Goal: Task Accomplishment & Management: Manage account settings

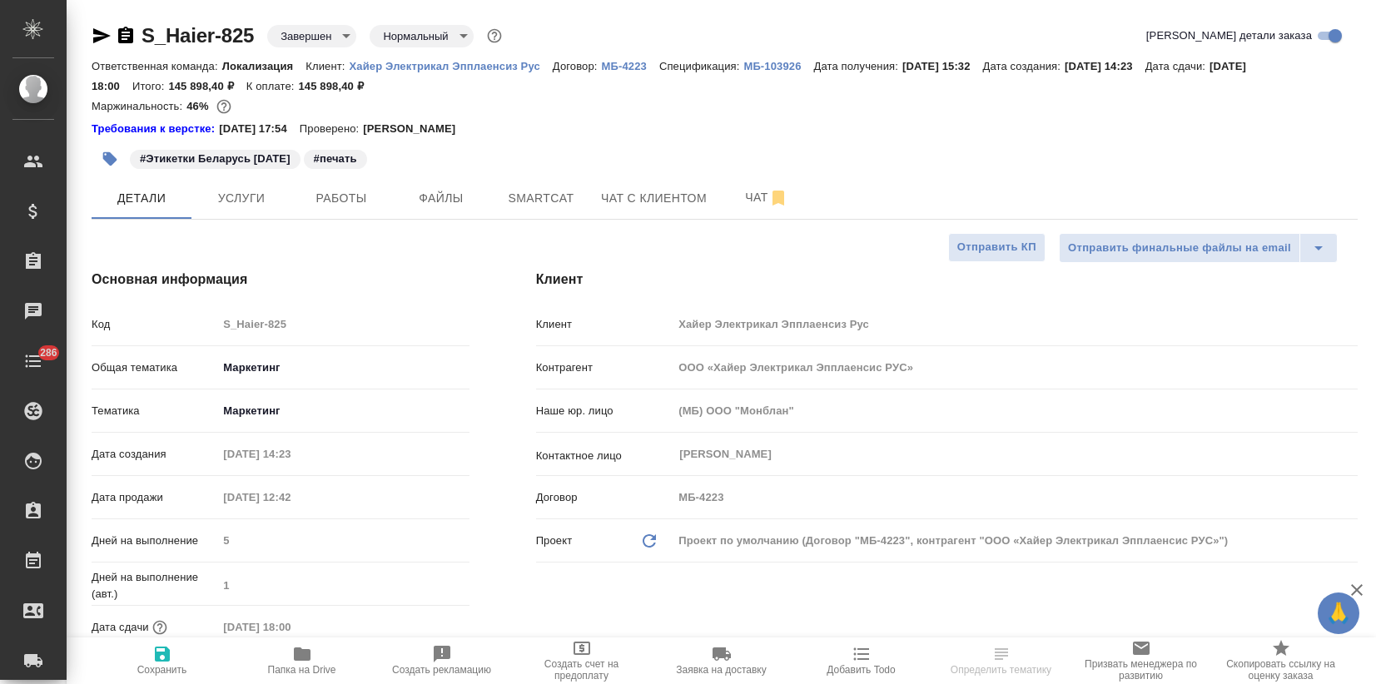
select select "RU"
type input "Загородних Виктория"
type input "Павлова Антонина a.pavlova"
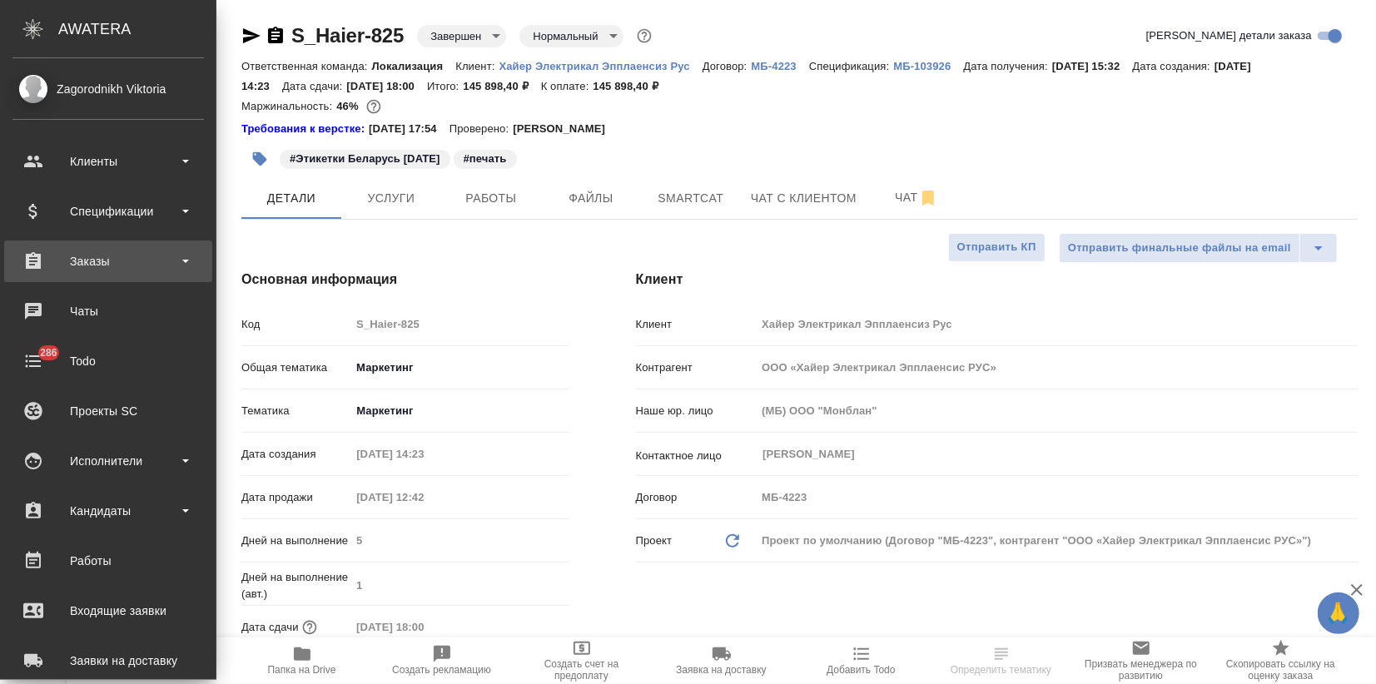
click at [90, 249] on div "Заказы" at bounding box center [107, 261] width 191 height 25
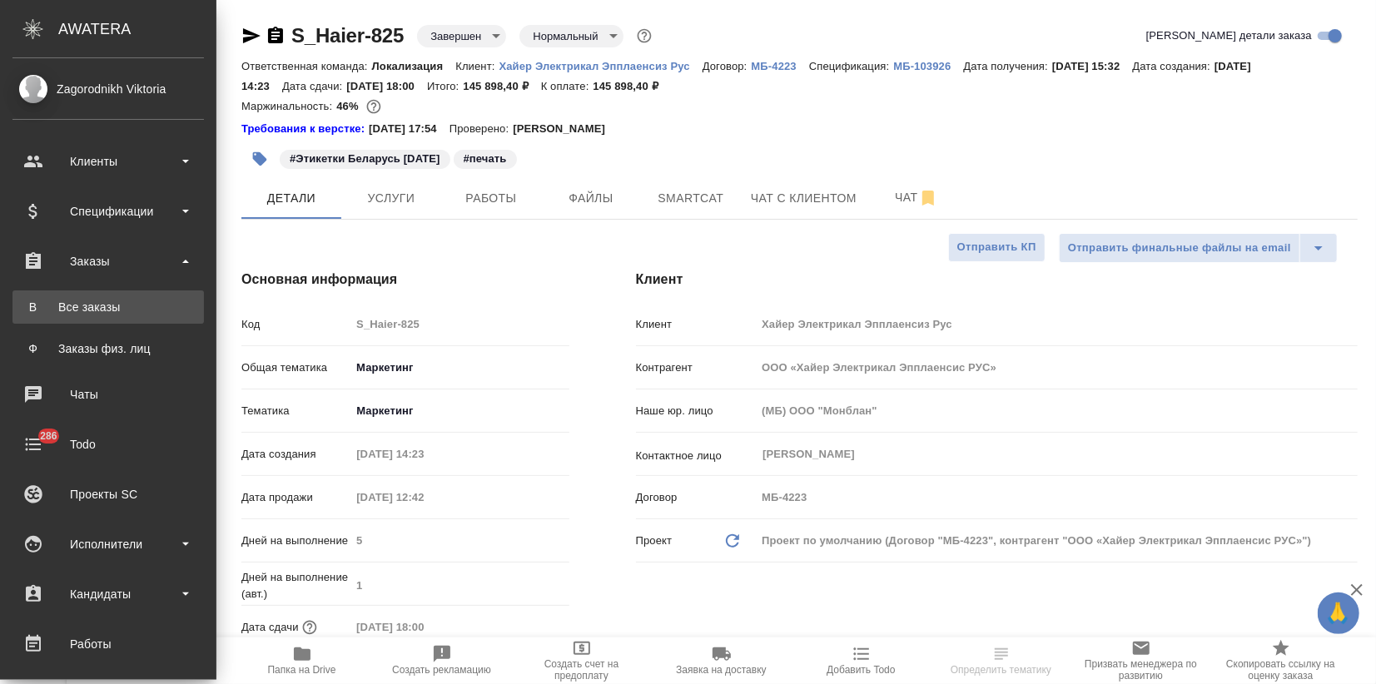
click at [93, 294] on link "В Все заказы" at bounding box center [107, 306] width 191 height 33
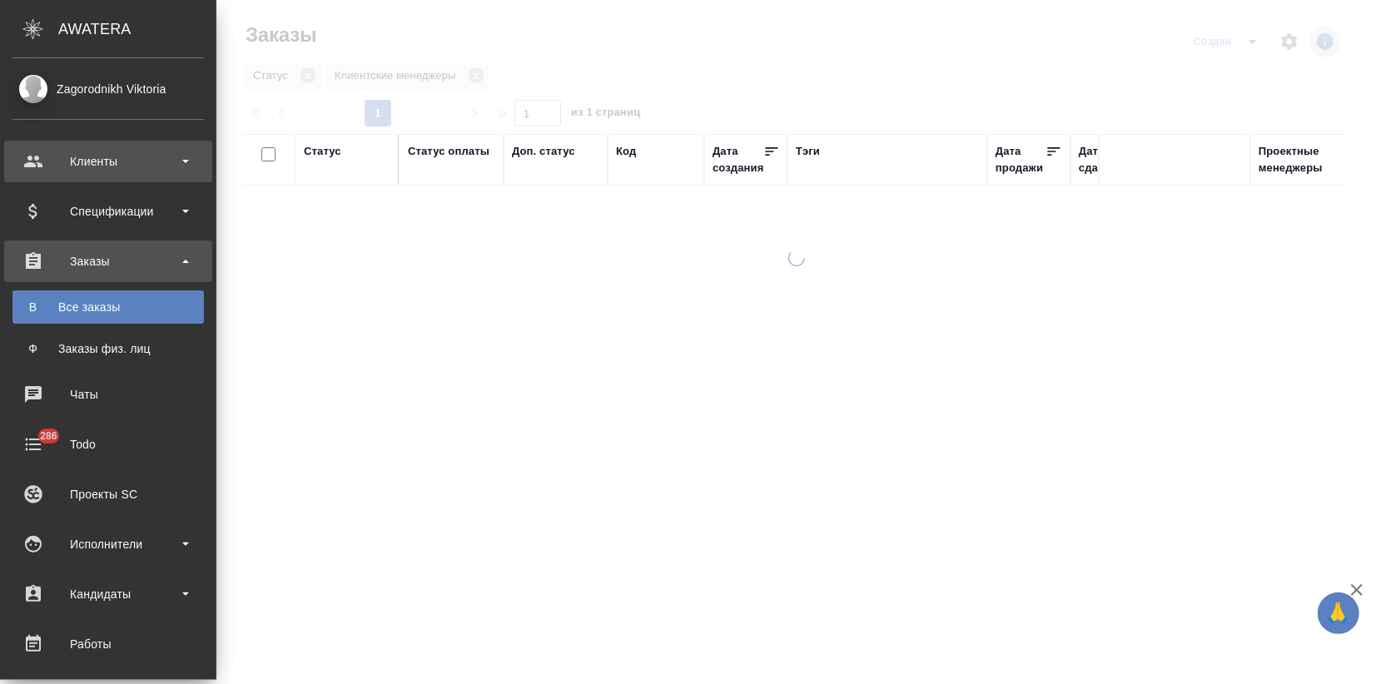
click at [28, 160] on div "Клиенты" at bounding box center [107, 161] width 191 height 25
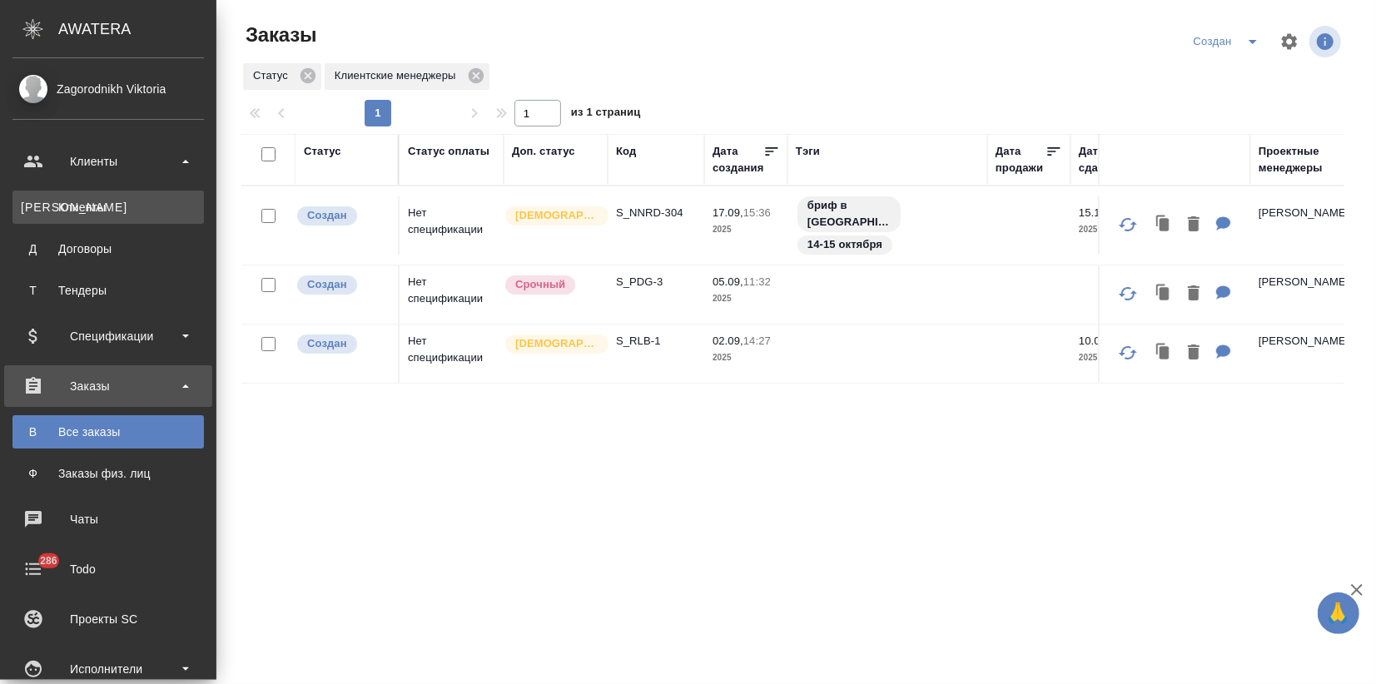
click at [74, 196] on link "К Клиенты" at bounding box center [107, 207] width 191 height 33
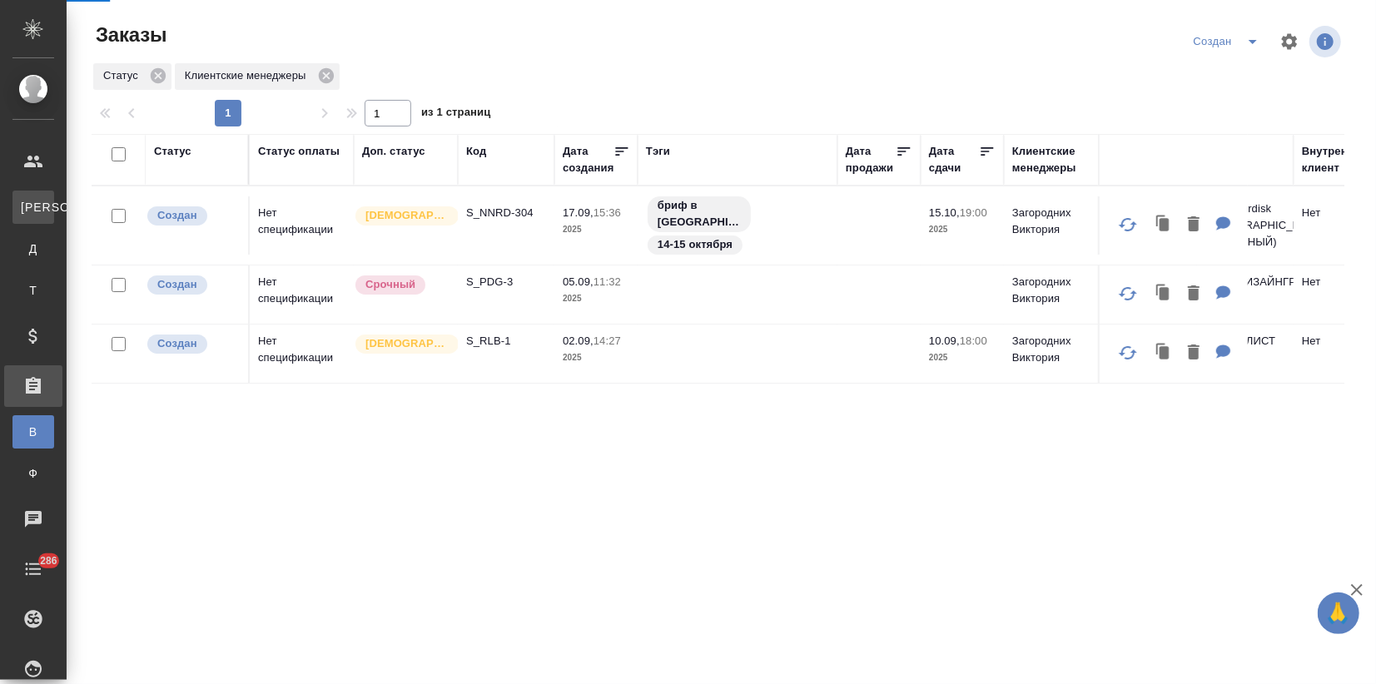
select select "RU"
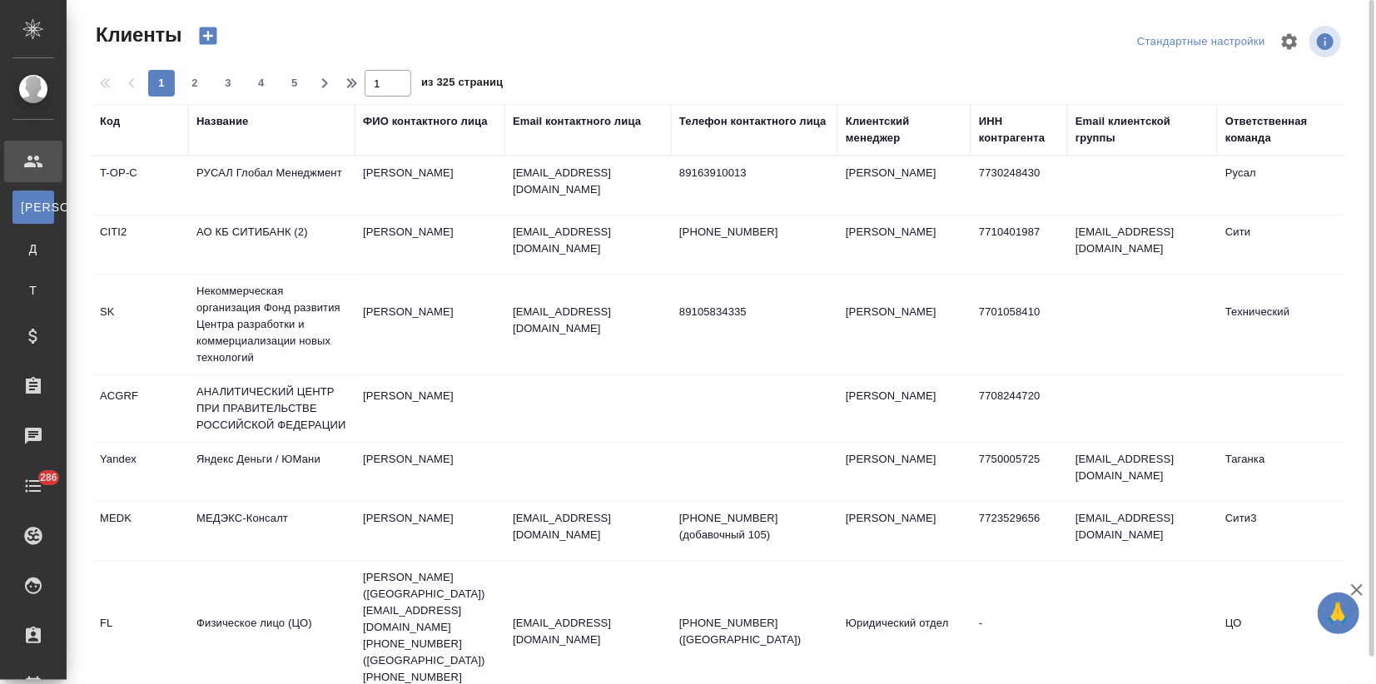
click at [233, 131] on div "Название" at bounding box center [271, 129] width 150 height 33
click at [221, 130] on div "Название" at bounding box center [271, 129] width 150 height 33
click at [223, 123] on div "Название" at bounding box center [222, 121] width 52 height 17
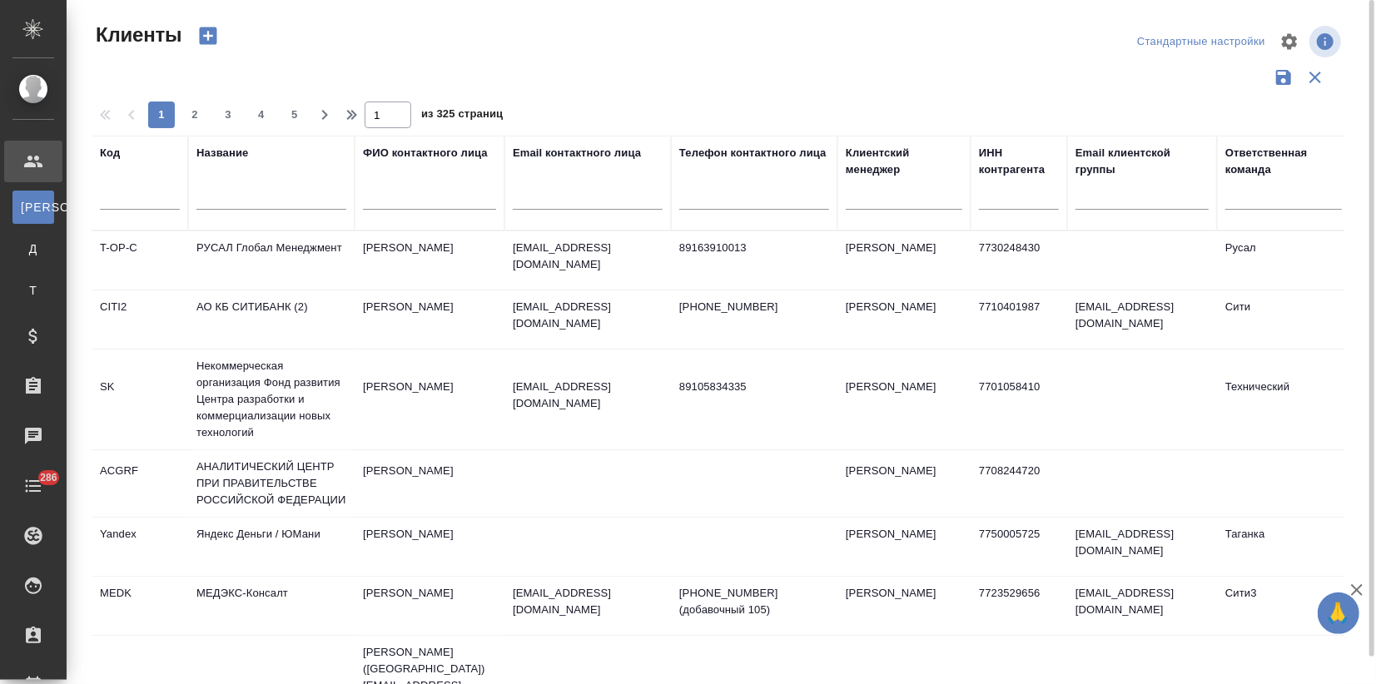
click at [236, 200] on input "text" at bounding box center [271, 199] width 150 height 21
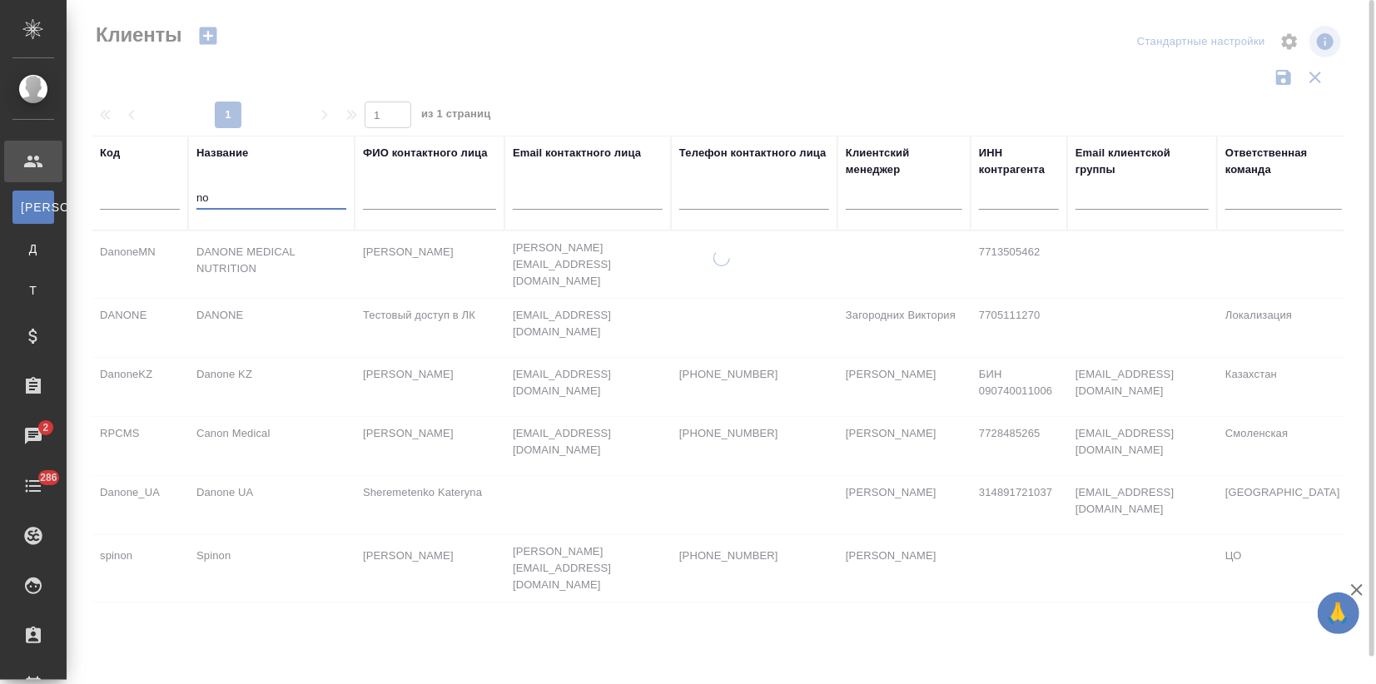
click at [221, 201] on input "no" at bounding box center [271, 199] width 150 height 21
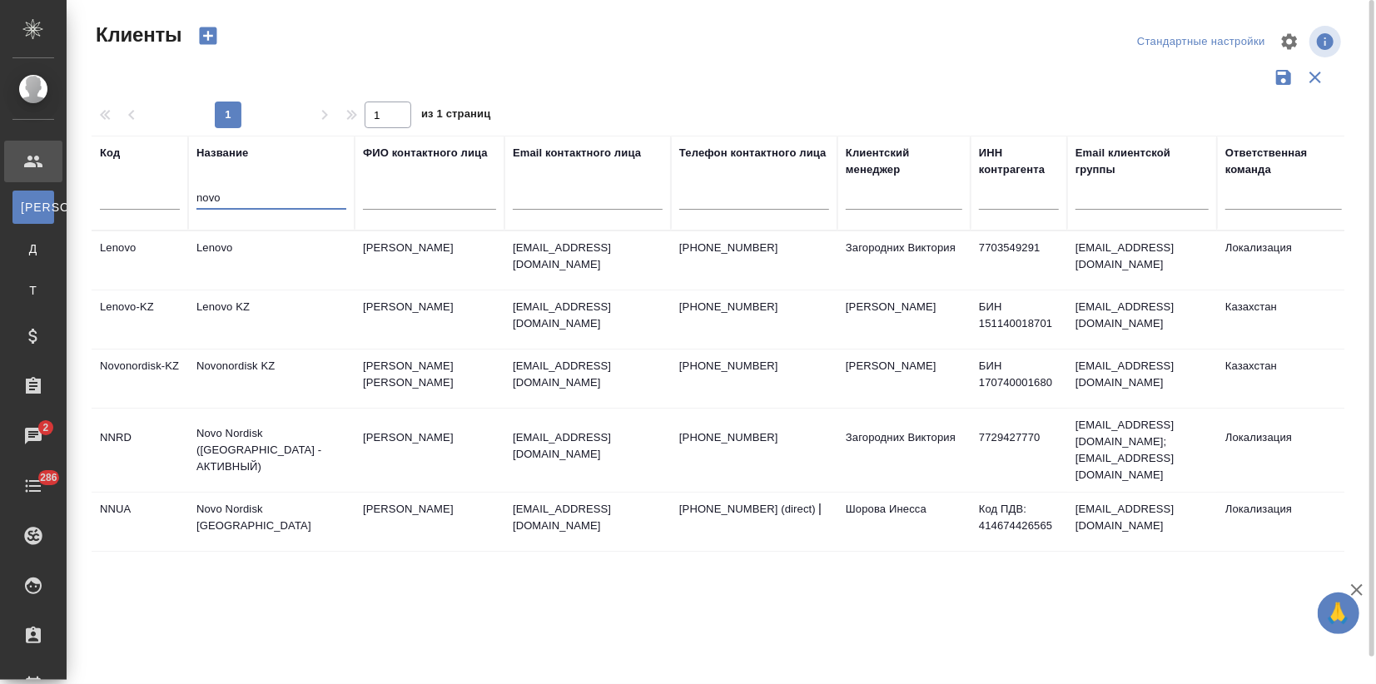
type input "novo"
click at [328, 426] on td "Novo Nordisk ([GEOGRAPHIC_DATA] - АКТИВНЫЙ)" at bounding box center [271, 450] width 166 height 67
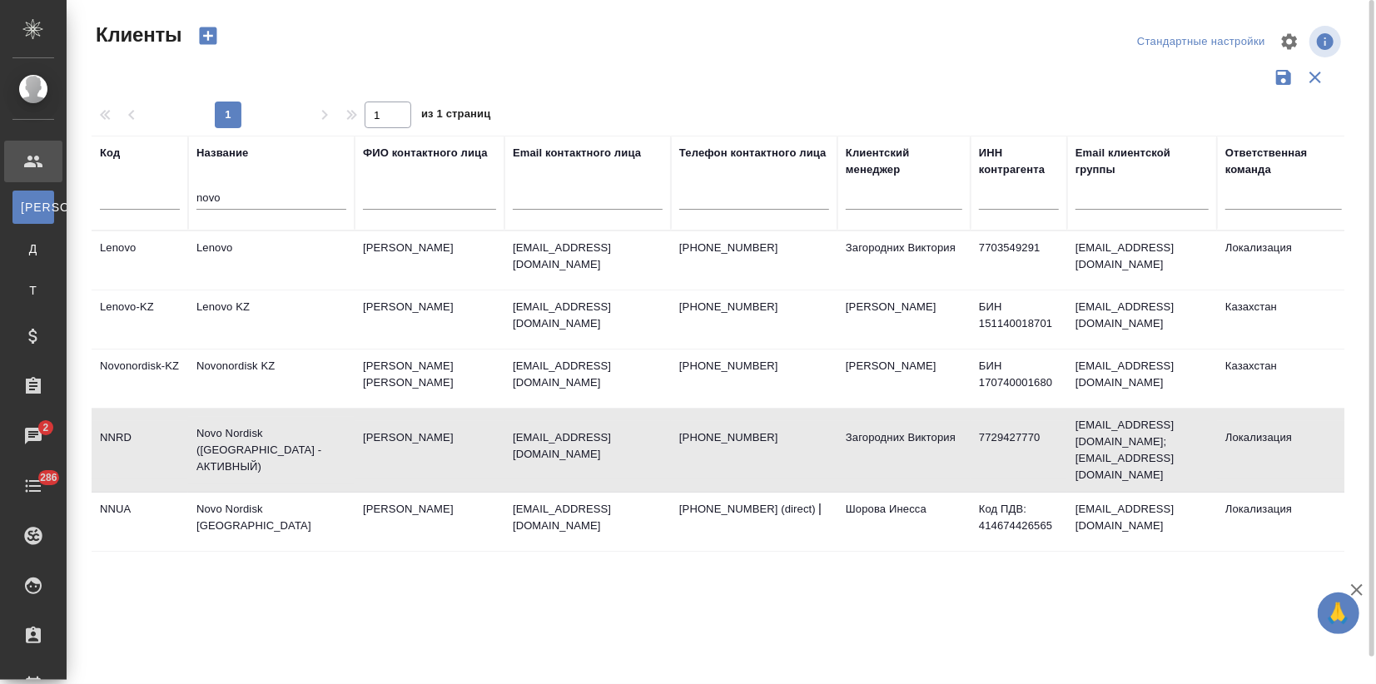
click at [328, 426] on td "Novo Nordisk ([GEOGRAPHIC_DATA] - АКТИВНЫЙ)" at bounding box center [271, 450] width 166 height 67
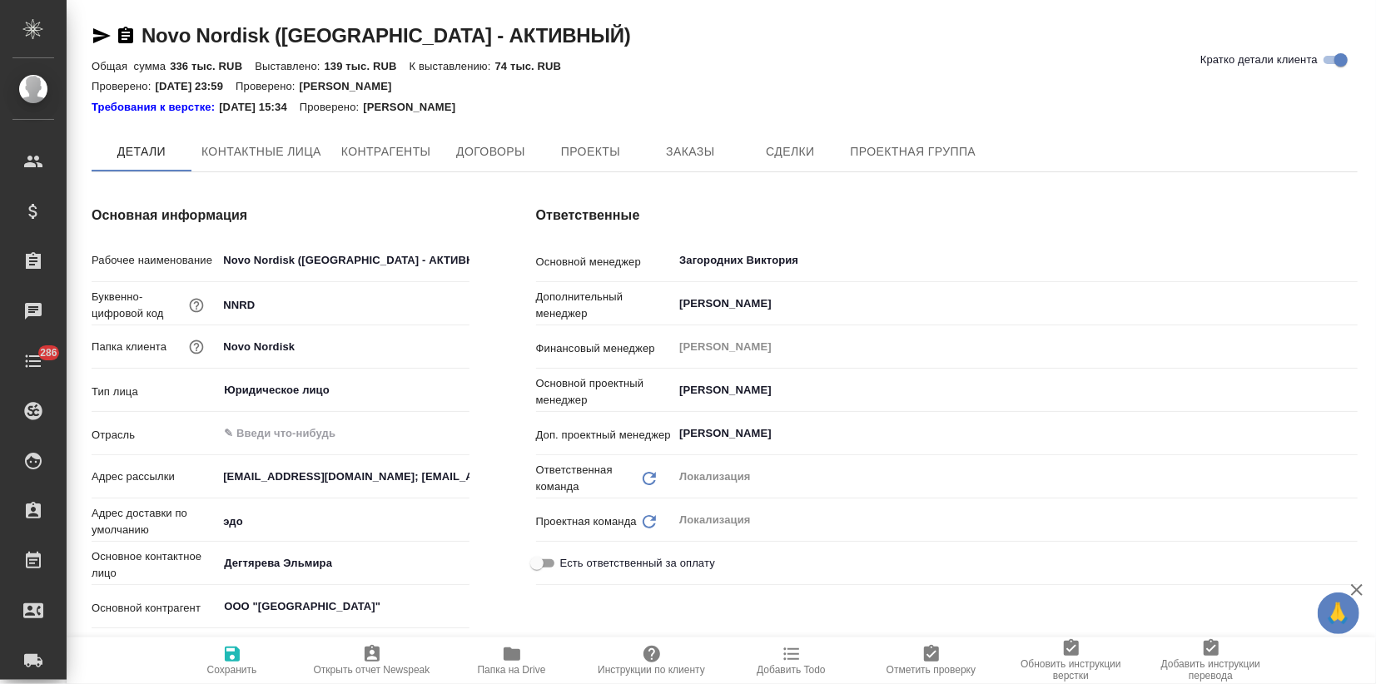
type textarea "x"
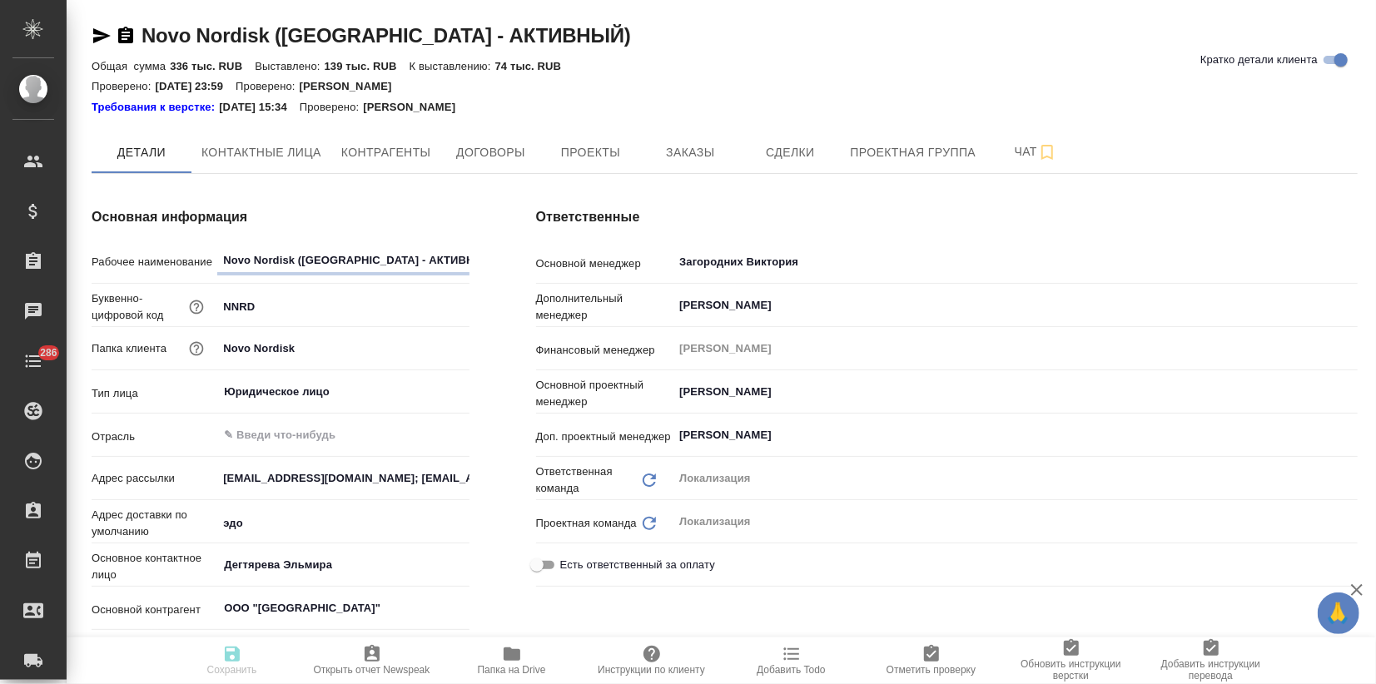
type textarea "x"
click at [648, 142] on button "Заказы" at bounding box center [690, 153] width 100 height 42
type textarea "x"
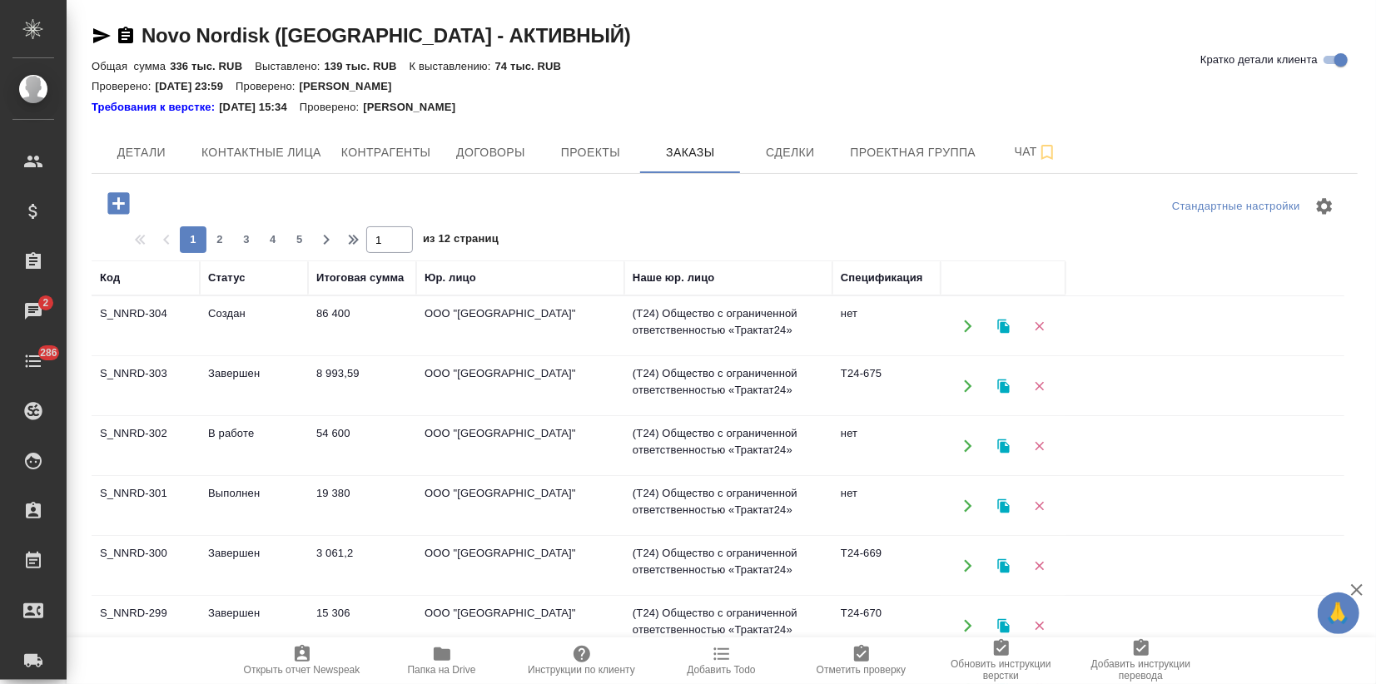
click at [251, 398] on td "Завершен" at bounding box center [254, 386] width 108 height 58
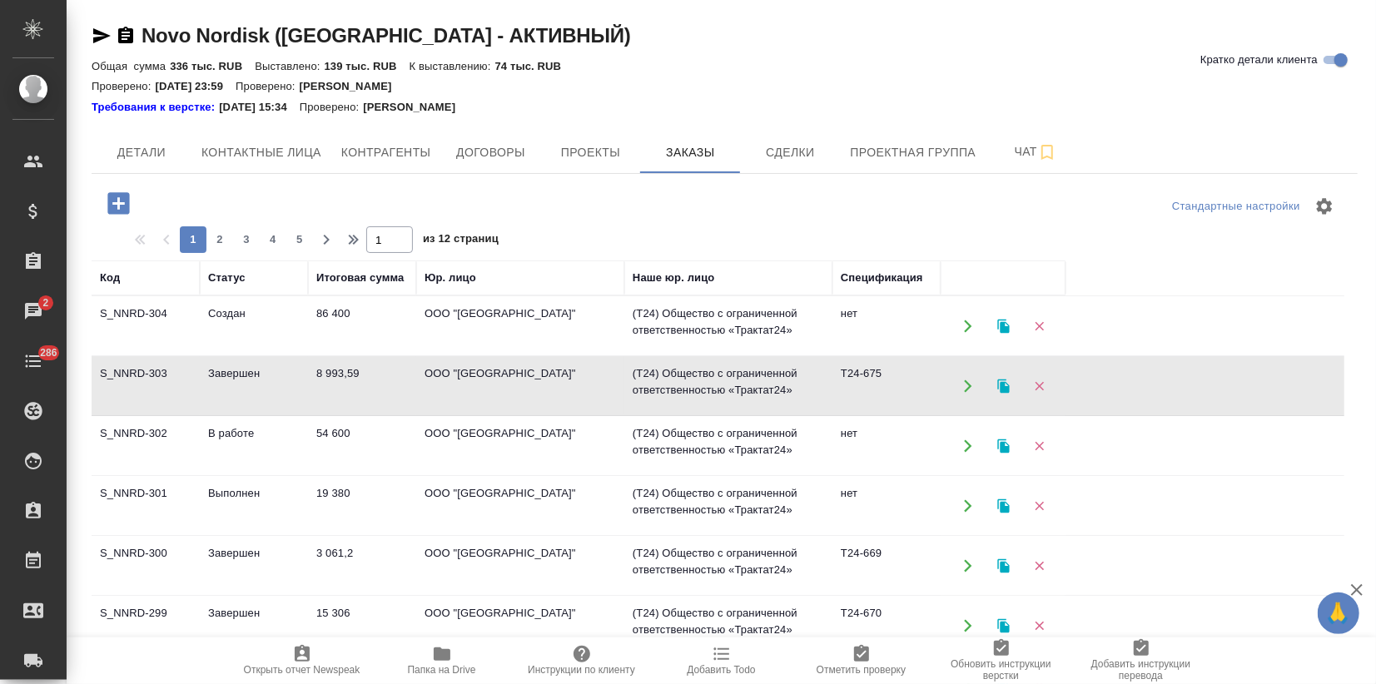
click at [251, 398] on td "Завершен" at bounding box center [254, 386] width 108 height 58
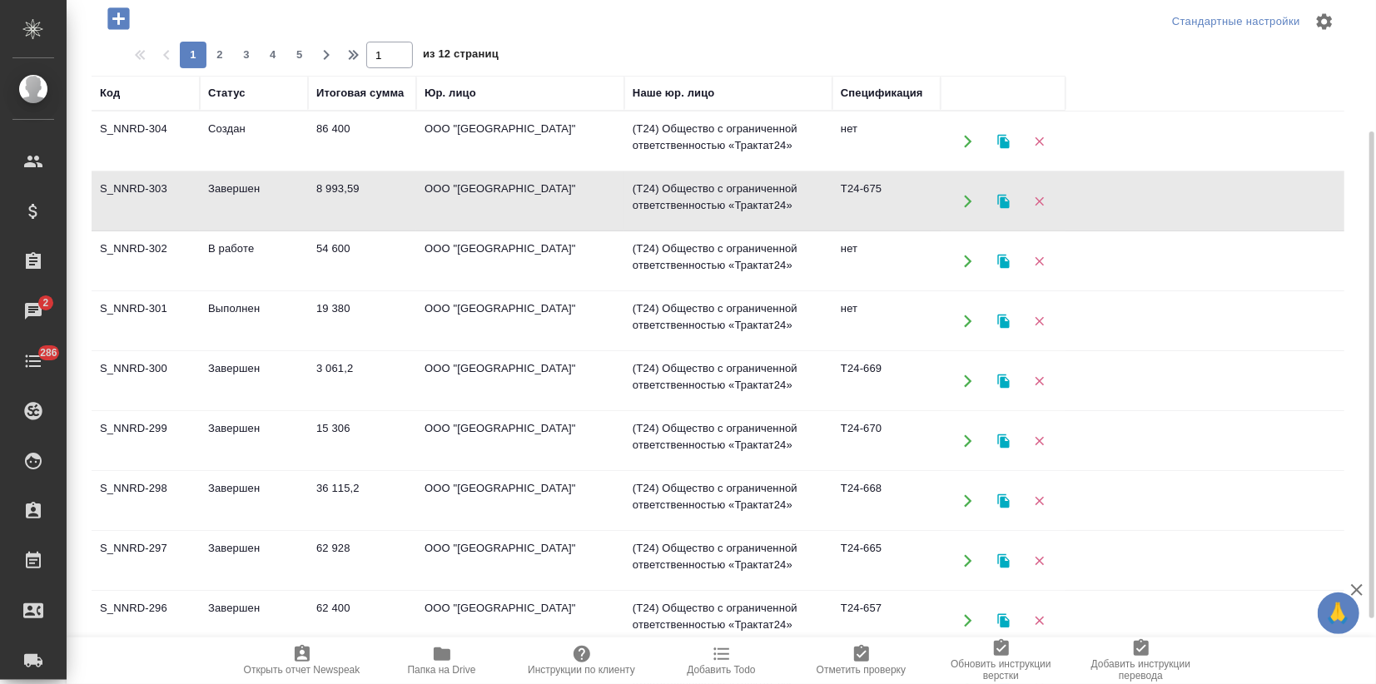
click at [290, 428] on td "Завершен" at bounding box center [254, 441] width 108 height 58
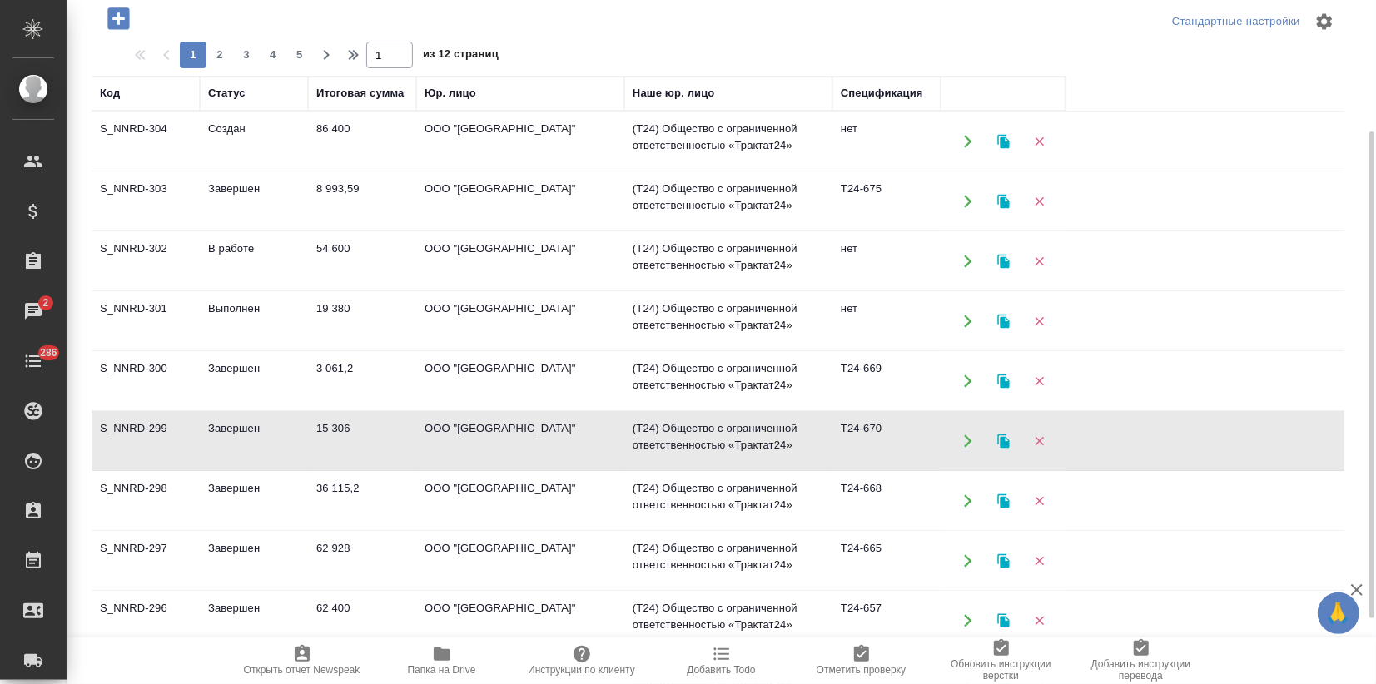
click at [290, 428] on td "Завершен" at bounding box center [254, 441] width 108 height 58
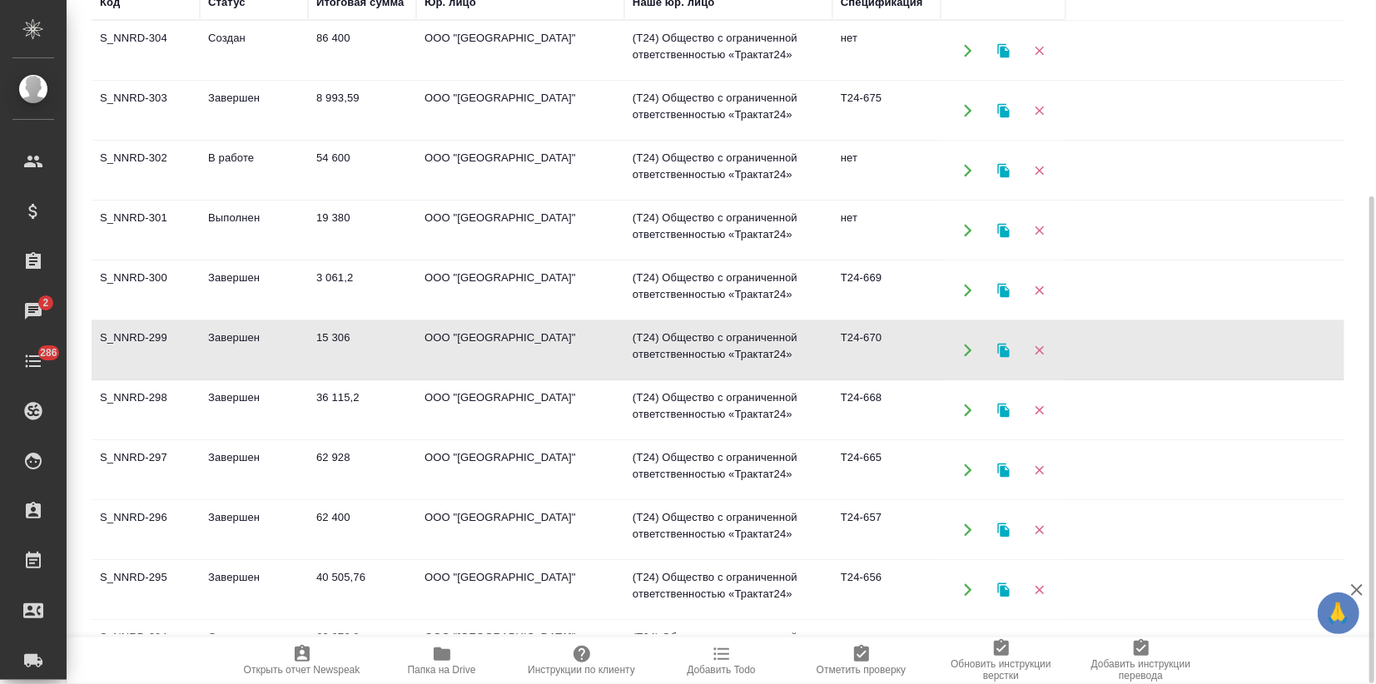
scroll to position [251, 0]
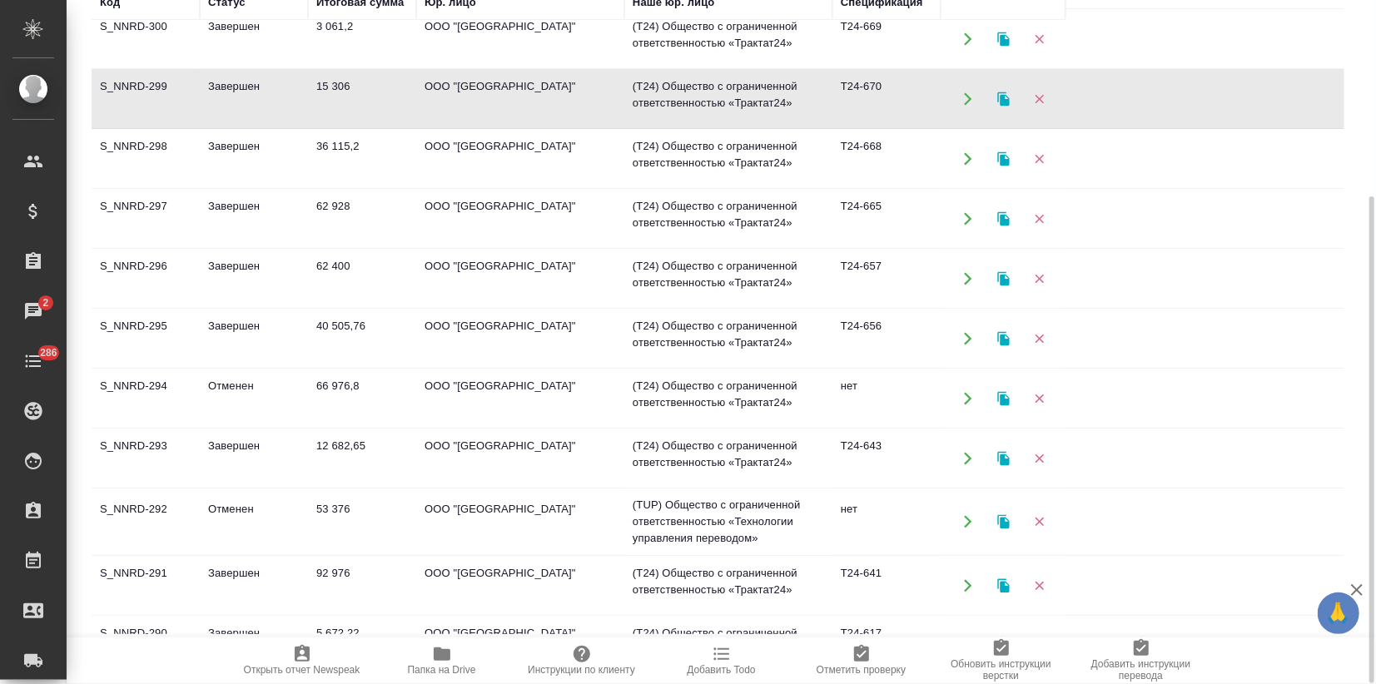
click at [367, 448] on td "12 682,65" at bounding box center [362, 458] width 108 height 58
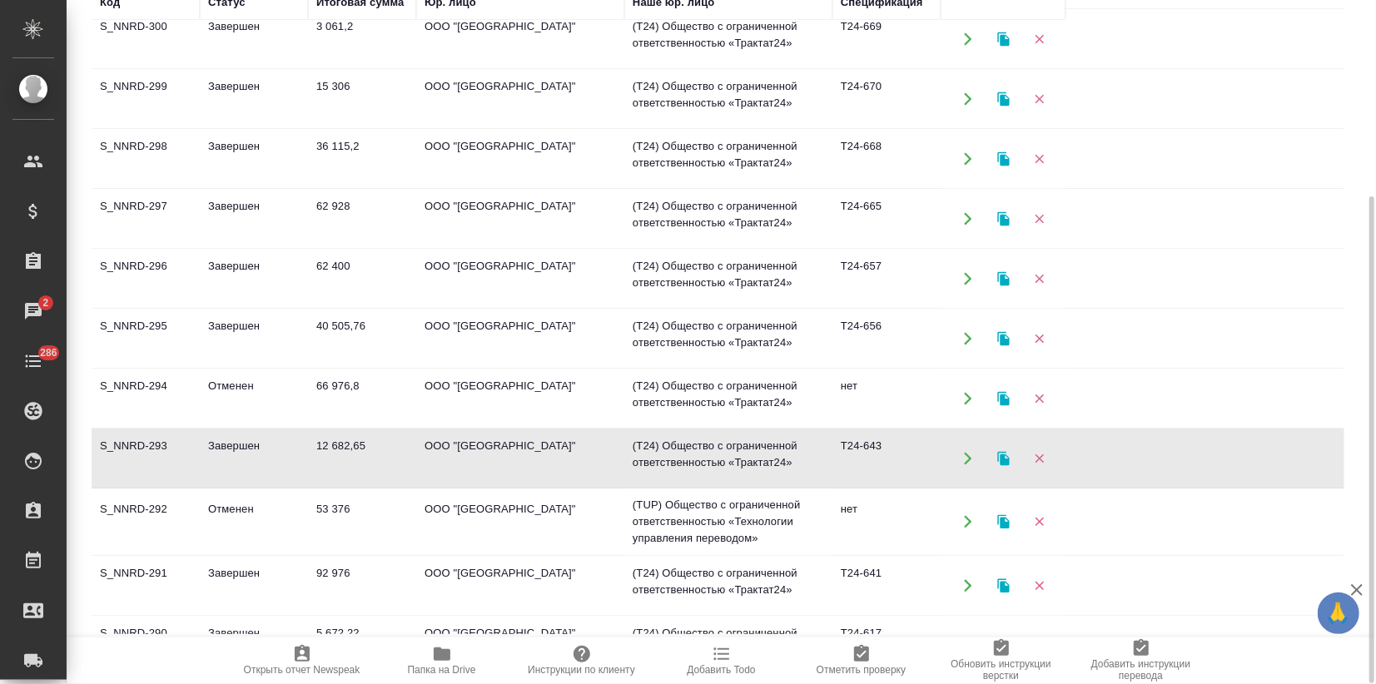
click at [367, 448] on td "12 682,65" at bounding box center [362, 458] width 108 height 58
click at [996, 456] on icon "button" at bounding box center [1003, 458] width 15 height 15
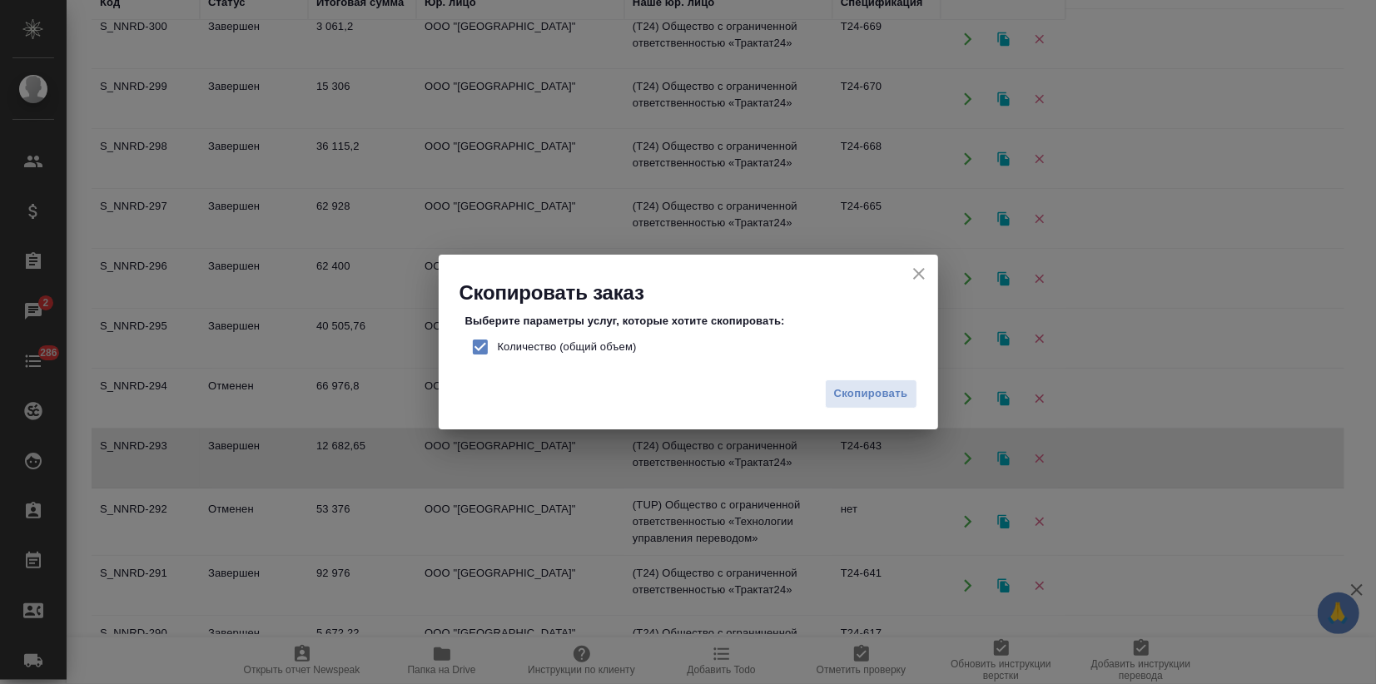
click at [482, 342] on input "Количество (общий объем)" at bounding box center [480, 347] width 35 height 35
checkbox input "false"
click at [871, 394] on span "Скопировать" at bounding box center [871, 394] width 74 height 19
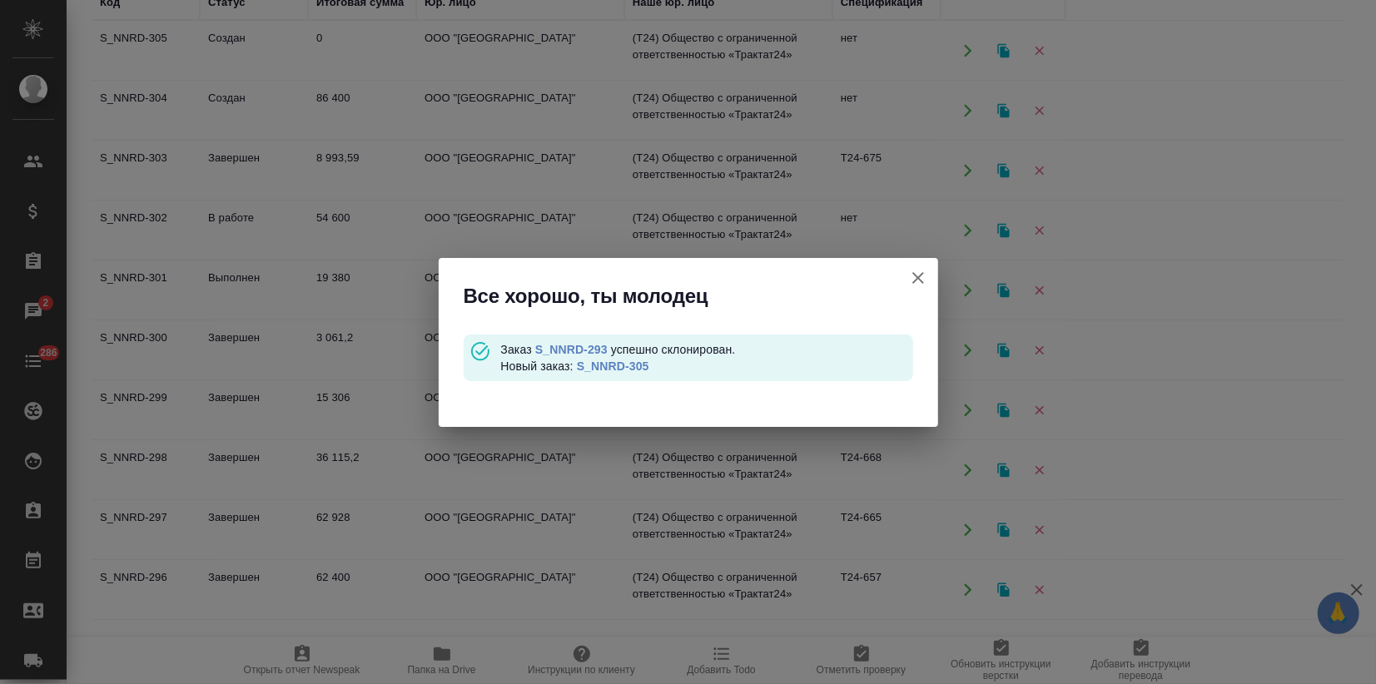
scroll to position [0, 0]
click at [620, 371] on link "S_NNRD-305" at bounding box center [613, 366] width 72 height 13
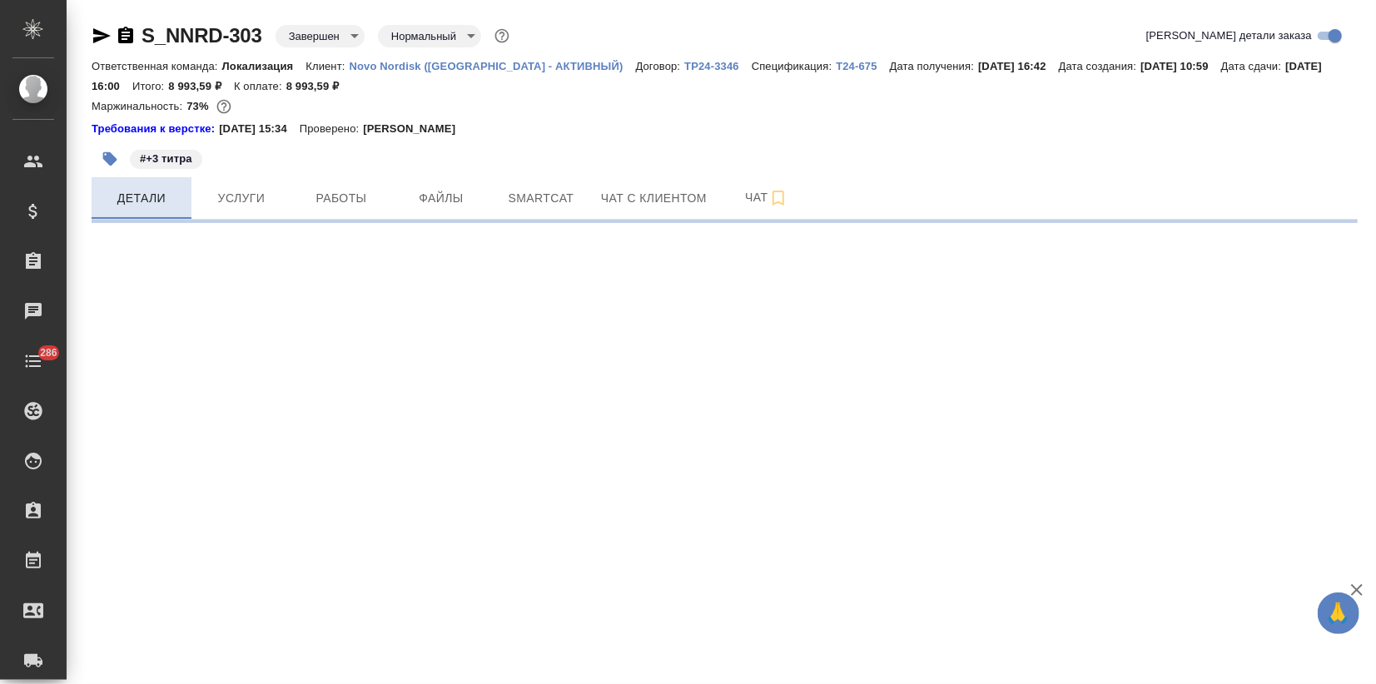
select select "RU"
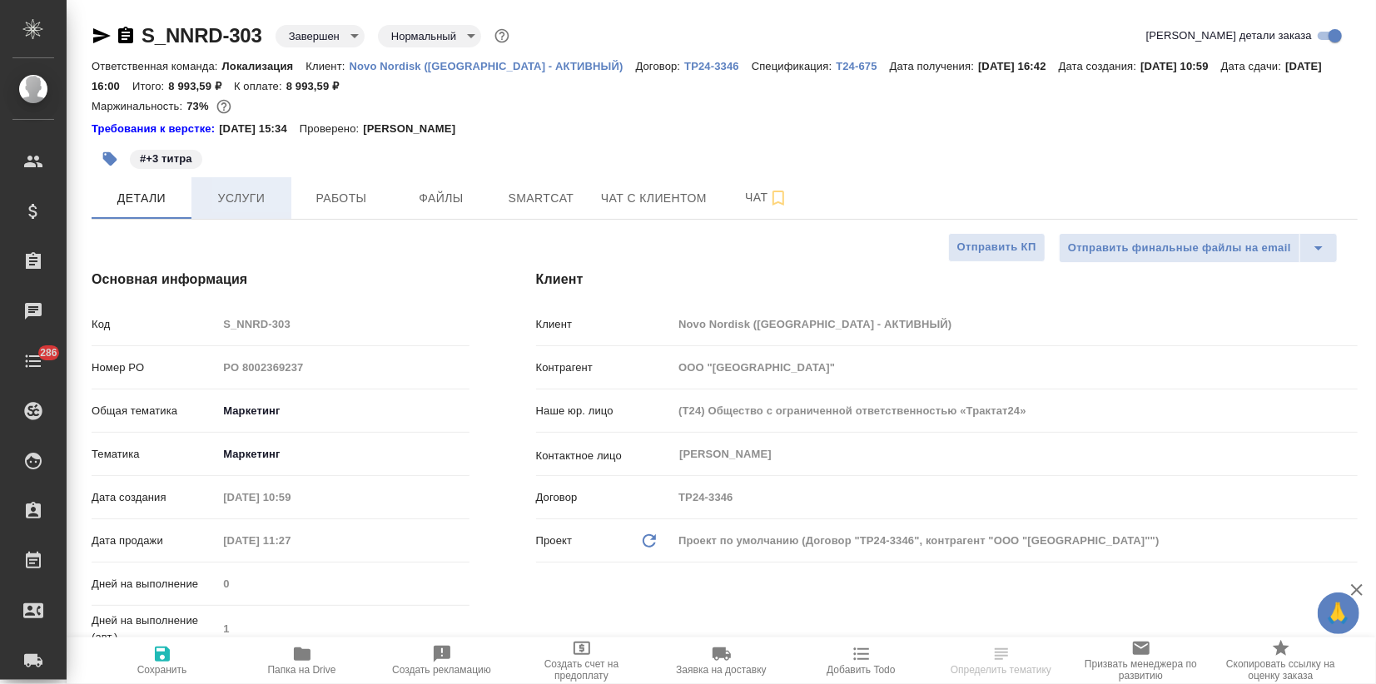
type textarea "x"
click at [216, 203] on span "Услуги" at bounding box center [241, 198] width 80 height 21
type textarea "x"
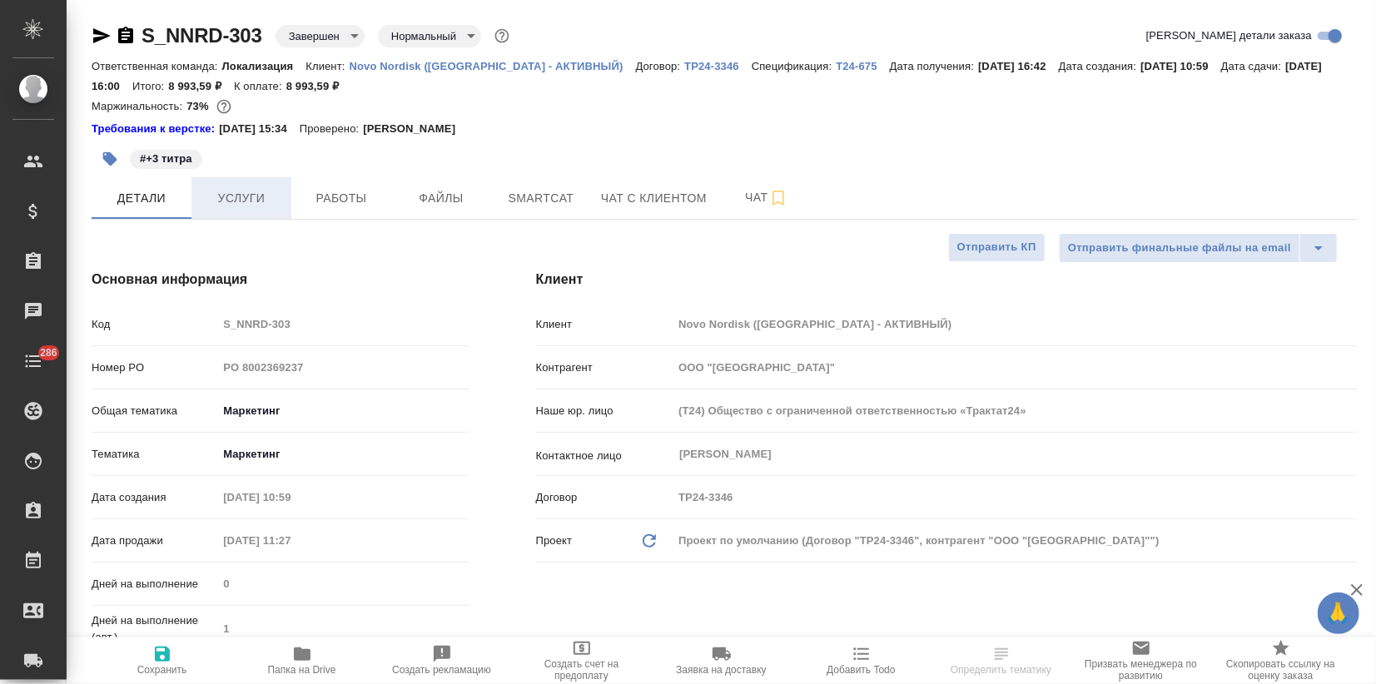
type textarea "x"
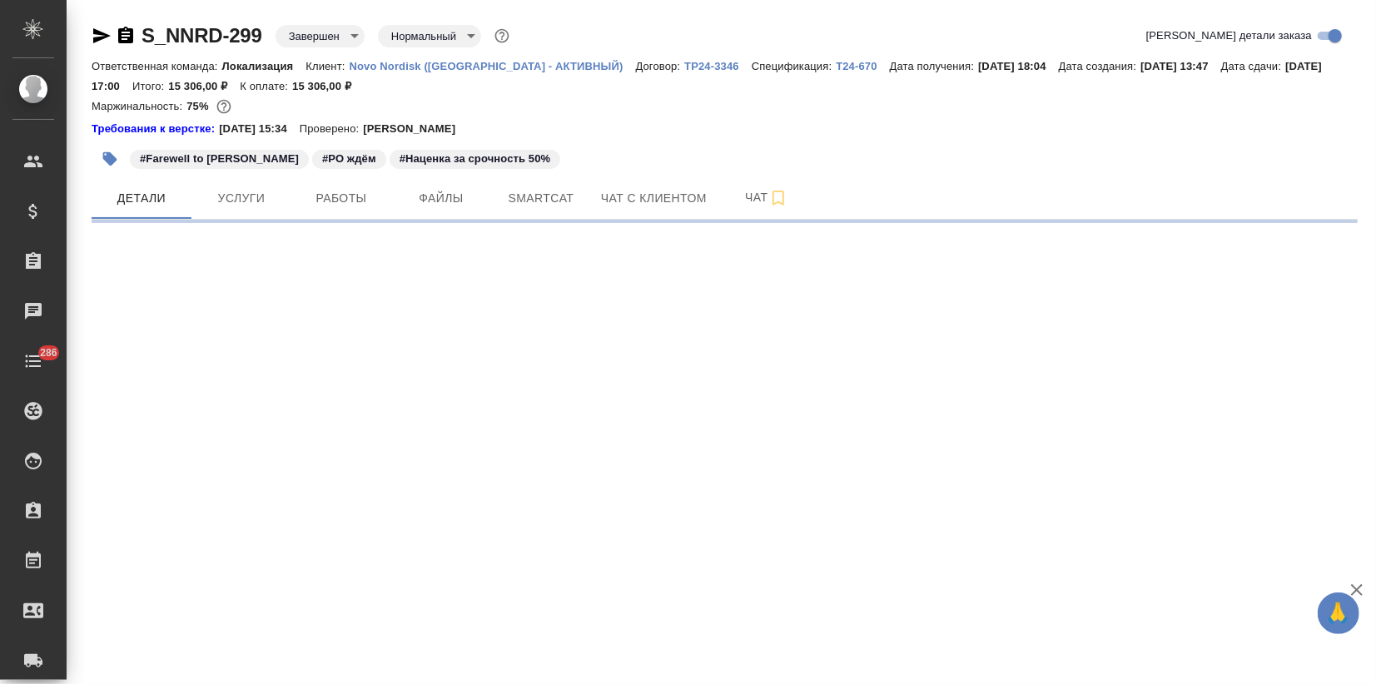
select select "RU"
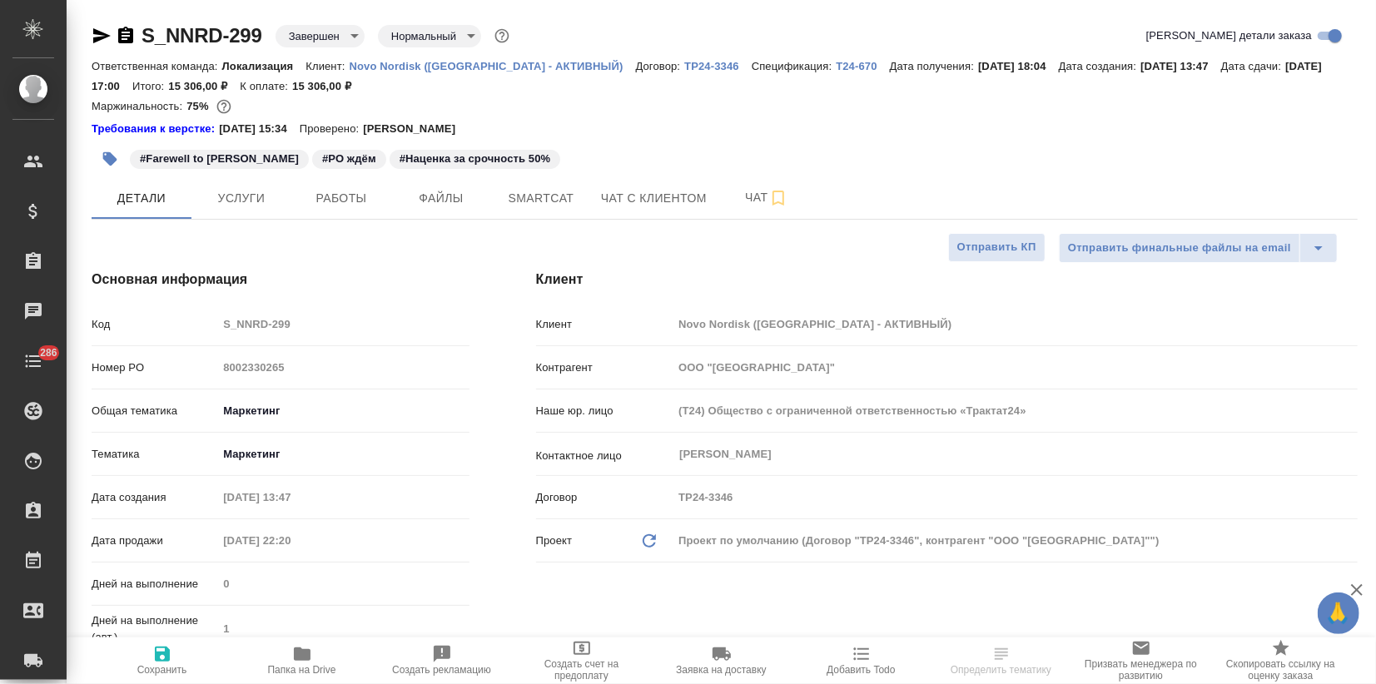
type textarea "x"
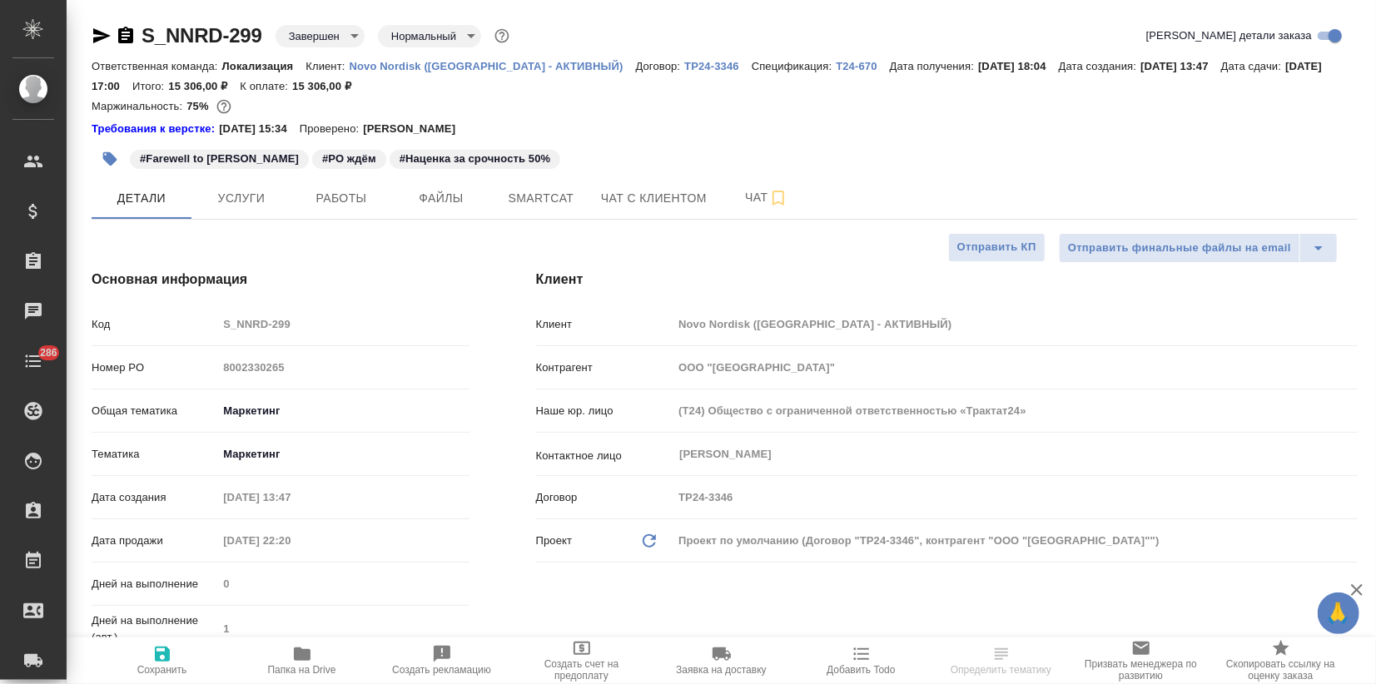
type textarea "x"
click at [239, 216] on button "Услуги" at bounding box center [241, 198] width 100 height 42
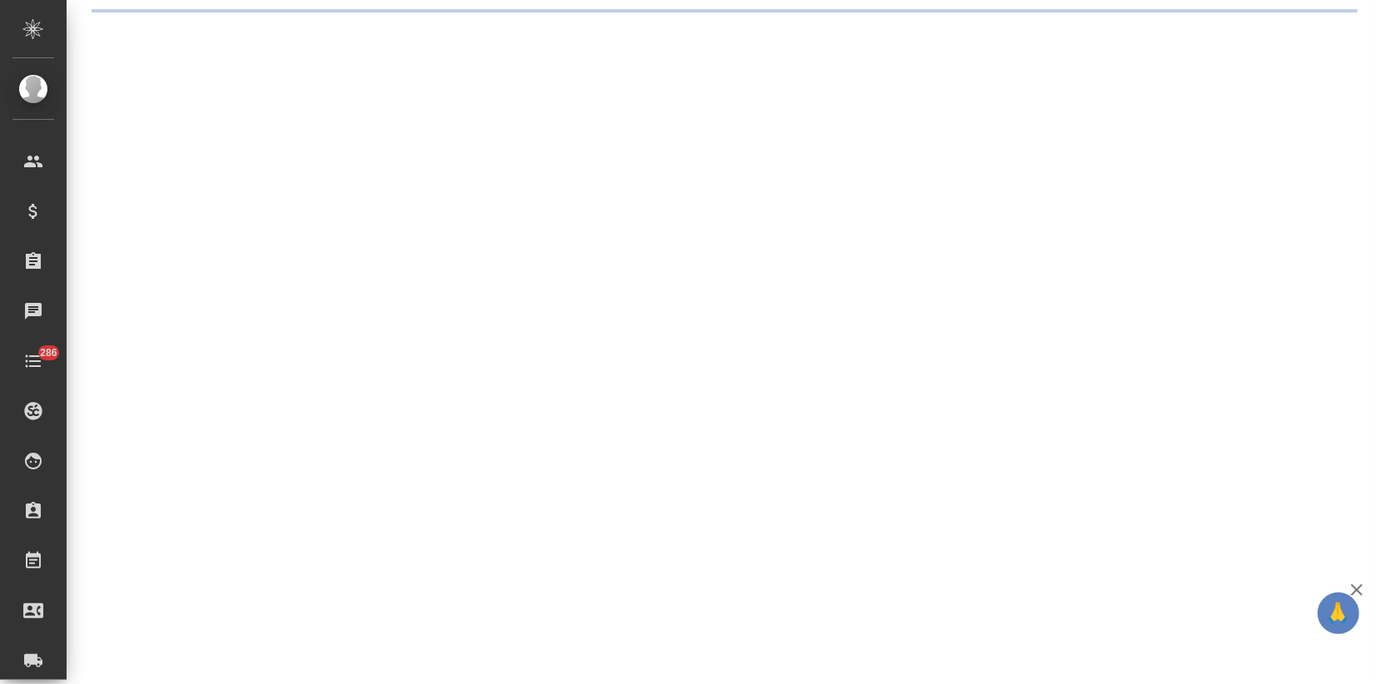
select select "RU"
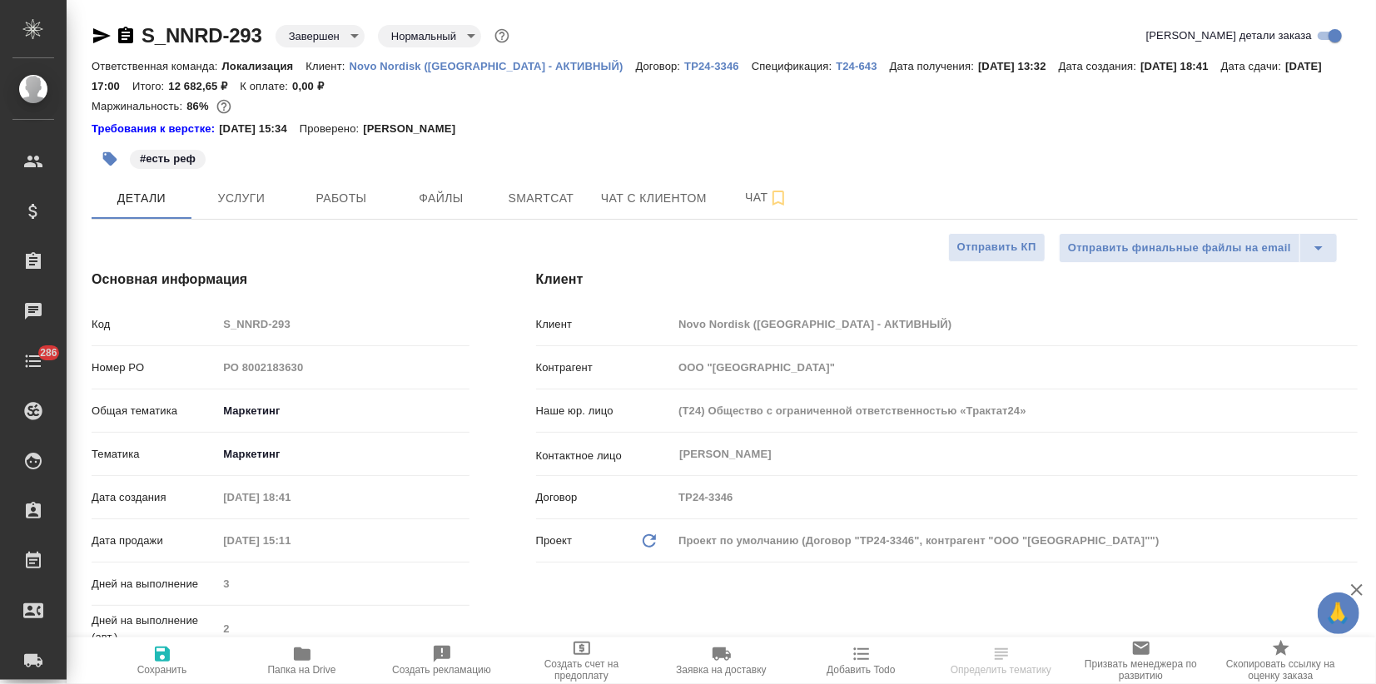
type textarea "x"
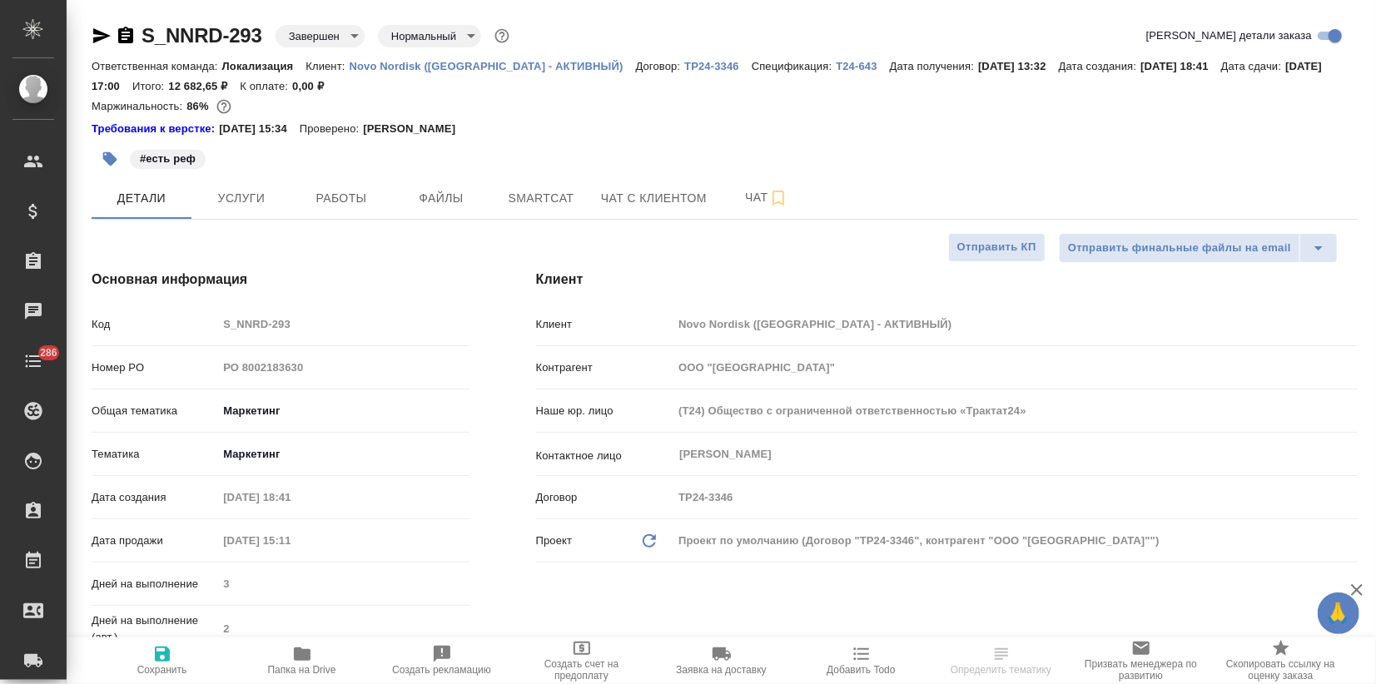
type textarea "x"
click at [231, 196] on span "Услуги" at bounding box center [241, 198] width 80 height 21
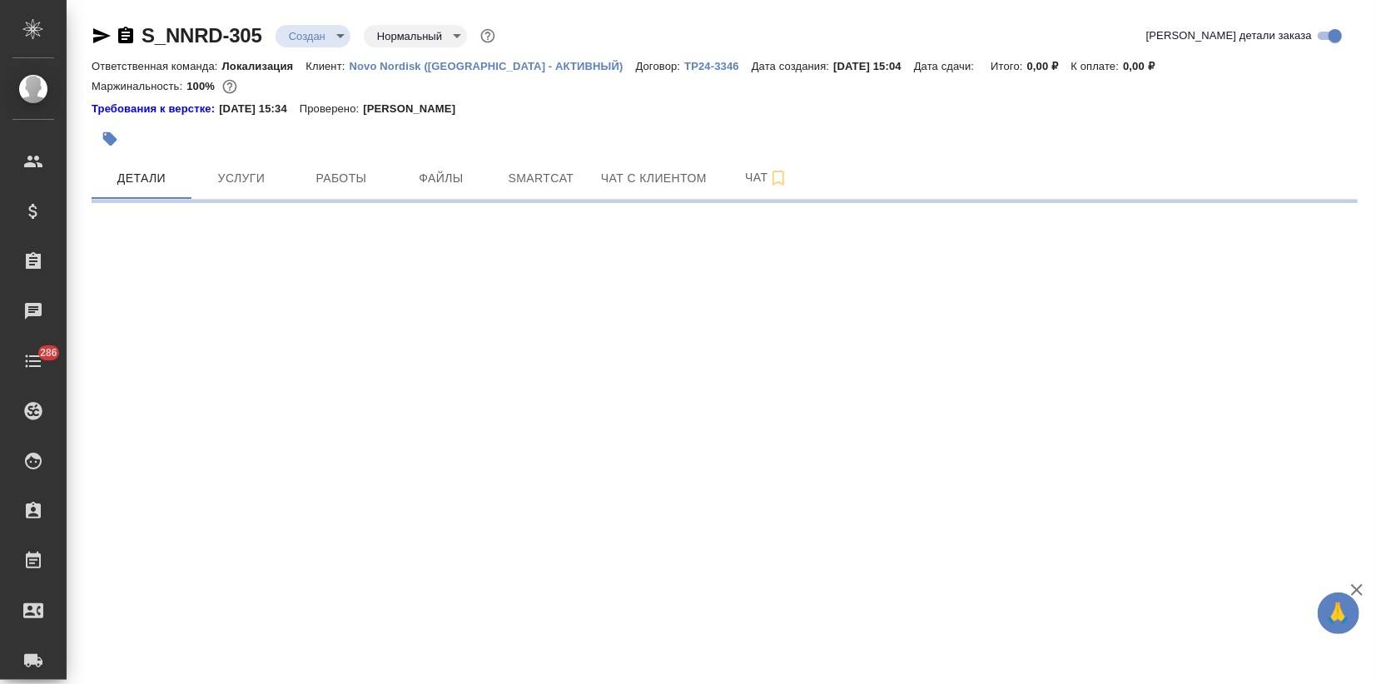
select select "RU"
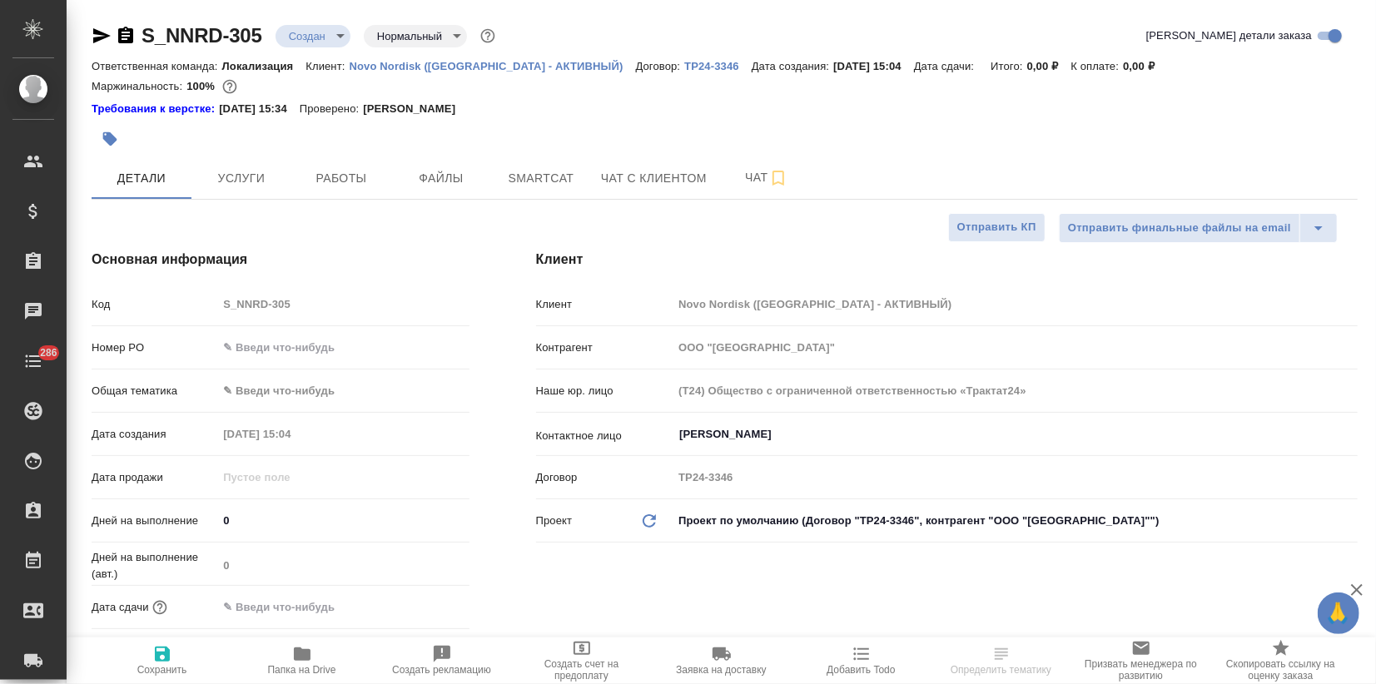
type textarea "x"
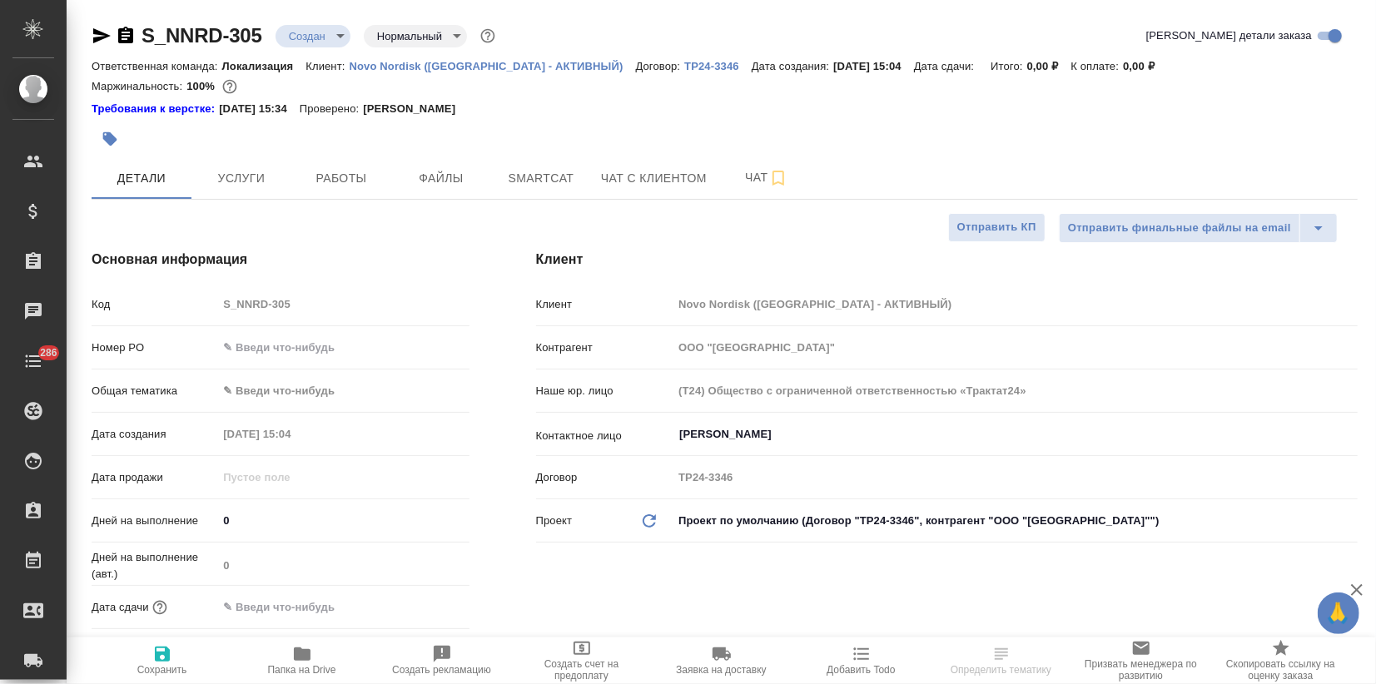
type textarea "x"
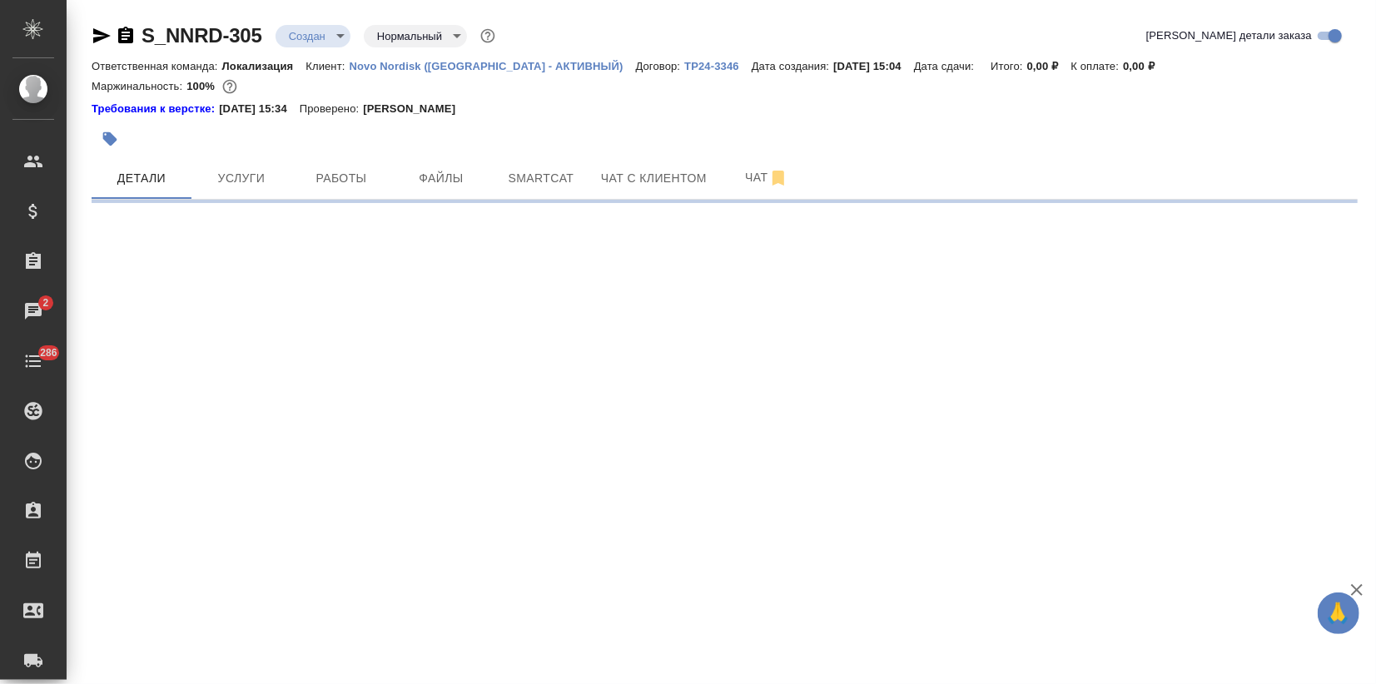
select select "RU"
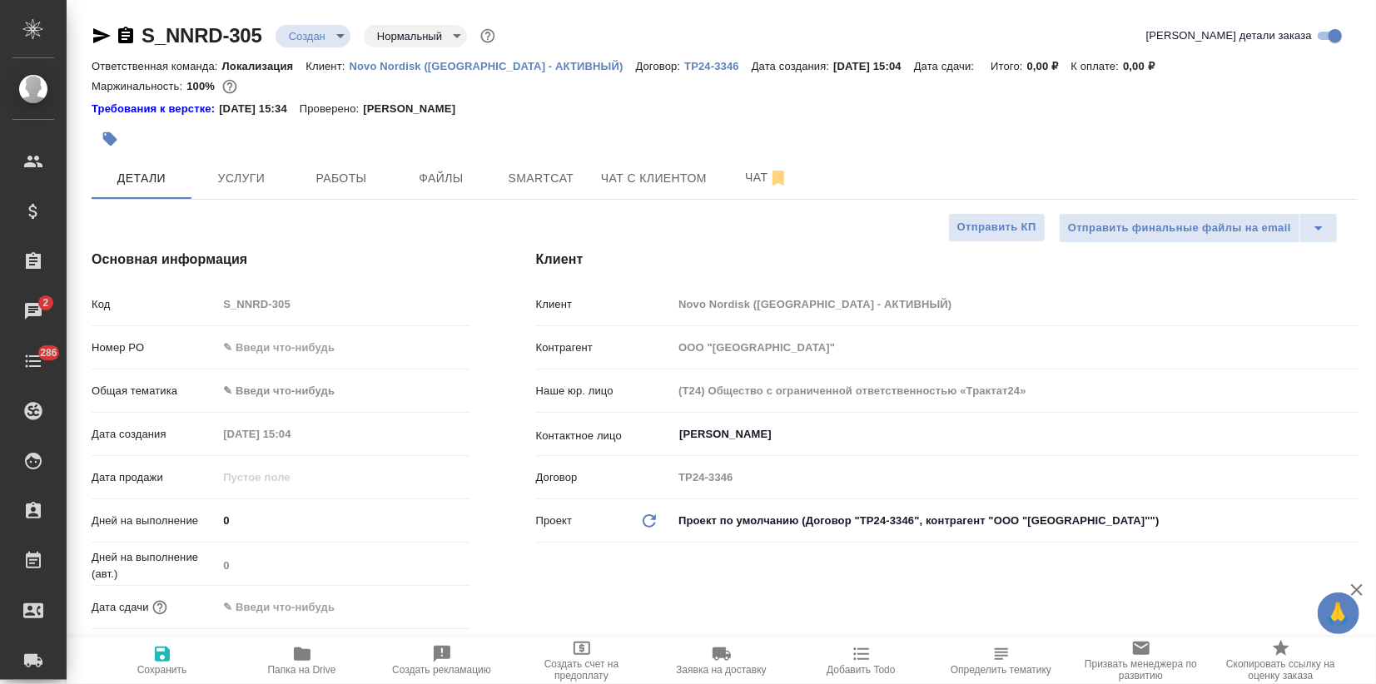
type textarea "x"
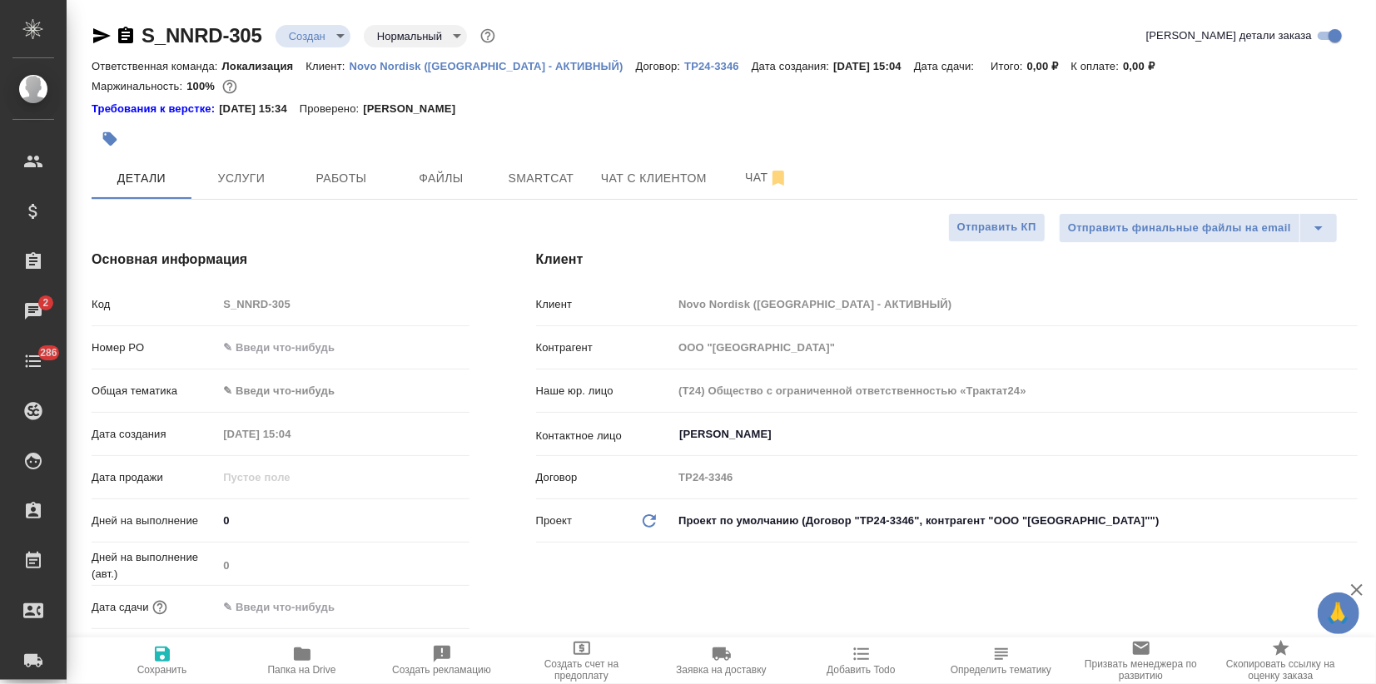
type textarea "x"
click at [877, 118] on div at bounding box center [725, 118] width 1266 height 3
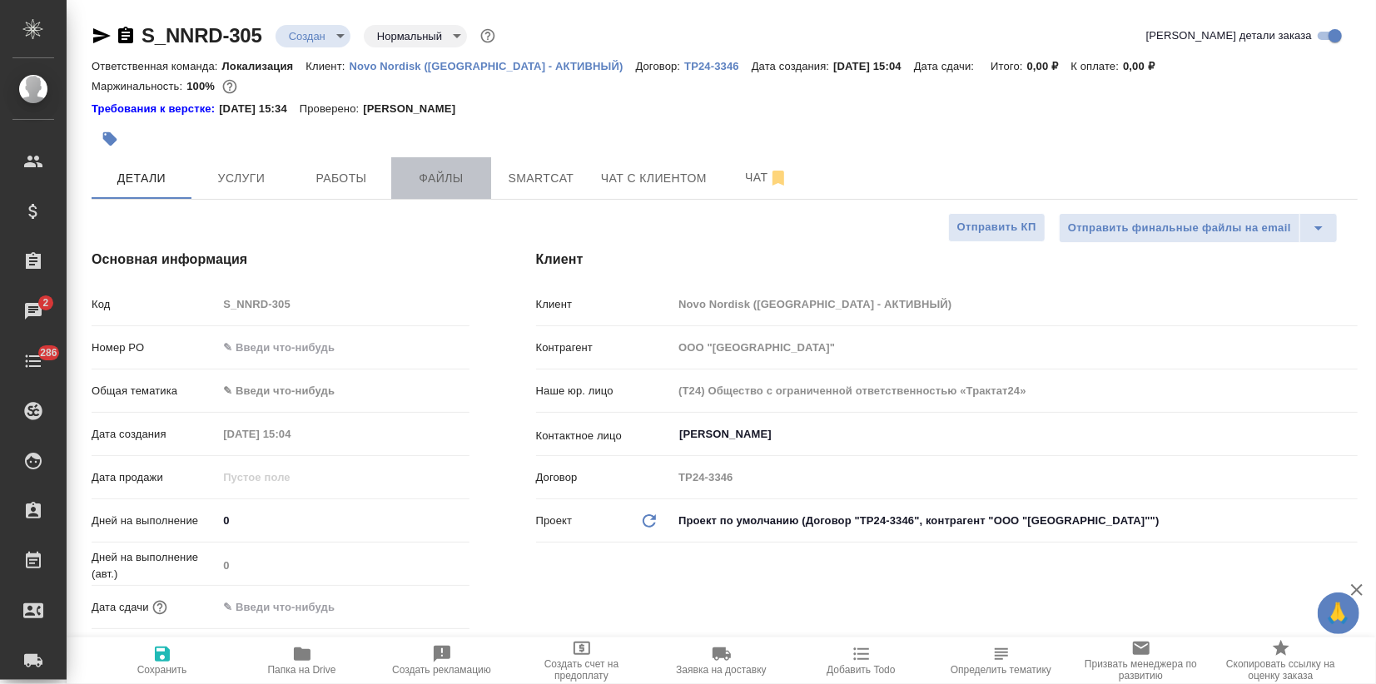
click at [444, 181] on span "Файлы" at bounding box center [441, 178] width 80 height 21
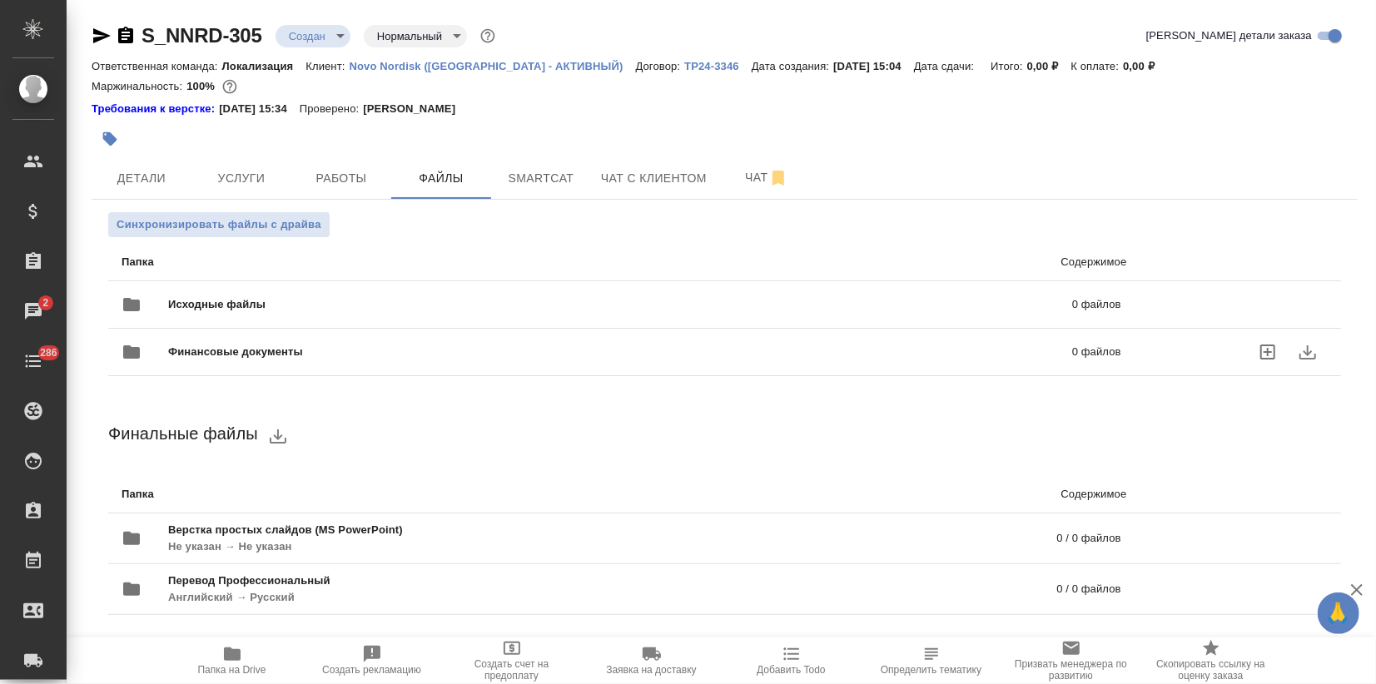
click at [261, 301] on span "Исходные файлы" at bounding box center [418, 304] width 501 height 17
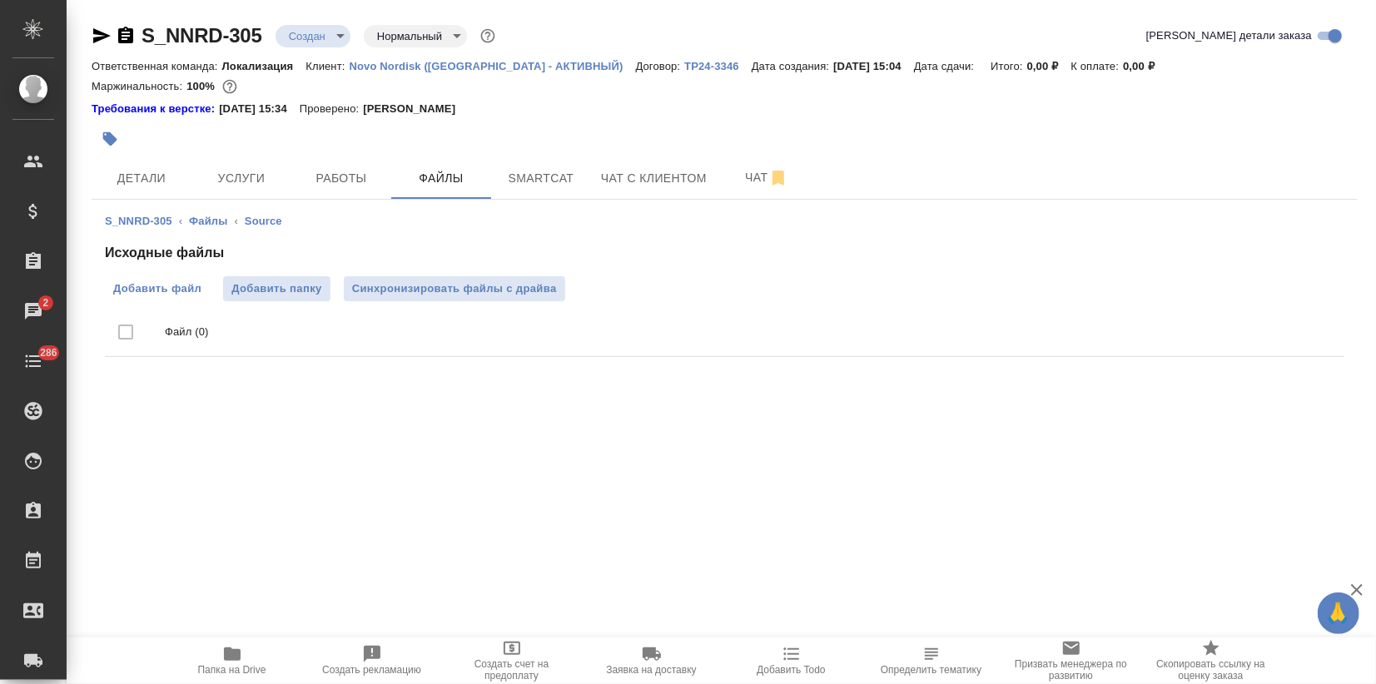
click at [166, 294] on span "Добавить файл" at bounding box center [157, 288] width 88 height 17
click at [0, 0] on input "Добавить файл" at bounding box center [0, 0] width 0 height 0
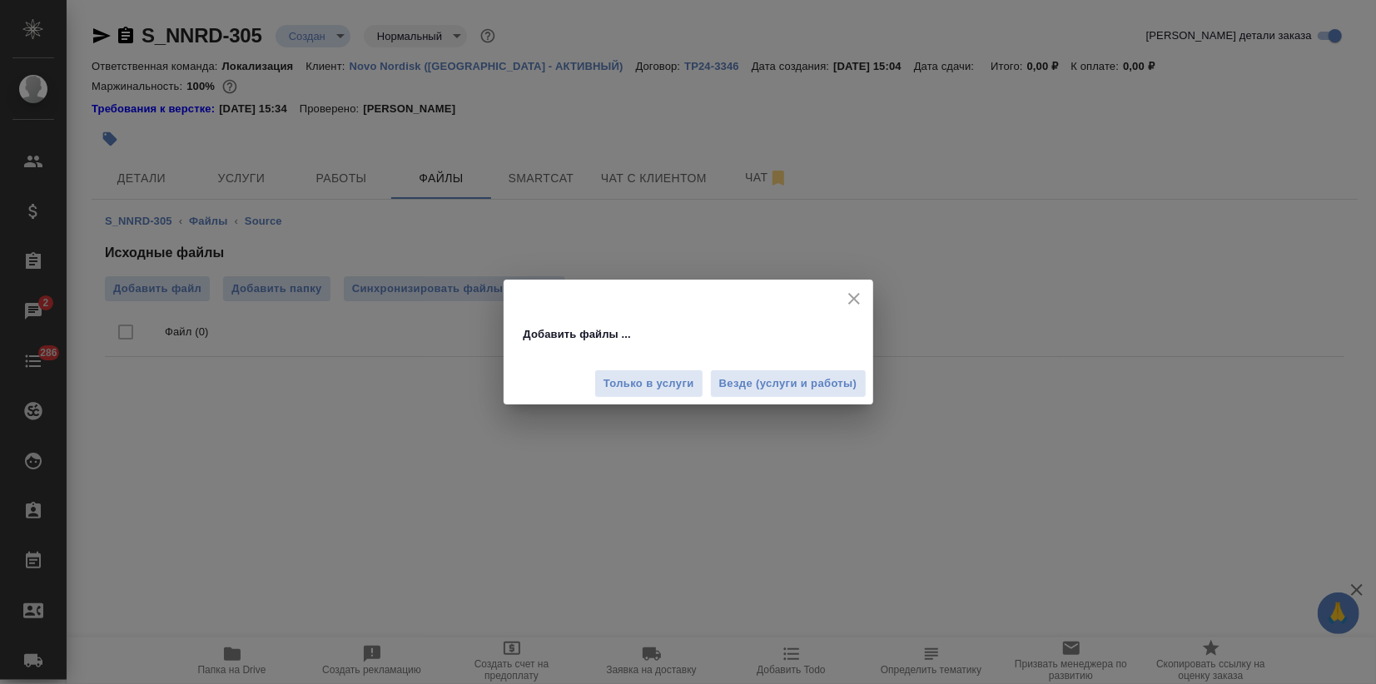
click at [792, 390] on span "Везде (услуги и работы)" at bounding box center [788, 384] width 138 height 19
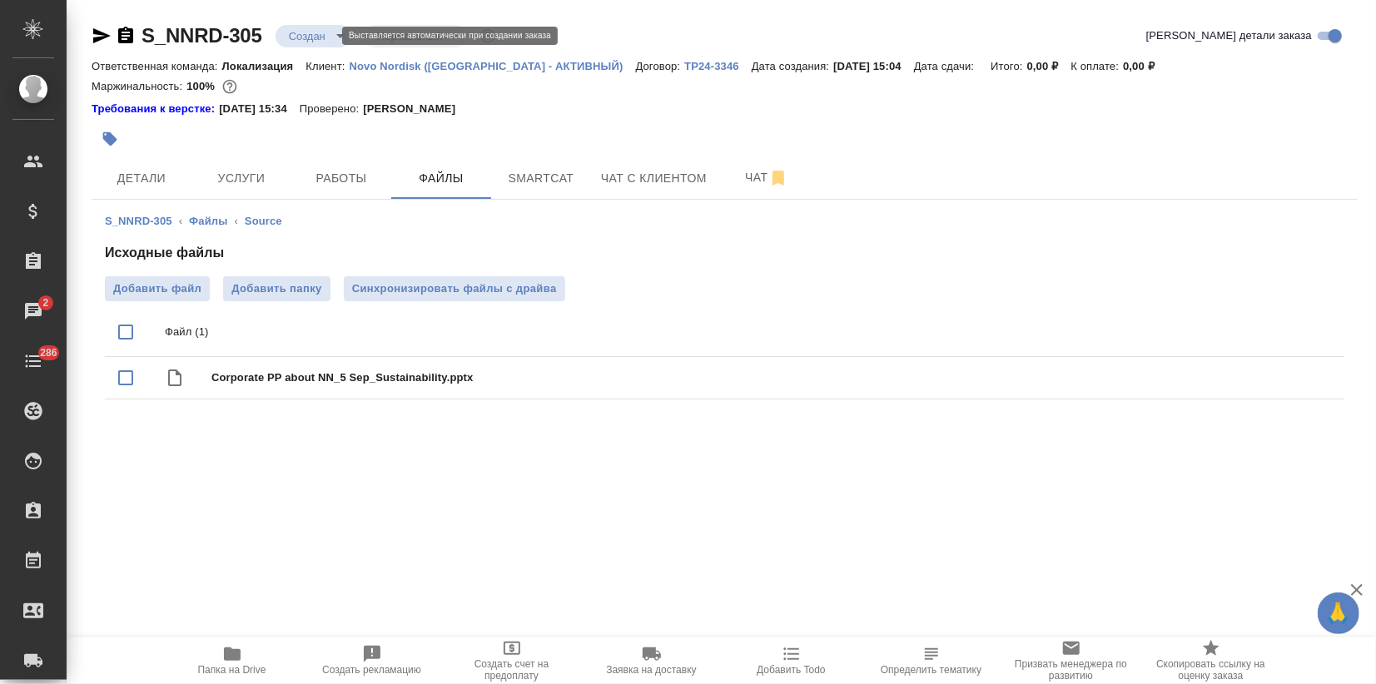
click at [325, 36] on body "🙏 .cls-1 fill:#fff; AWATERA Zagorodnikh Viktoria Клиенты Спецификации Заказы 2 …" at bounding box center [688, 342] width 1376 height 684
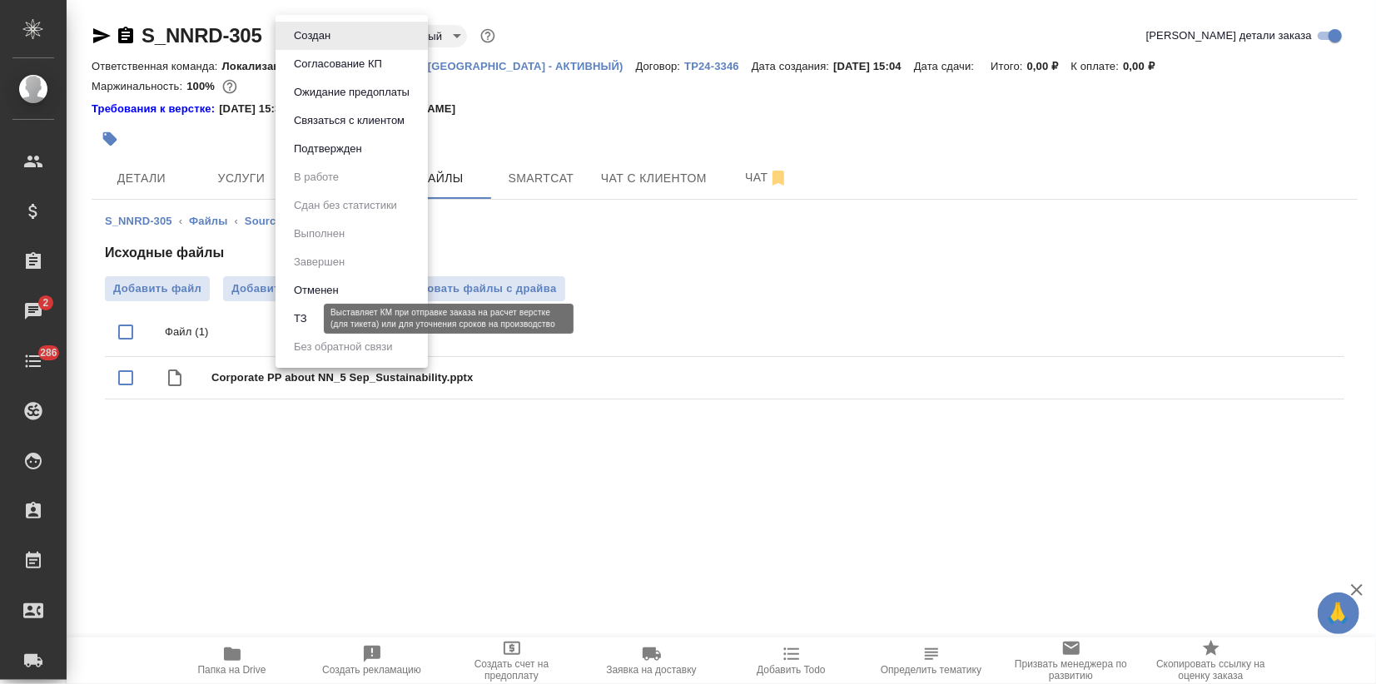
click at [305, 315] on button "ТЗ" at bounding box center [300, 319] width 23 height 18
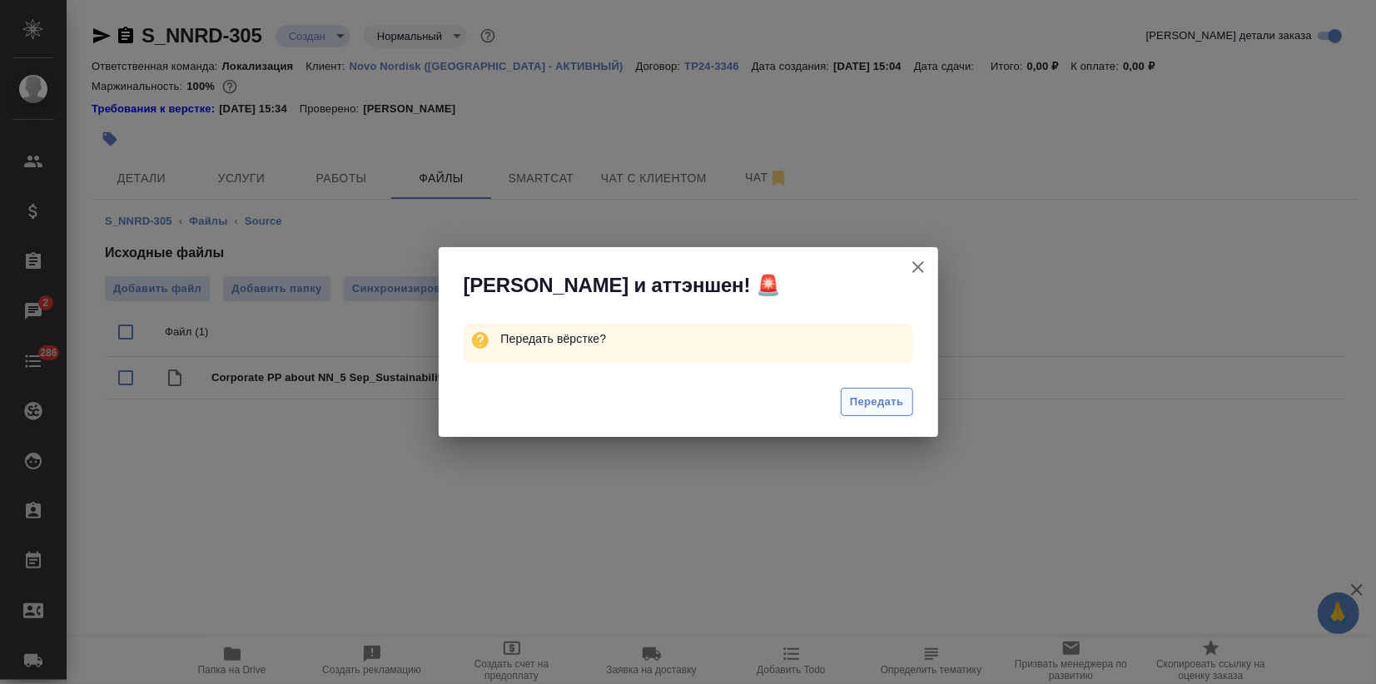
click at [895, 411] on span "Передать" at bounding box center [877, 402] width 54 height 19
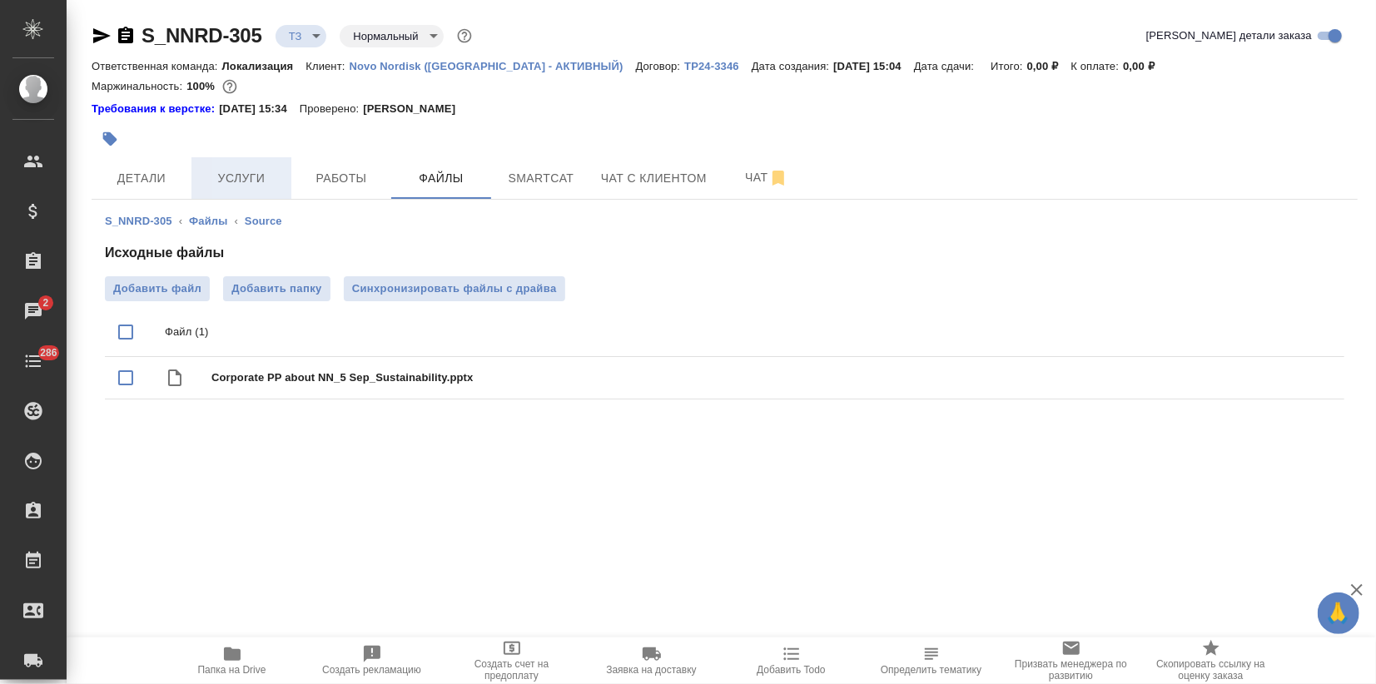
click at [225, 186] on span "Услуги" at bounding box center [241, 178] width 80 height 21
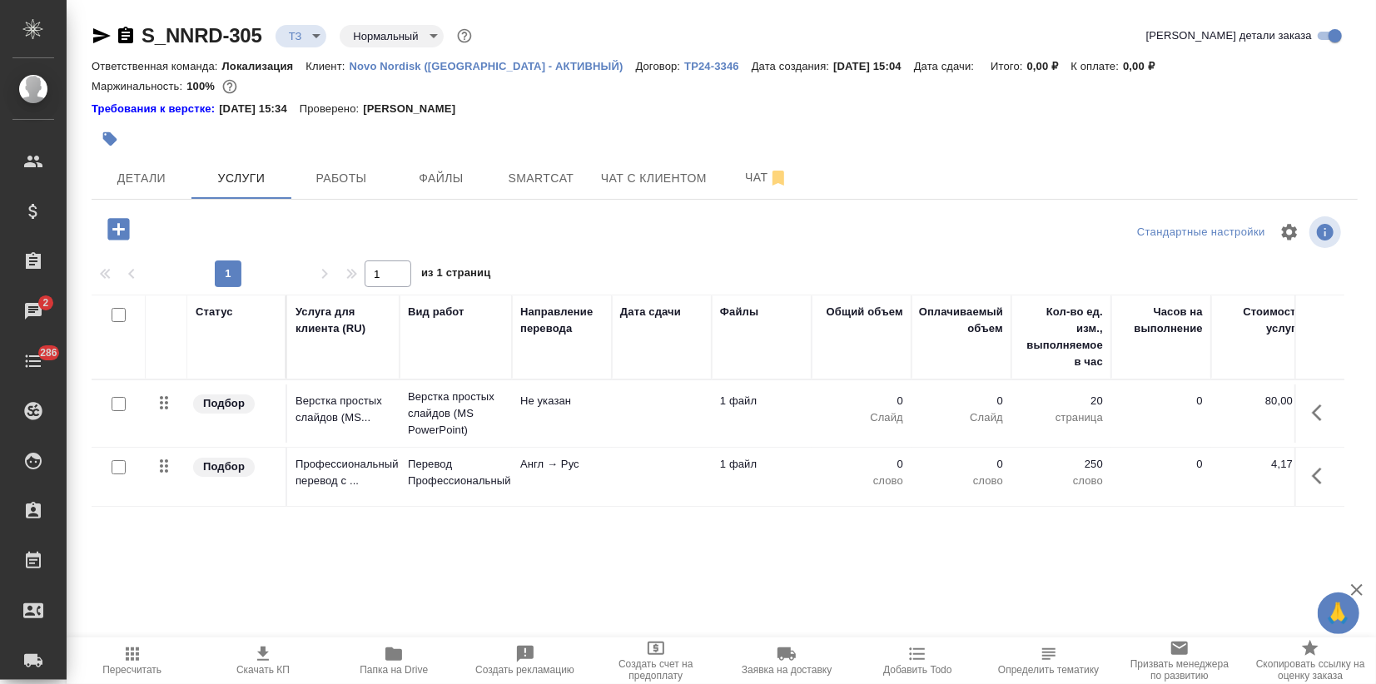
click at [120, 463] on input "checkbox" at bounding box center [119, 467] width 14 height 14
checkbox input "true"
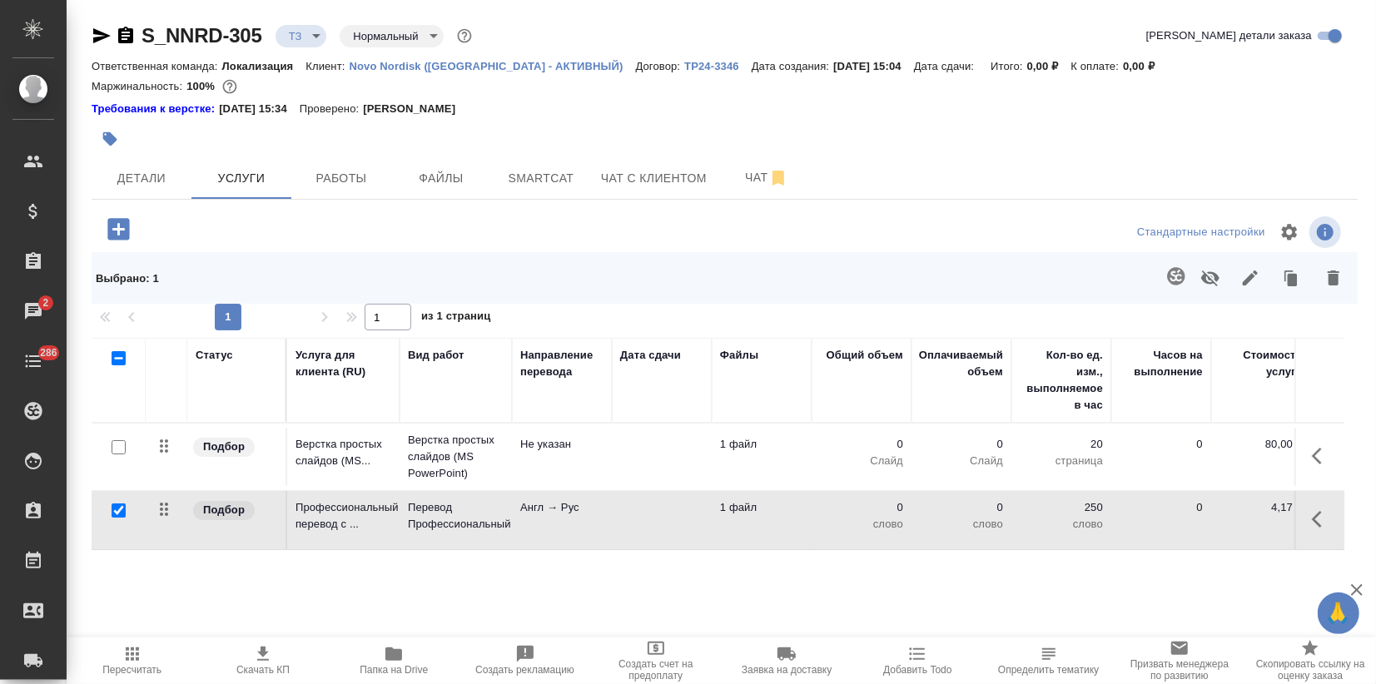
click at [1174, 273] on icon "button" at bounding box center [1176, 276] width 20 height 20
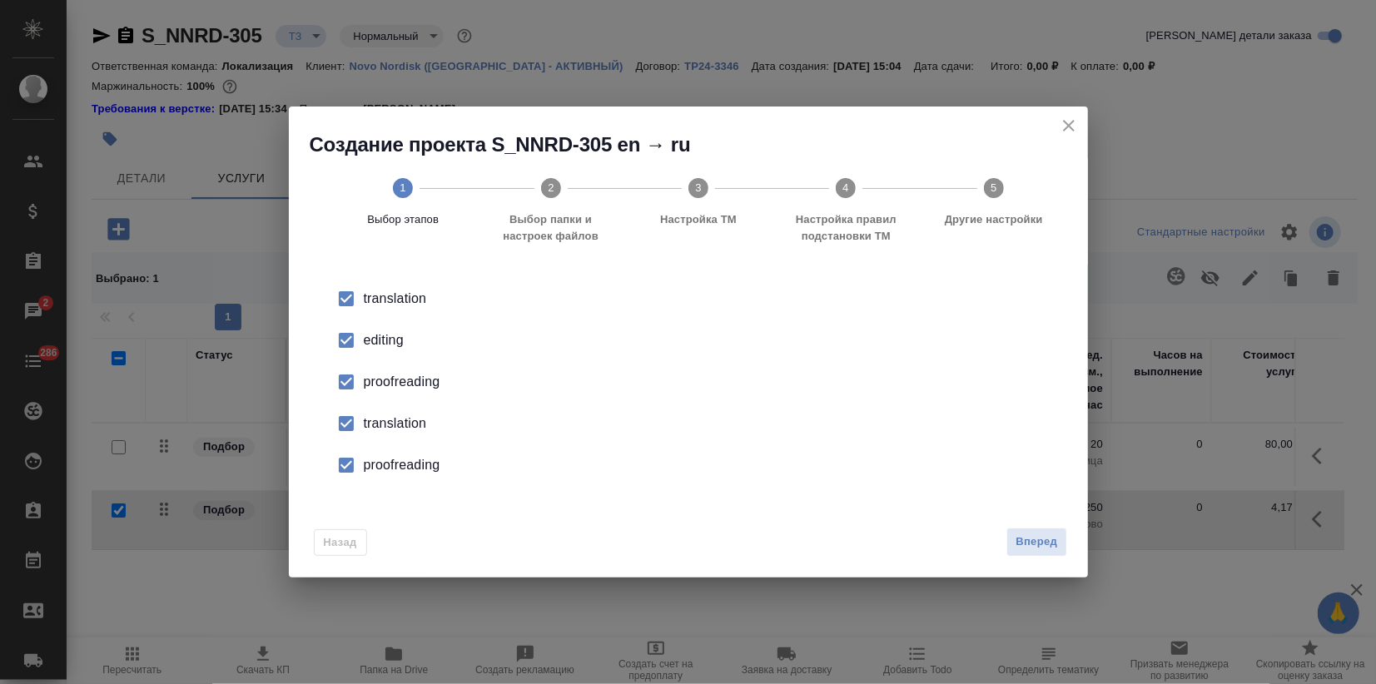
click at [375, 352] on li "editing" at bounding box center [688, 341] width 746 height 42
drag, startPoint x: 375, startPoint y: 352, endPoint x: 370, endPoint y: 381, distance: 29.6
click at [370, 381] on div "proofreading" at bounding box center [706, 382] width 684 height 20
drag, startPoint x: 370, startPoint y: 381, endPoint x: 370, endPoint y: 419, distance: 38.3
click at [370, 419] on div "translation" at bounding box center [706, 424] width 684 height 20
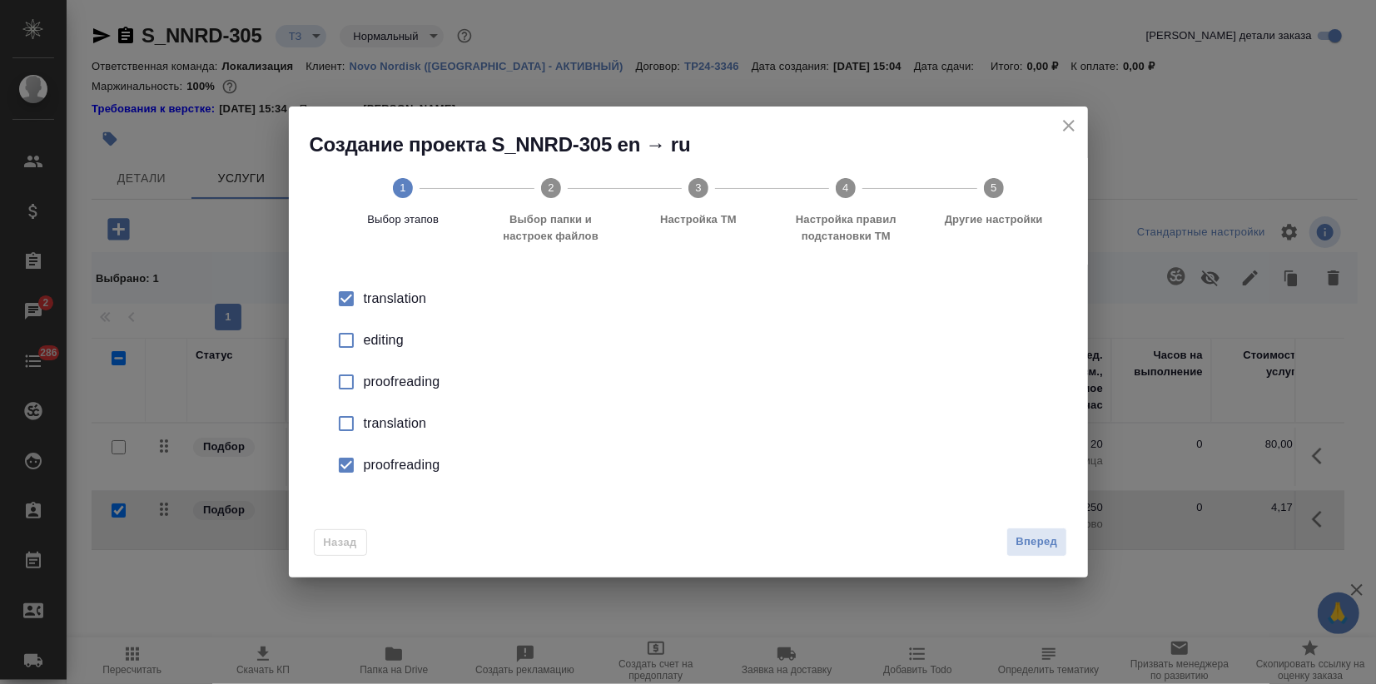
click at [377, 470] on div "proofreading" at bounding box center [706, 465] width 684 height 20
click at [1032, 564] on div "Назад Вперед" at bounding box center [688, 538] width 799 height 78
drag, startPoint x: 1030, startPoint y: 552, endPoint x: 1024, endPoint y: 545, distance: 8.8
click at [1030, 551] on button "Вперед" at bounding box center [1036, 542] width 60 height 29
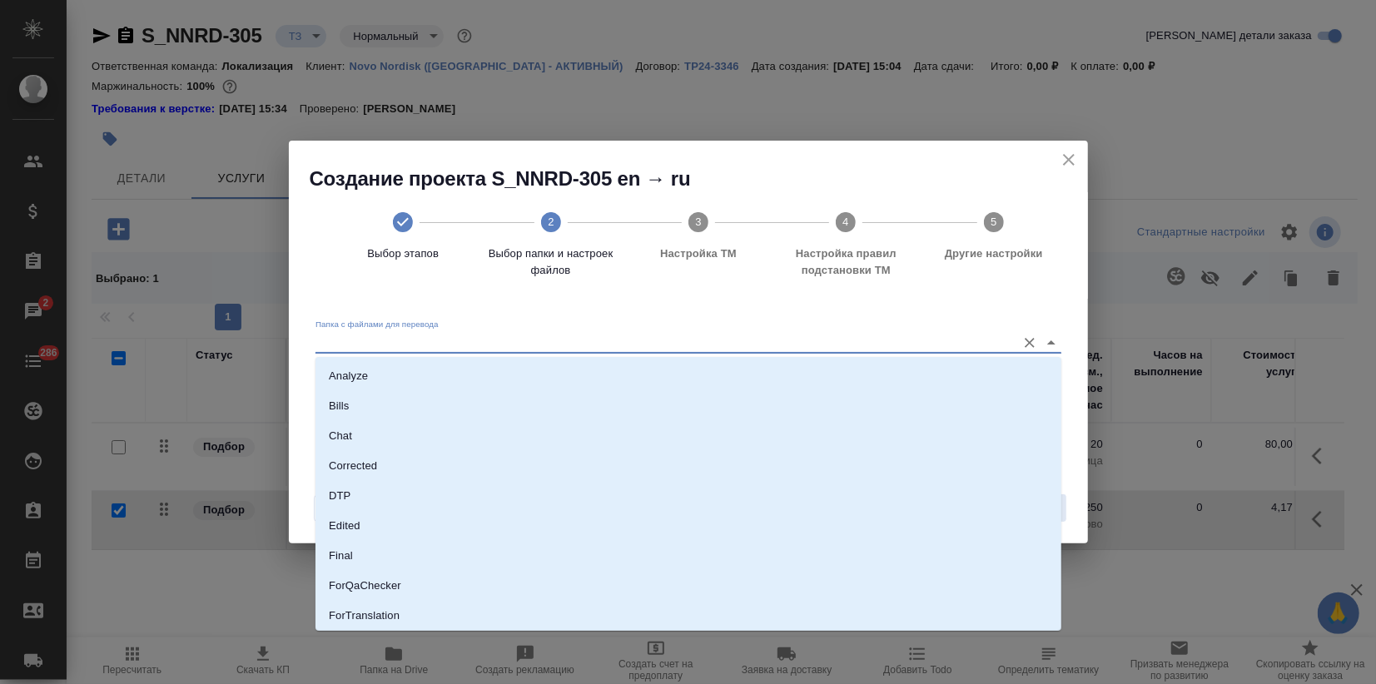
click at [632, 336] on input "Папка с файлами для перевода" at bounding box center [661, 342] width 692 height 20
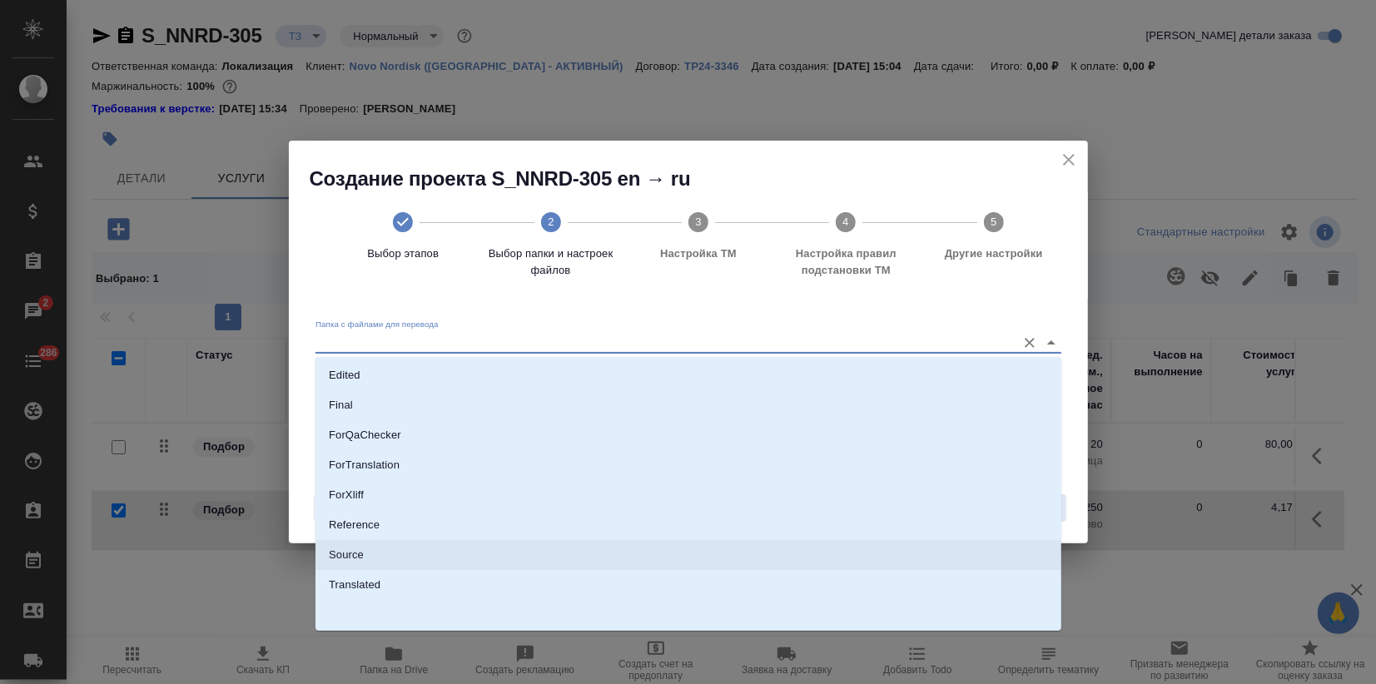
click at [375, 550] on li "Source" at bounding box center [688, 555] width 746 height 30
type input "Source"
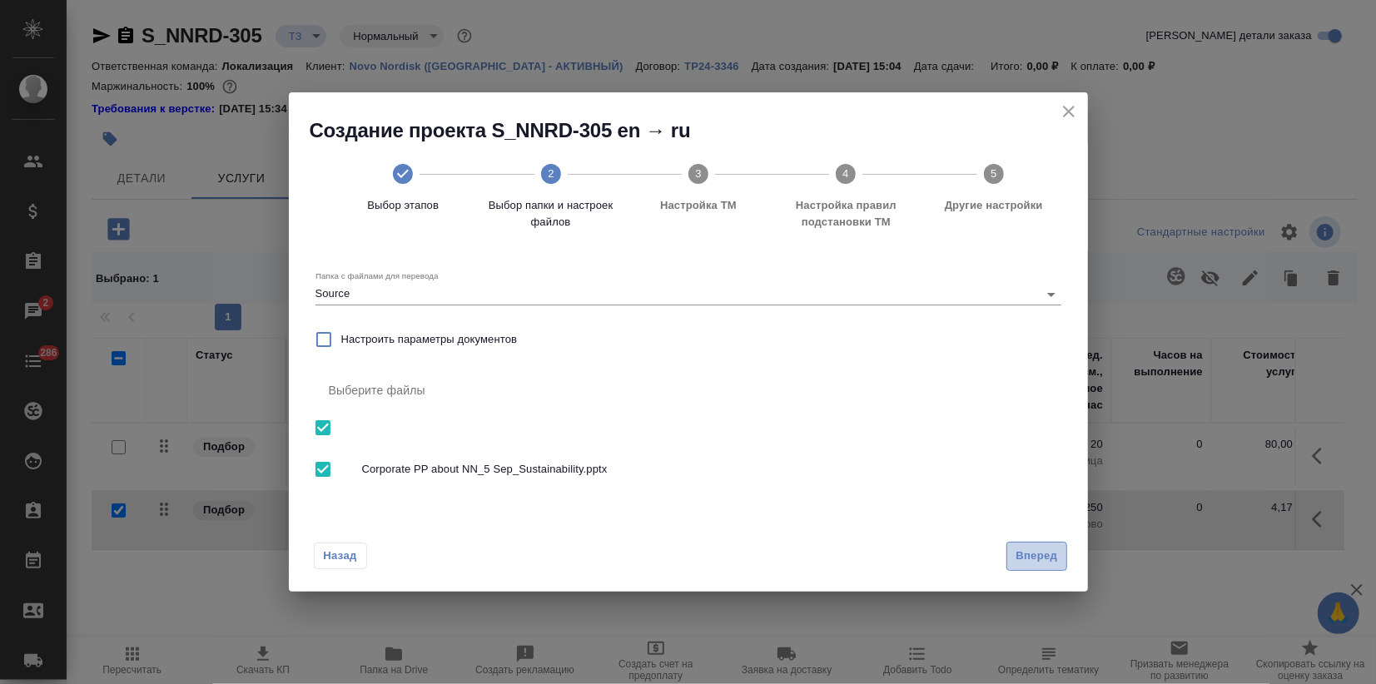
click at [1039, 551] on span "Вперед" at bounding box center [1036, 556] width 42 height 19
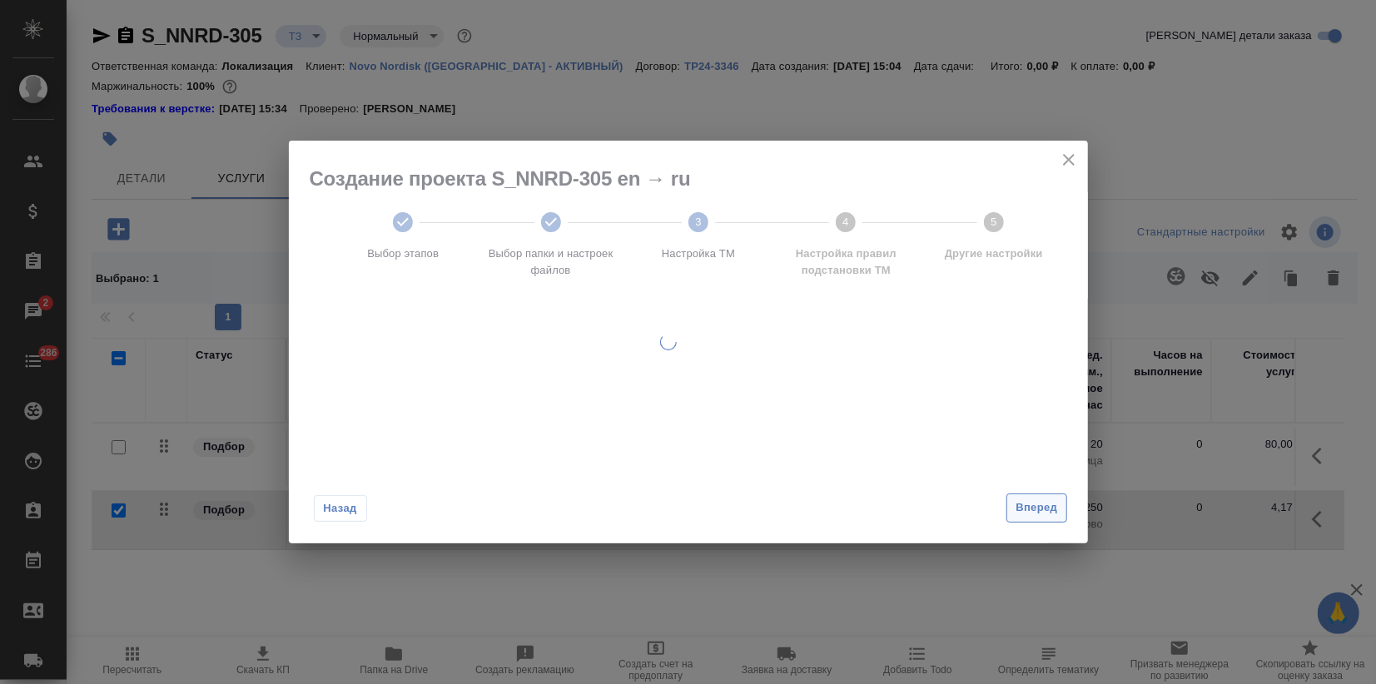
click at [1020, 509] on span "Вперед" at bounding box center [1036, 508] width 42 height 19
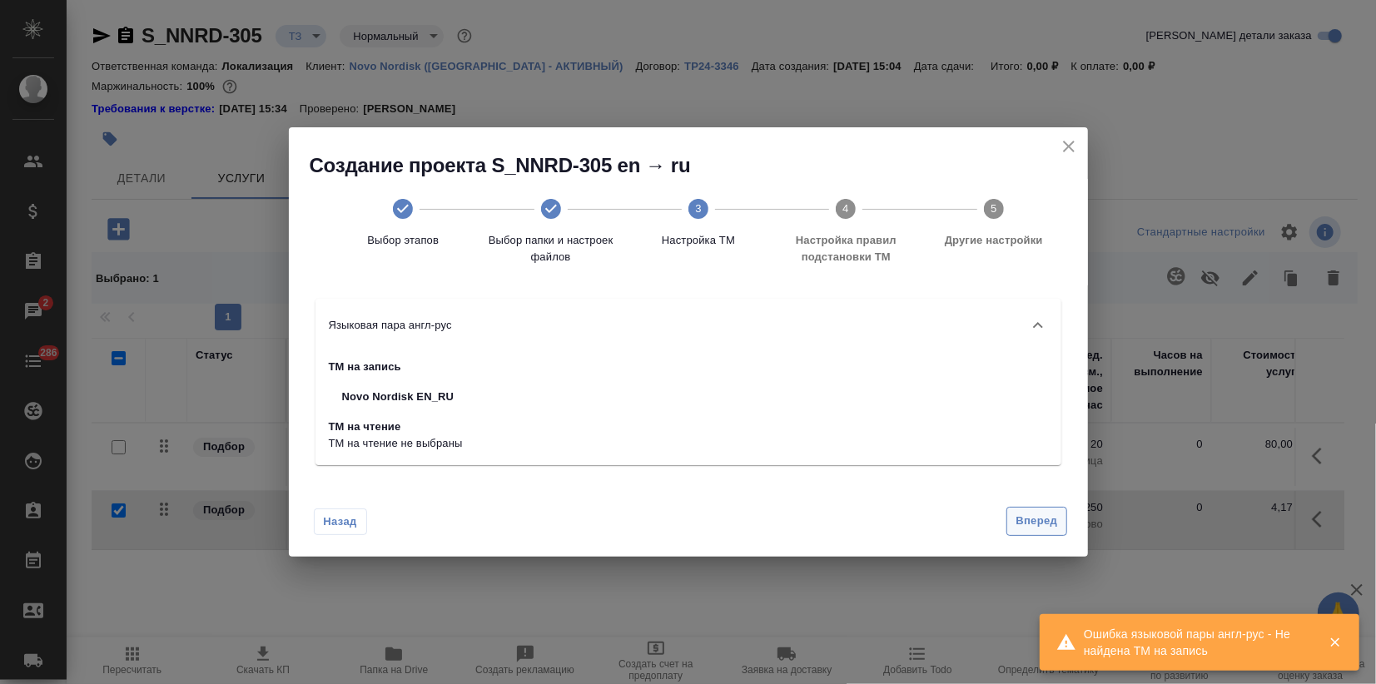
click at [1016, 518] on span "Вперед" at bounding box center [1036, 521] width 42 height 19
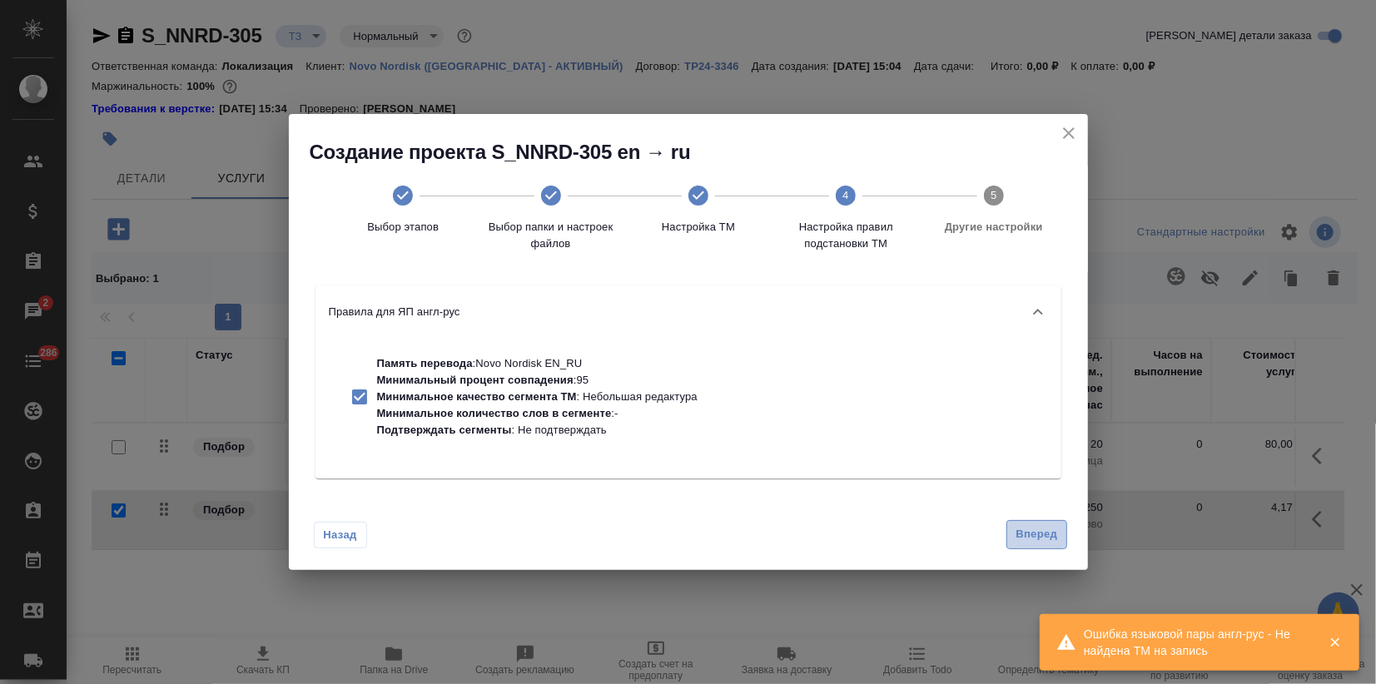
click at [1020, 533] on span "Вперед" at bounding box center [1036, 534] width 42 height 19
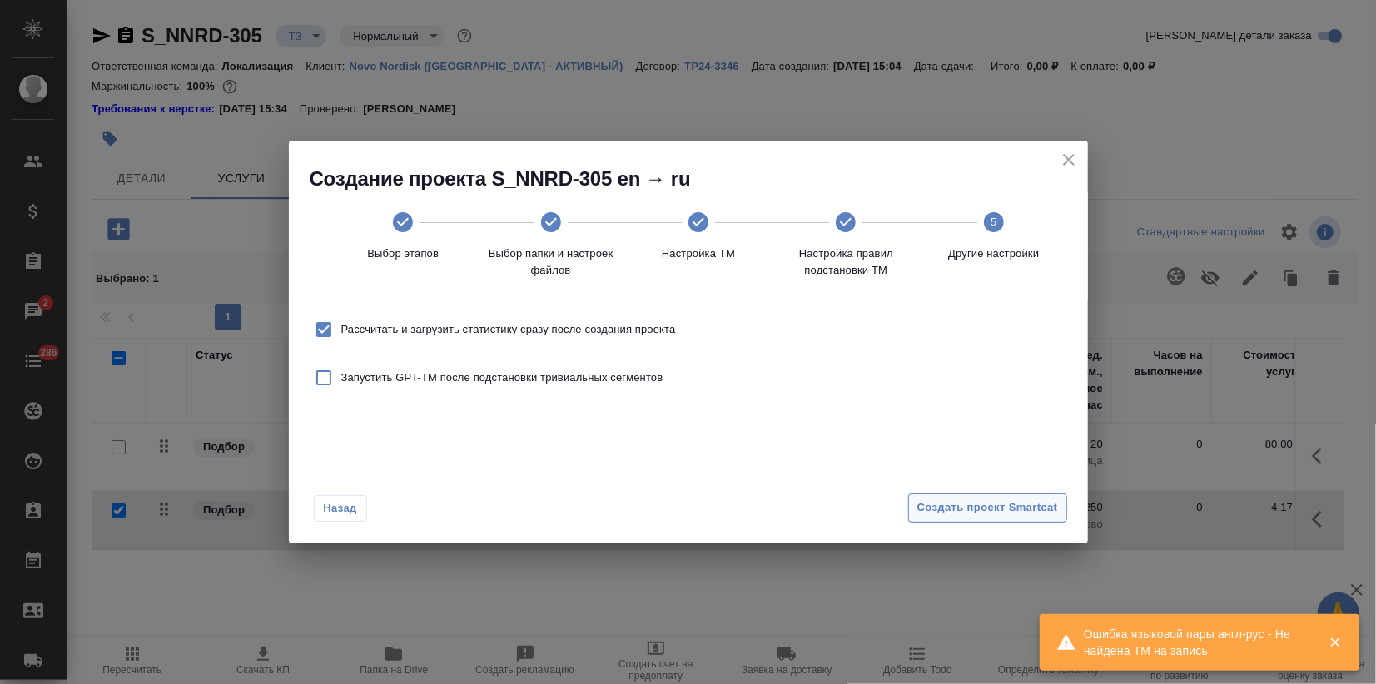
click at [1020, 509] on span "Создать проект Smartcat" at bounding box center [987, 508] width 141 height 19
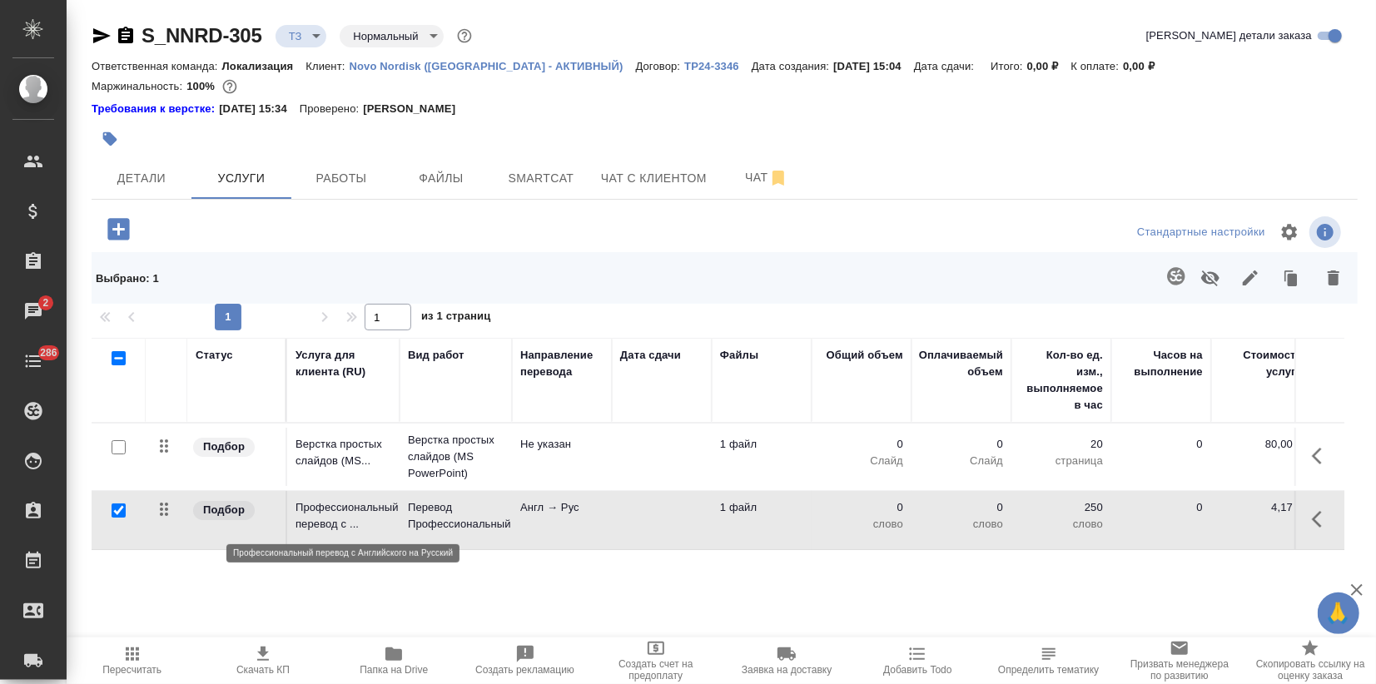
click at [318, 514] on p "Профессиональный перевод с ..." at bounding box center [343, 515] width 96 height 33
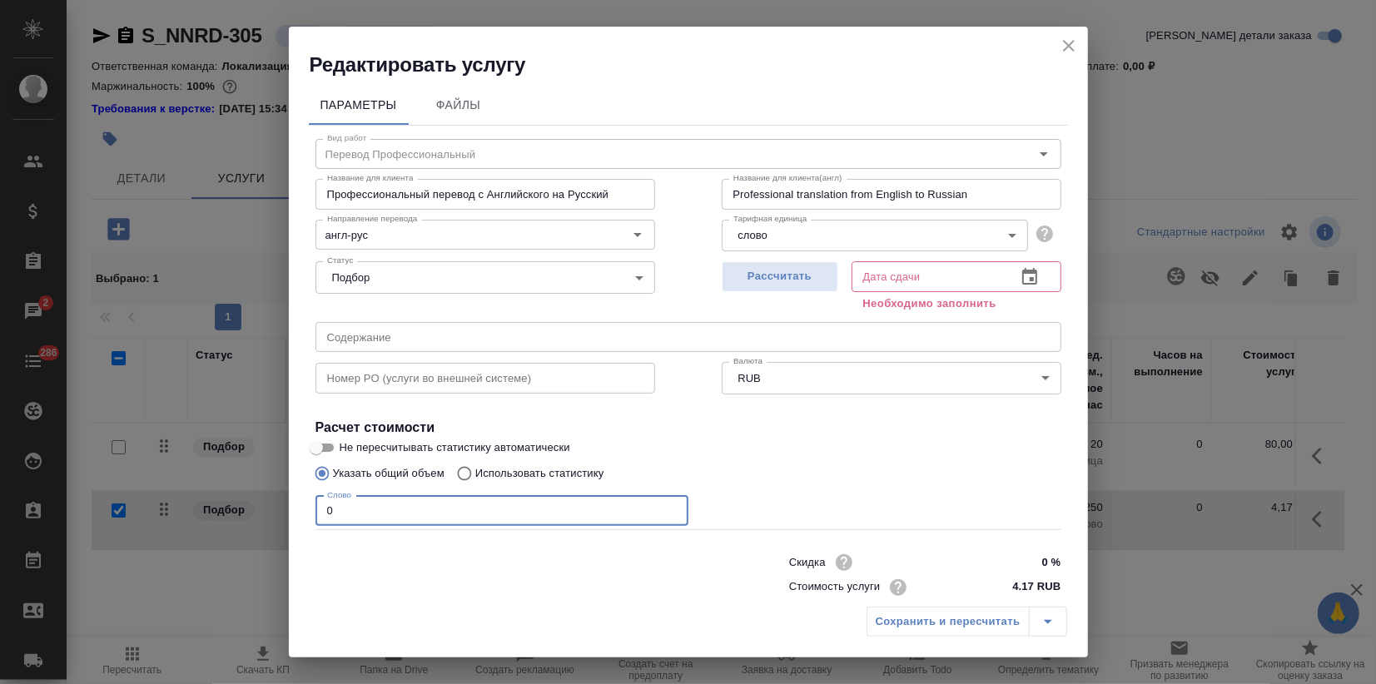
drag, startPoint x: 333, startPoint y: 510, endPoint x: 272, endPoint y: 525, distance: 62.6
click at [272, 525] on div "Редактировать услугу Параметры Файлы Вид работ Перевод Профессиональный Вид раб…" at bounding box center [688, 342] width 1376 height 684
click at [490, 468] on p "Использовать статистику" at bounding box center [539, 473] width 129 height 17
click at [475, 468] on input "Использовать статистику" at bounding box center [462, 474] width 27 height 32
radio input "true"
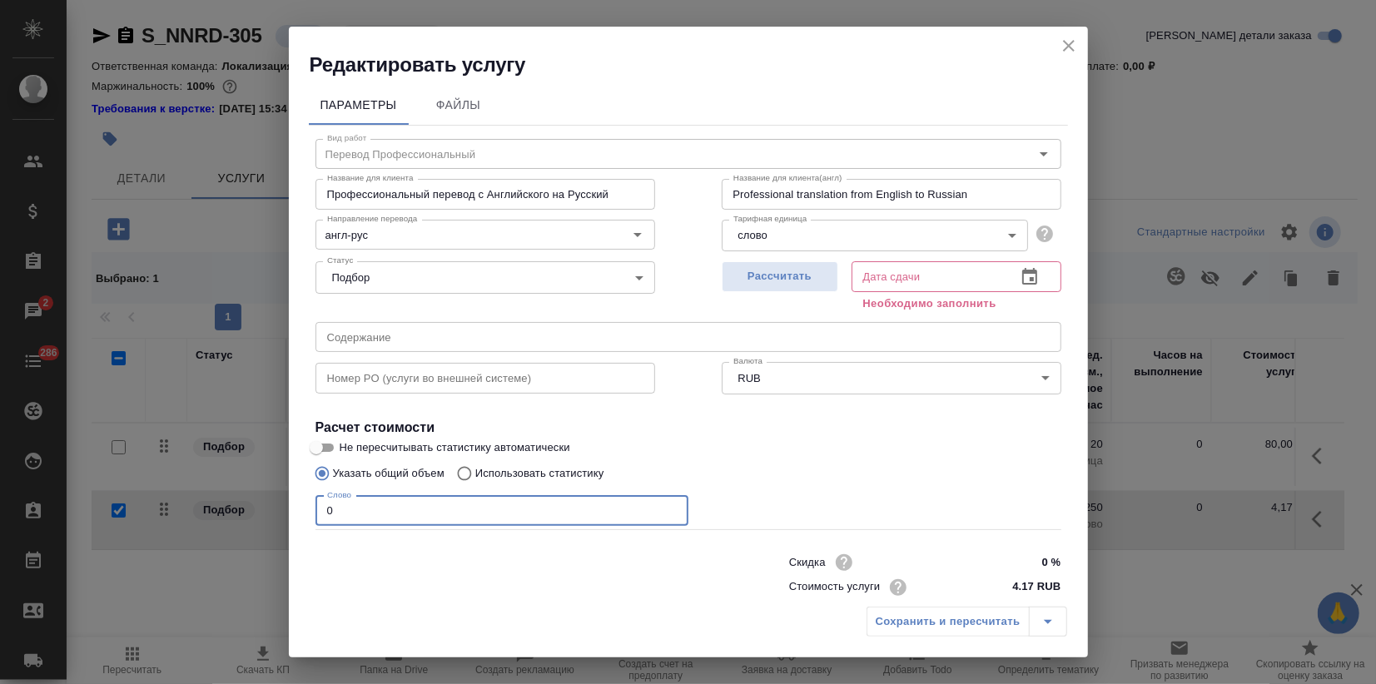
radio input "false"
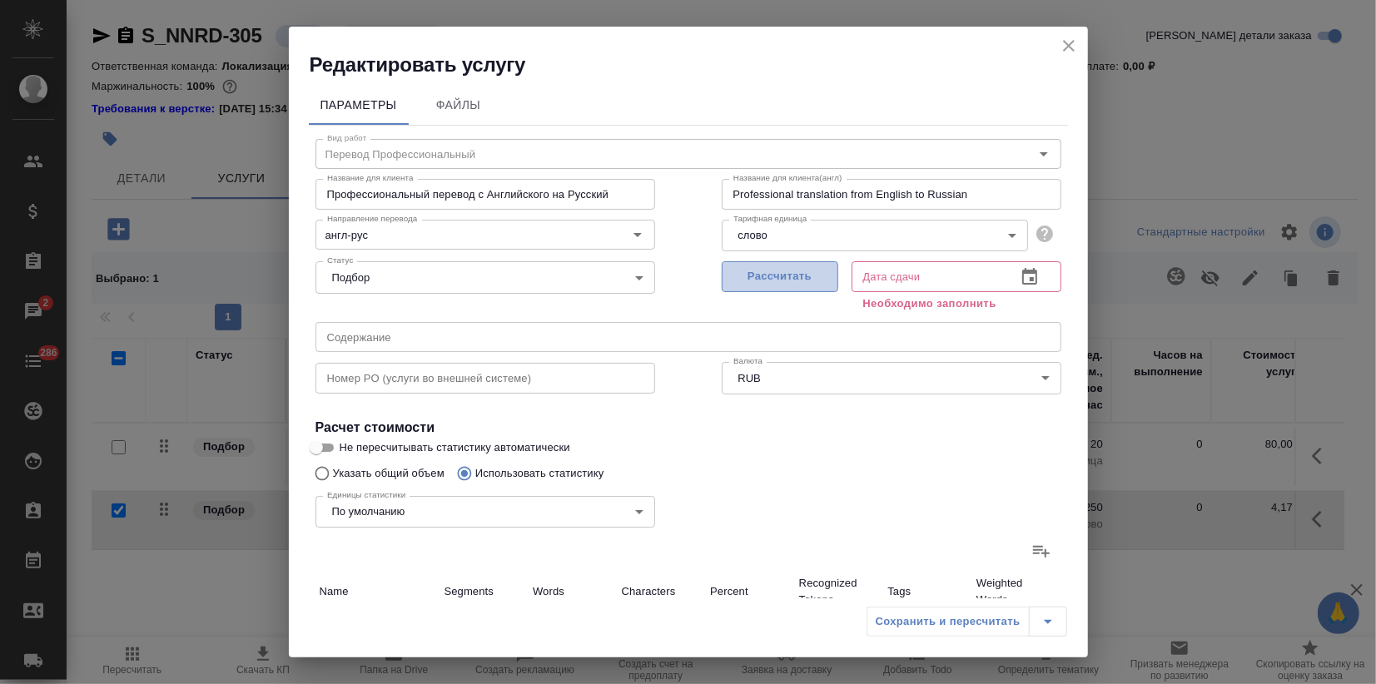
click at [771, 269] on span "Рассчитать" at bounding box center [780, 276] width 98 height 19
type input "18.09.2025 15:07"
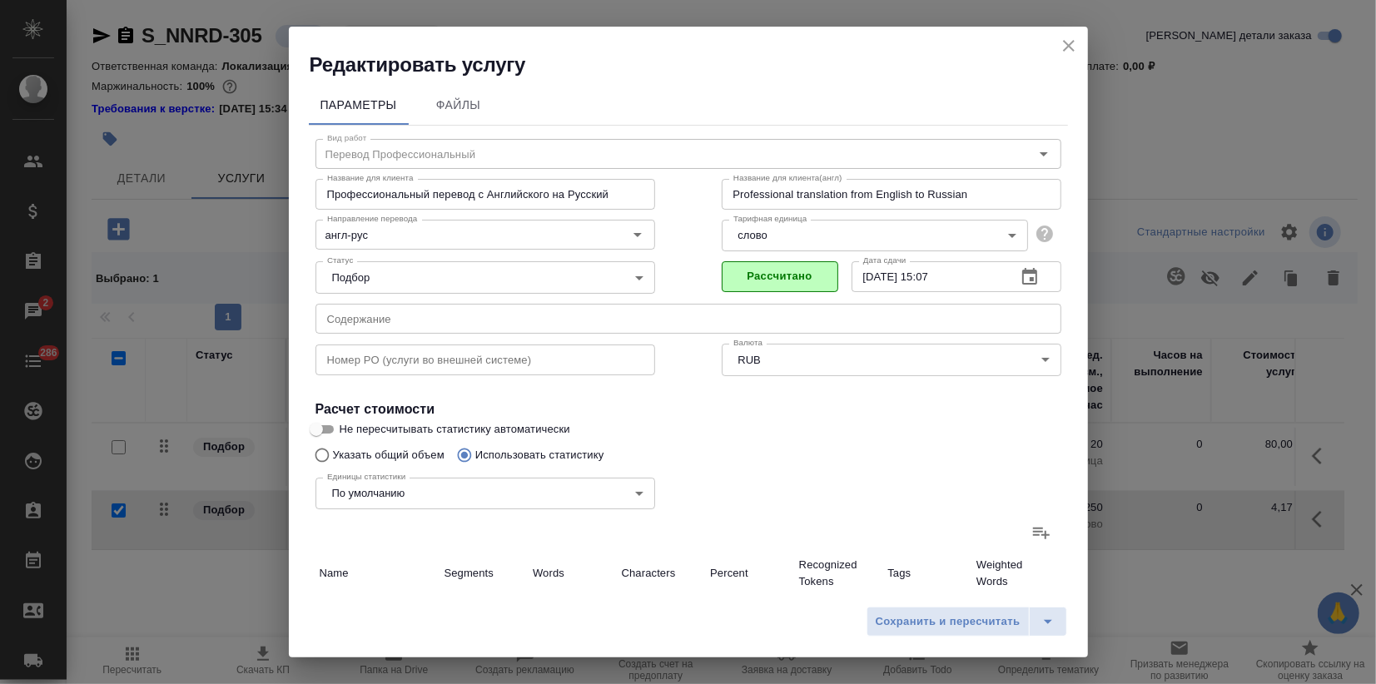
click at [1031, 526] on icon at bounding box center [1041, 533] width 20 height 20
click at [0, 0] on input "file" at bounding box center [0, 0] width 0 height 0
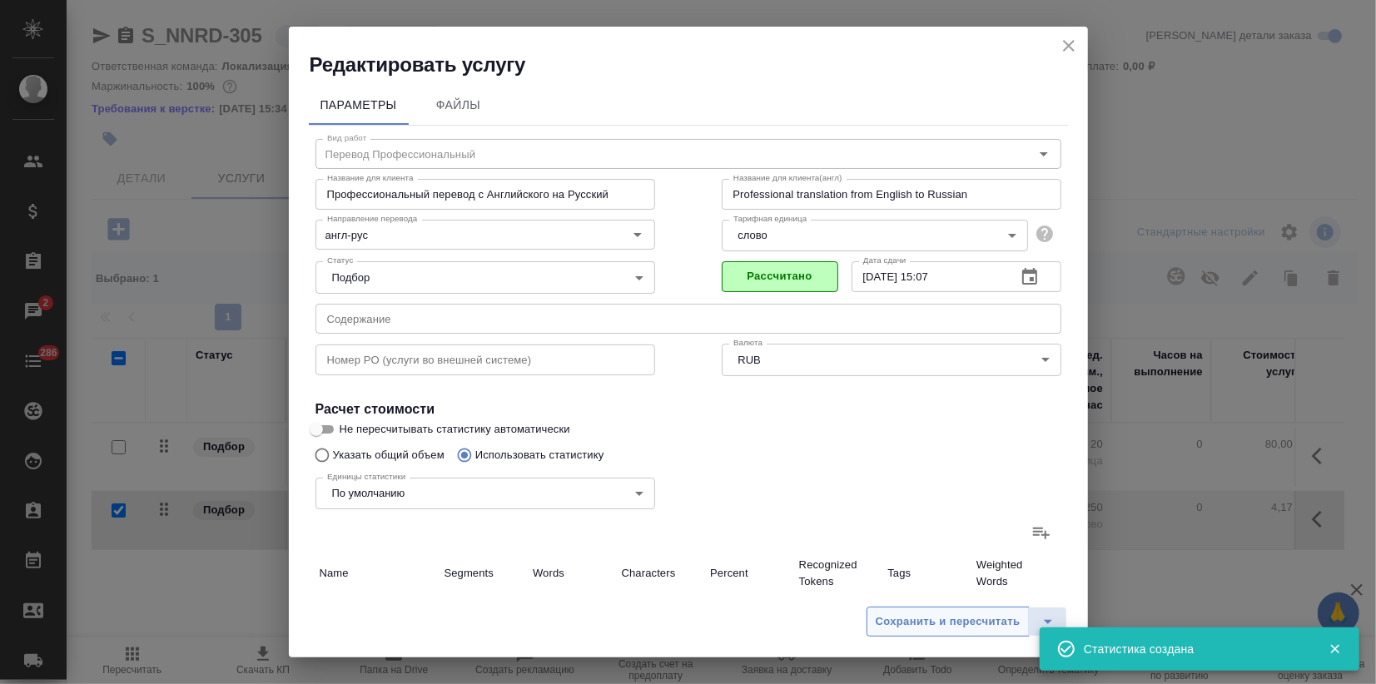
type input "2"
type input "3"
type input "27"
type input "91"
type input "461"
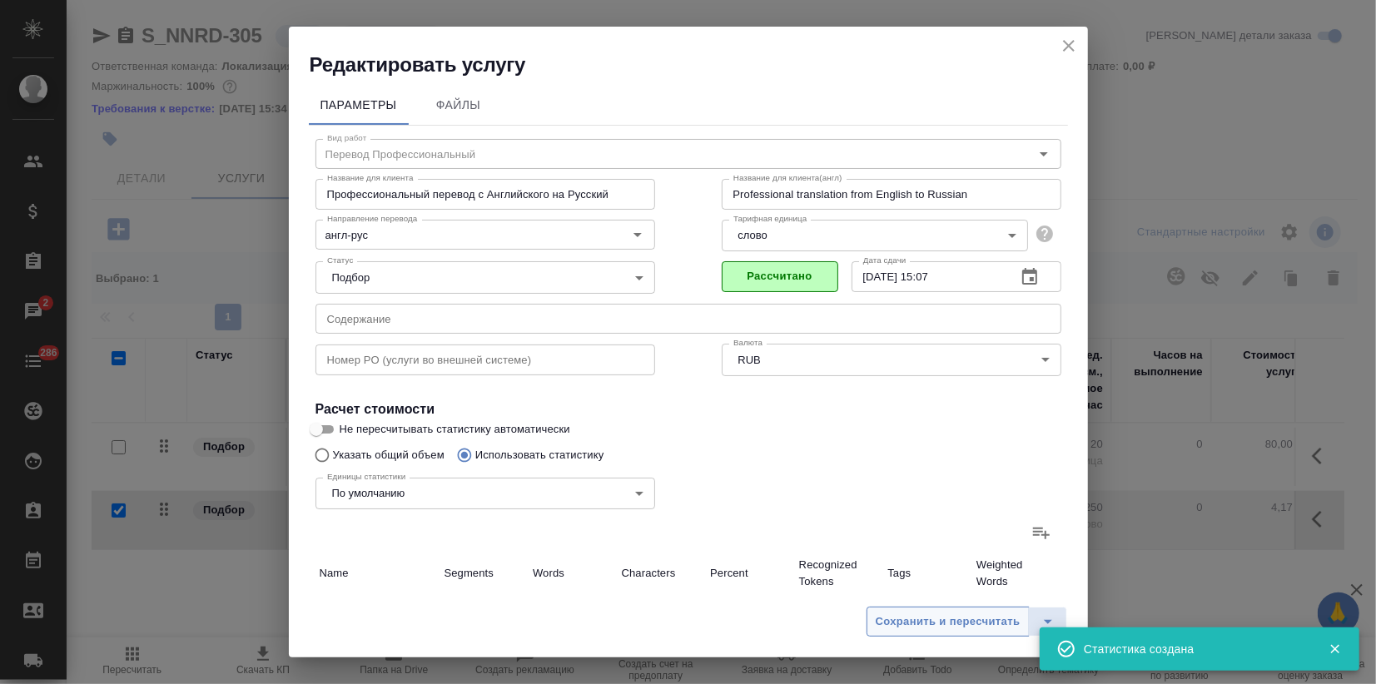
type input "3342"
type input "37"
type input "63"
type input "472"
type input "20"
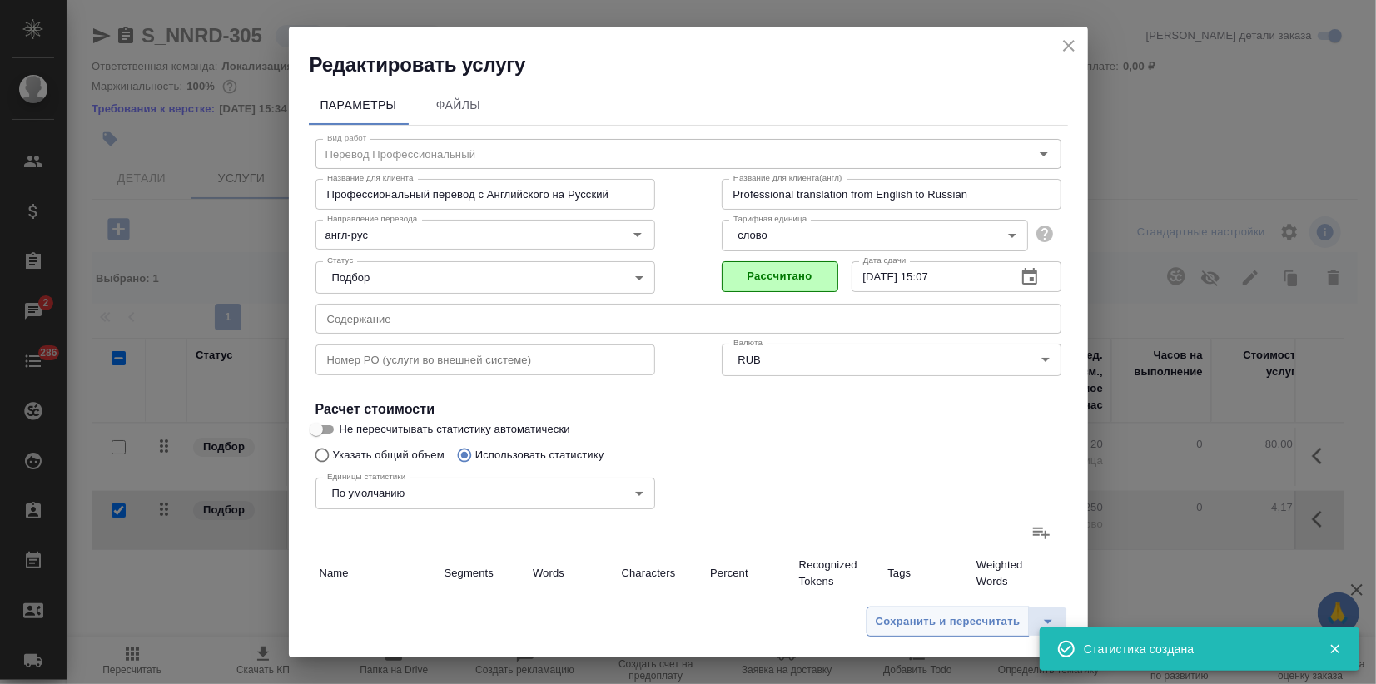
type input "104"
type input "707"
type input "10"
type input "58"
type input "396"
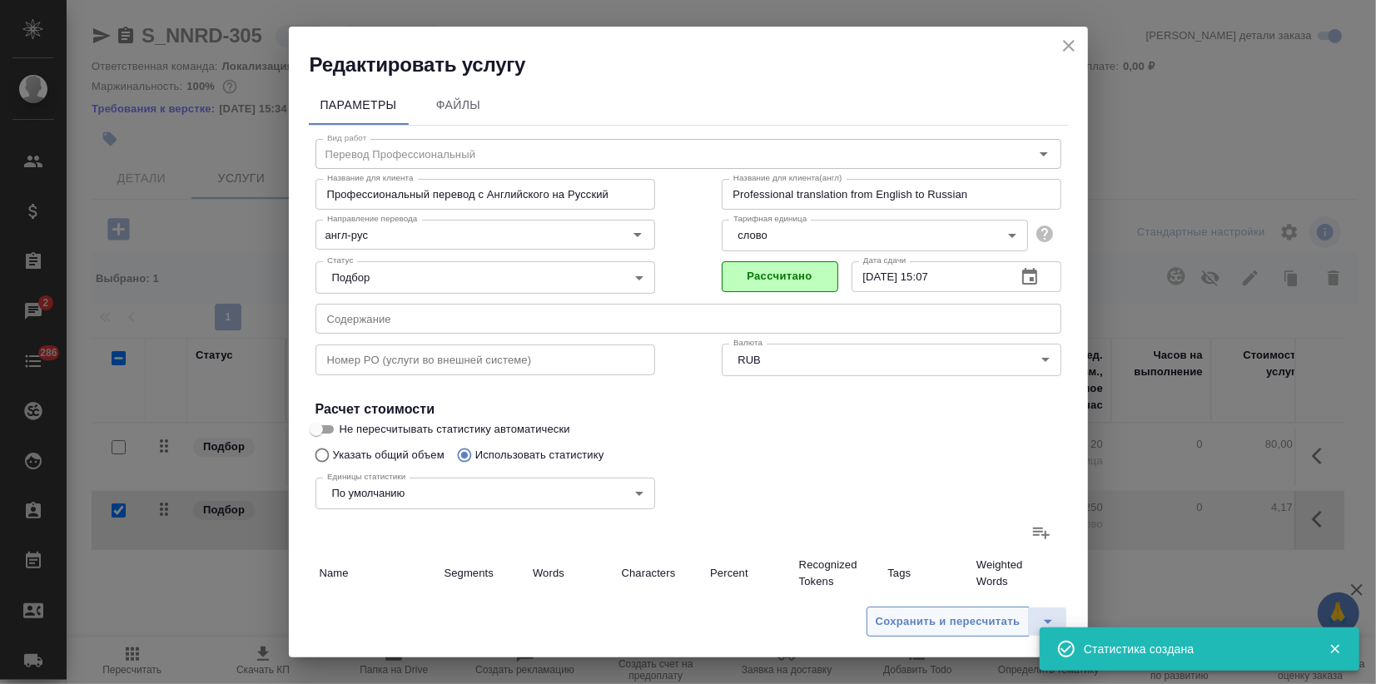
type input "17"
type input "89"
type input "623"
type input "370"
type input "3972"
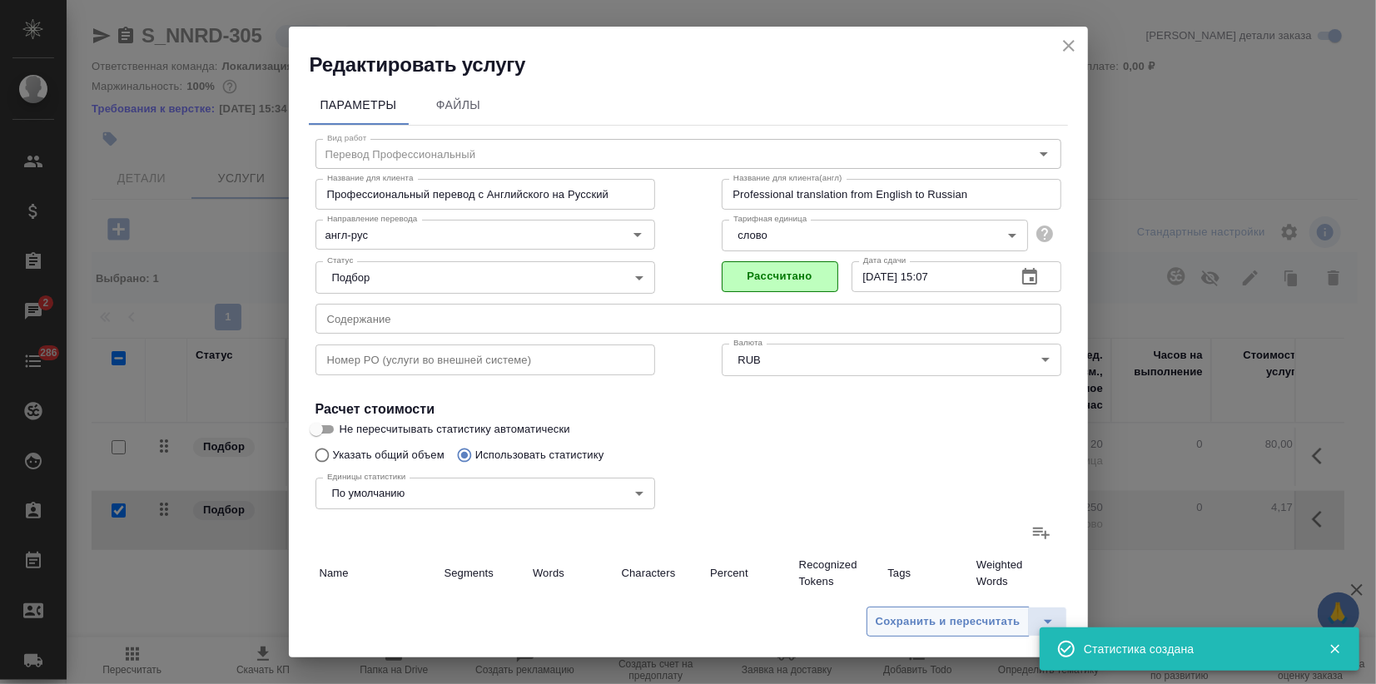
type input "26480"
type input "456"
type input "4289"
type input "28705"
type input "547"
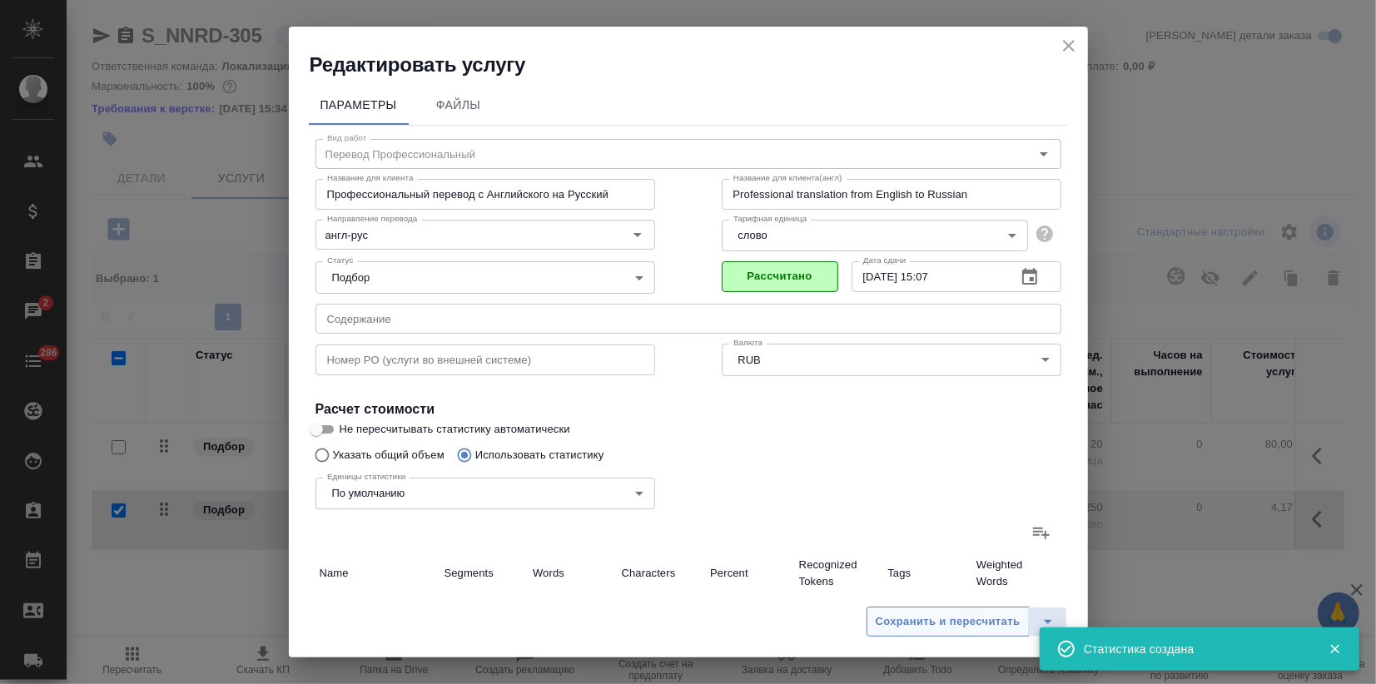
type input "4750"
type input "32047"
click at [948, 623] on span "Сохранить и пересчитать" at bounding box center [948, 622] width 145 height 19
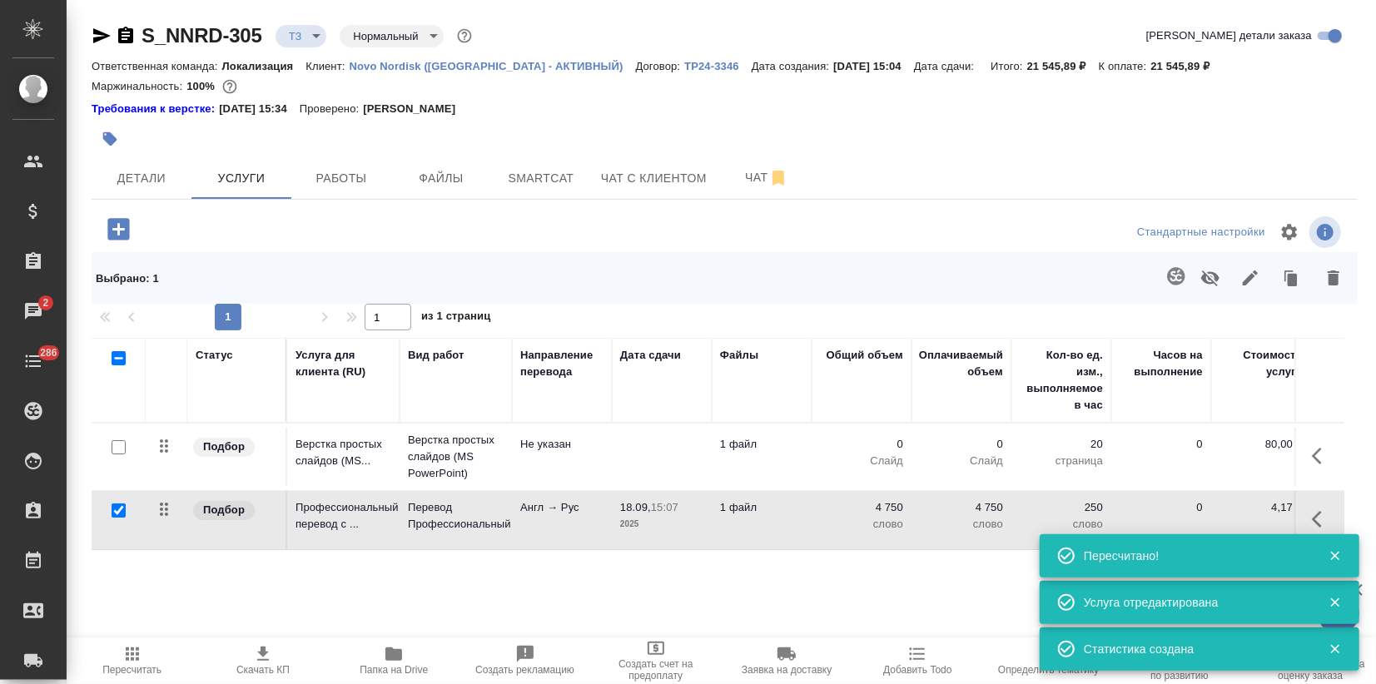
click at [146, 173] on span "Детали" at bounding box center [142, 178] width 80 height 21
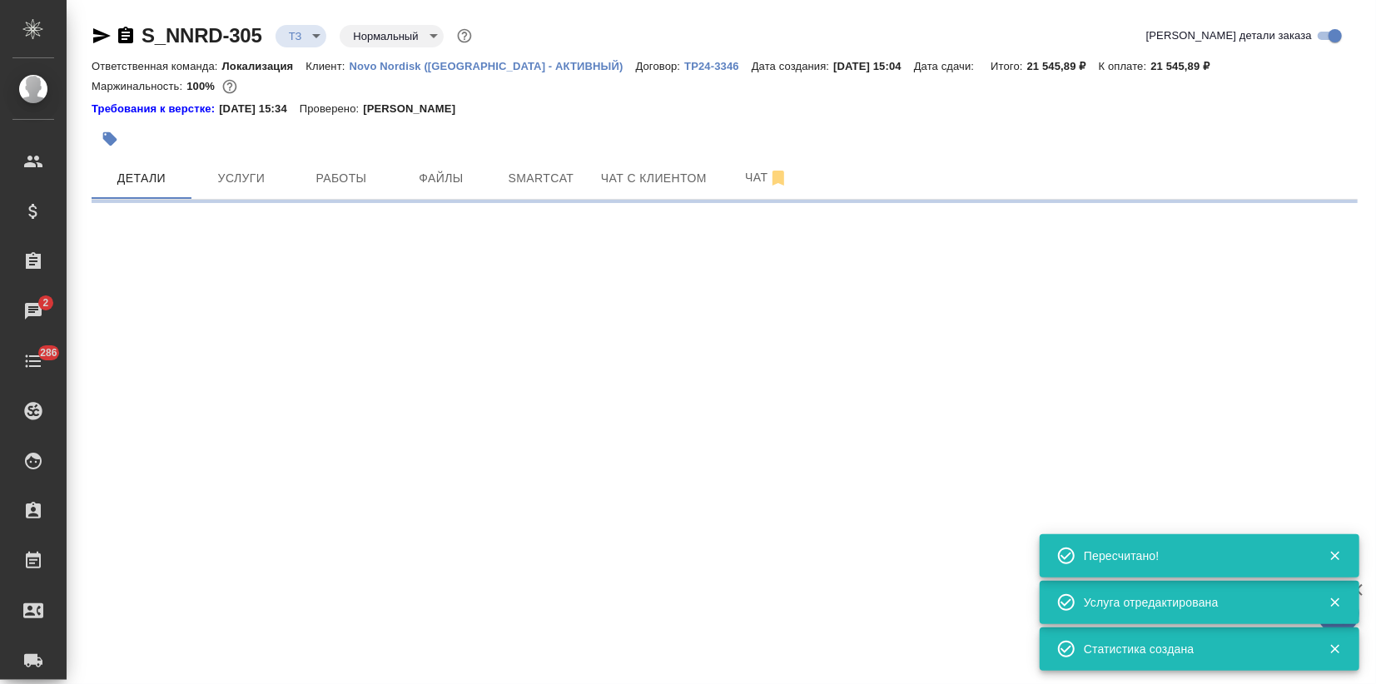
select select "RU"
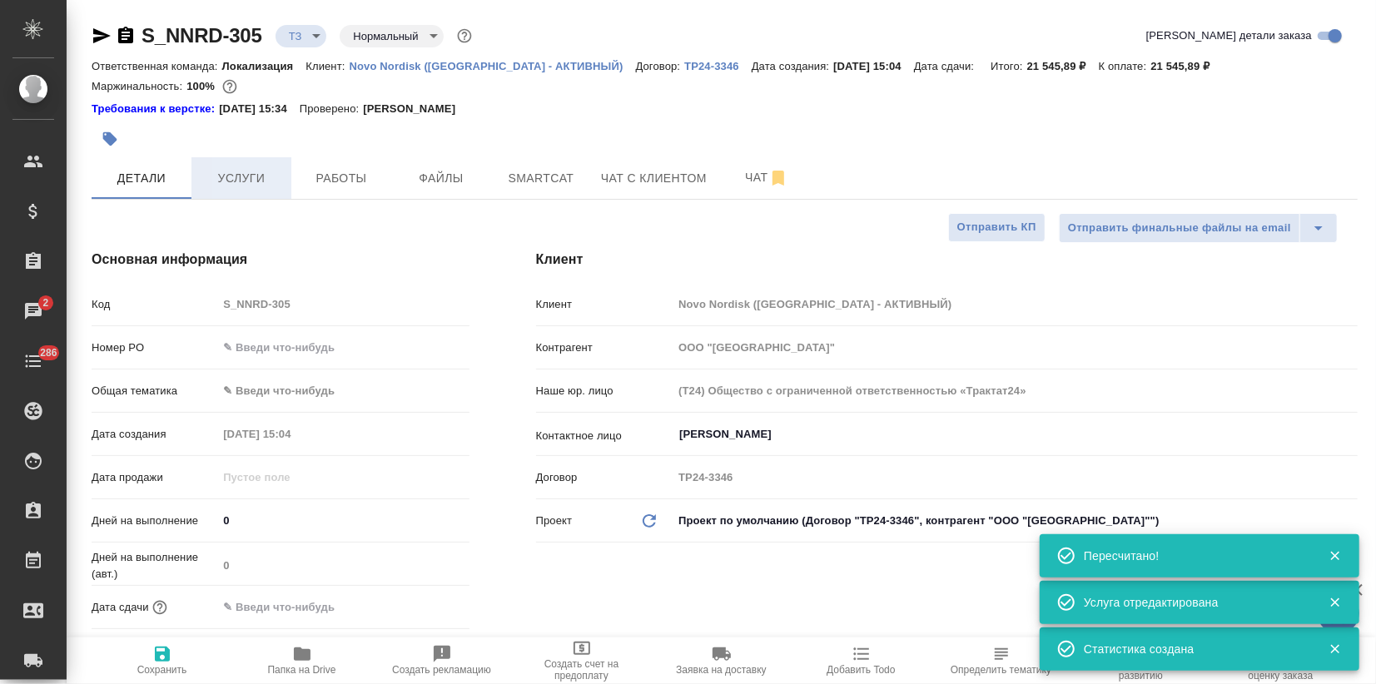
click at [249, 172] on span "Услуги" at bounding box center [241, 178] width 80 height 21
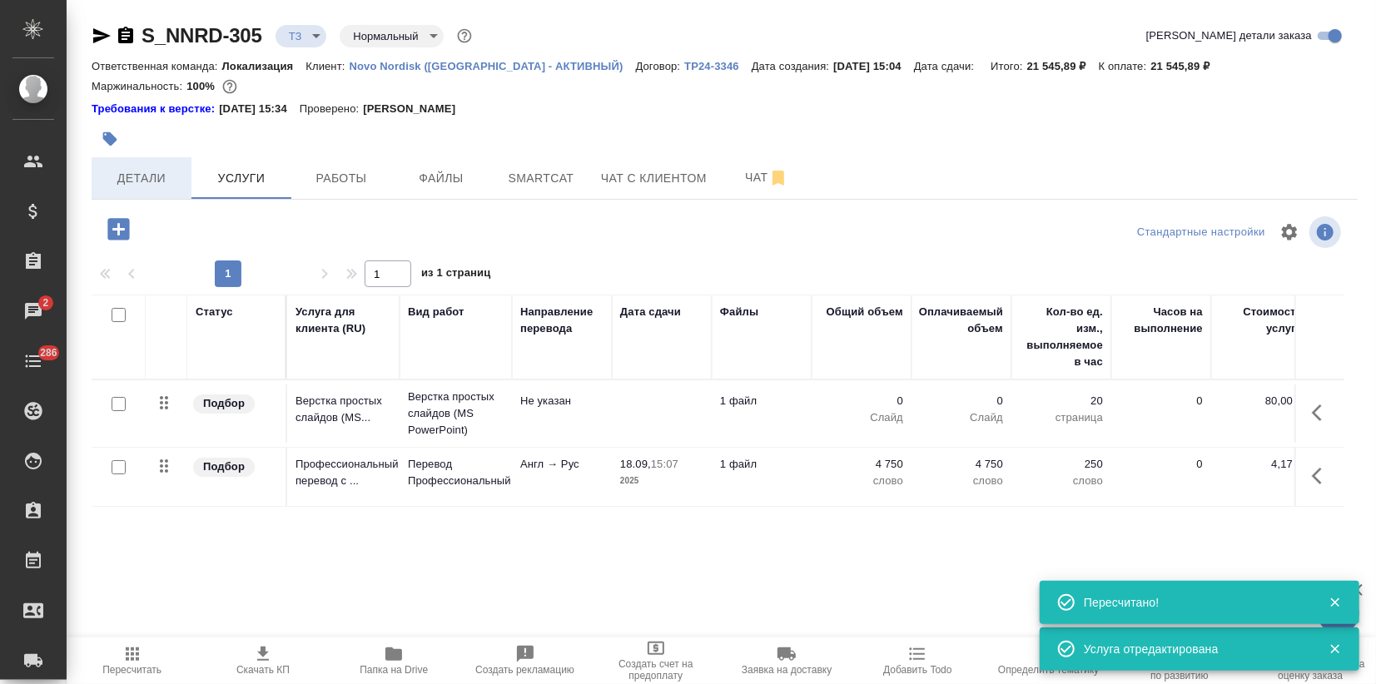
click at [167, 161] on button "Детали" at bounding box center [142, 178] width 100 height 42
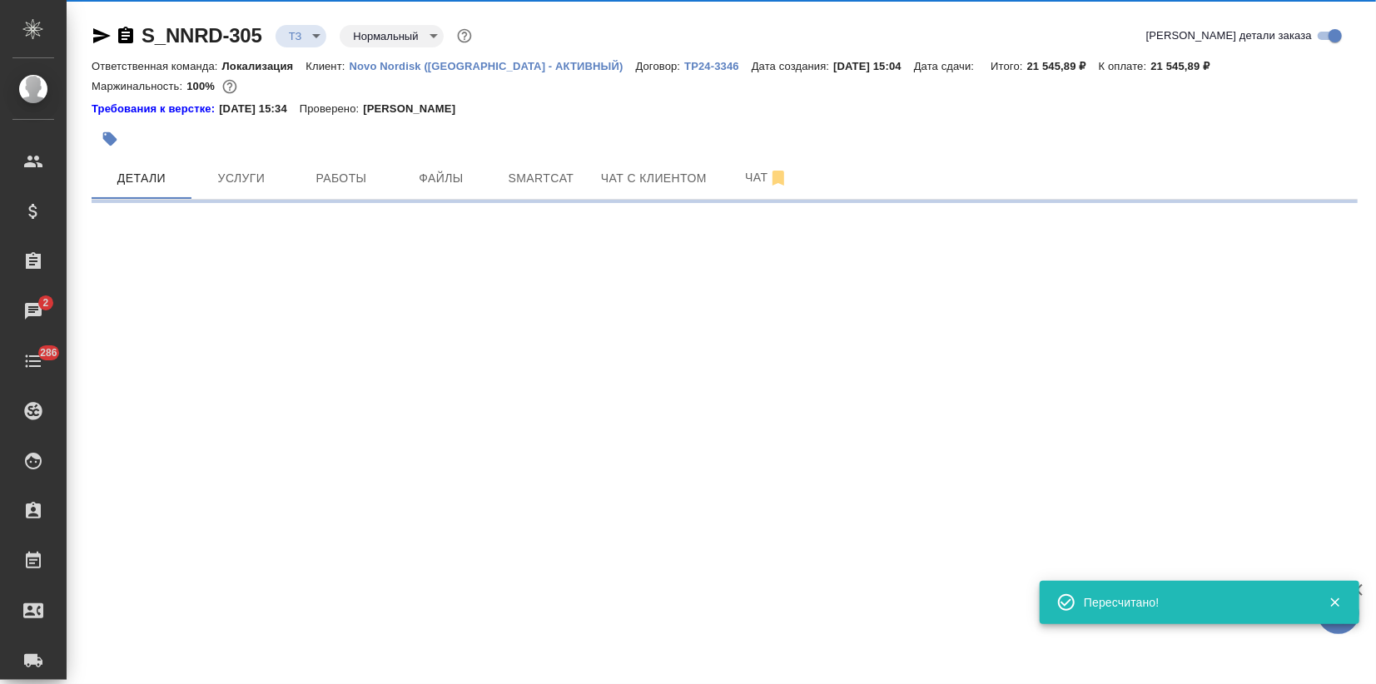
select select "RU"
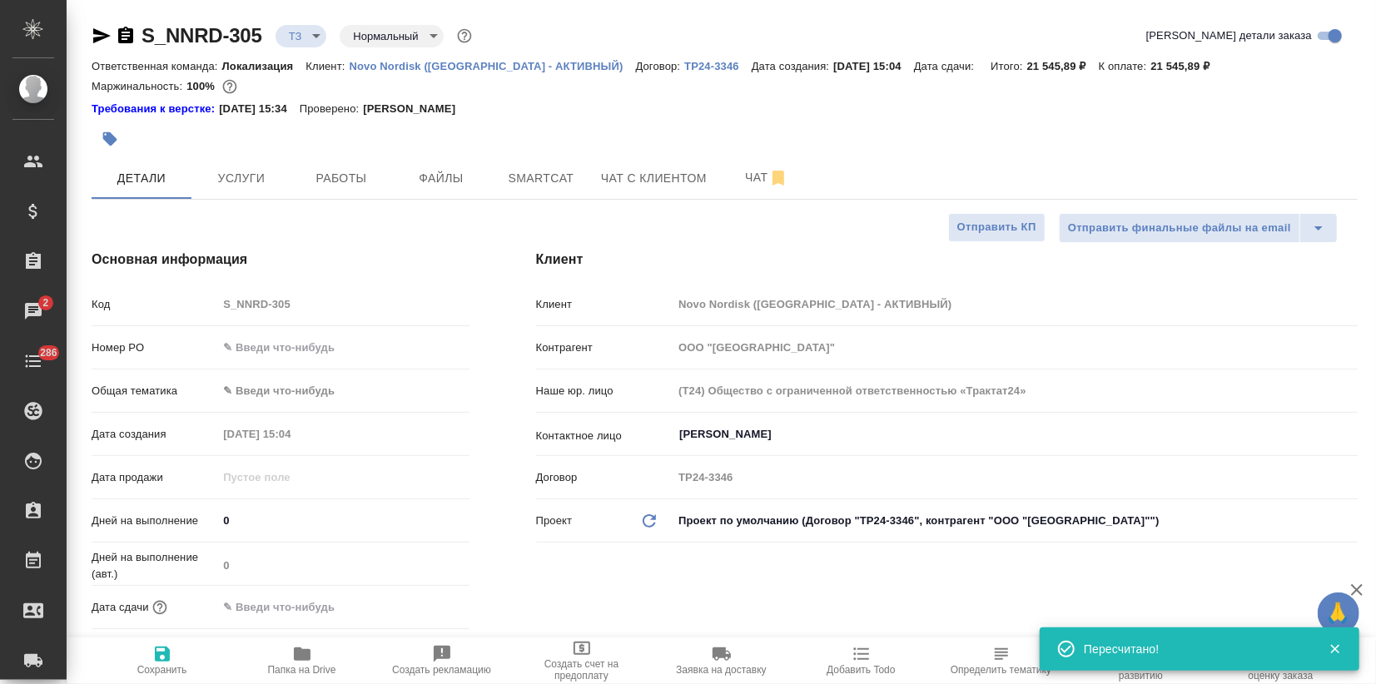
type textarea "x"
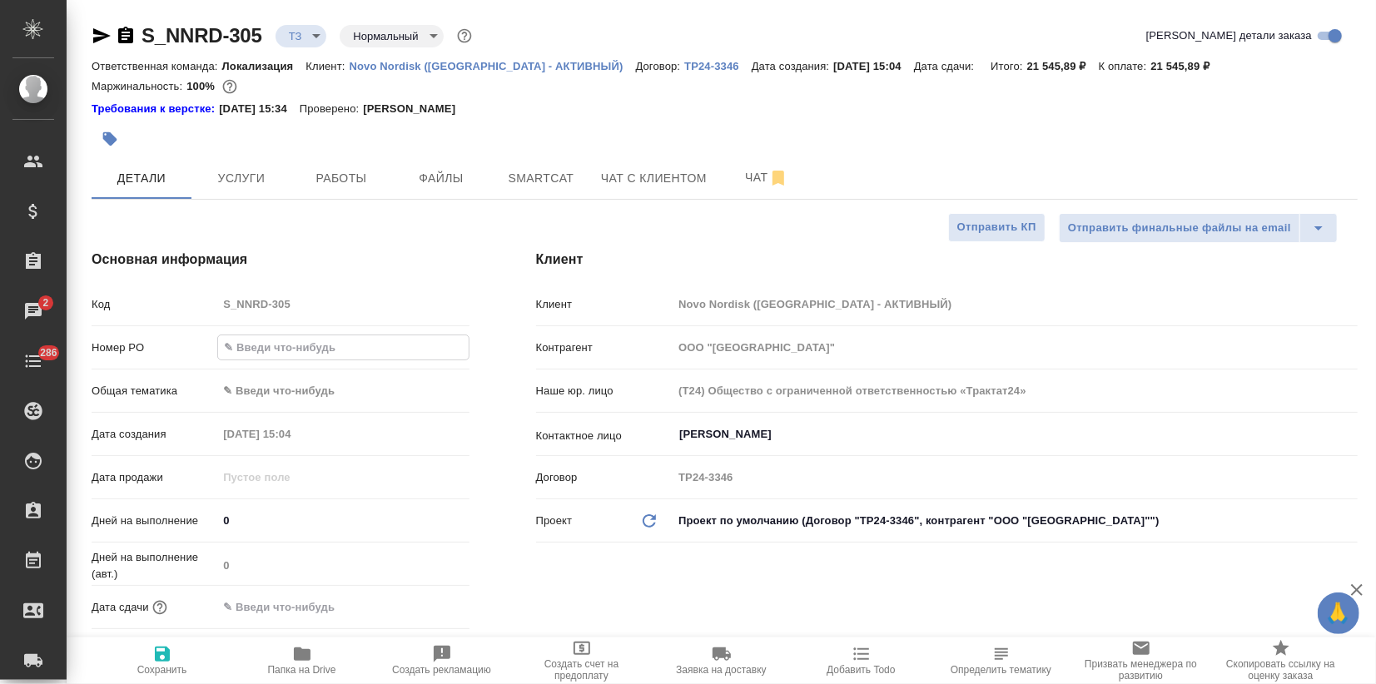
click at [275, 351] on input "text" at bounding box center [343, 347] width 250 height 24
type input "?"
type textarea "x"
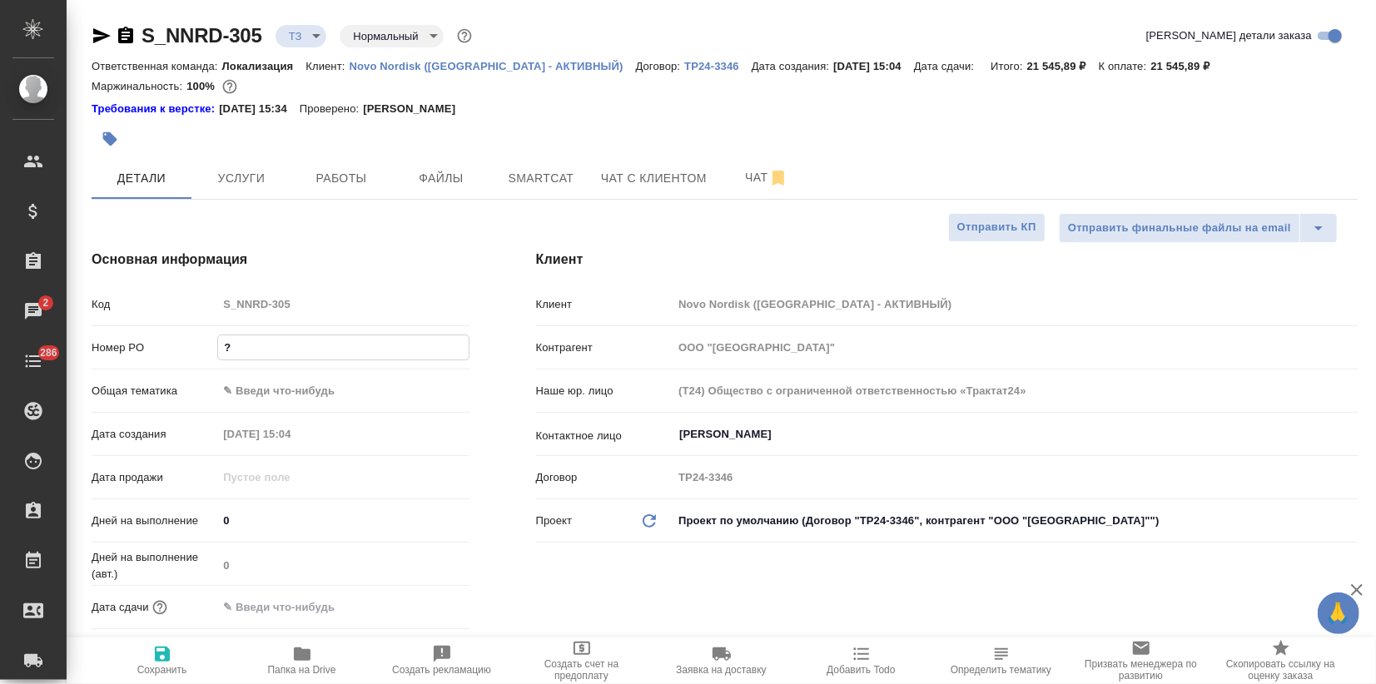
click at [247, 393] on body "🙏 .cls-1 fill:#fff; AWATERA Zagorodnikh Viktoria Клиенты Спецификации Заказы 2 …" at bounding box center [688, 342] width 1376 height 684
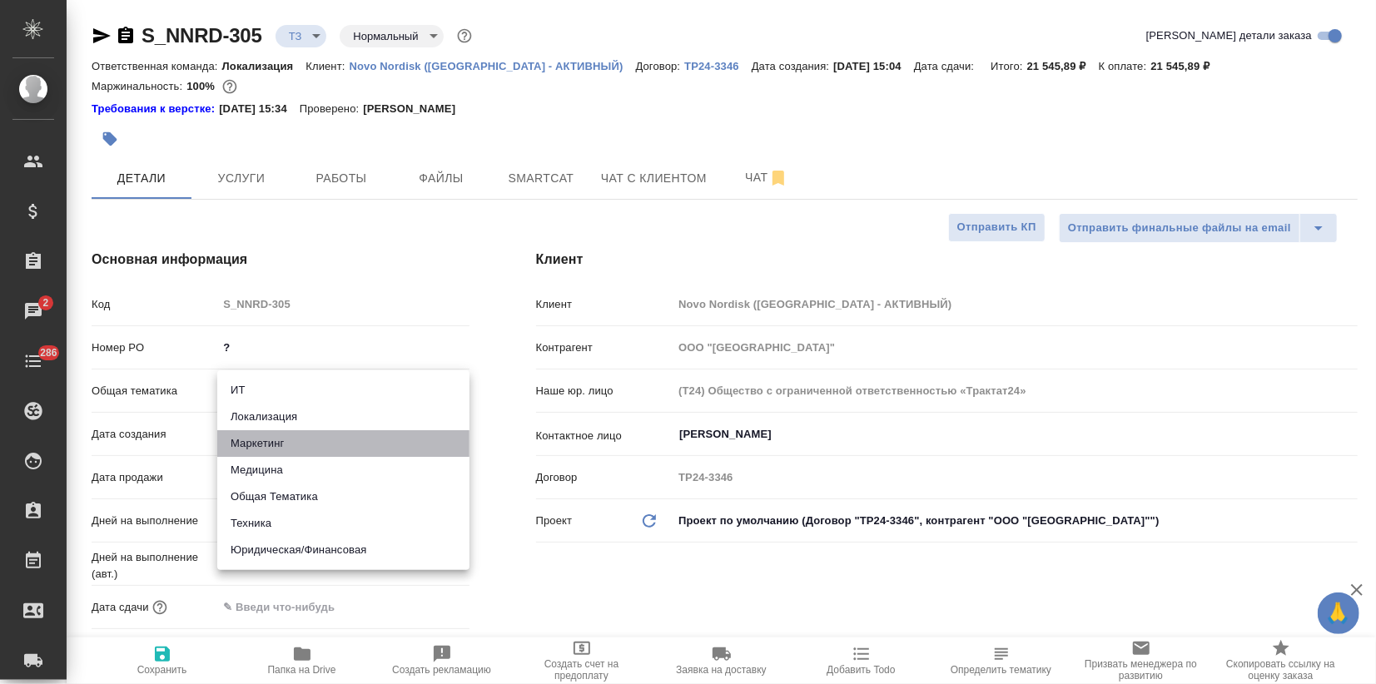
click at [279, 434] on li "Маркетинг" at bounding box center [343, 443] width 252 height 27
type input "marketing"
type textarea "x"
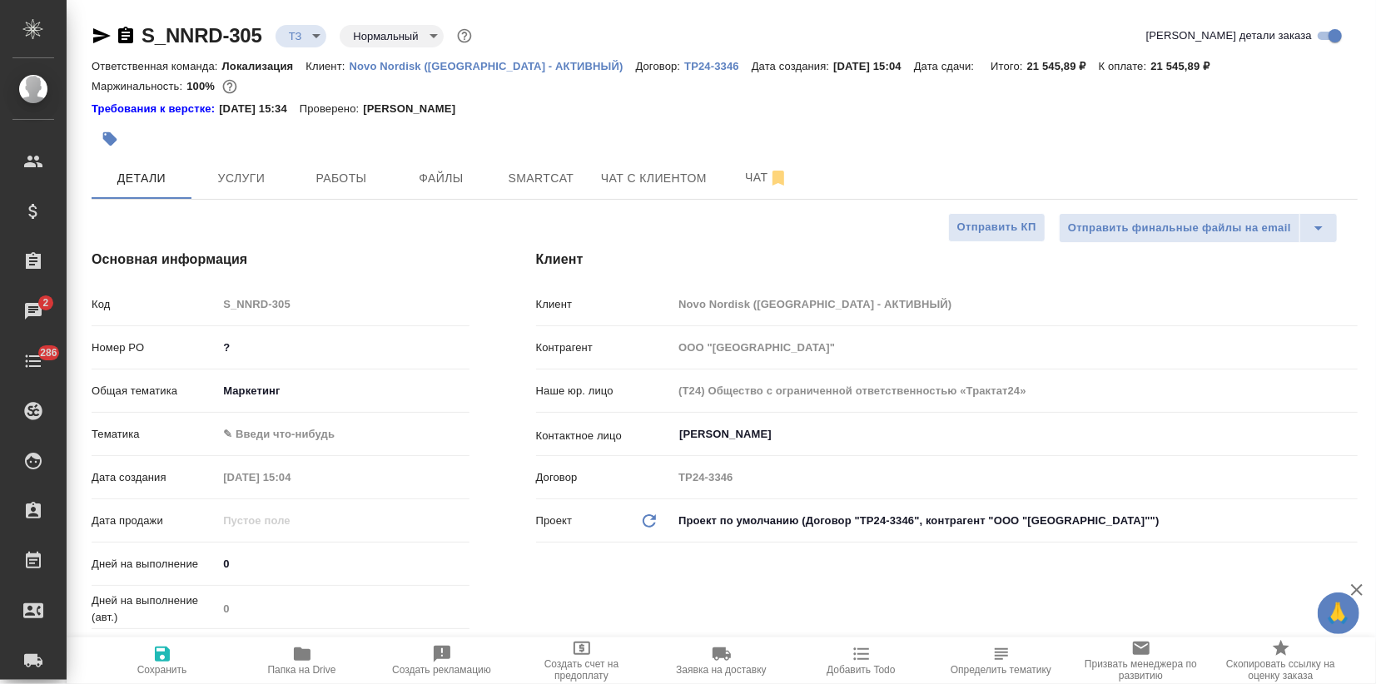
click at [269, 431] on body "🙏 .cls-1 fill:#fff; AWATERA Zagorodnikh Viktoria Клиенты Спецификации Заказы 2 …" at bounding box center [688, 342] width 1376 height 684
click at [266, 455] on li "Маркетинг" at bounding box center [343, 460] width 252 height 27
type textarea "x"
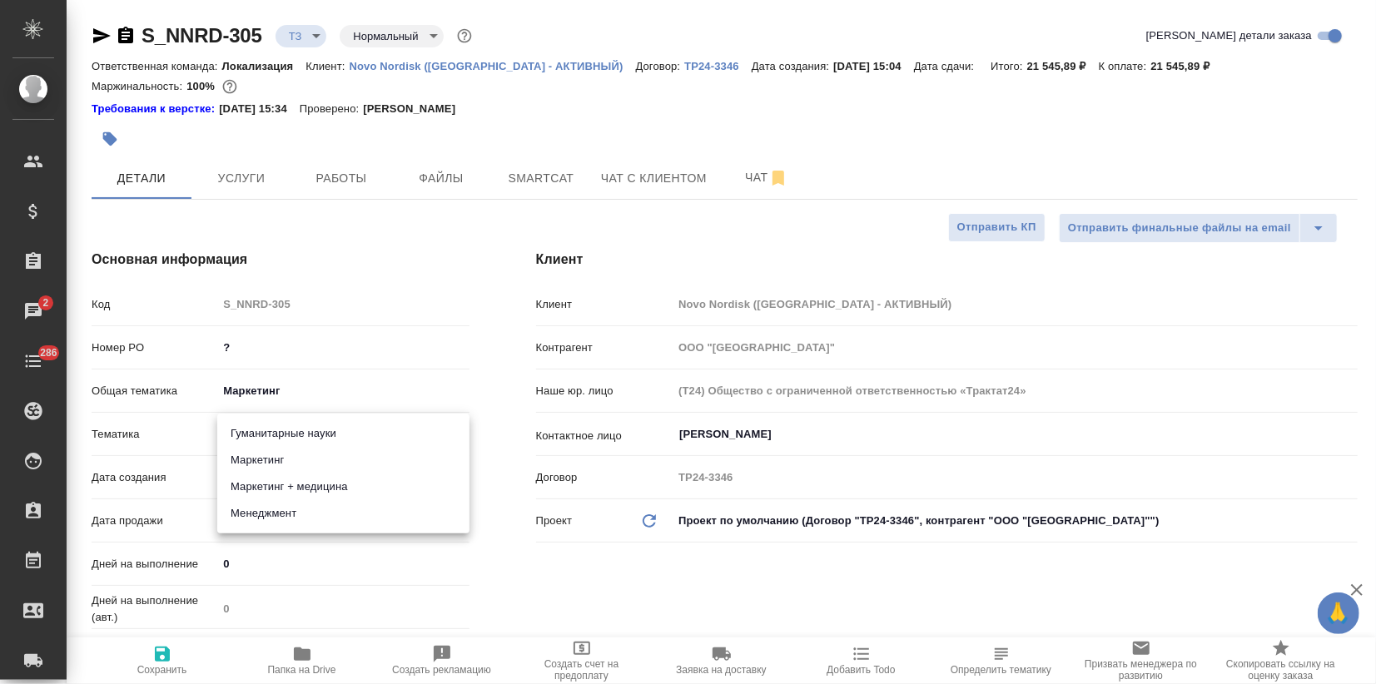
type input "5a8b8b956a9677013d343d63"
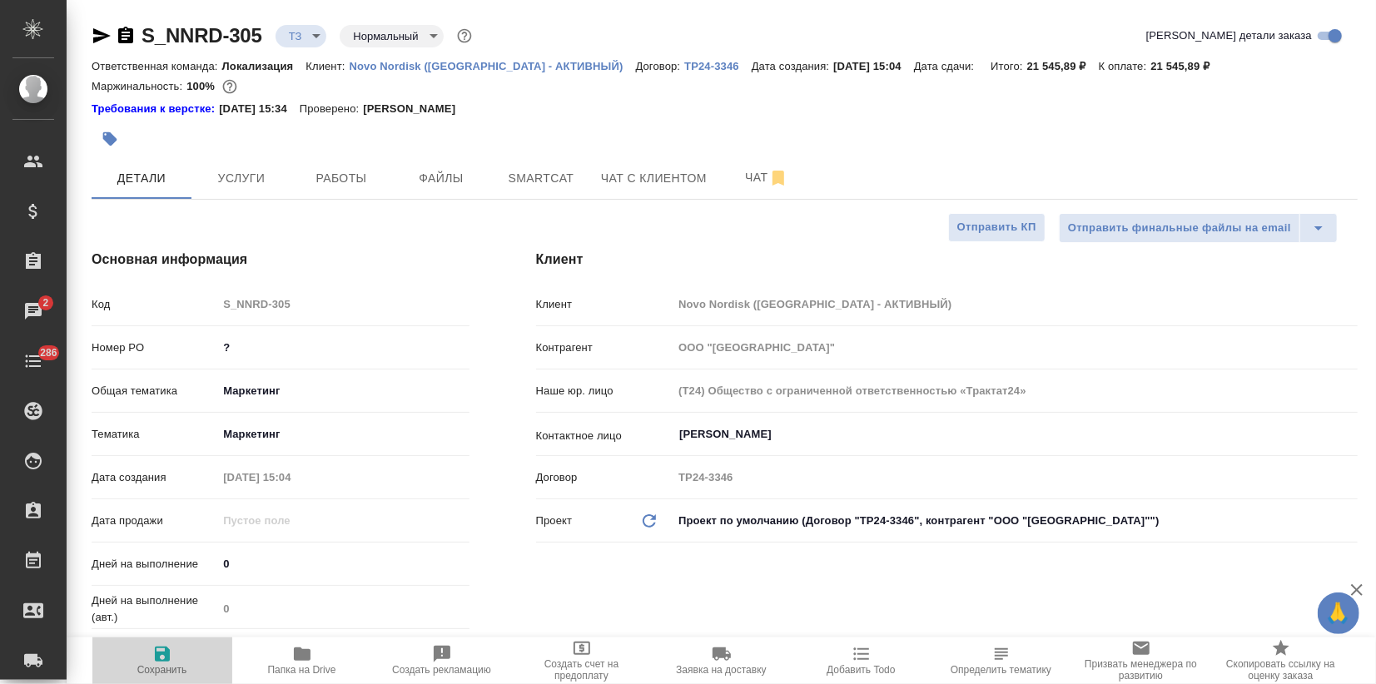
click at [171, 657] on icon "button" at bounding box center [162, 654] width 20 height 20
type textarea "x"
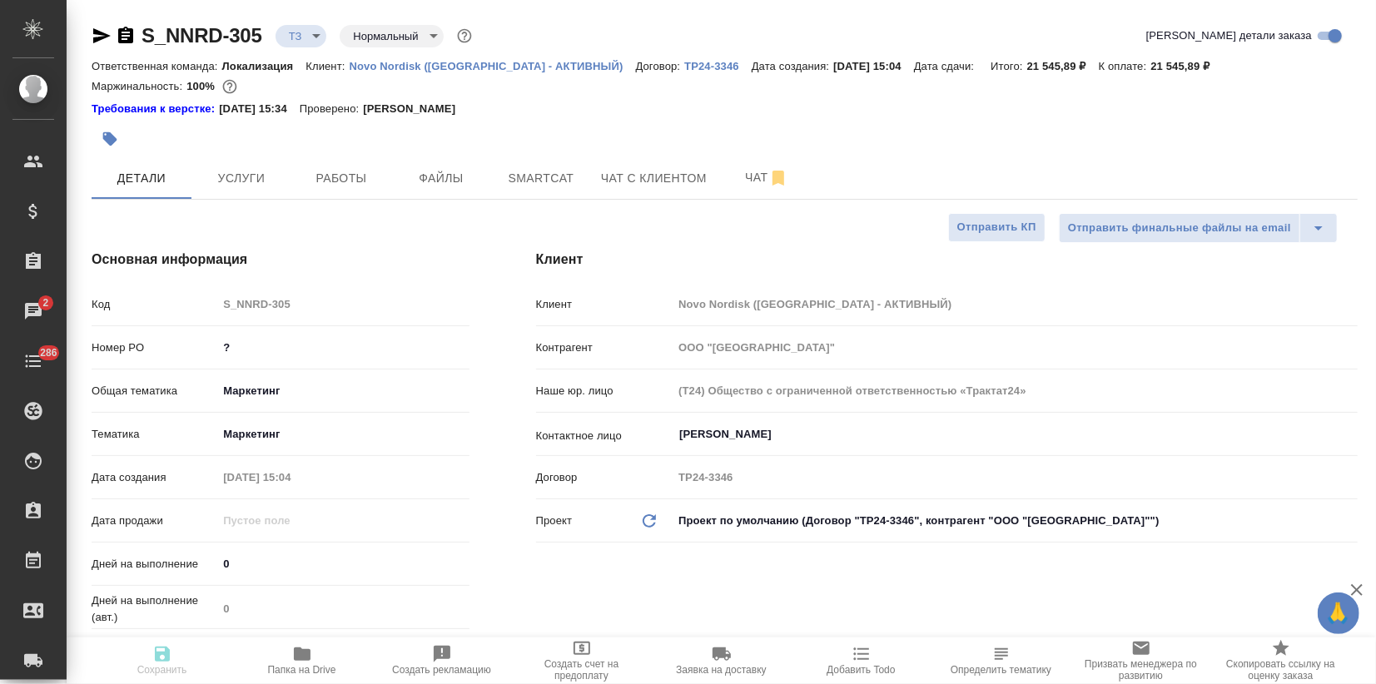
type textarea "x"
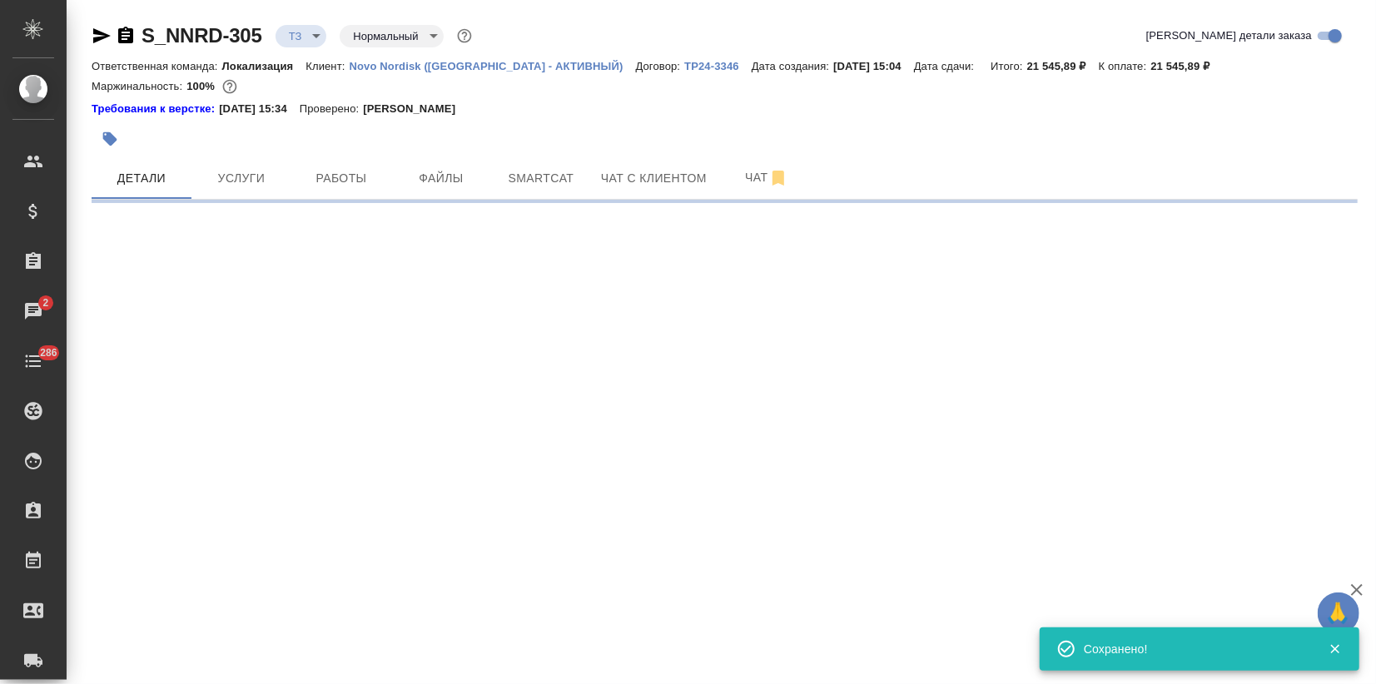
select select "RU"
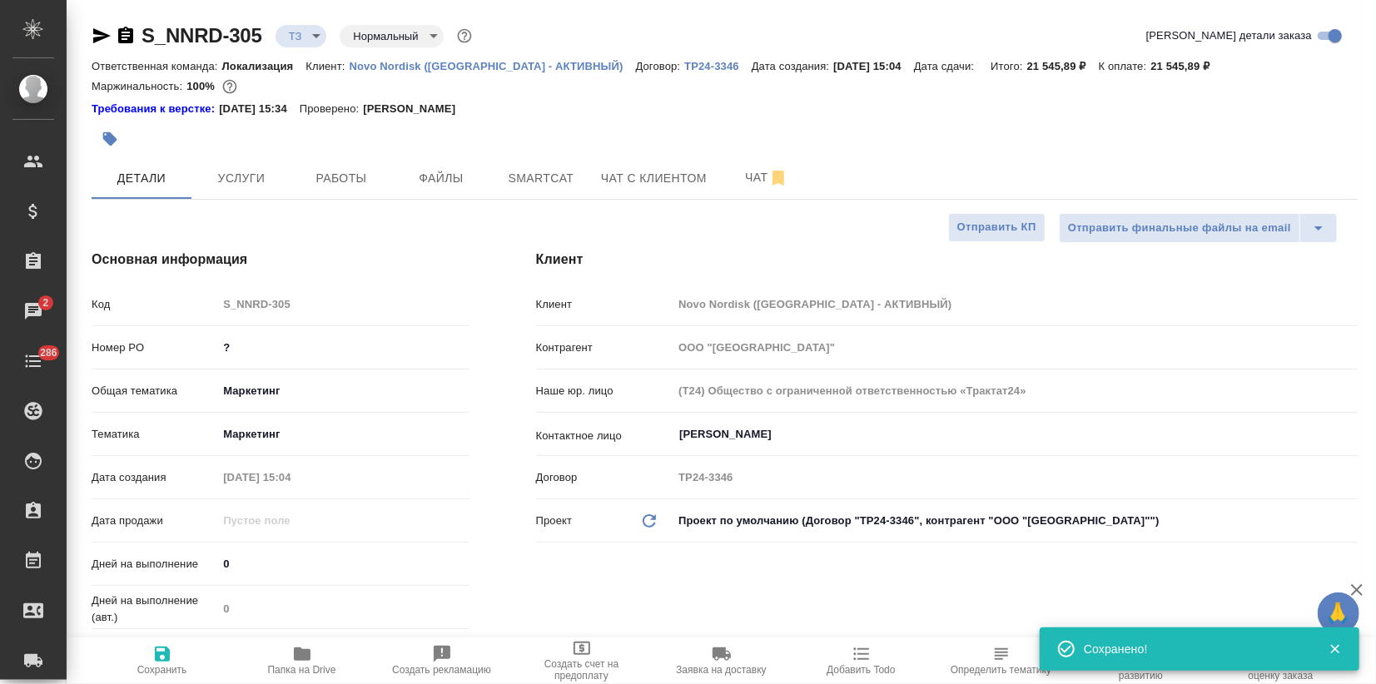
type textarea "x"
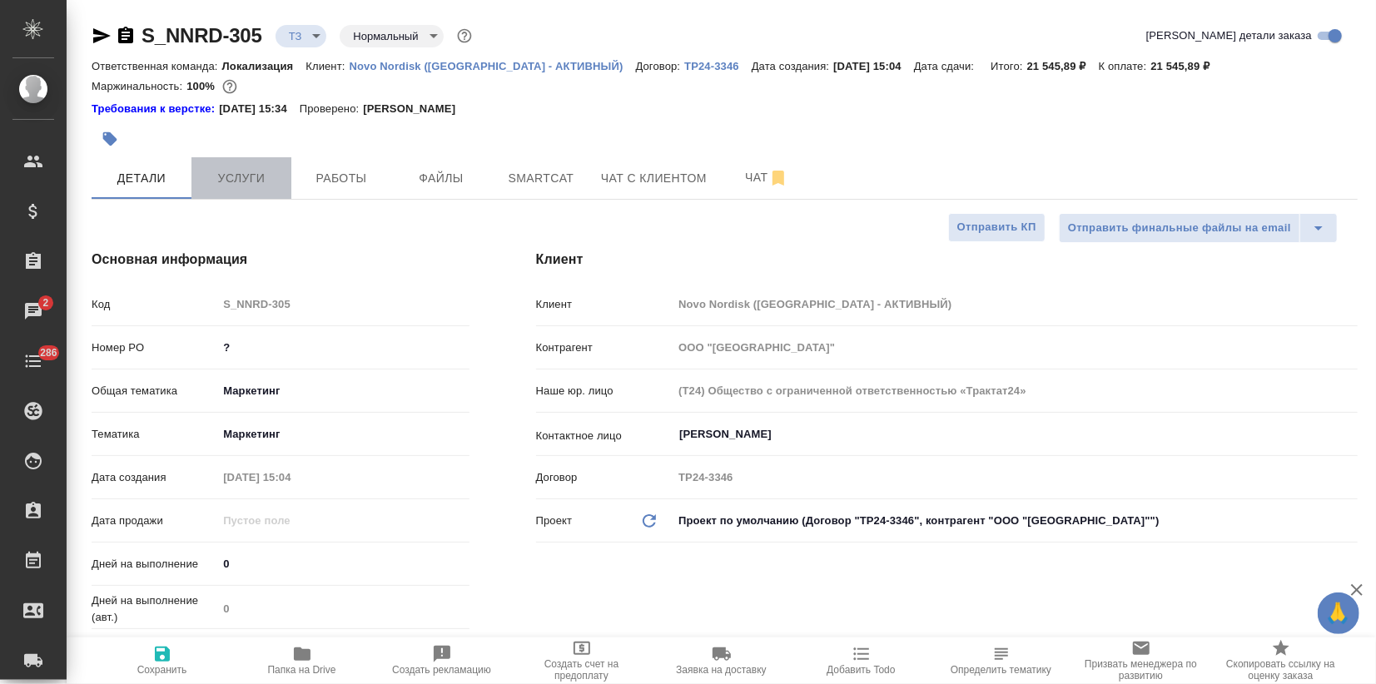
click at [253, 185] on span "Услуги" at bounding box center [241, 178] width 80 height 21
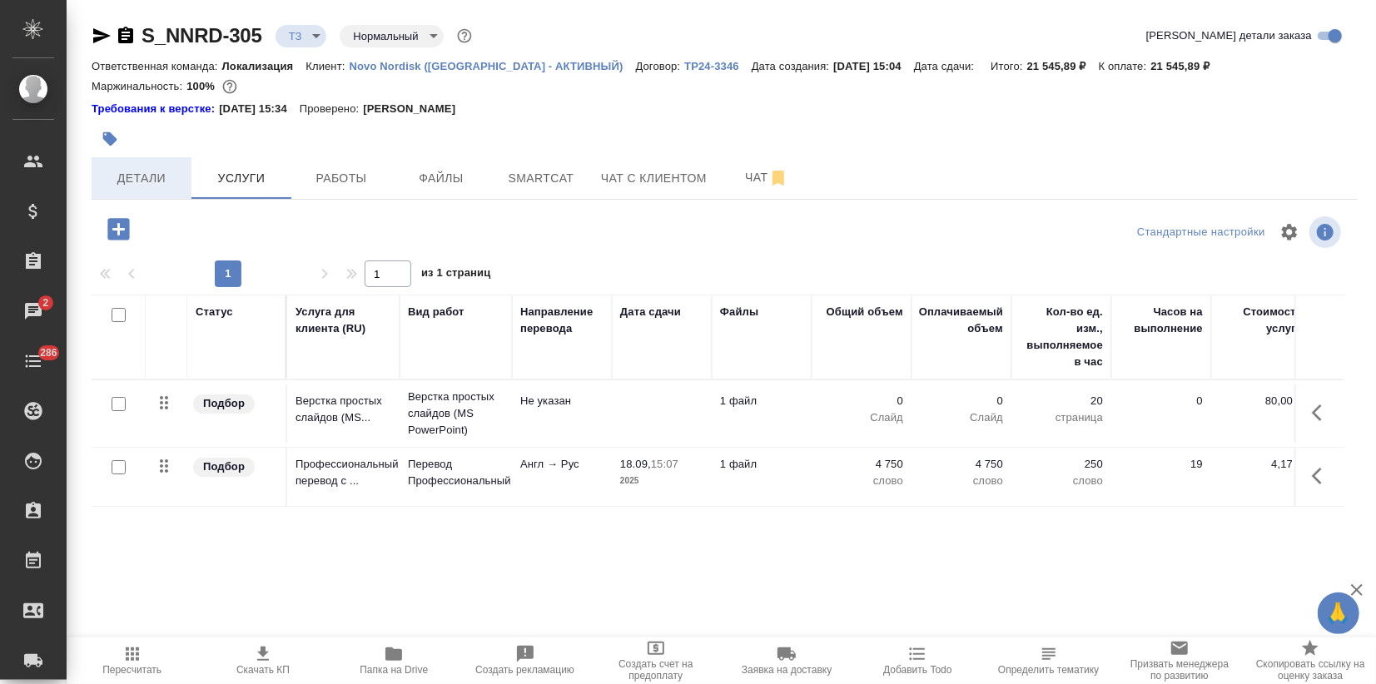
click at [141, 171] on span "Детали" at bounding box center [142, 178] width 80 height 21
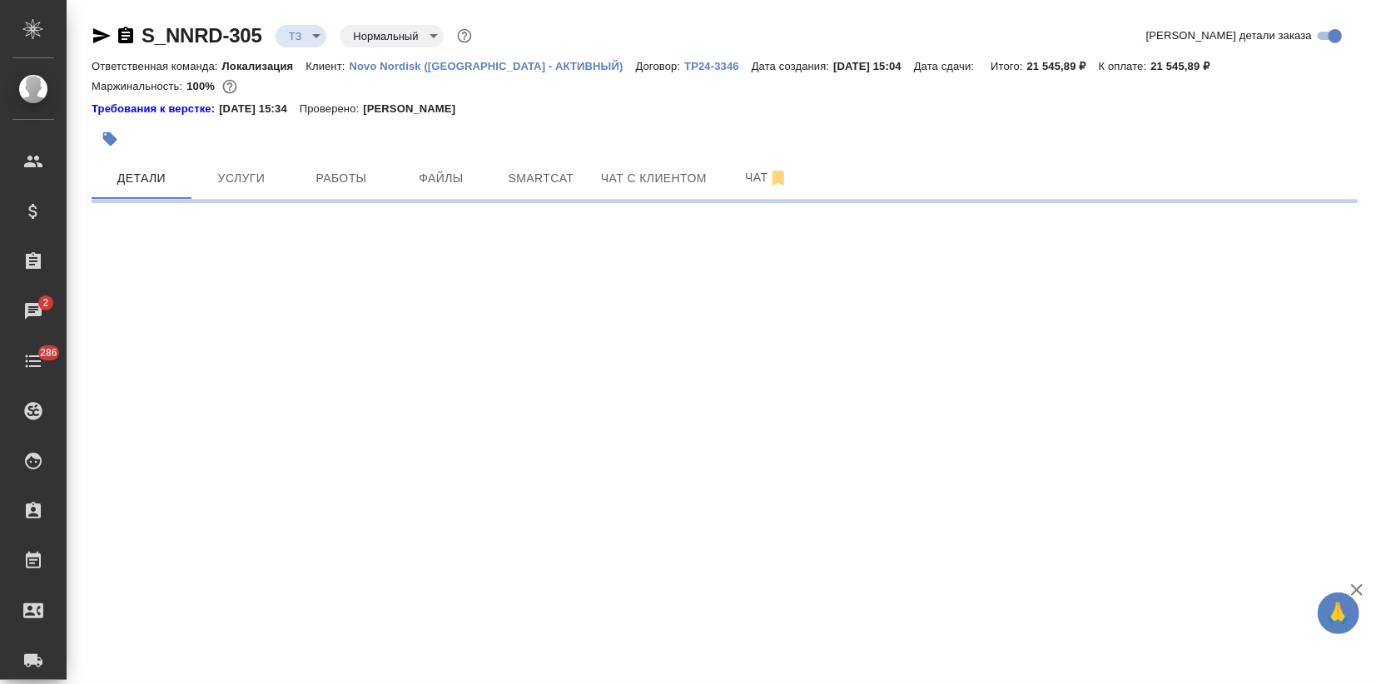
select select "RU"
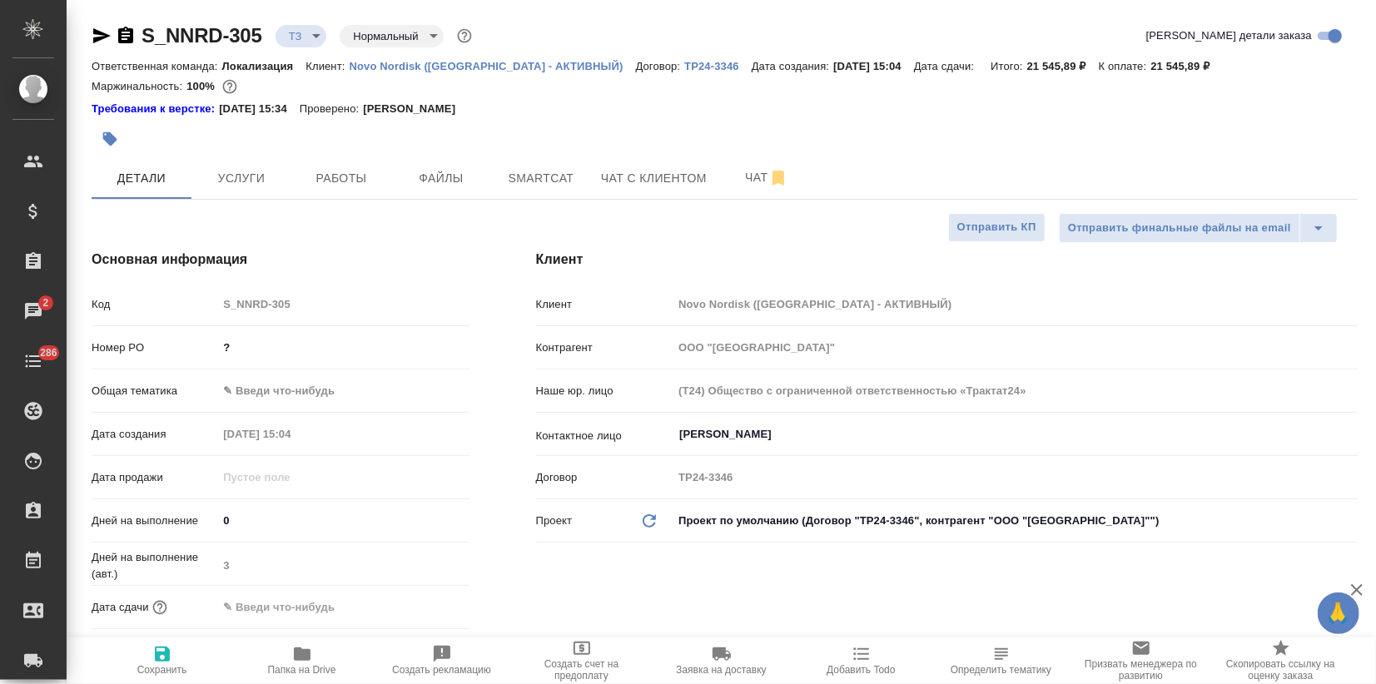
type textarea "x"
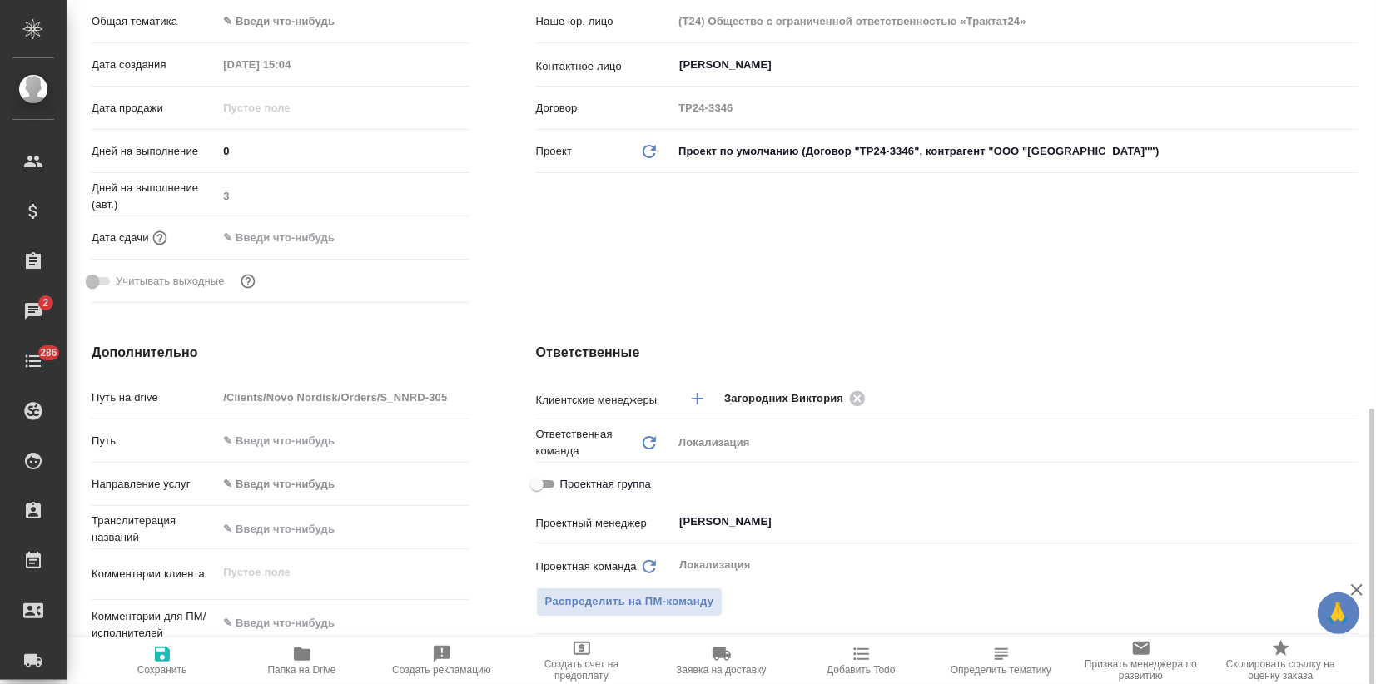
scroll to position [647, 0]
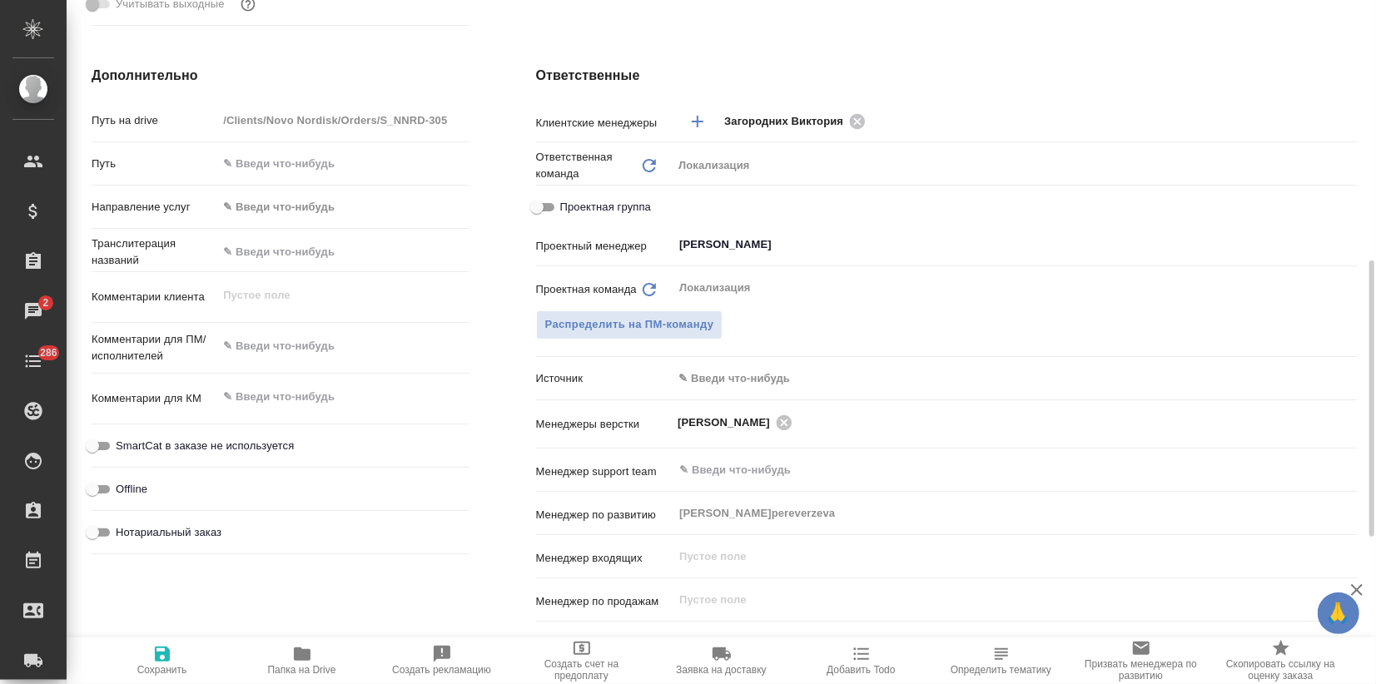
type textarea "x"
click at [259, 405] on textarea at bounding box center [342, 397] width 251 height 28
type textarea "x"
click at [261, 348] on textarea at bounding box center [342, 346] width 251 height 28
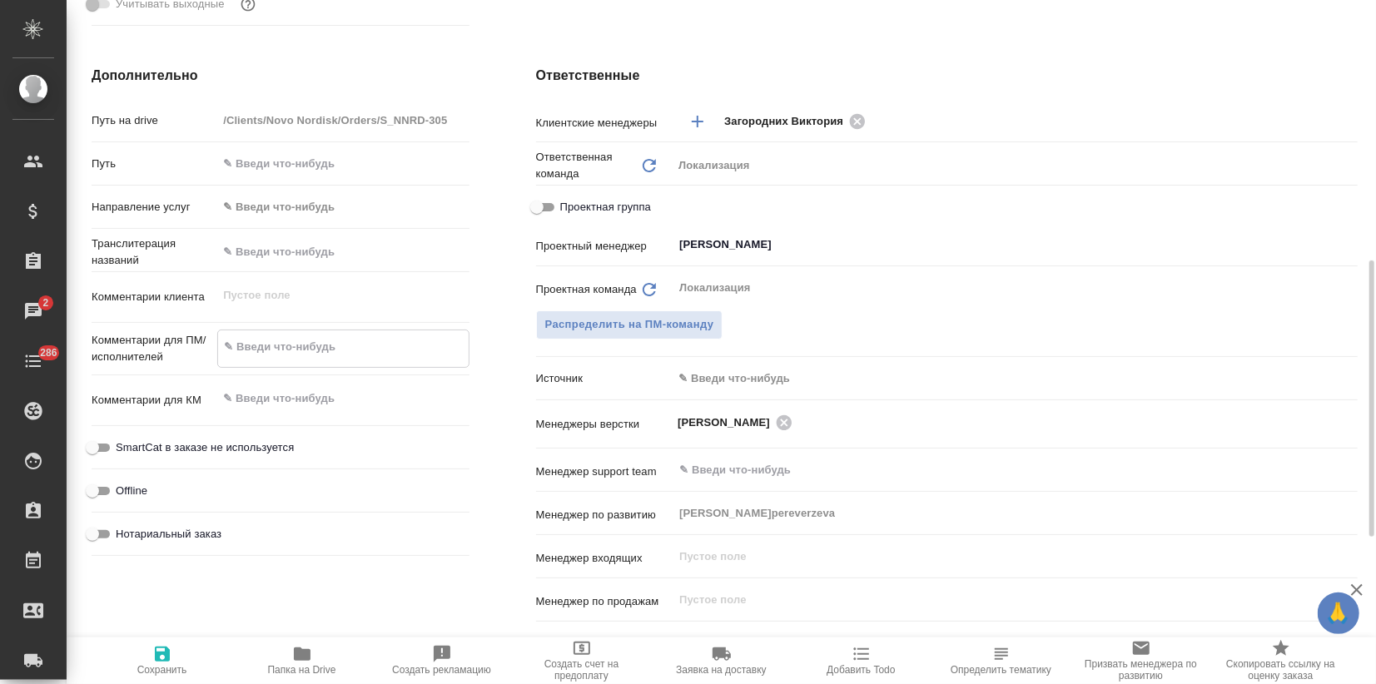
paste textarea "еревод этих слайдов (включая комментарии)"
type textarea "x"
type textarea "еревод этих слайдов (включая комментарии)"
type textarea "x"
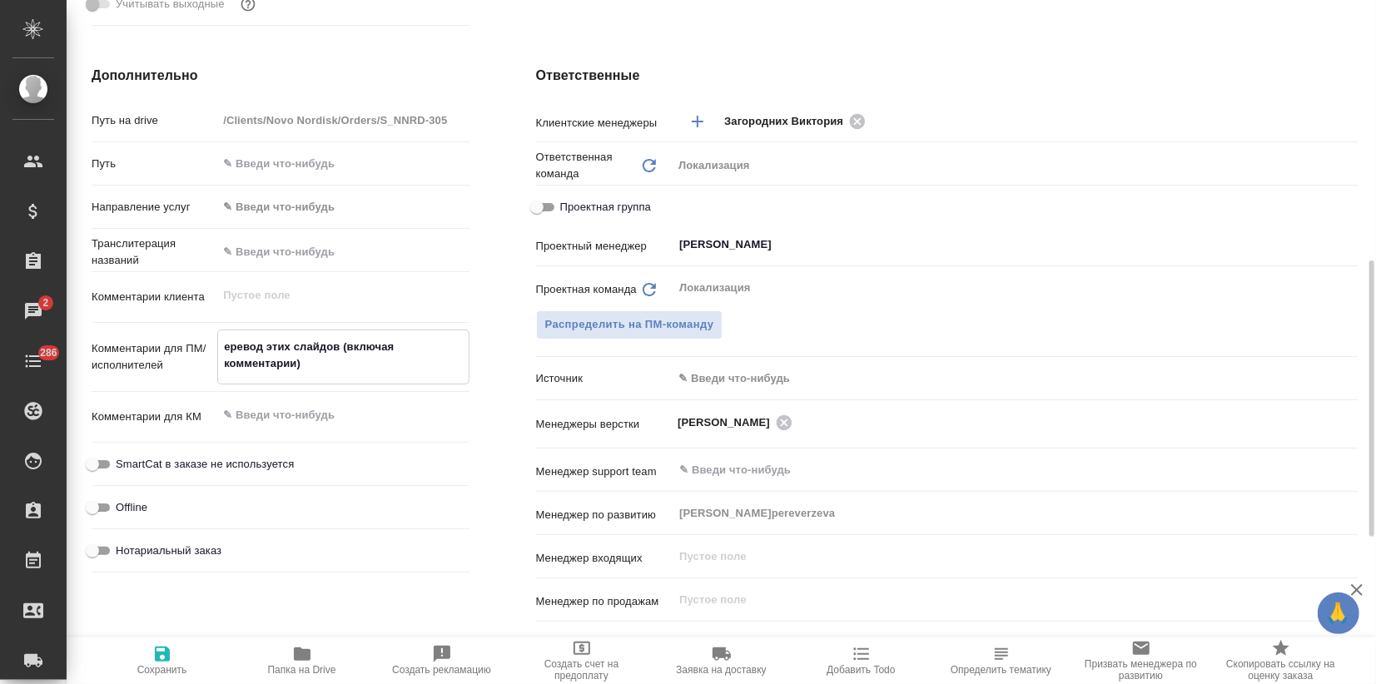
click at [221, 345] on textarea "еревод этих слайдов (включая комментарии)" at bounding box center [343, 355] width 250 height 45
type textarea "x"
type textarea "Перевод этих слайдов (включая комментарии)"
type textarea "x"
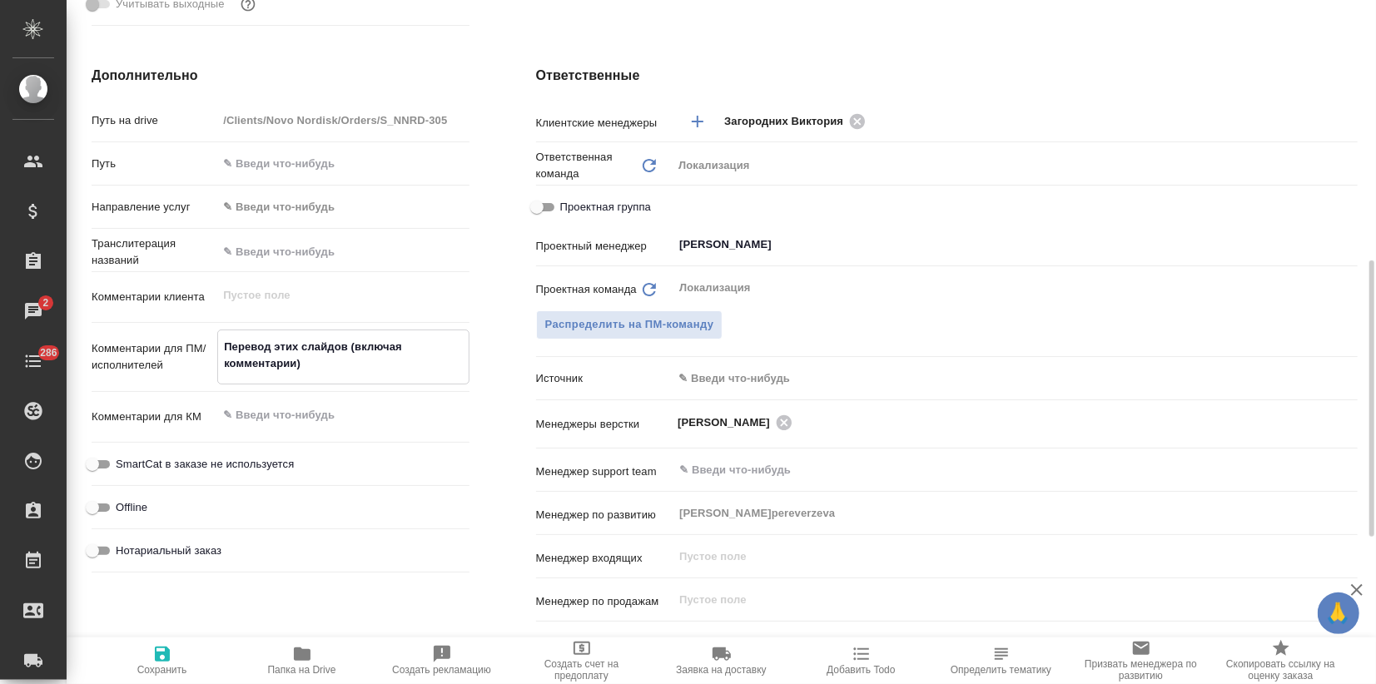
click at [290, 345] on textarea "Перевод этих слайдов (включая комментарии)" at bounding box center [343, 355] width 250 height 45
type textarea "x"
type textarea "Перевод слайдов (включая комментарии)"
type textarea "x"
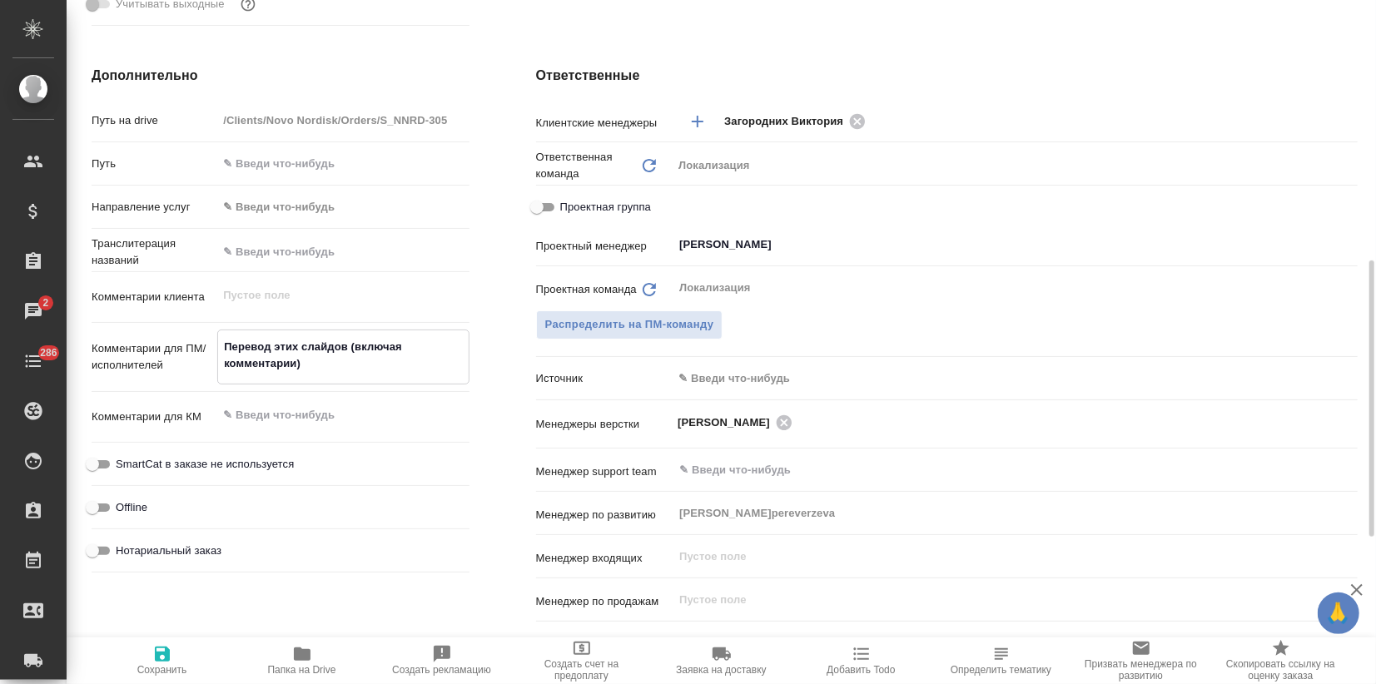
type textarea "x"
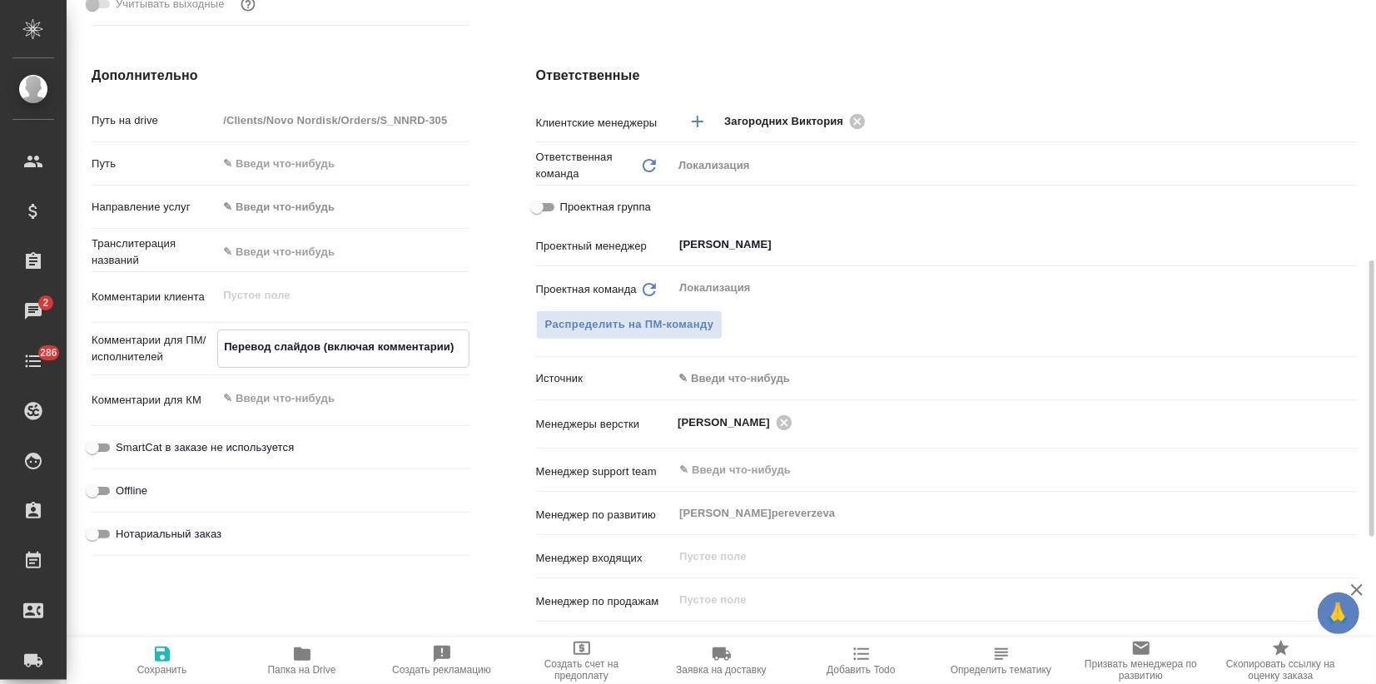
type textarea "Перевод слайдов (включая комментарии)"
type textarea "x"
click at [170, 664] on span "Сохранить" at bounding box center [162, 670] width 50 height 12
type textarea "x"
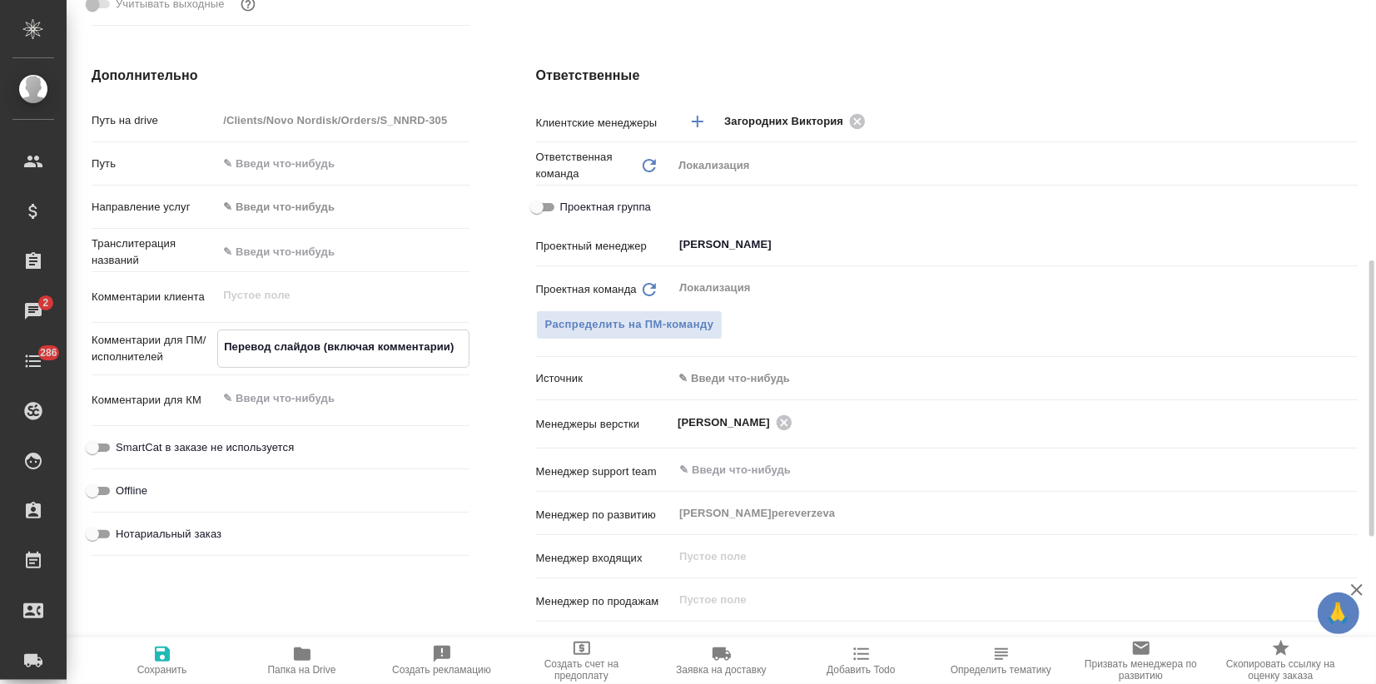
type textarea "x"
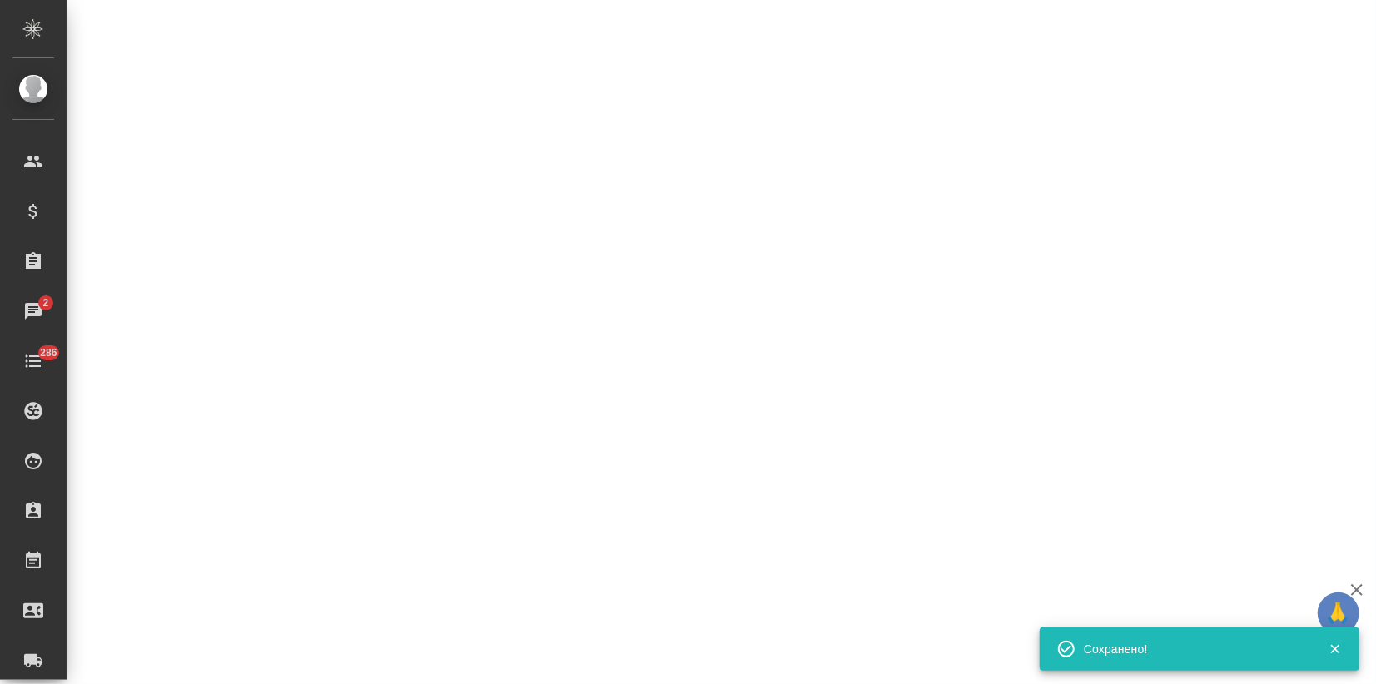
select select "RU"
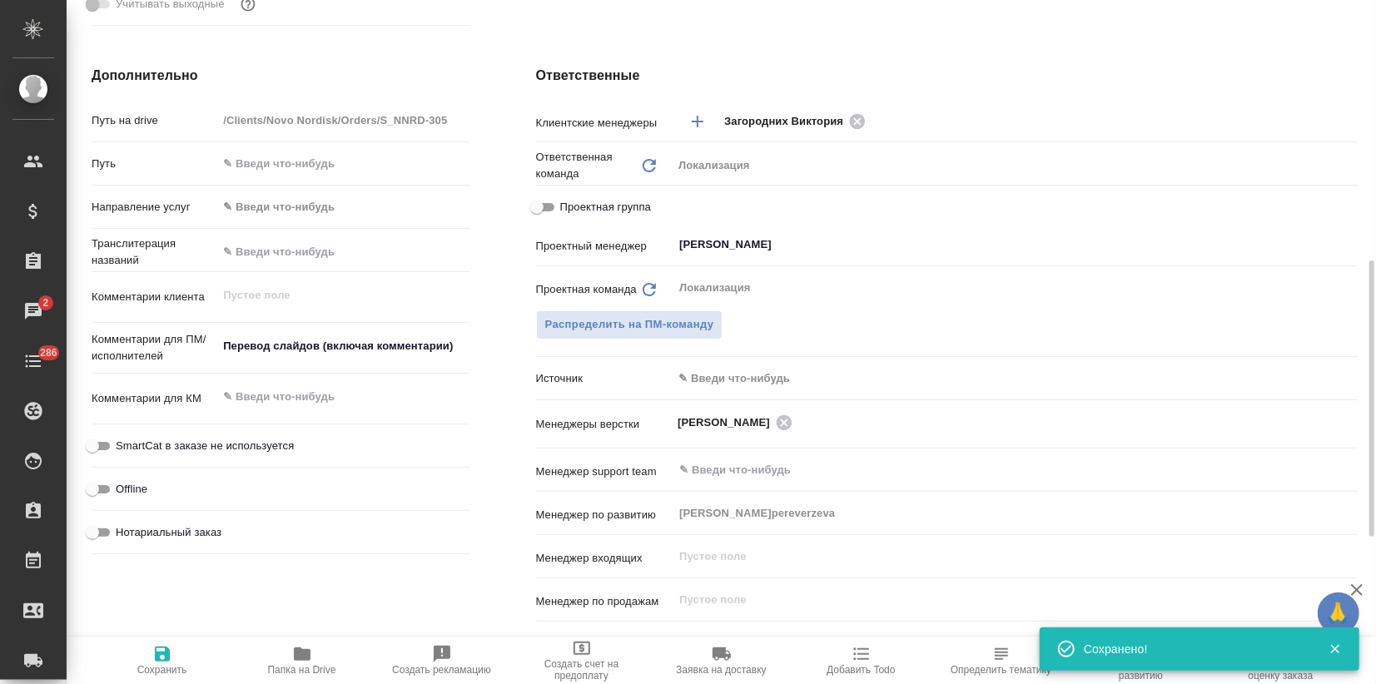
type textarea "x"
click at [180, 658] on span "Сохранить" at bounding box center [162, 660] width 120 height 32
type textarea "x"
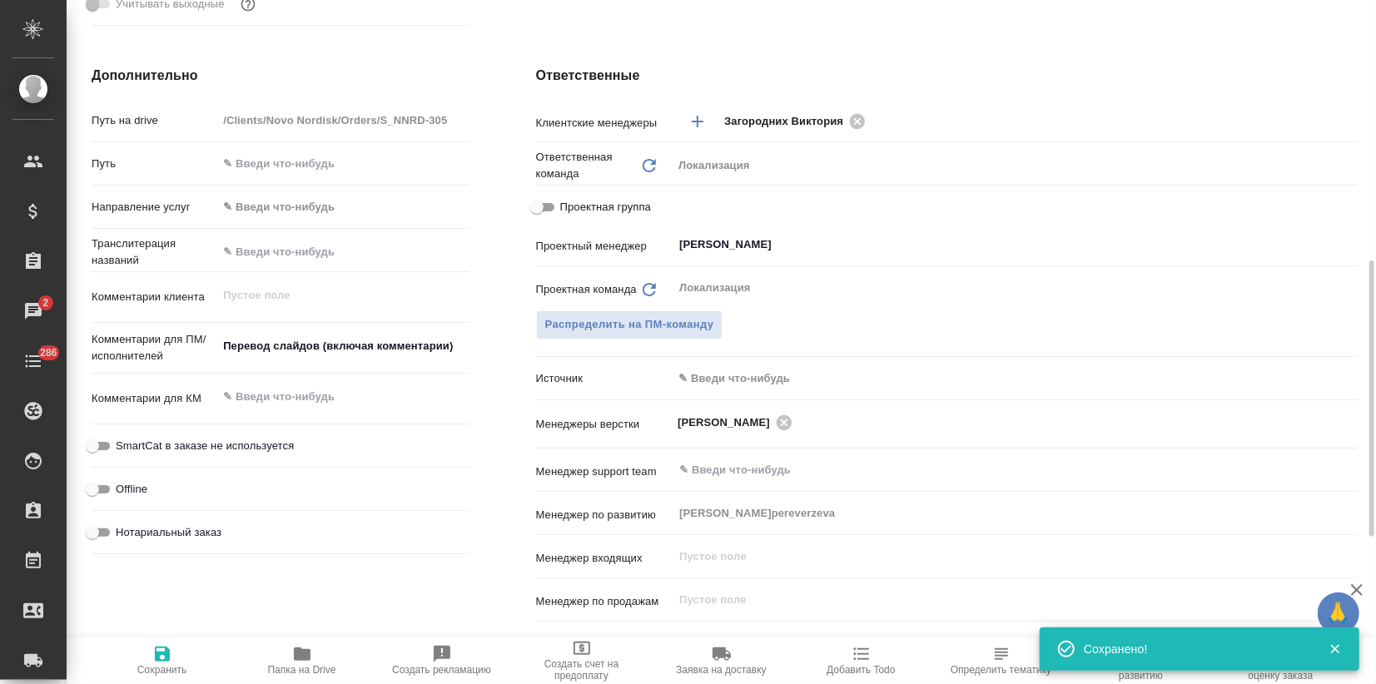
type textarea "x"
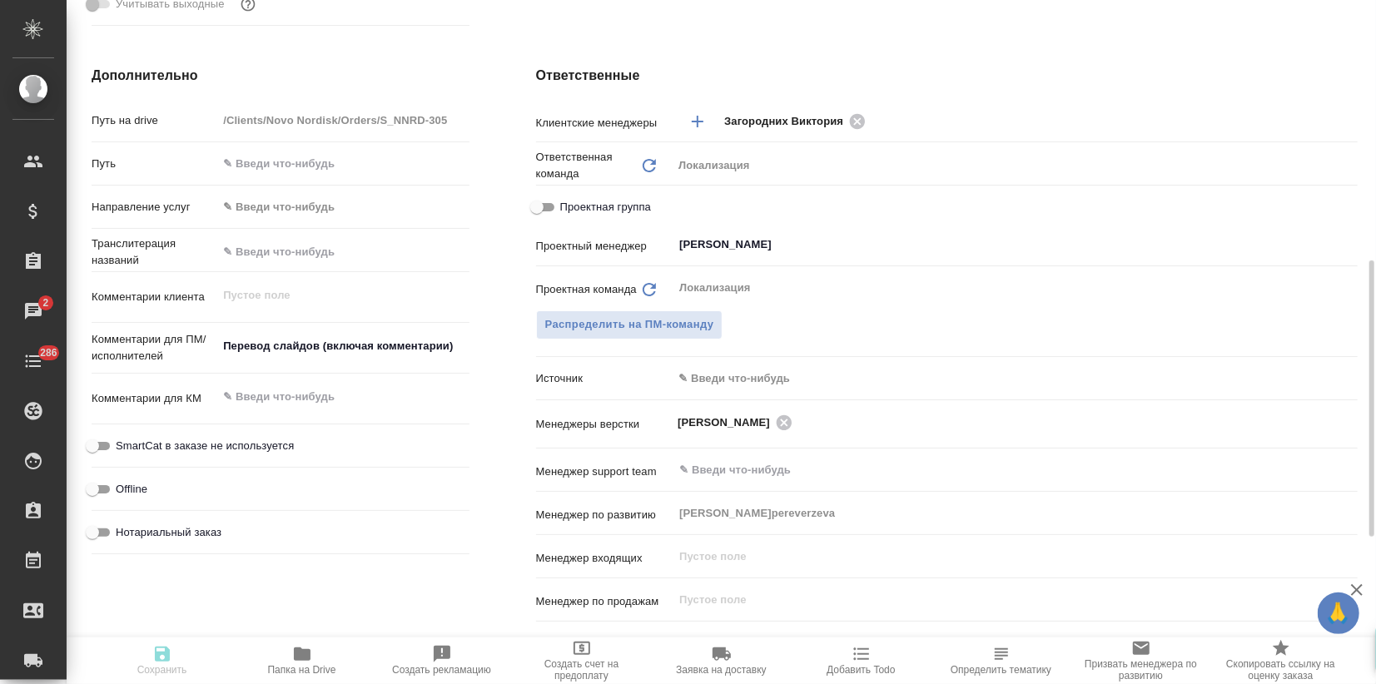
type textarea "x"
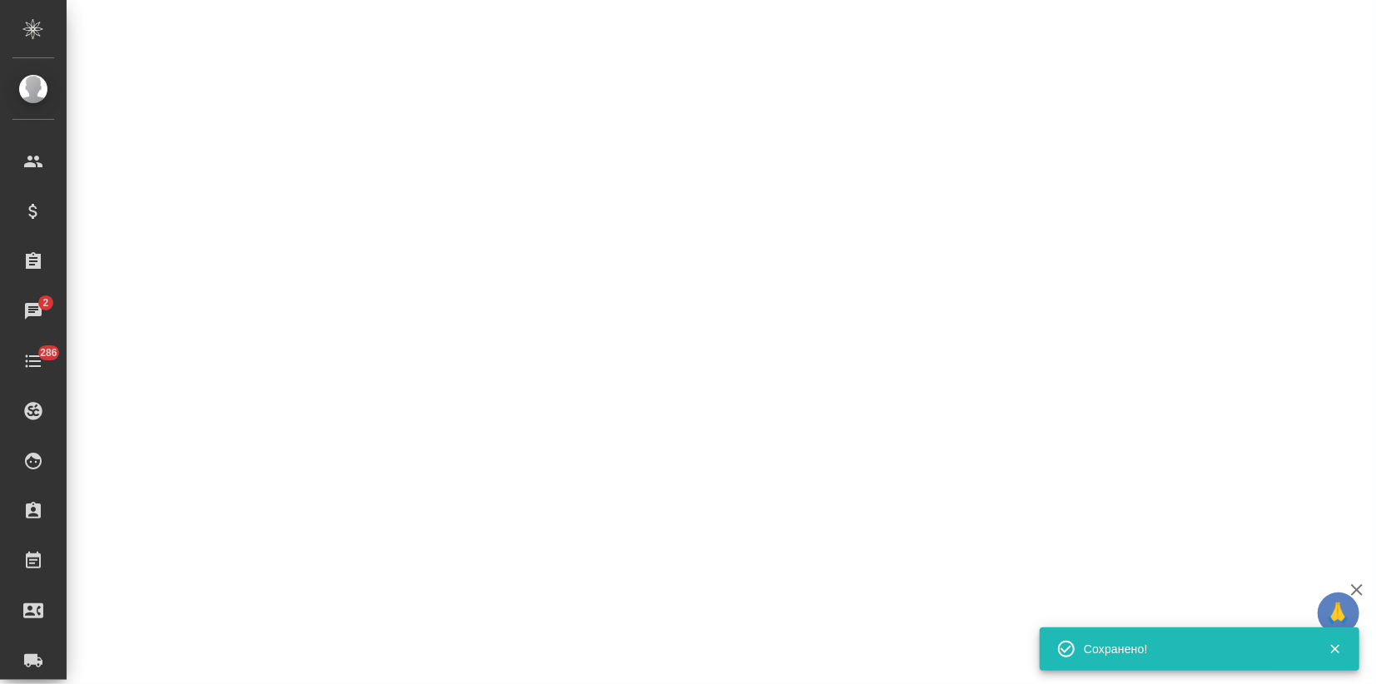
select select "RU"
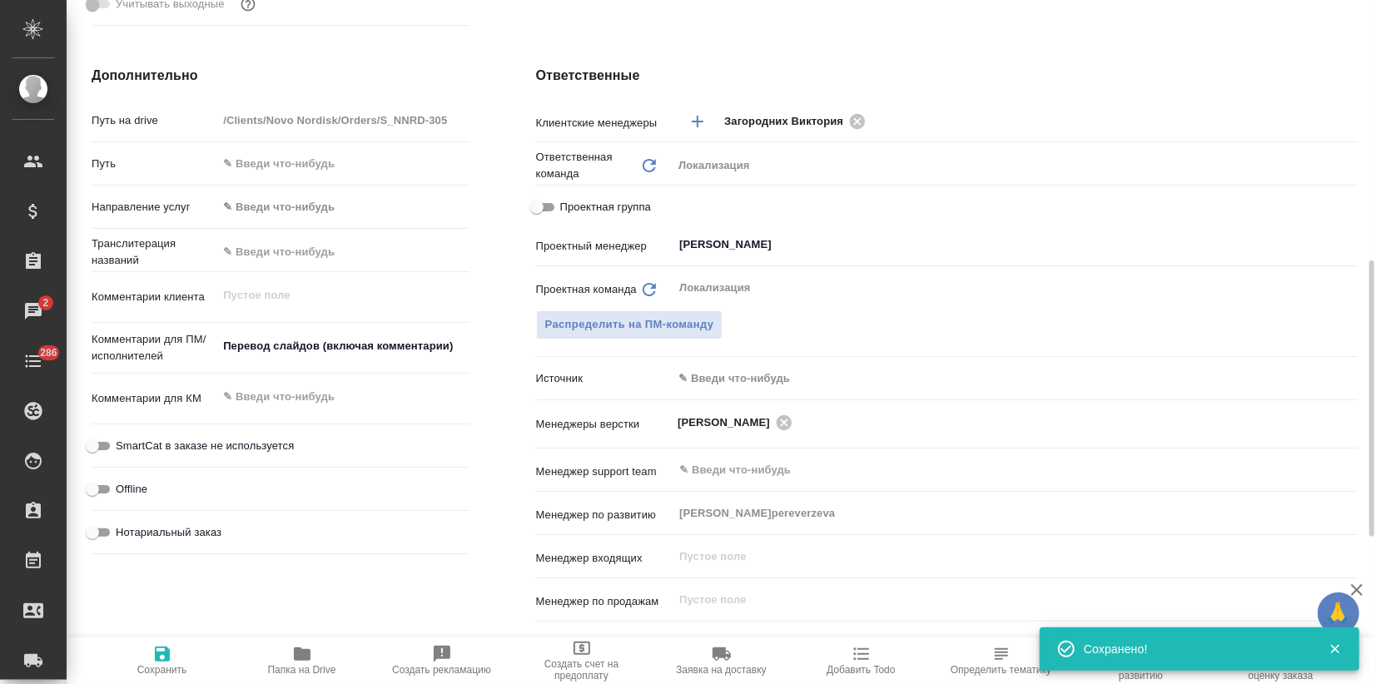
type textarea "x"
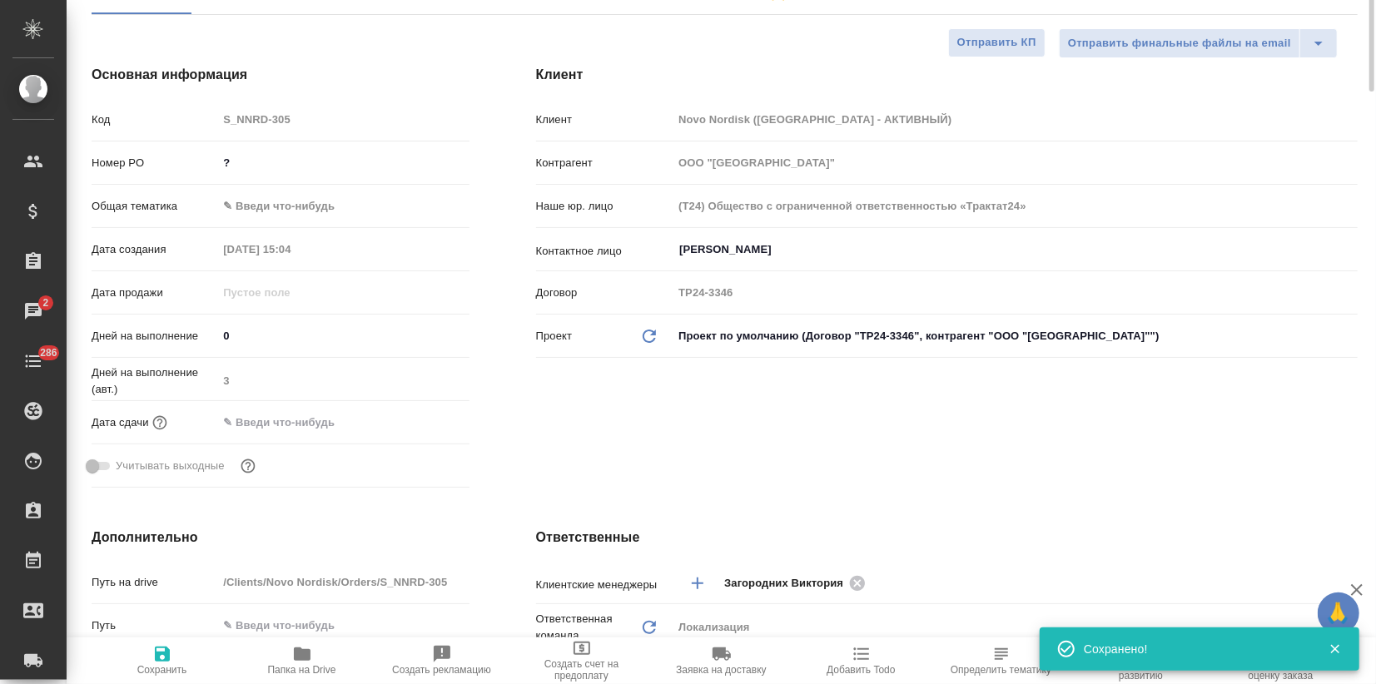
scroll to position [0, 0]
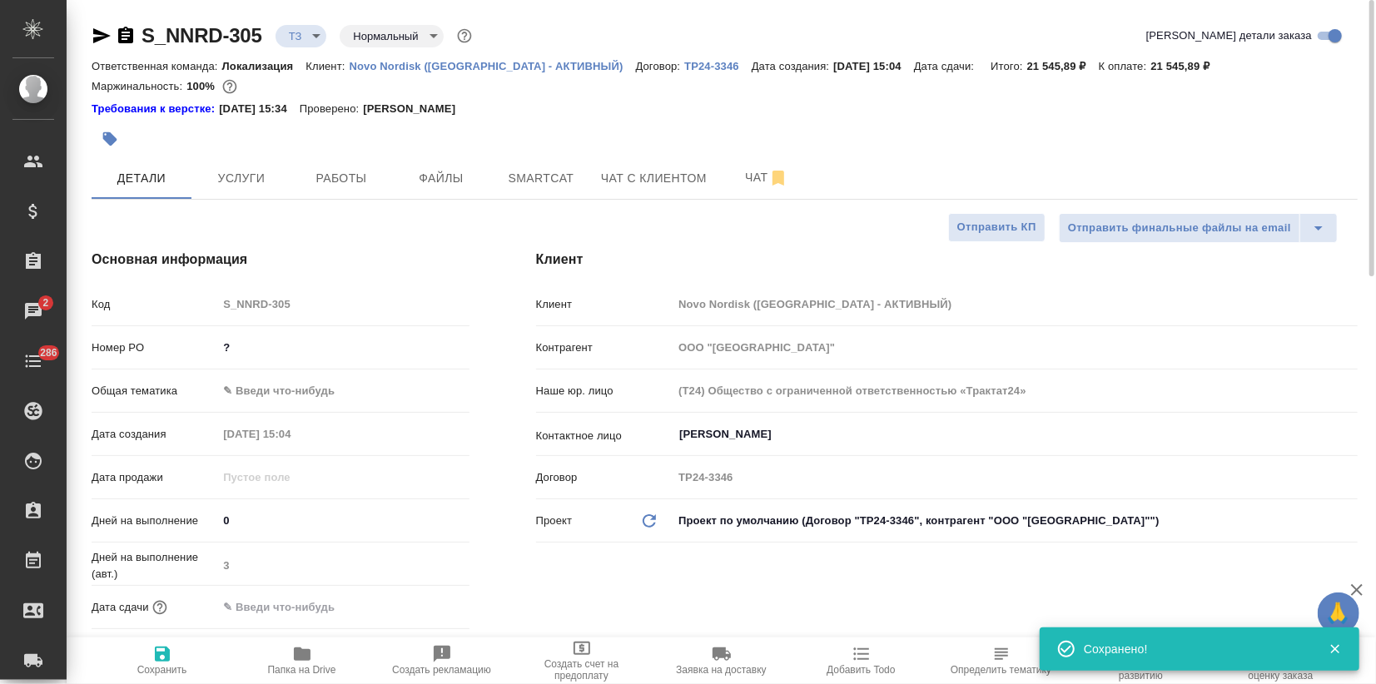
click at [281, 400] on body "🙏 .cls-1 fill:#fff; AWATERA Zagorodnikh Viktoria Клиенты Спецификации Заказы 2 …" at bounding box center [688, 342] width 1376 height 684
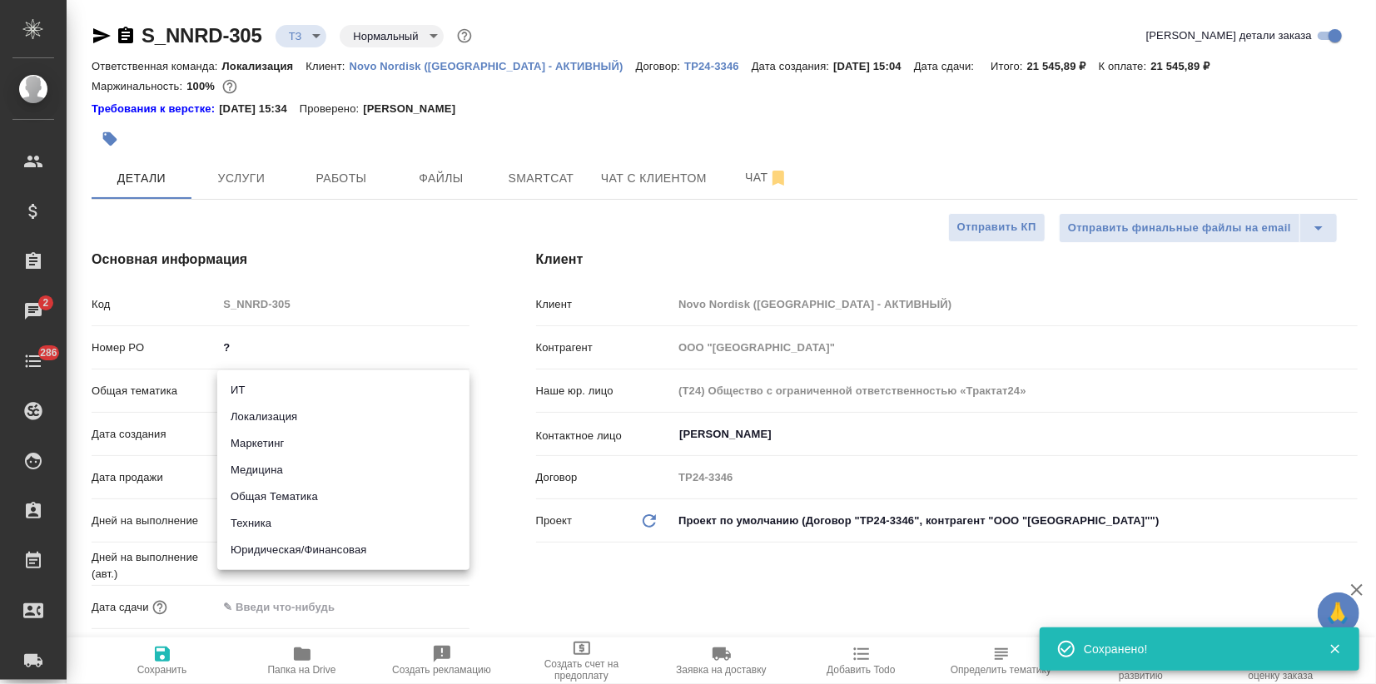
click at [269, 435] on li "Маркетинг" at bounding box center [343, 443] width 252 height 27
type input "marketing"
type textarea "x"
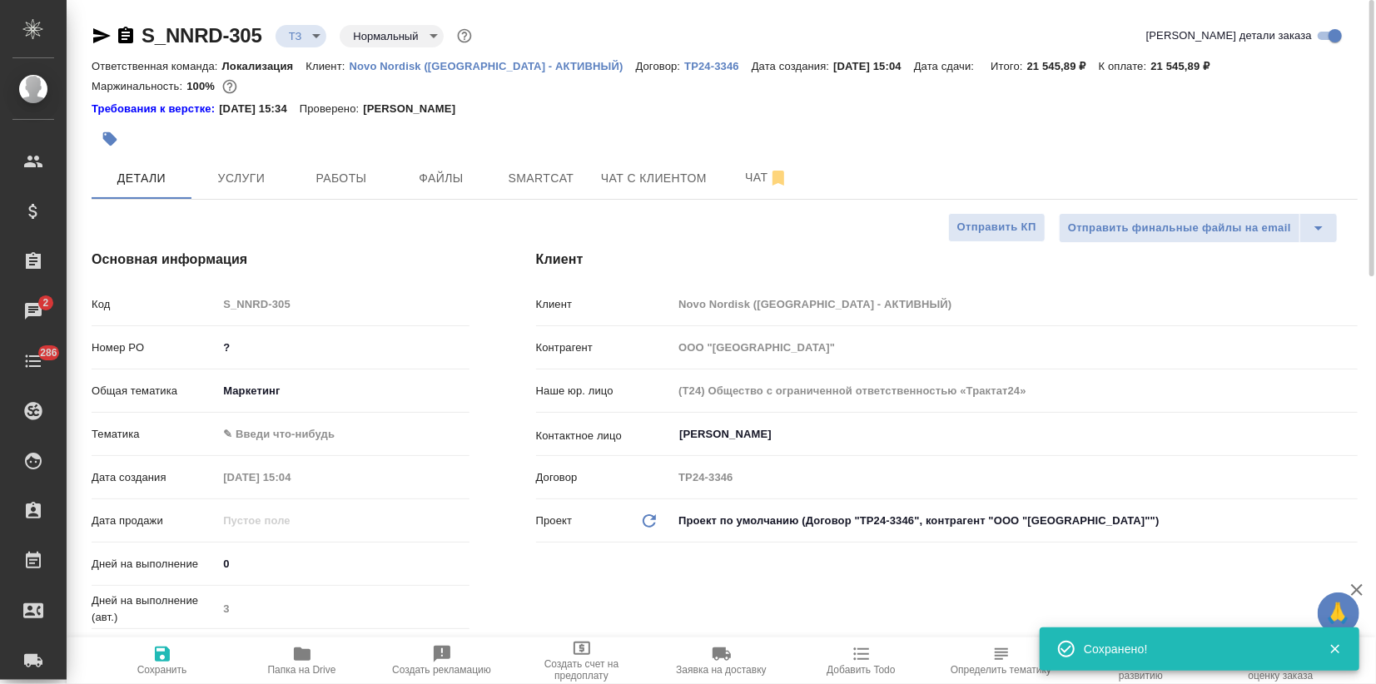
click at [266, 437] on body "🙏 .cls-1 fill:#fff; AWATERA Zagorodnikh Viktoria Клиенты Спецификации Заказы 2 …" at bounding box center [688, 342] width 1376 height 684
click at [266, 451] on li "Маркетинг" at bounding box center [343, 460] width 252 height 27
type textarea "x"
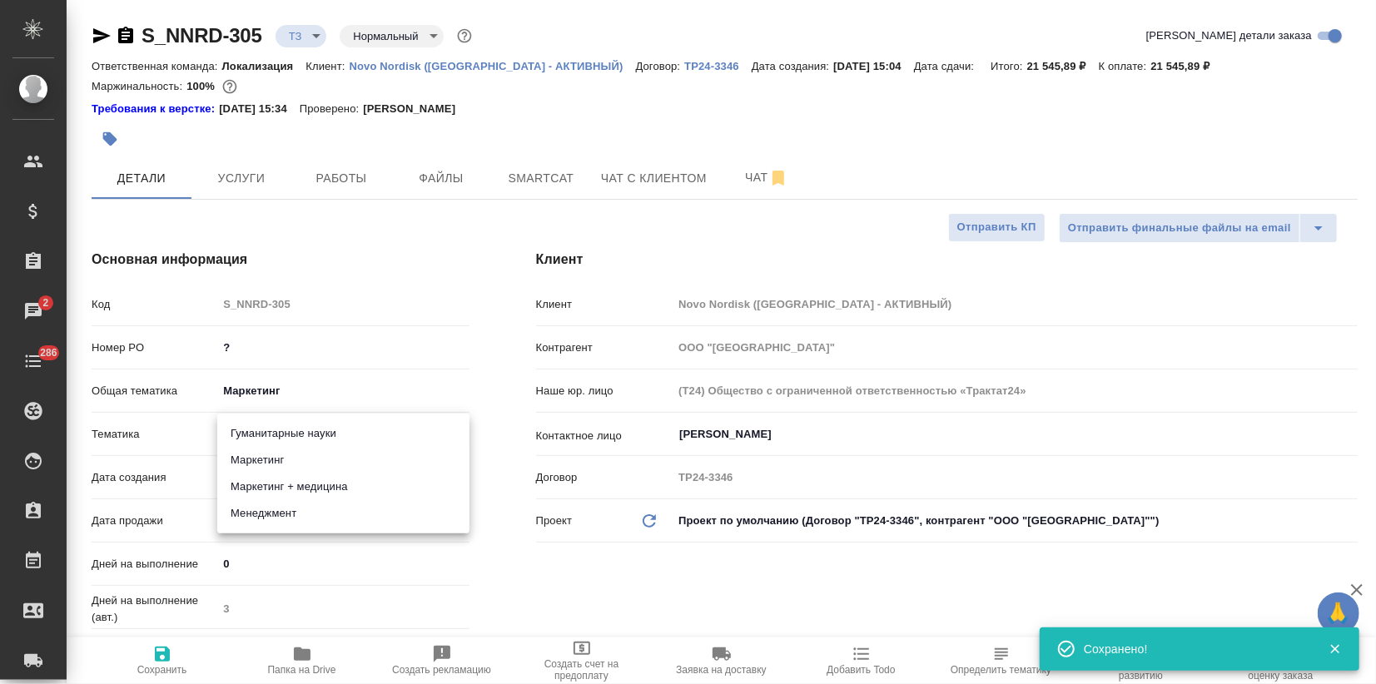
type input "5a8b8b956a9677013d343d63"
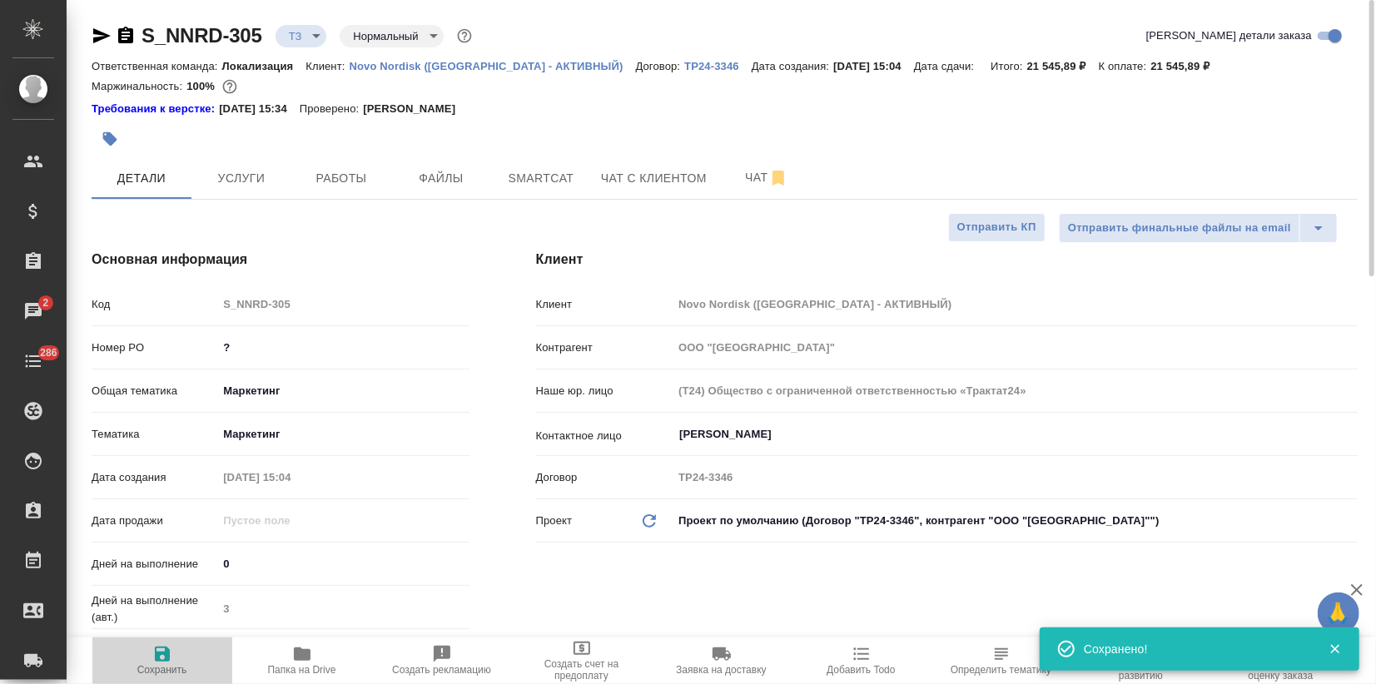
click at [174, 648] on span "Сохранить" at bounding box center [162, 660] width 120 height 32
type textarea "x"
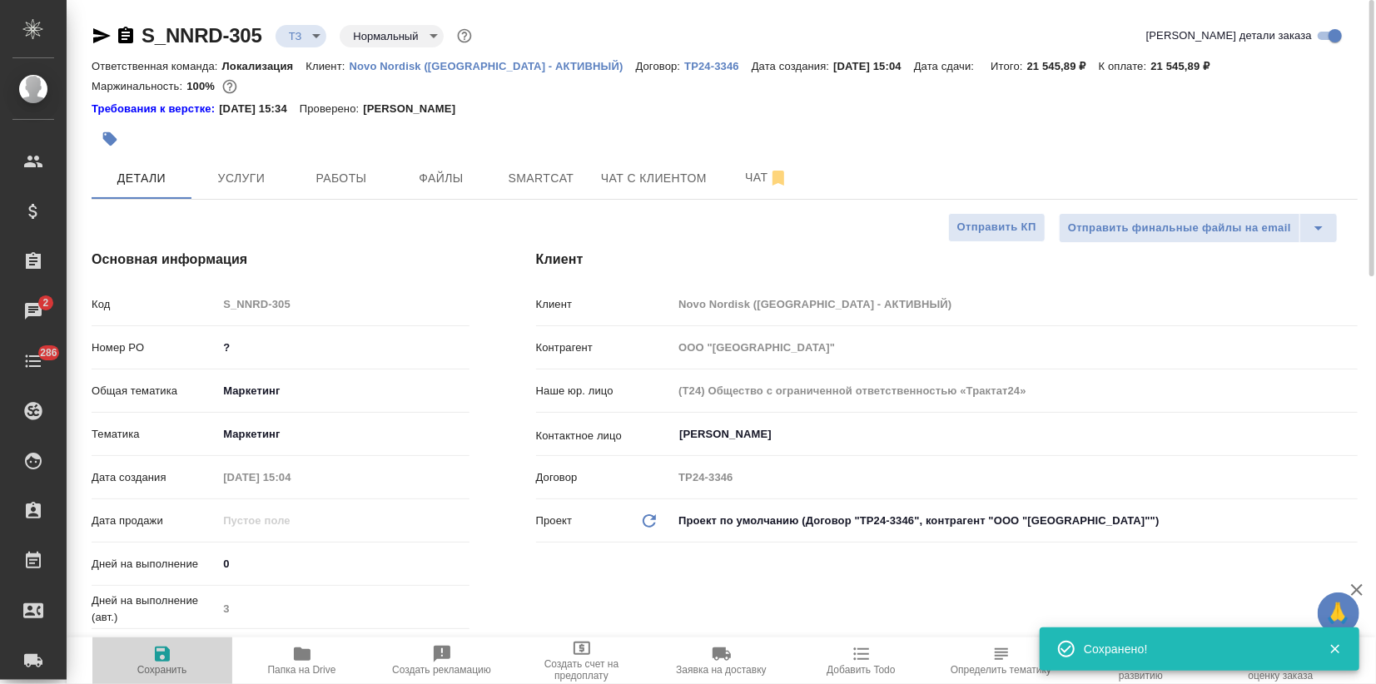
type textarea "x"
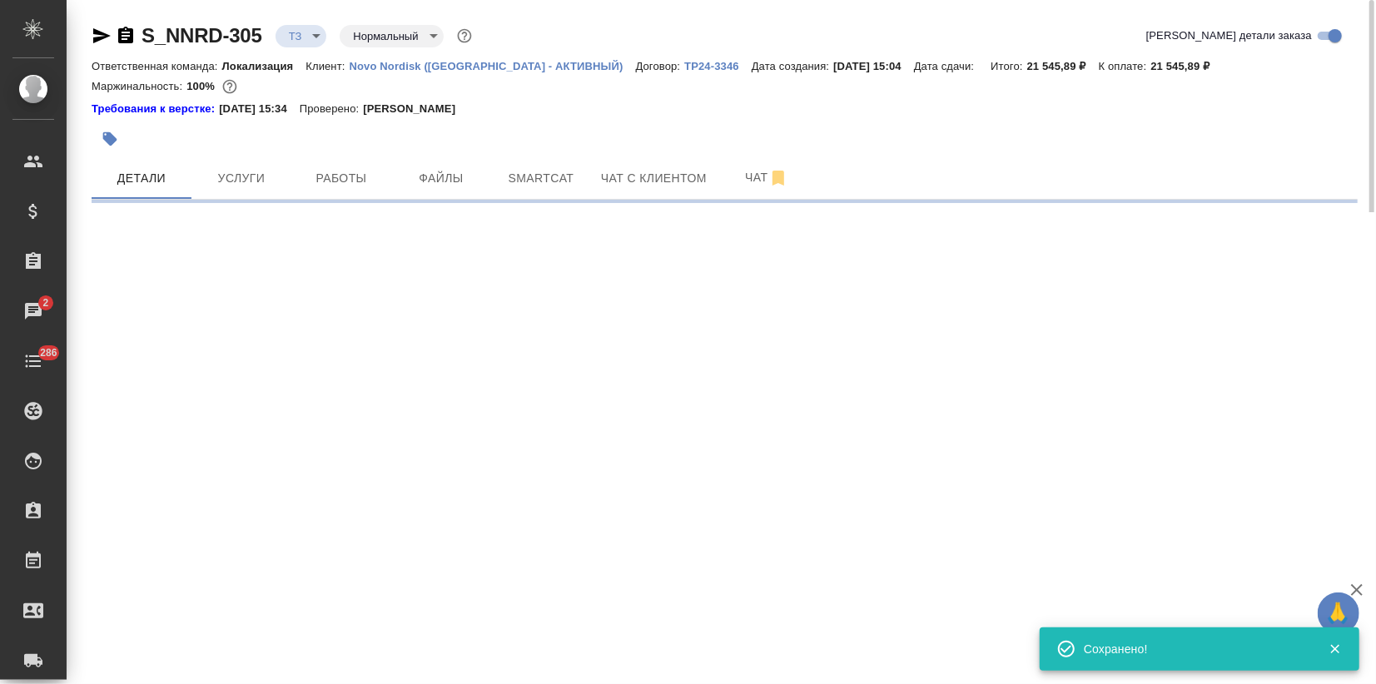
select select "RU"
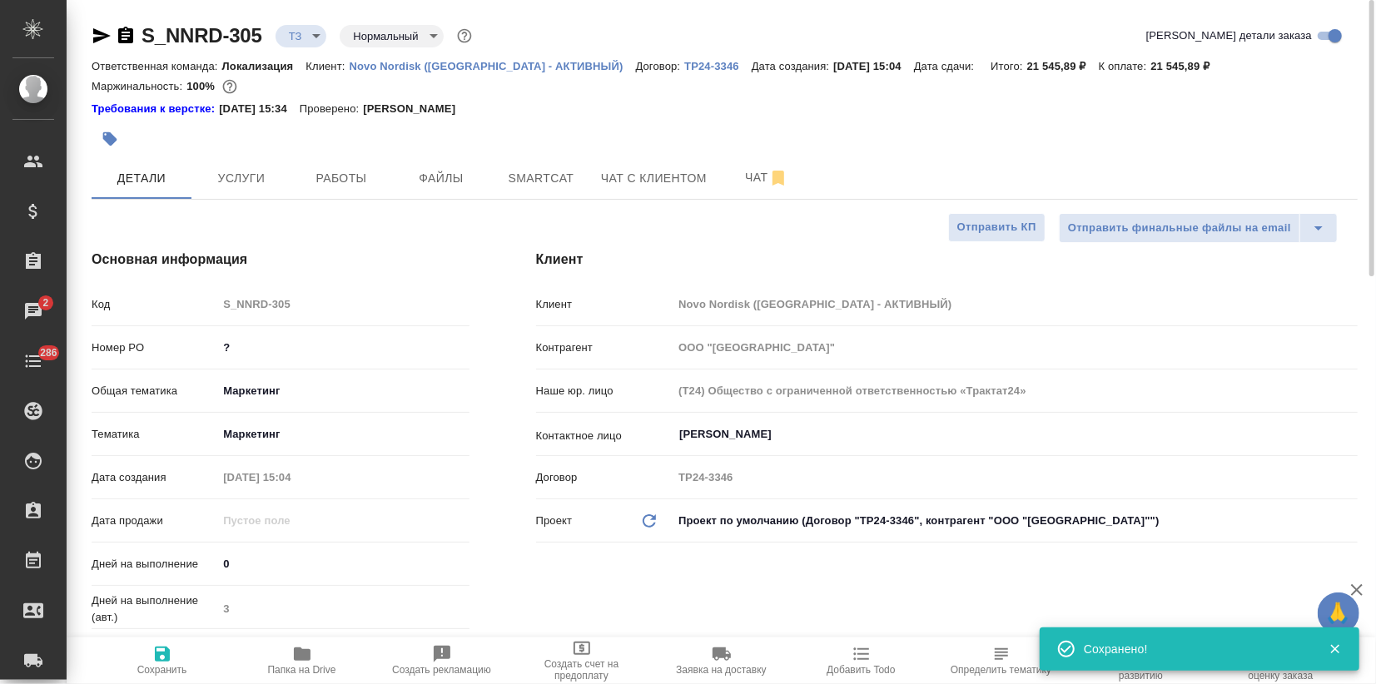
type textarea "x"
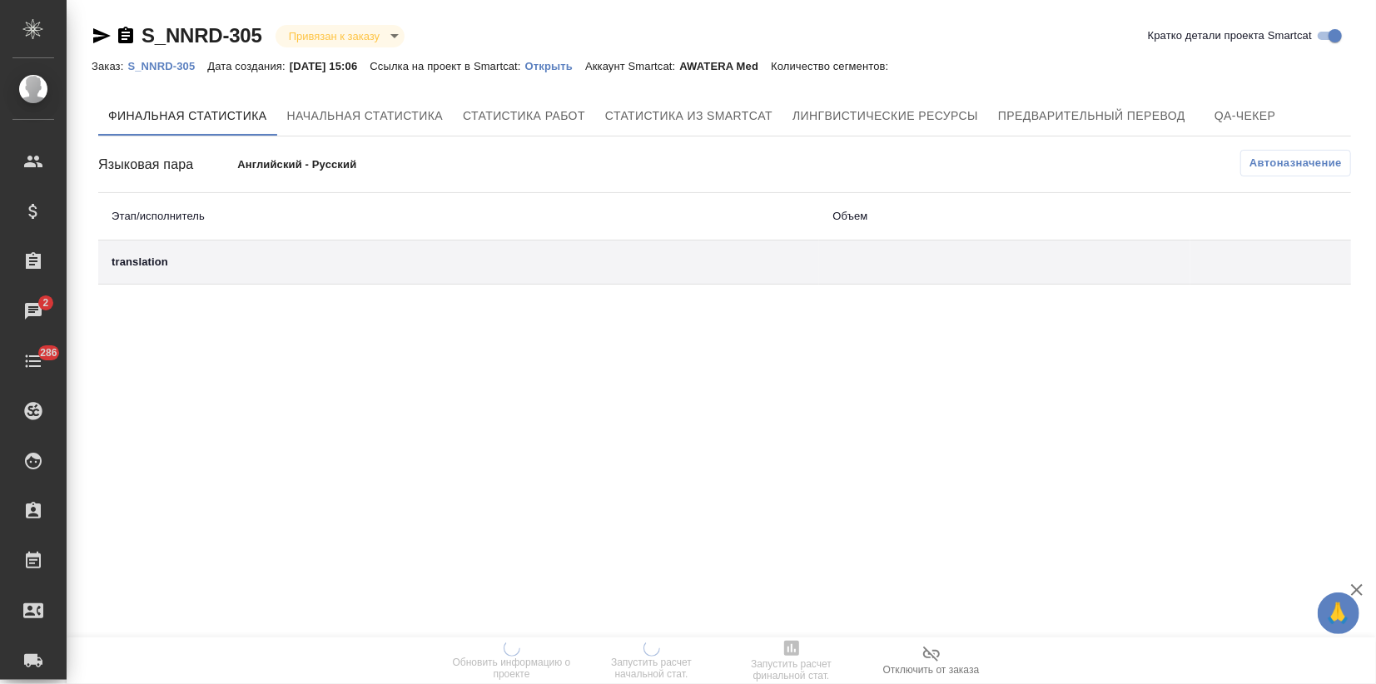
click at [579, 73] on div "Заказ: S_NNRD-305 Дата создания: [DATE] 15:06 Ссылка на проект в Smartcat: Откр…" at bounding box center [499, 66] width 814 height 20
click at [579, 65] on p "Открыть" at bounding box center [555, 66] width 60 height 12
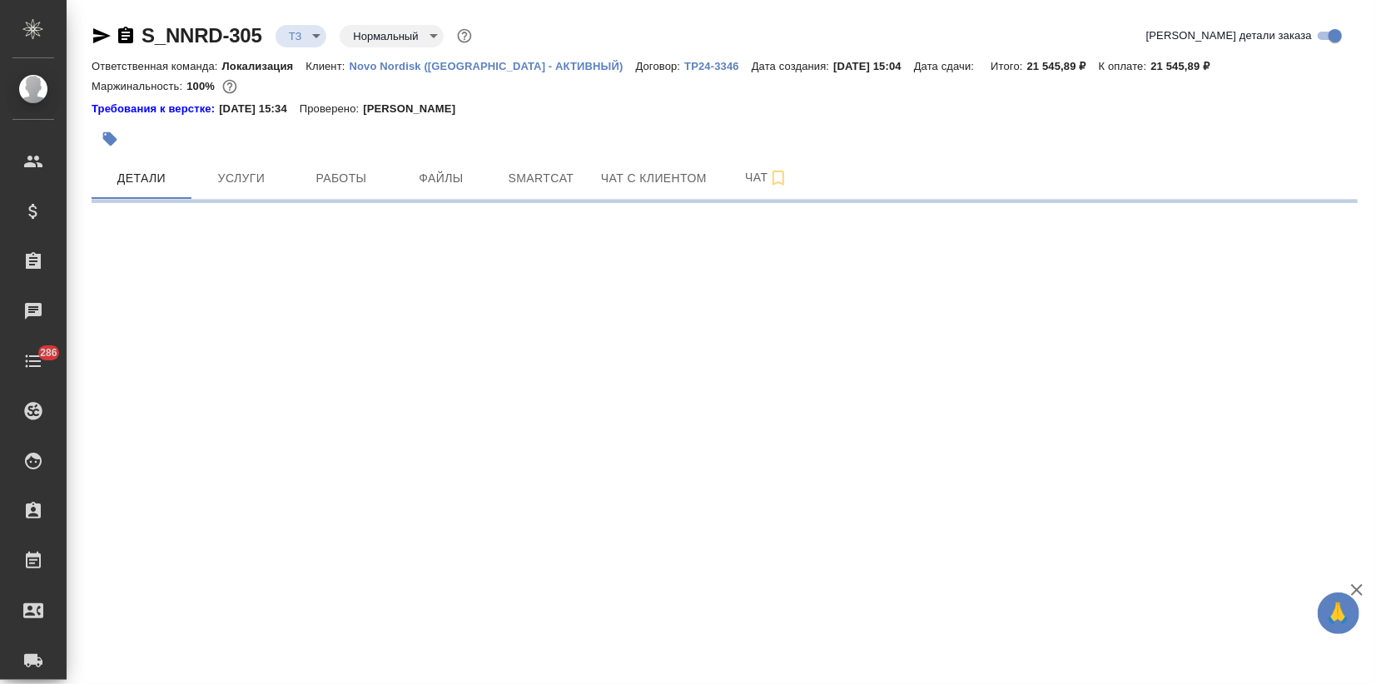
select select "RU"
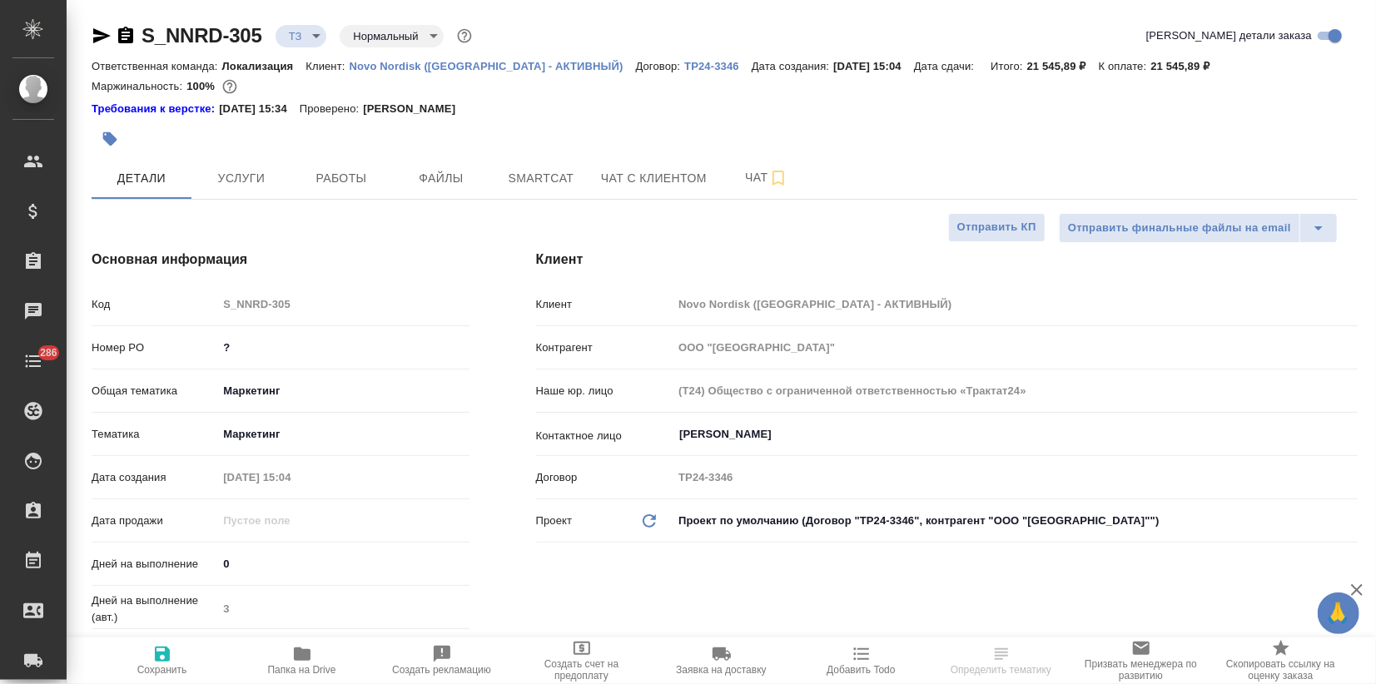
type textarea "x"
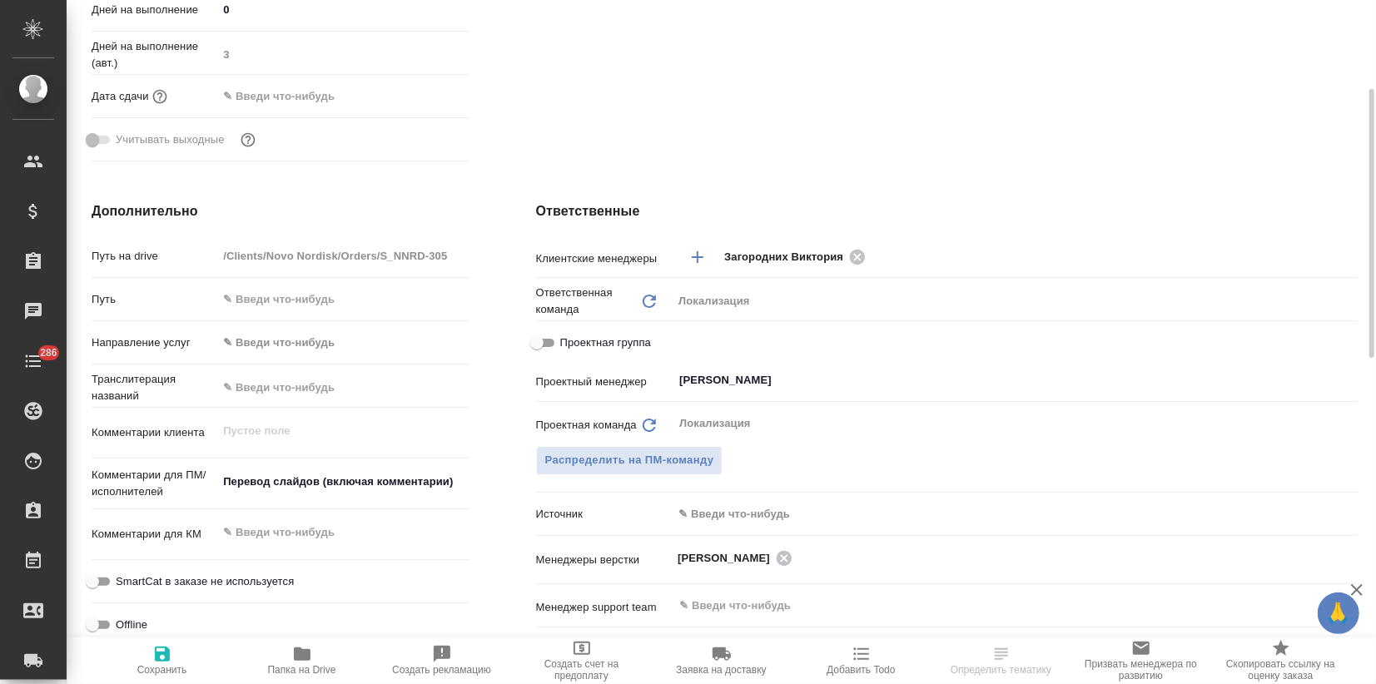
type textarea "x"
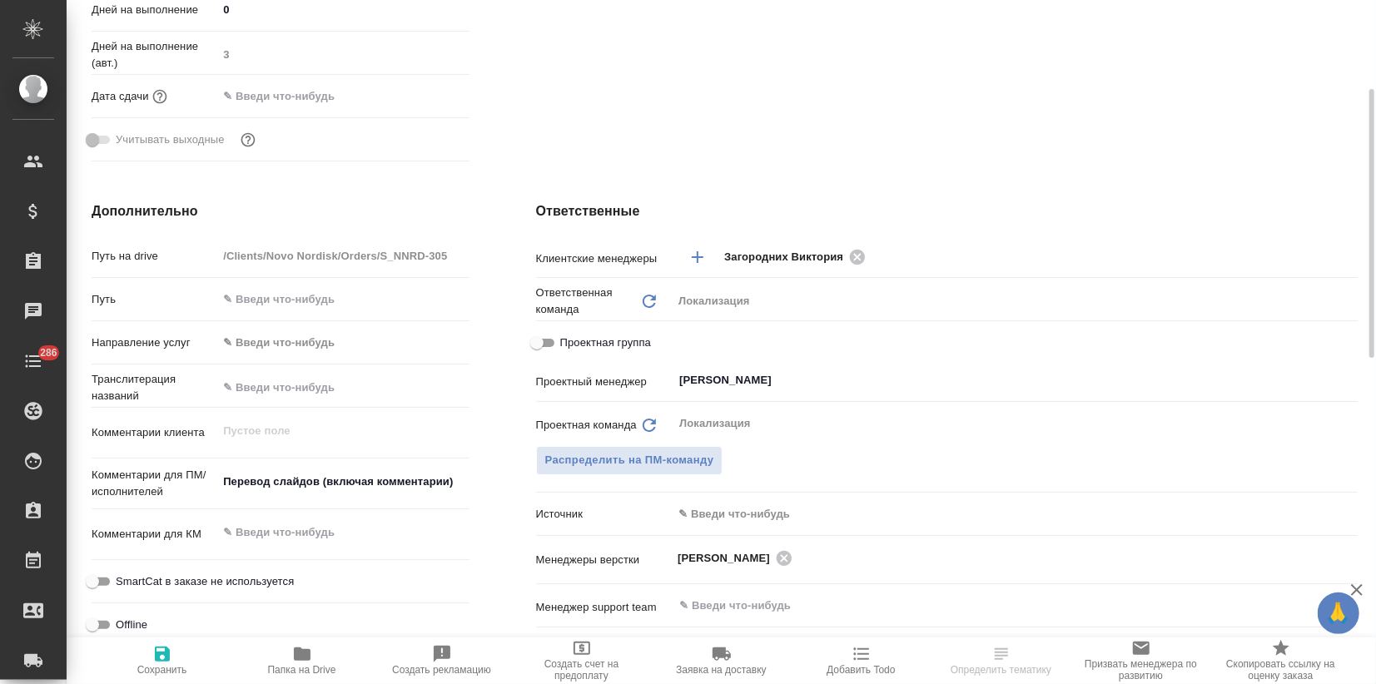
type textarea "x"
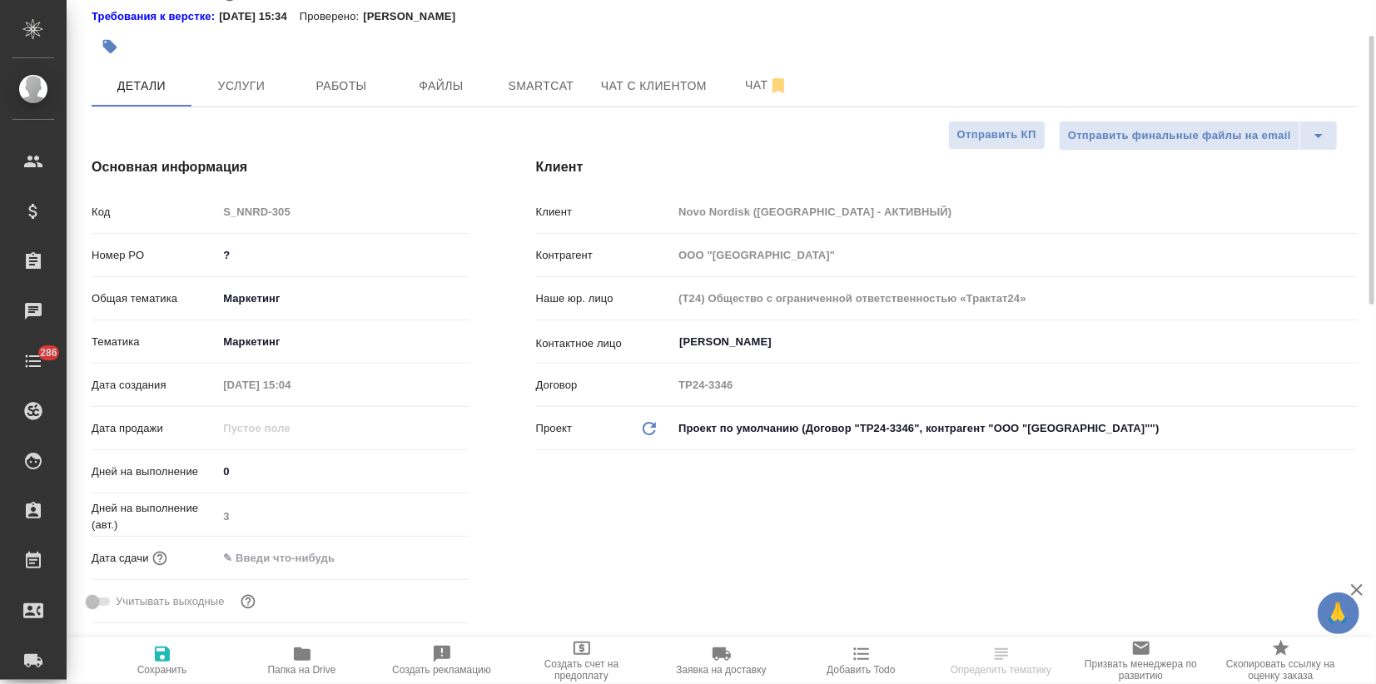
scroll to position [0, 0]
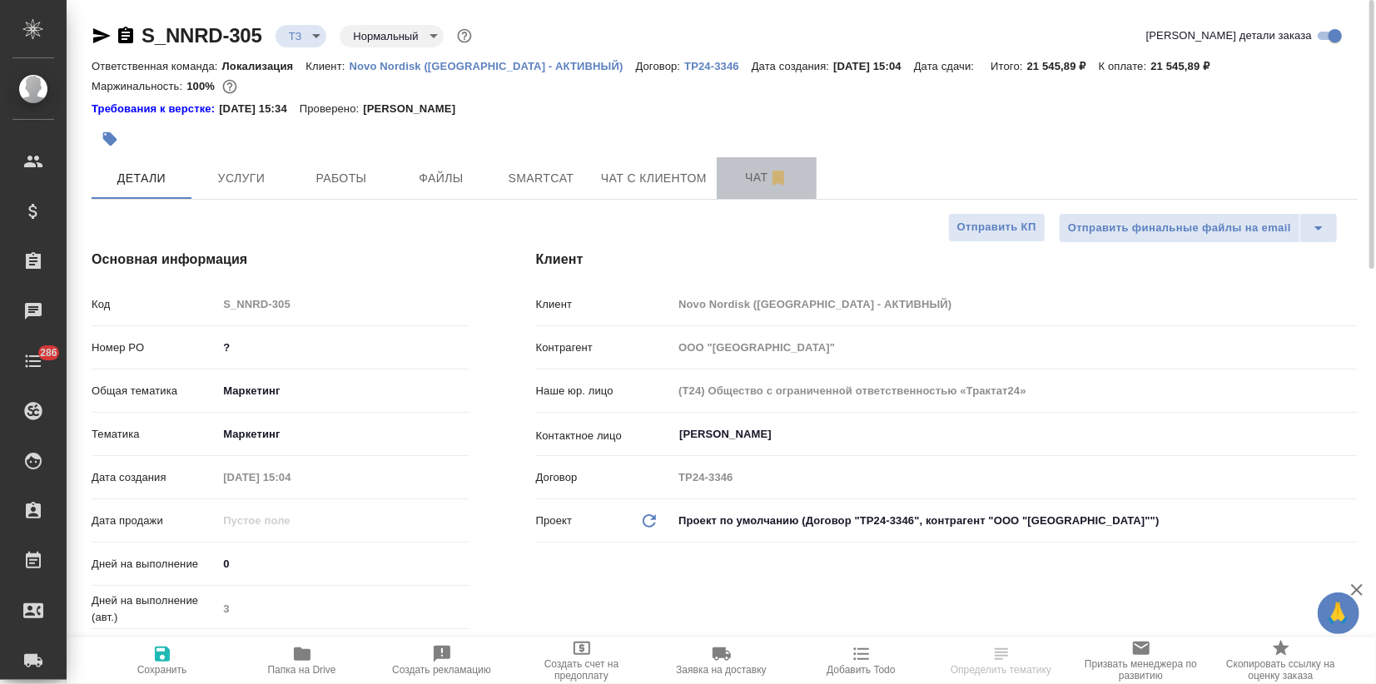
click at [762, 166] on button "Чат" at bounding box center [767, 178] width 100 height 42
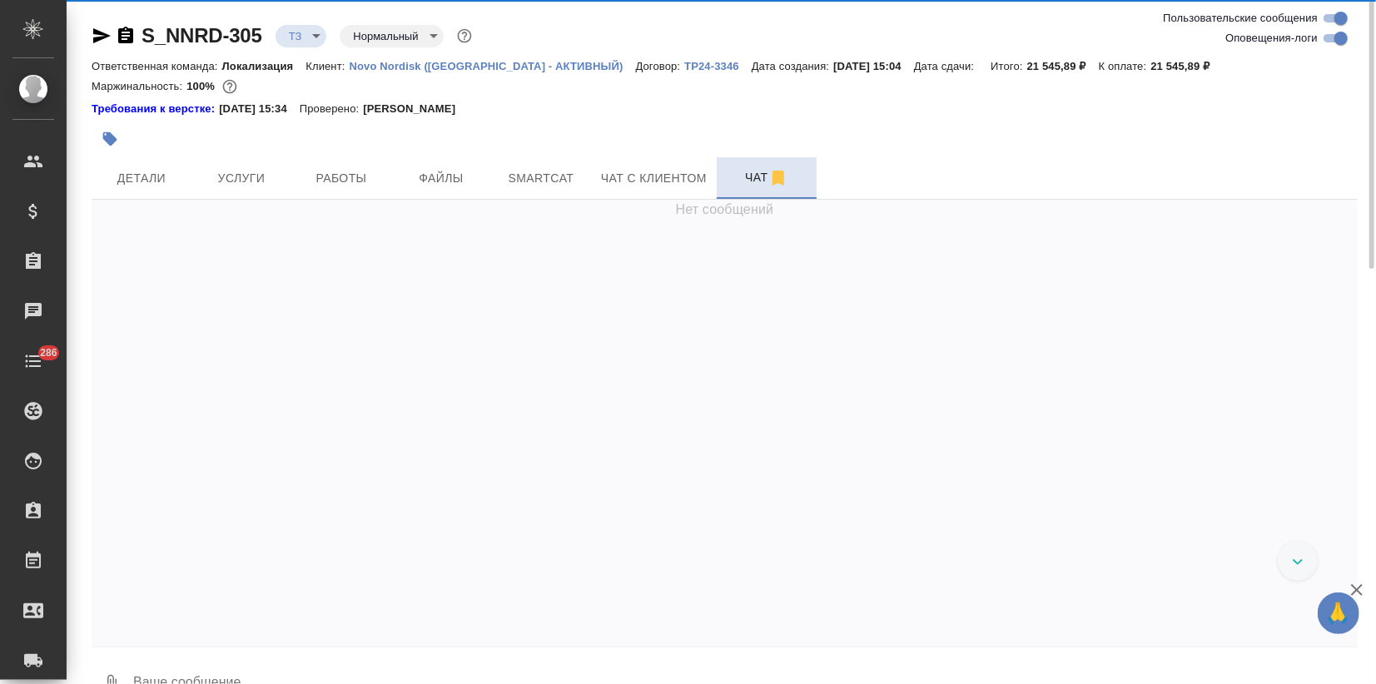
scroll to position [416, 0]
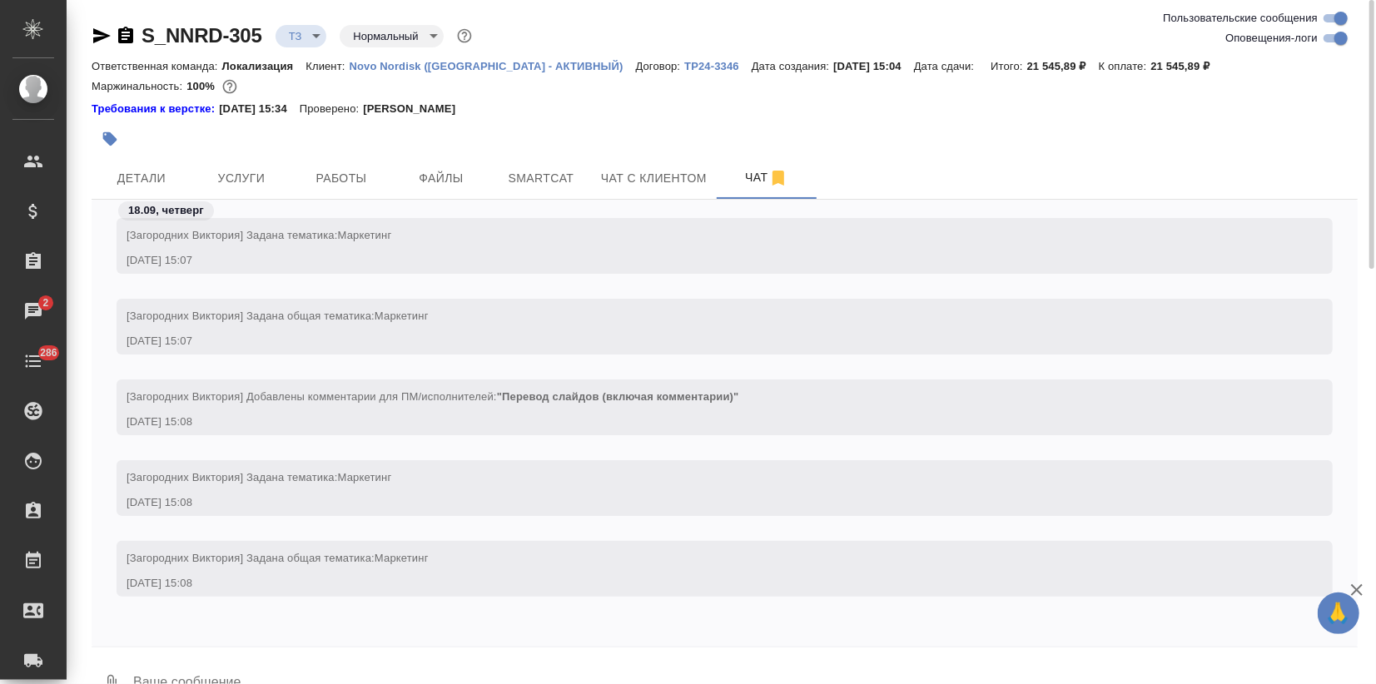
click at [1330, 44] on input "Оповещения-логи" at bounding box center [1341, 38] width 60 height 20
checkbox input "false"
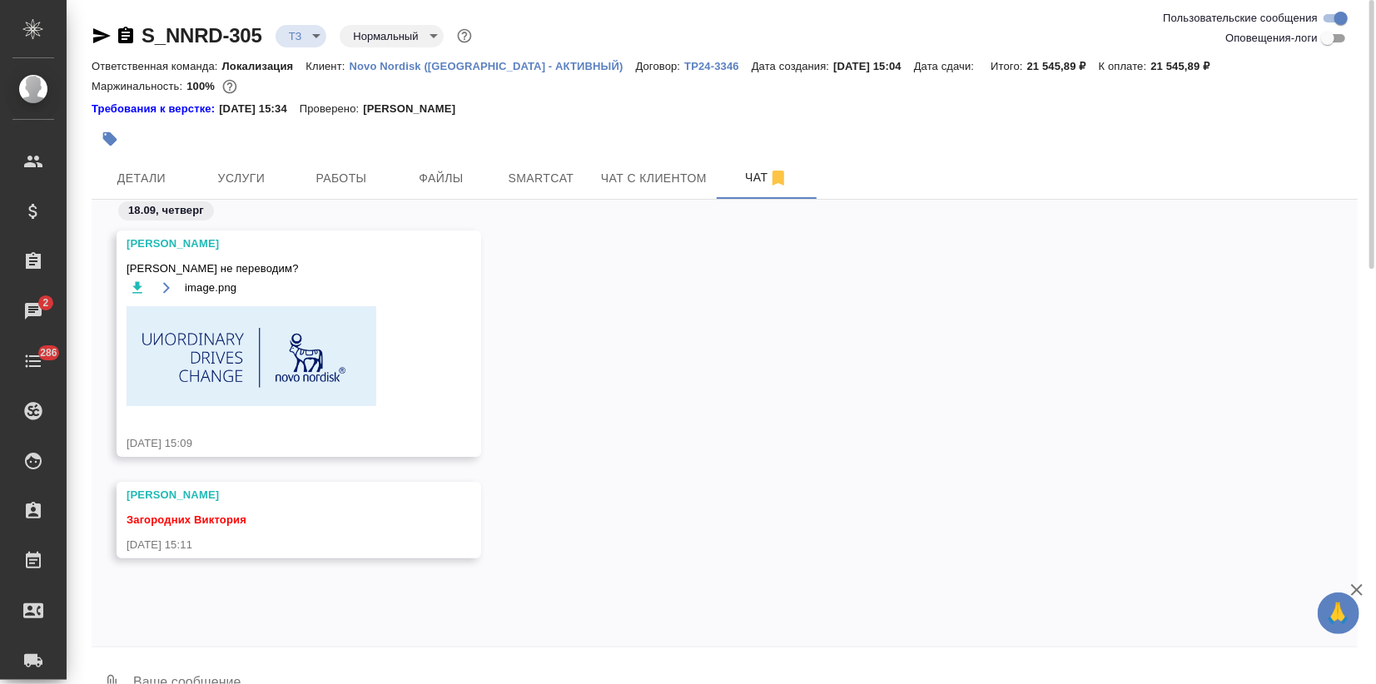
click at [157, 663] on textarea at bounding box center [745, 684] width 1226 height 57
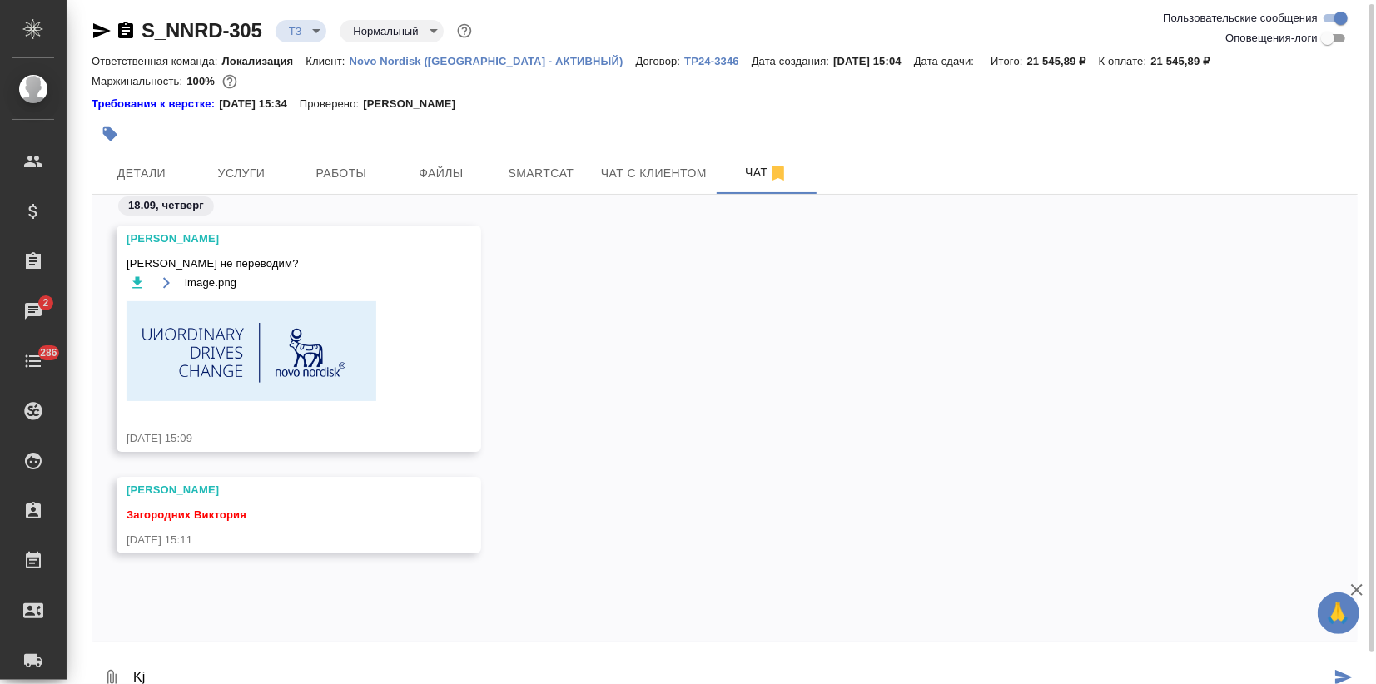
type textarea "K"
type textarea "Лого нет, Саш"
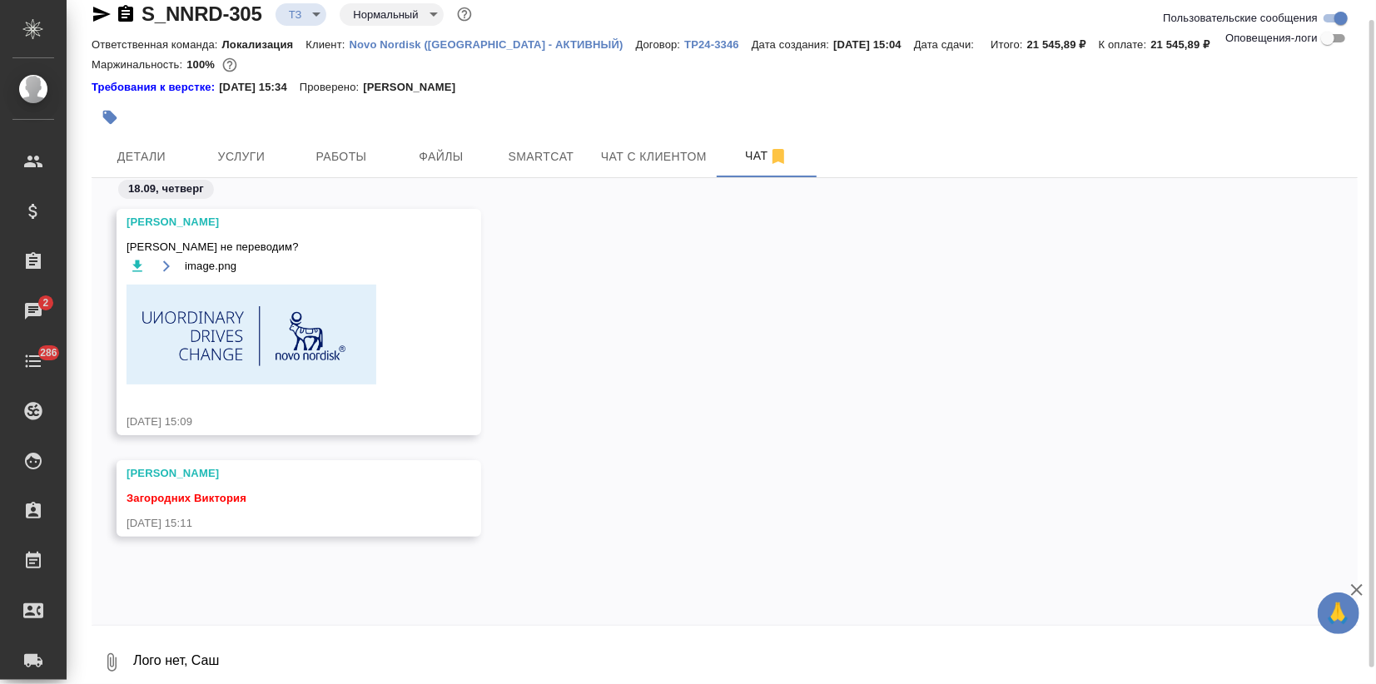
scroll to position [42, 0]
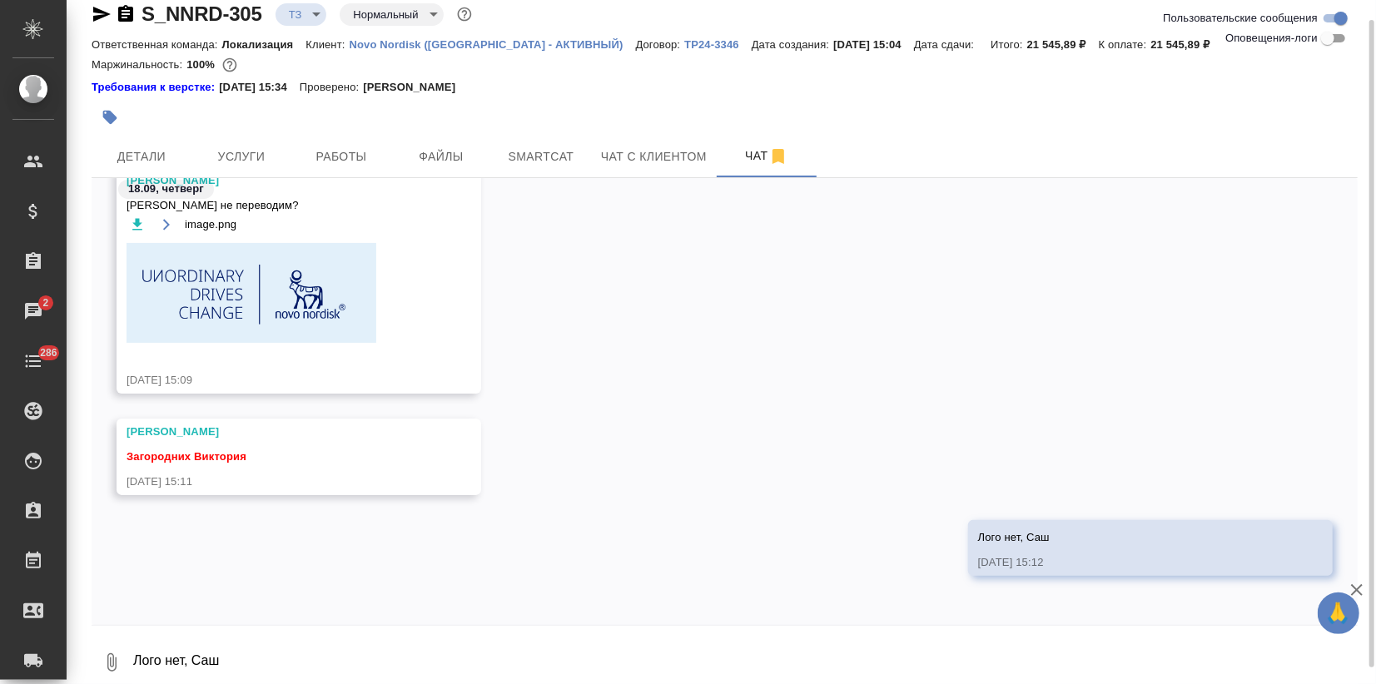
click at [303, 285] on img at bounding box center [252, 293] width 250 height 100
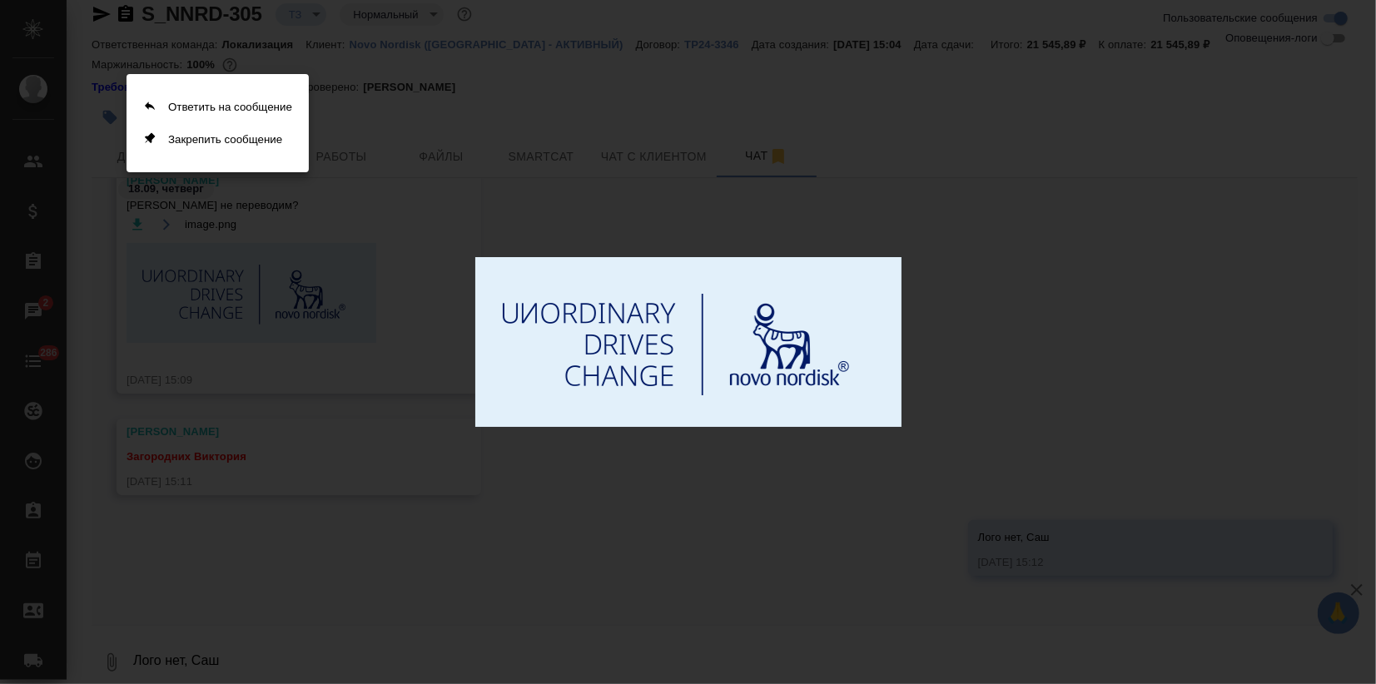
scroll to position [176, 0]
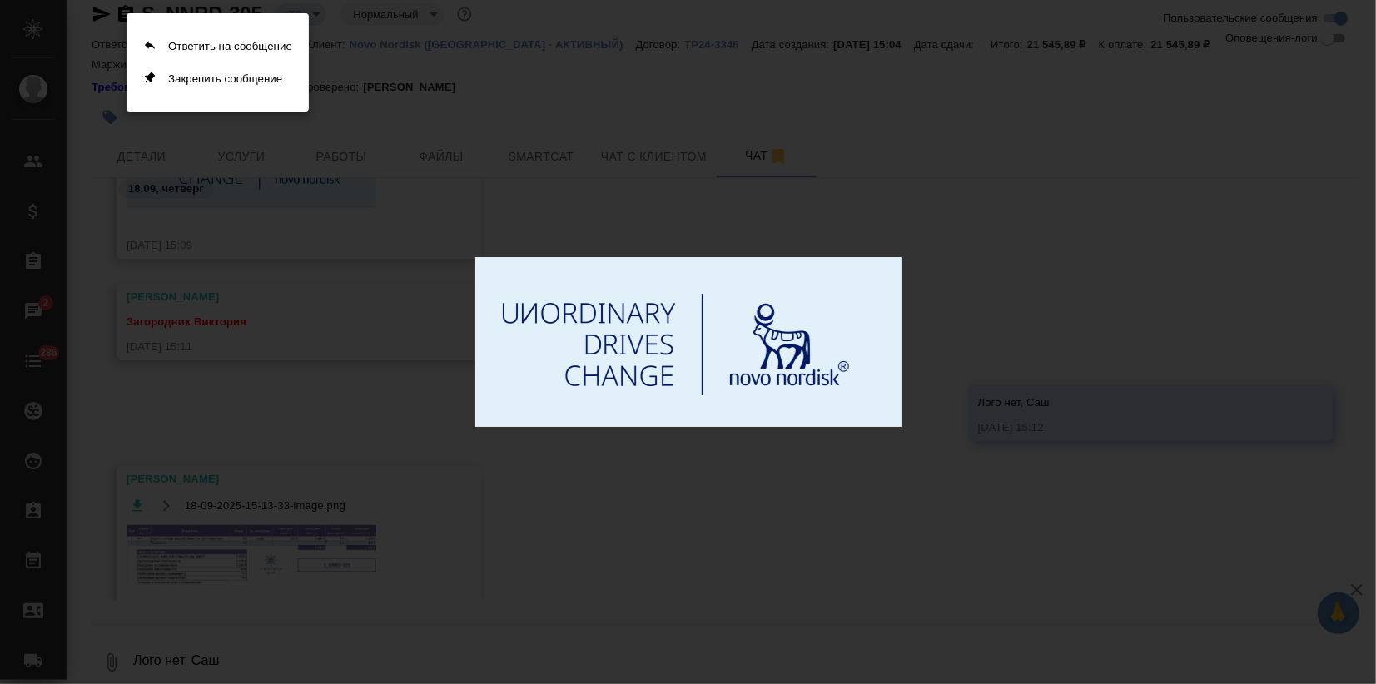
click at [1052, 381] on div at bounding box center [688, 342] width 1376 height 684
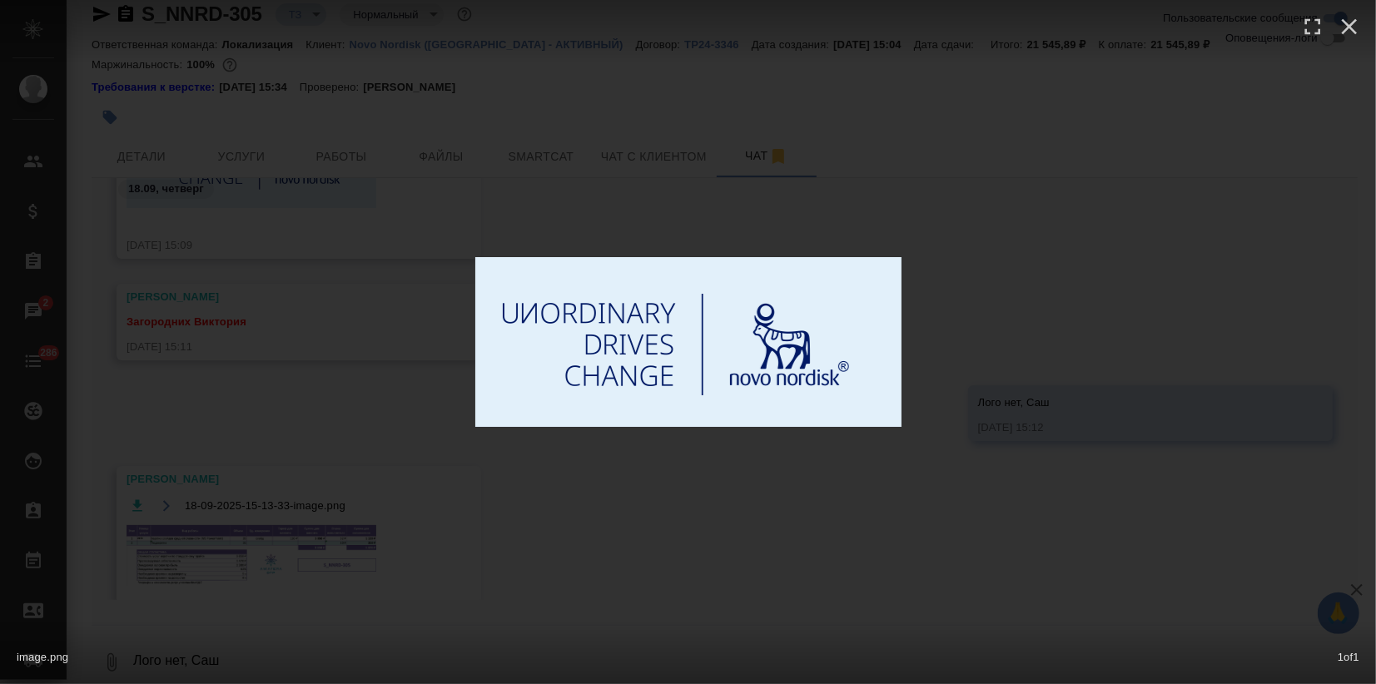
click at [1074, 278] on div "image.png 1 of 1" at bounding box center [688, 342] width 1376 height 684
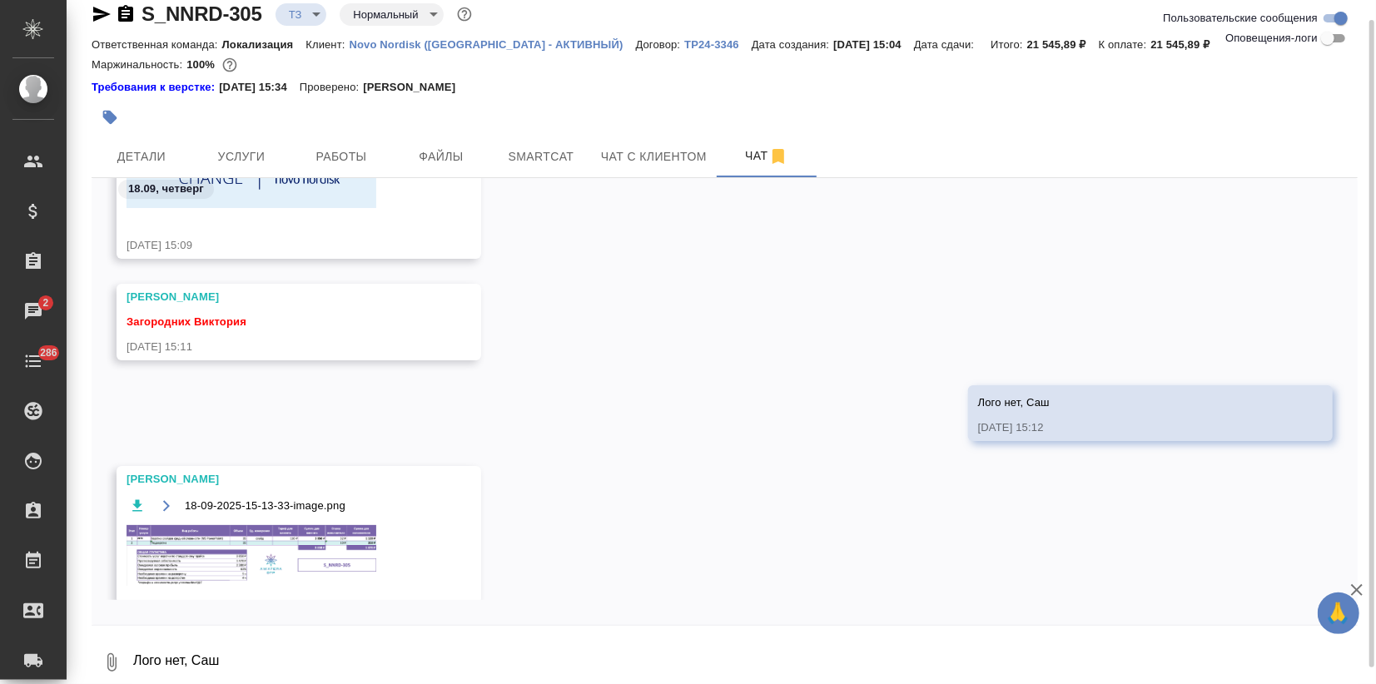
click at [315, 548] on img at bounding box center [252, 555] width 250 height 61
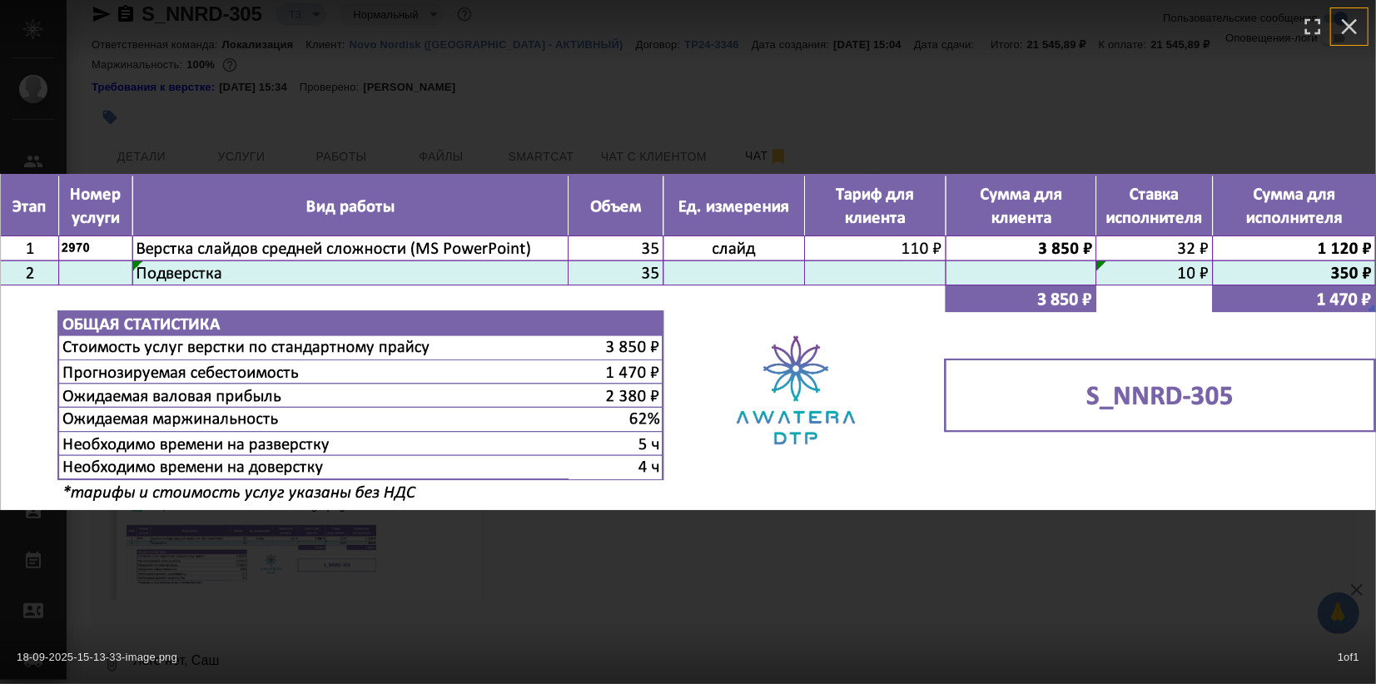
drag, startPoint x: 1345, startPoint y: 27, endPoint x: 1321, endPoint y: 28, distance: 24.2
click at [1345, 27] on icon "button" at bounding box center [1349, 26] width 27 height 27
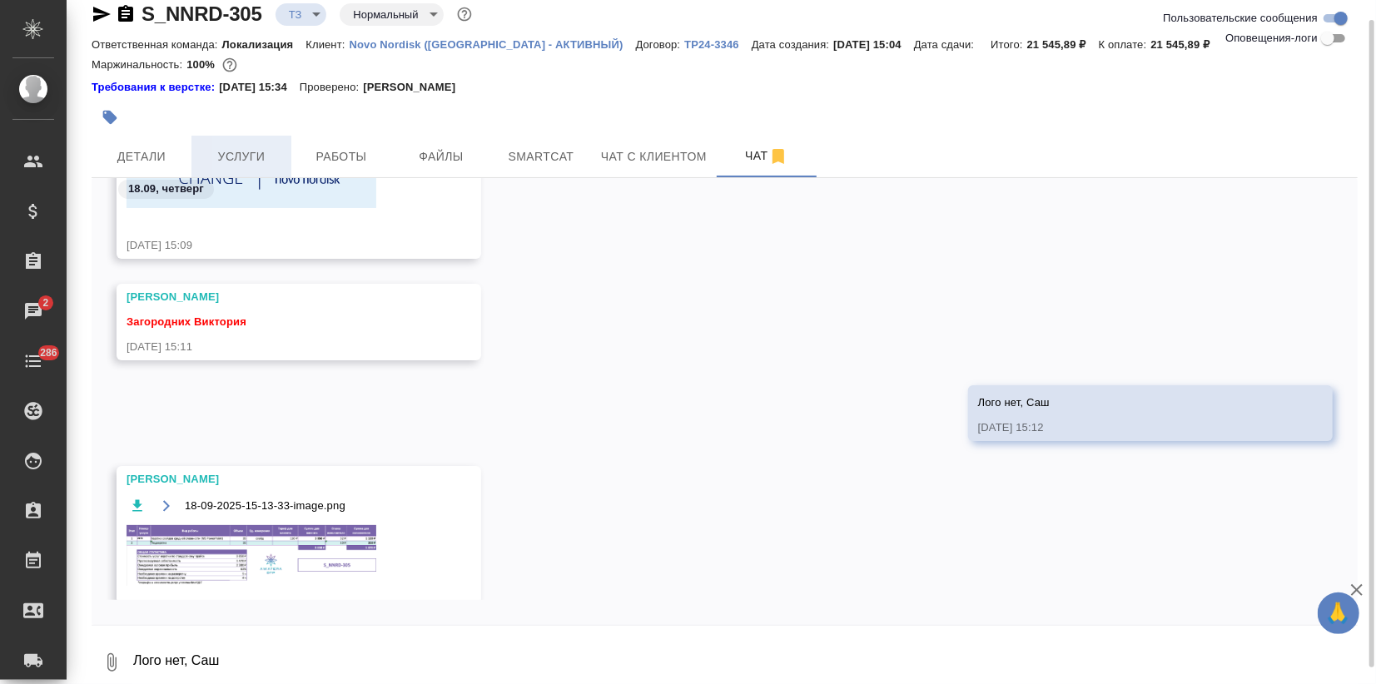
click at [232, 142] on button "Услуги" at bounding box center [241, 157] width 100 height 42
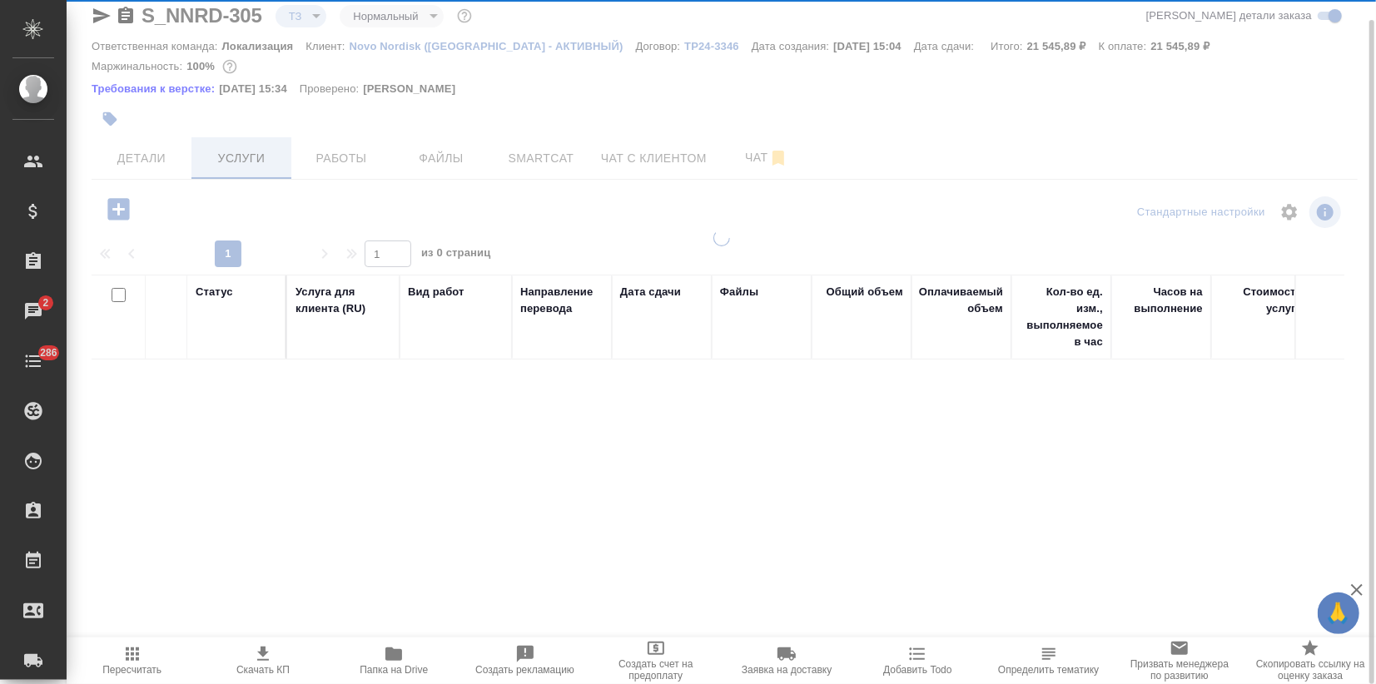
scroll to position [20, 0]
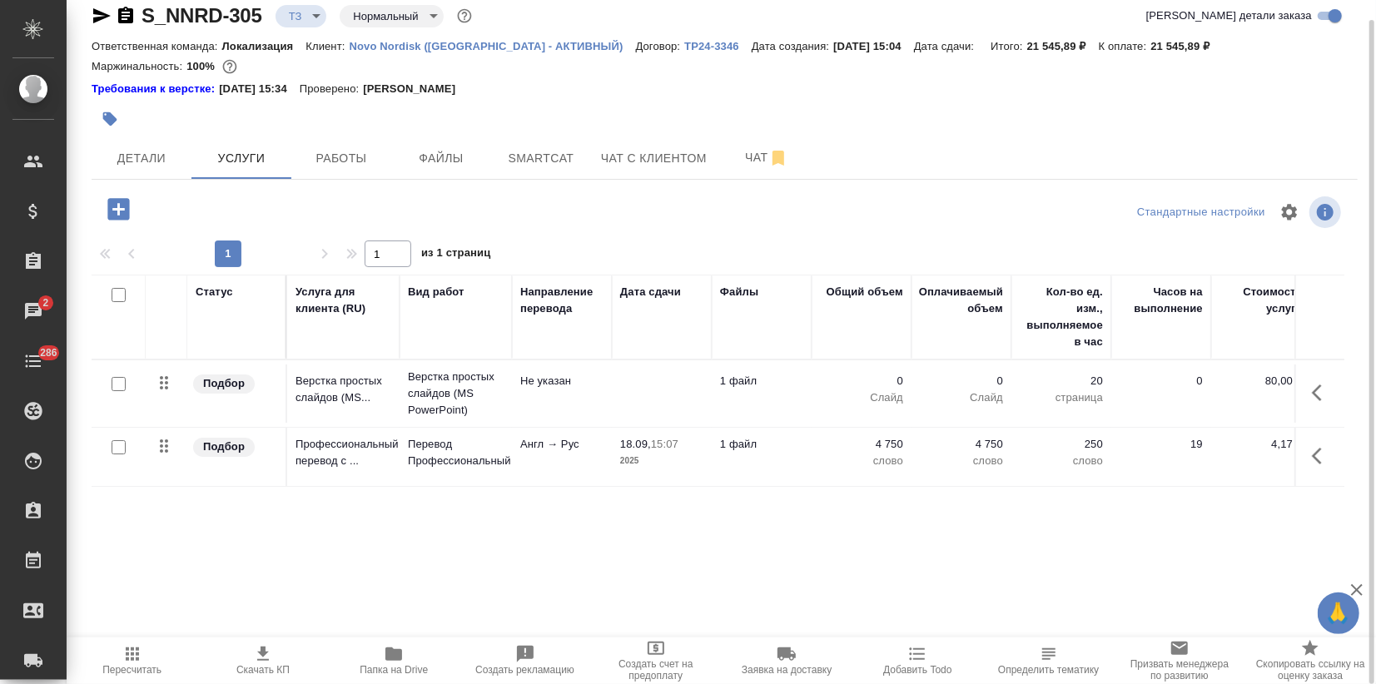
click at [116, 380] on input "checkbox" at bounding box center [119, 384] width 14 height 14
checkbox input "true"
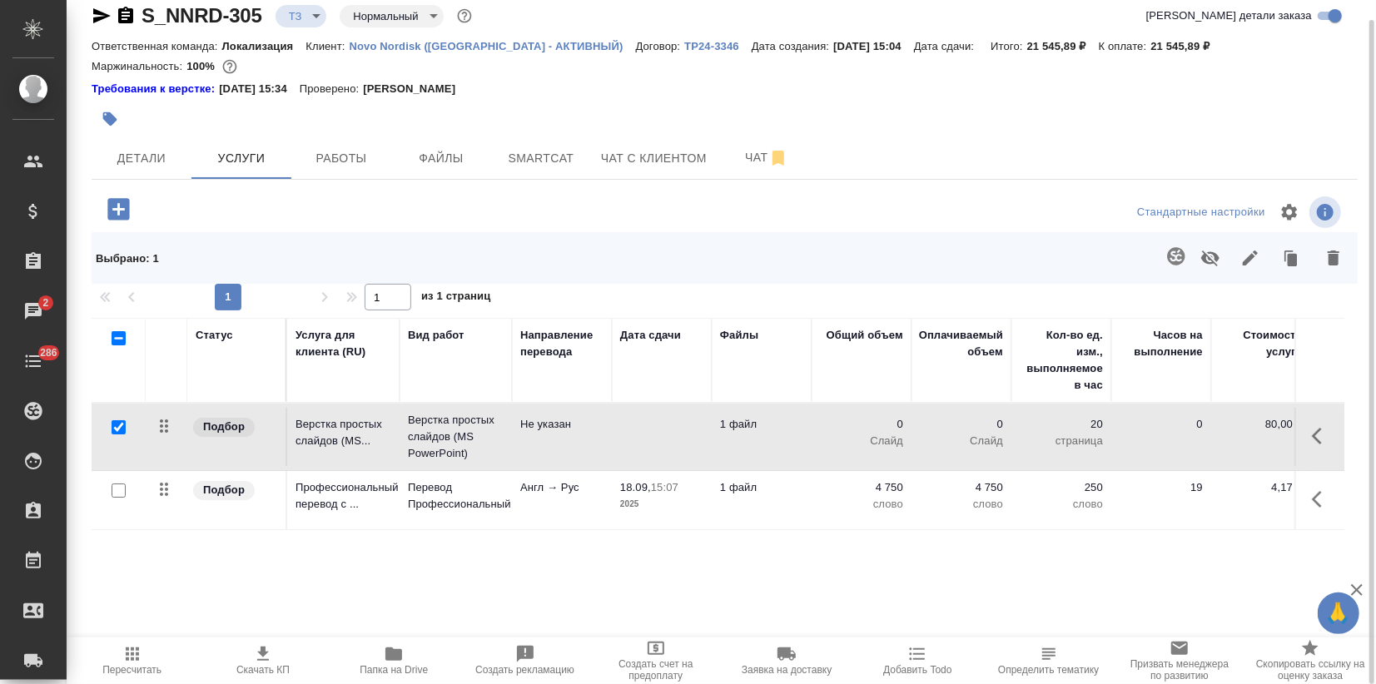
click at [1342, 264] on icon "button" at bounding box center [1333, 258] width 20 height 20
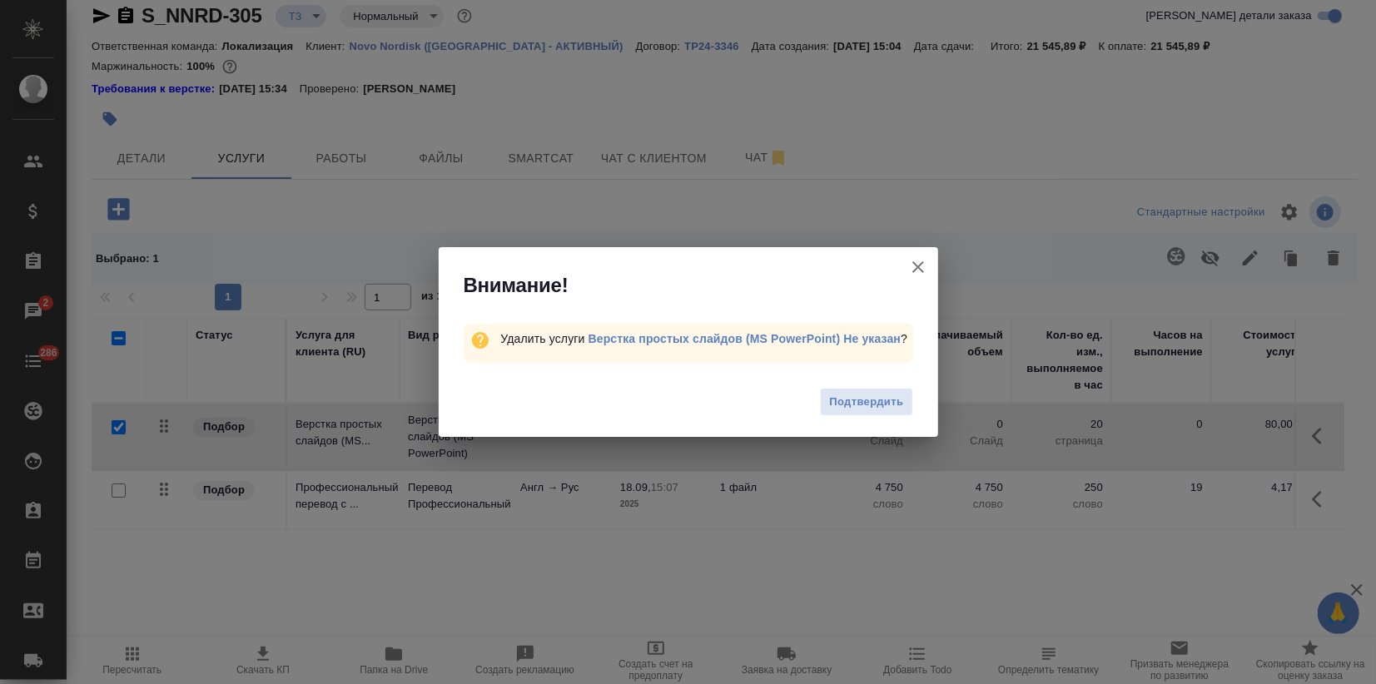
click at [867, 403] on span "Подтвердить" at bounding box center [866, 402] width 74 height 19
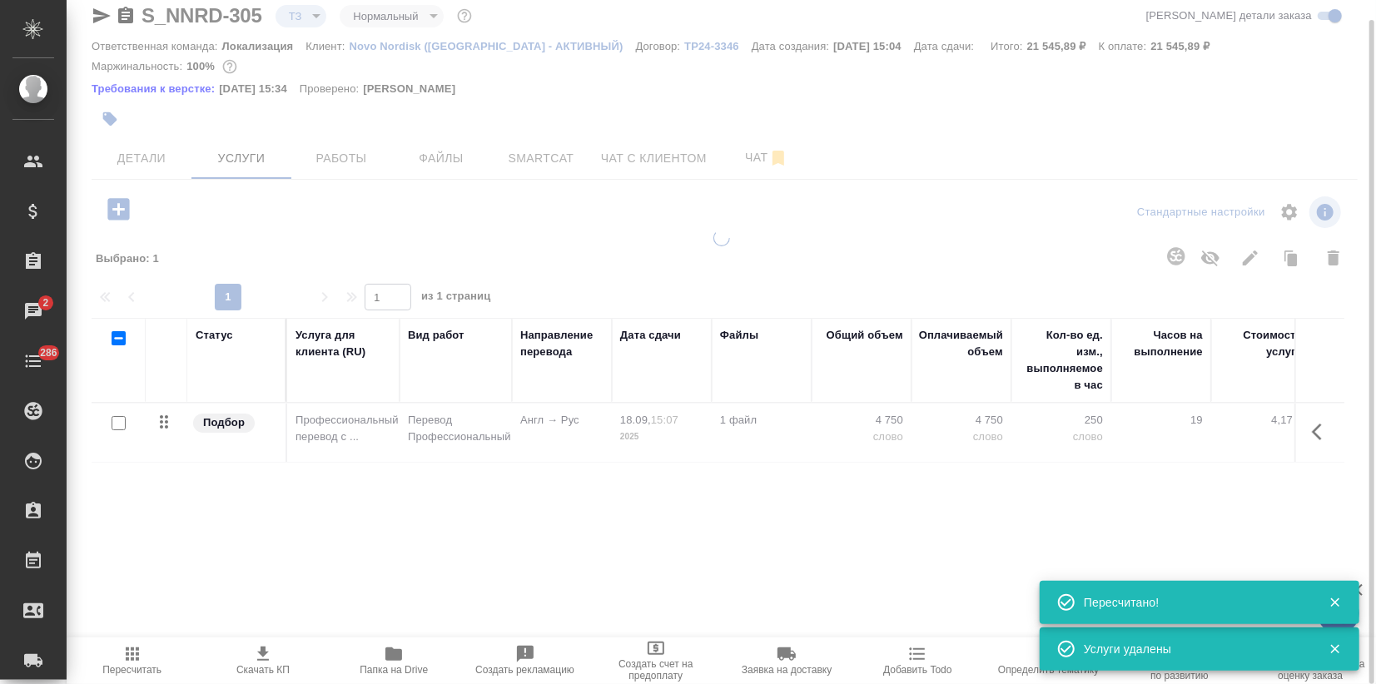
type input "new"
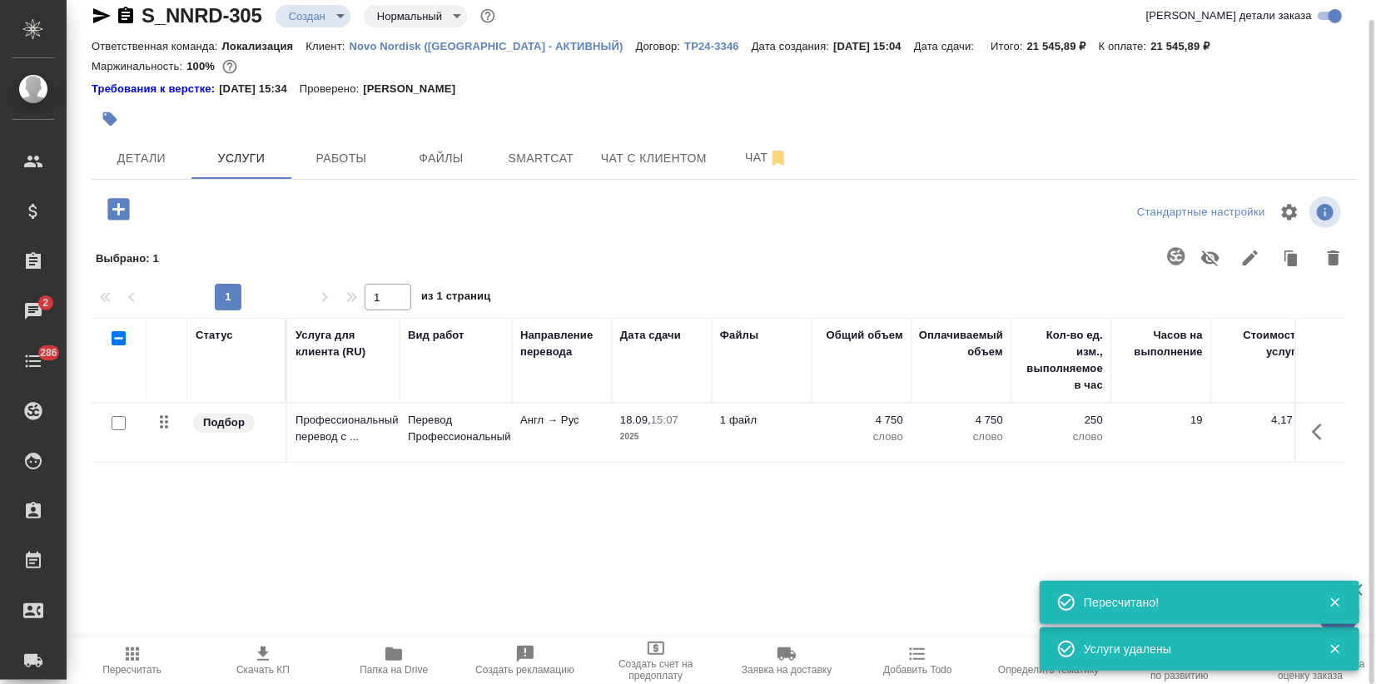
click at [120, 210] on icon "button" at bounding box center [118, 209] width 29 height 29
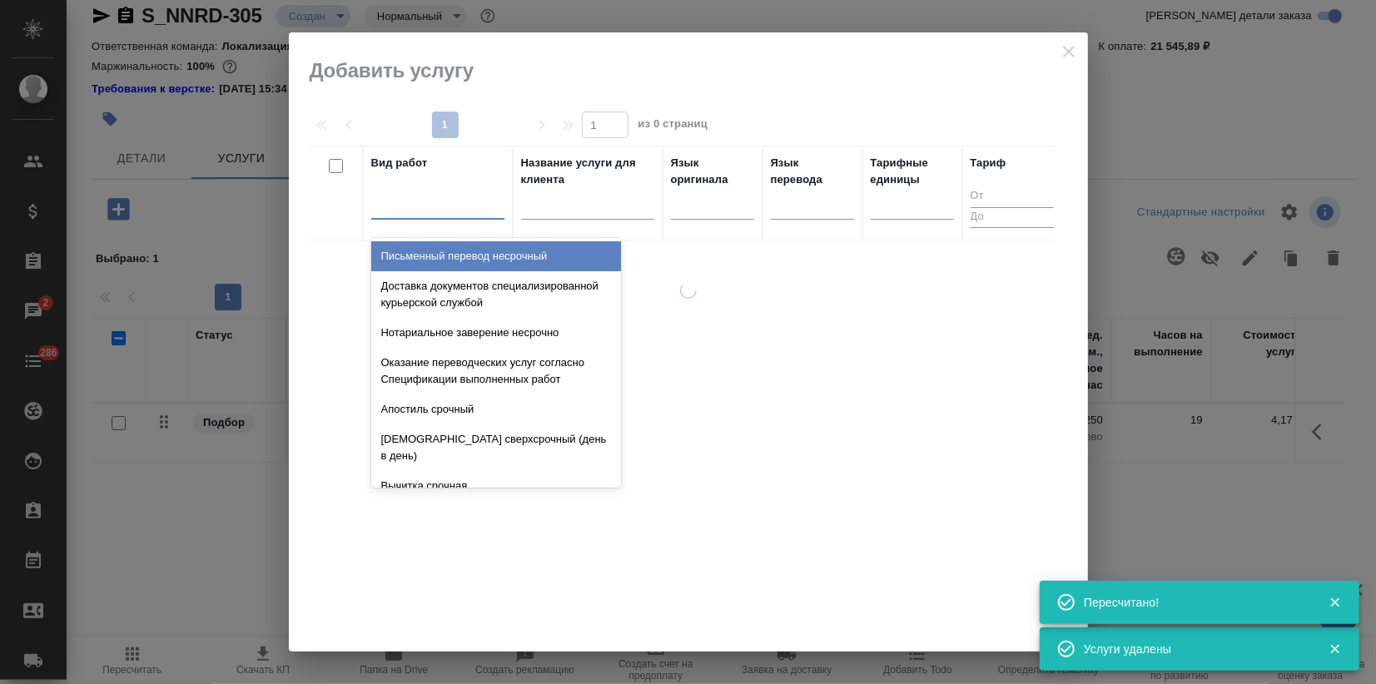
click at [404, 211] on div at bounding box center [437, 203] width 133 height 24
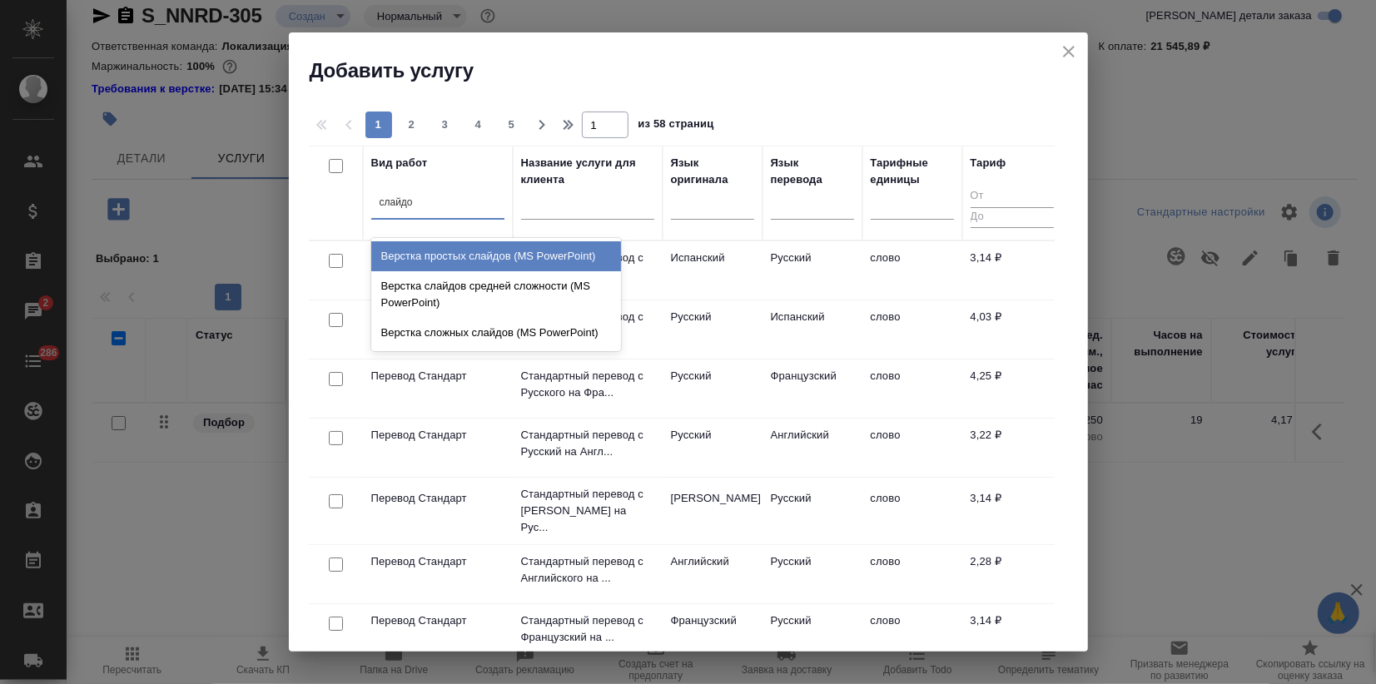
type input "слайдов"
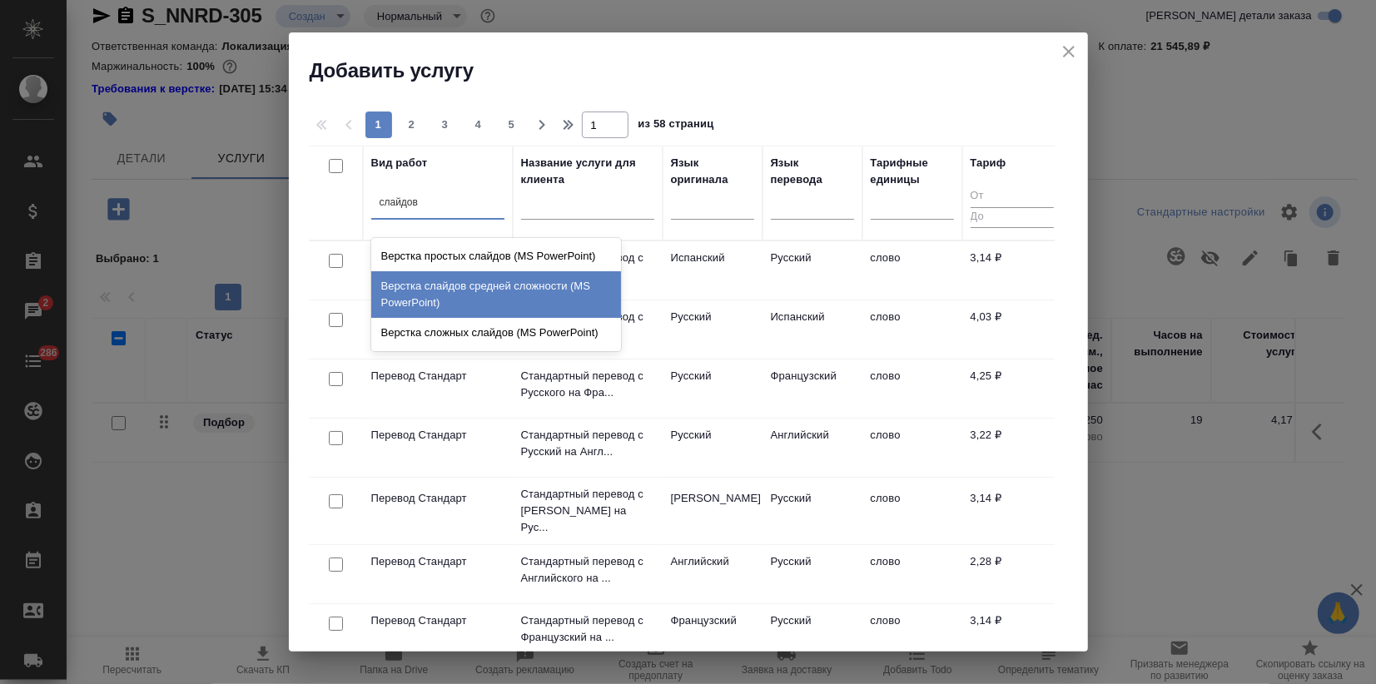
click at [455, 279] on div "Верстка слайдов средней сложности (MS PowerPoint)" at bounding box center [496, 294] width 250 height 47
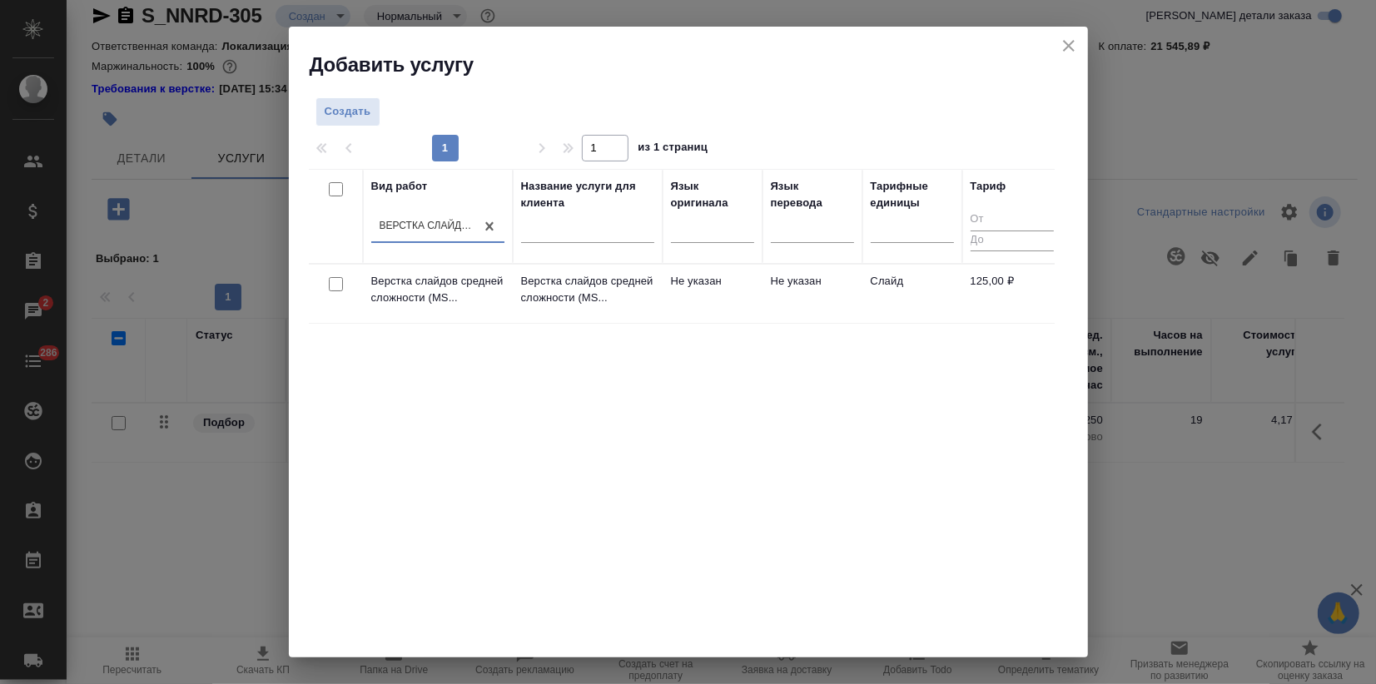
click at [605, 444] on div "Вид работ option Верстка слайдов средней сложности (MS PowerPoint), selected. 0…" at bounding box center [682, 418] width 746 height 499
click at [468, 305] on p "Верстка слайдов средней сложности (MS..." at bounding box center [437, 289] width 133 height 33
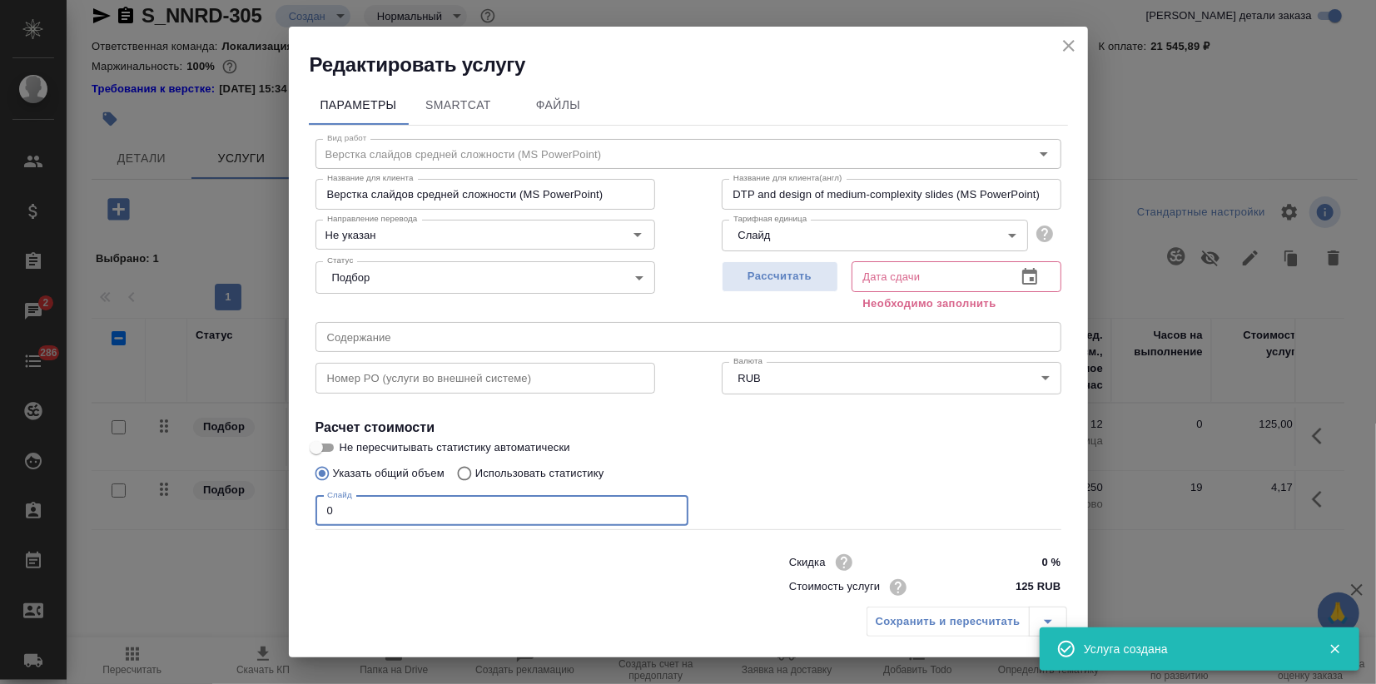
drag, startPoint x: 355, startPoint y: 506, endPoint x: 239, endPoint y: 504, distance: 116.5
click at [251, 519] on div "Редактировать услугу Параметры SmartCat Файлы Вид работ Верстка слайдов средней…" at bounding box center [688, 342] width 1376 height 684
type input "35"
click at [785, 259] on div "Рассчитать" at bounding box center [780, 285] width 117 height 60
click at [780, 270] on span "Рассчитать" at bounding box center [780, 276] width 98 height 19
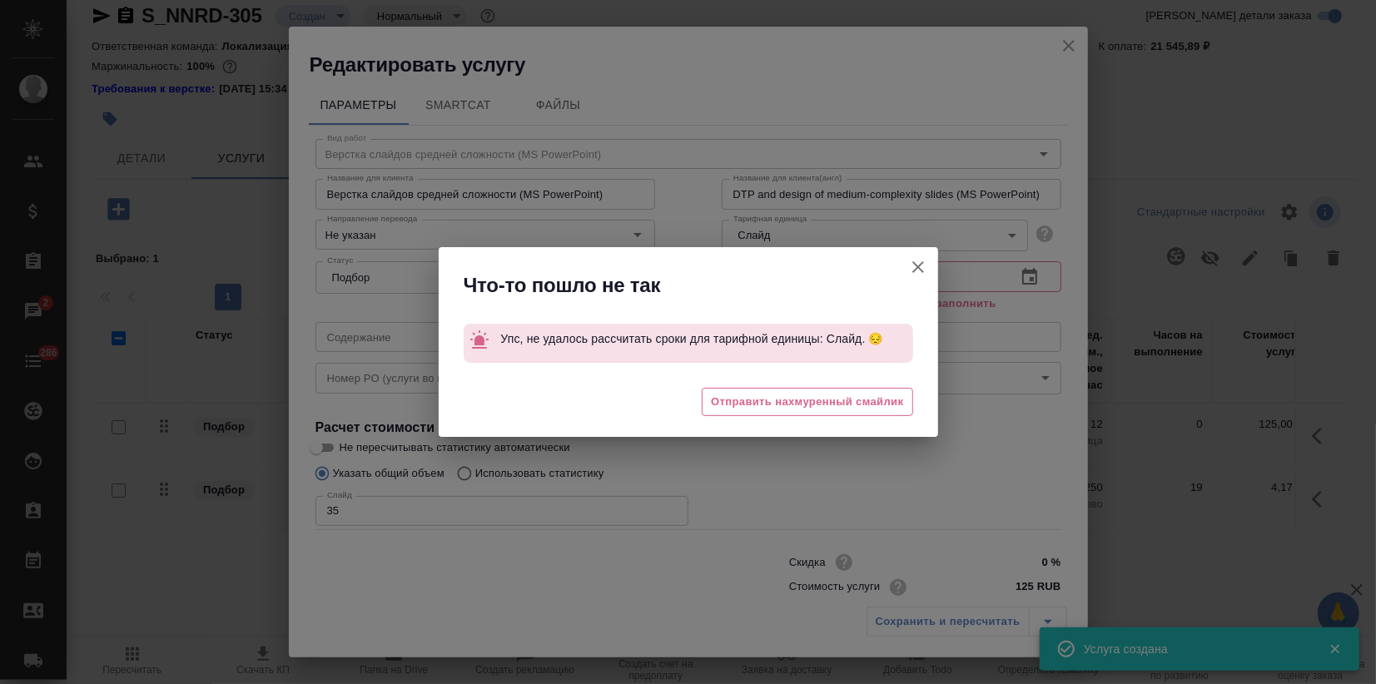
type input "19.09.2025 10:09"
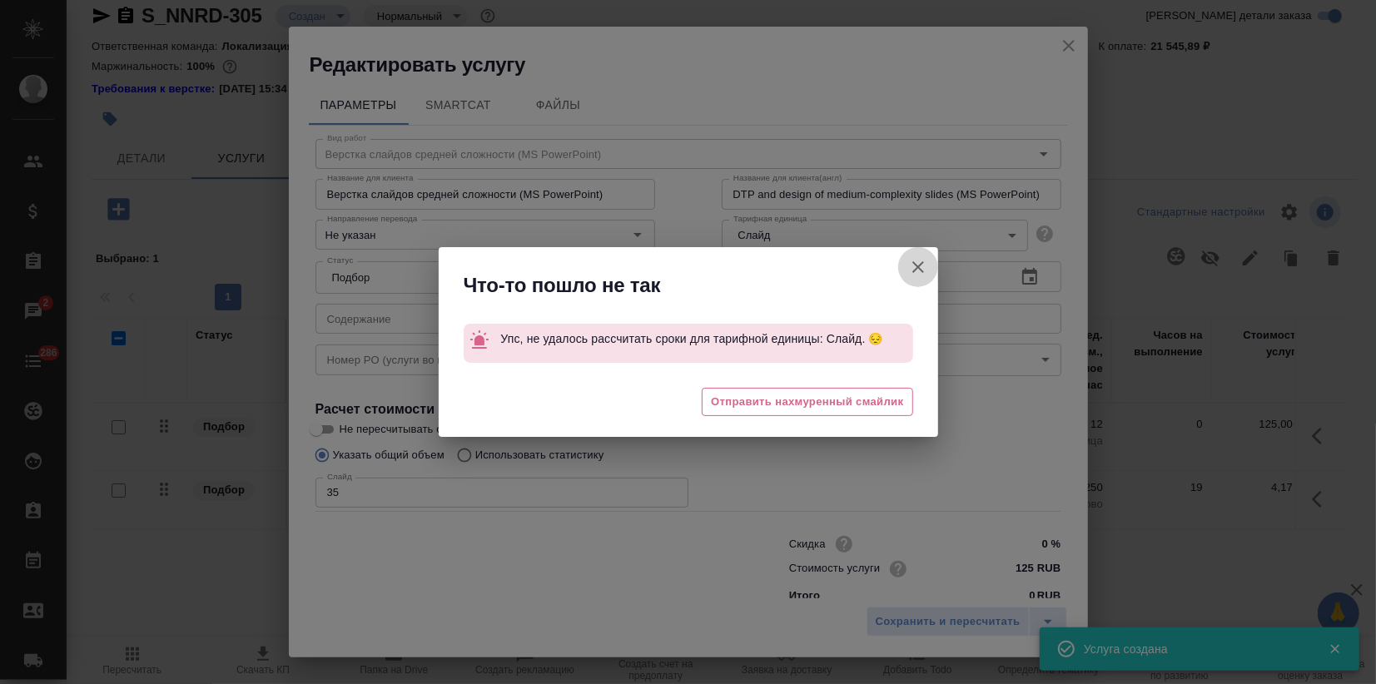
click at [918, 270] on icon "button" at bounding box center [918, 267] width 20 height 20
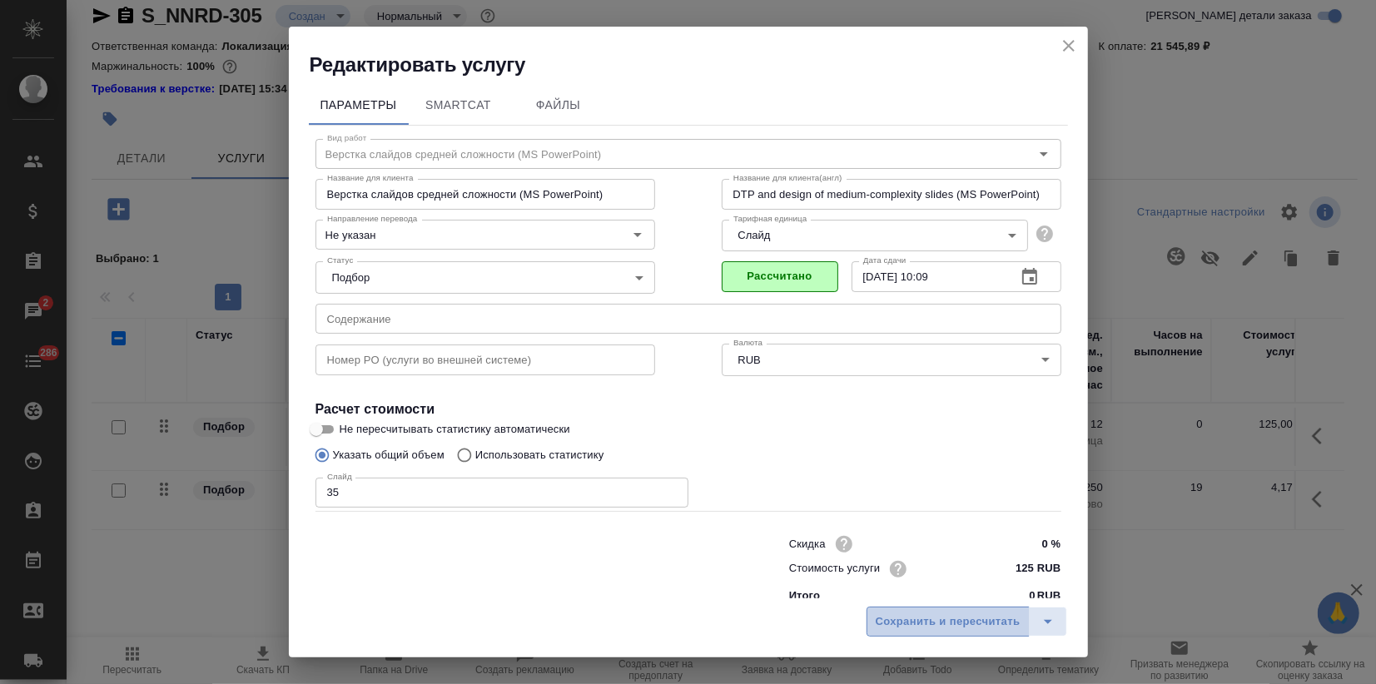
click at [965, 633] on button "Сохранить и пересчитать" at bounding box center [947, 622] width 163 height 30
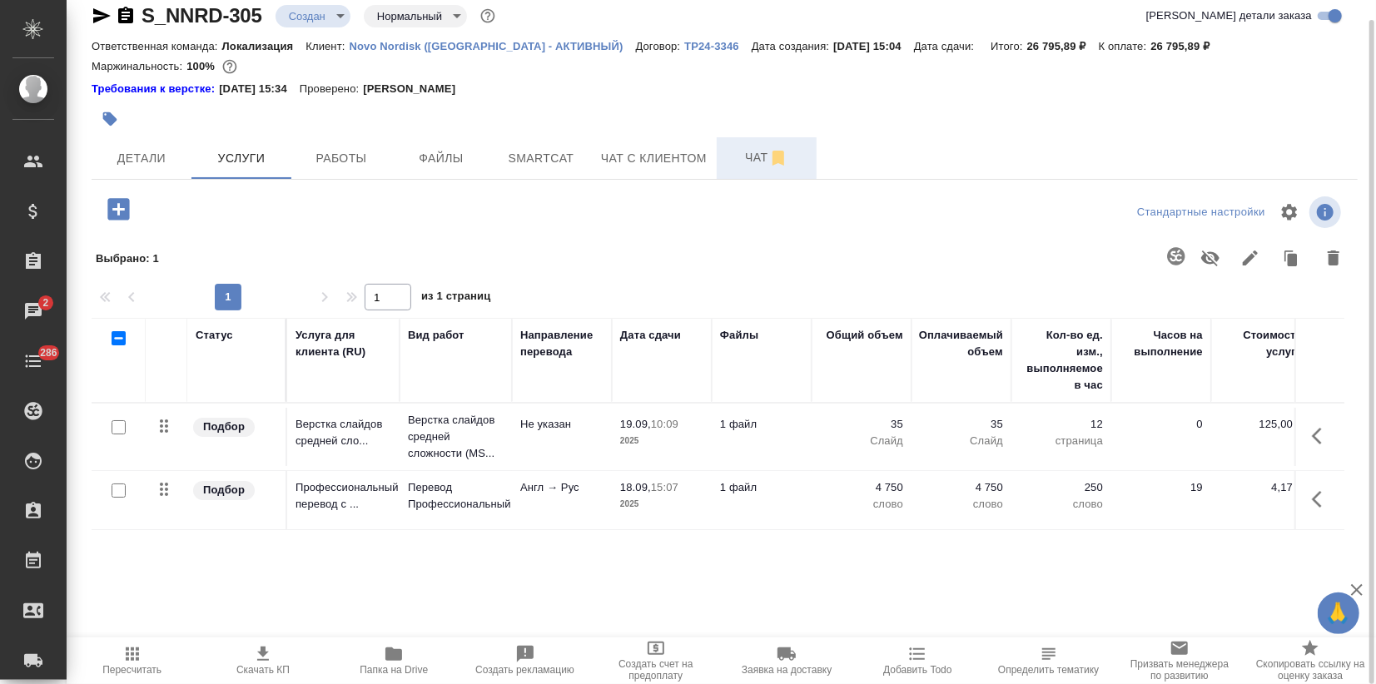
click at [737, 151] on span "Чат" at bounding box center [767, 157] width 80 height 21
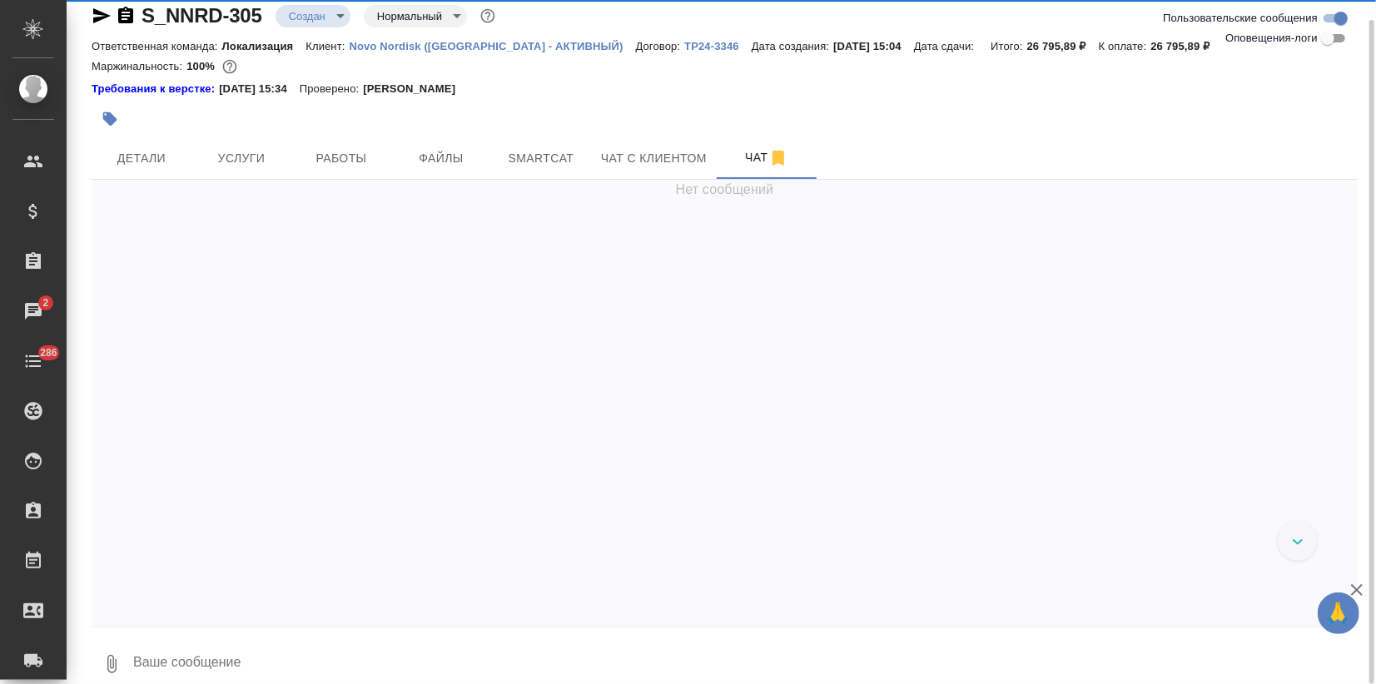
scroll to position [238, 0]
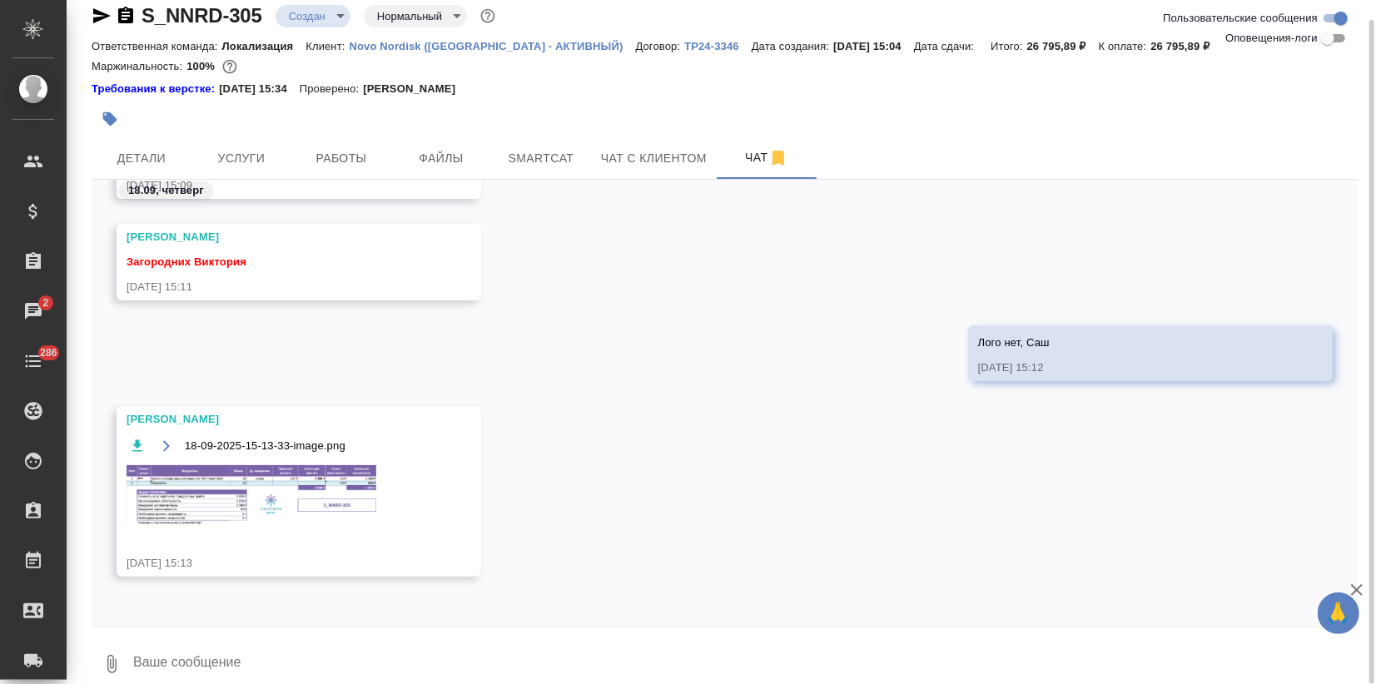
click at [273, 459] on div "18-09-2025-15-13-33-image.png" at bounding box center [275, 491] width 296 height 111
click at [254, 511] on img at bounding box center [252, 495] width 250 height 61
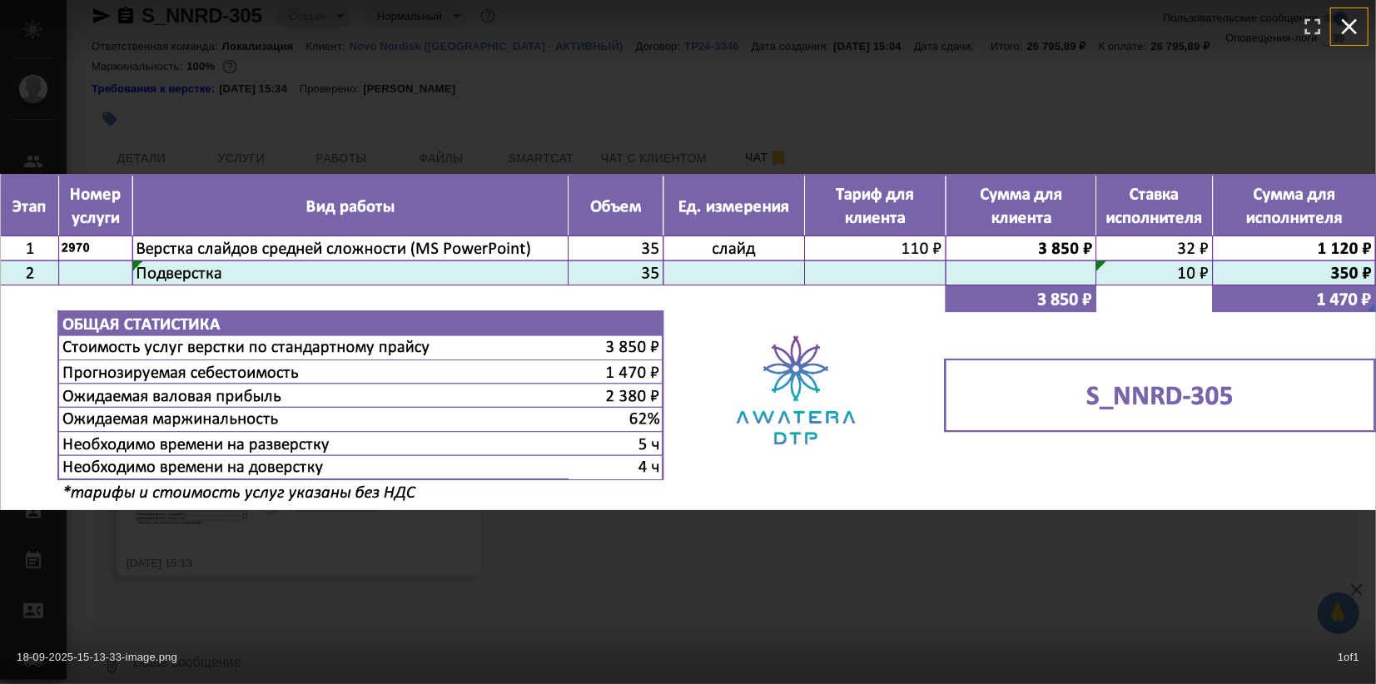
click at [1349, 35] on icon "button" at bounding box center [1349, 26] width 27 height 27
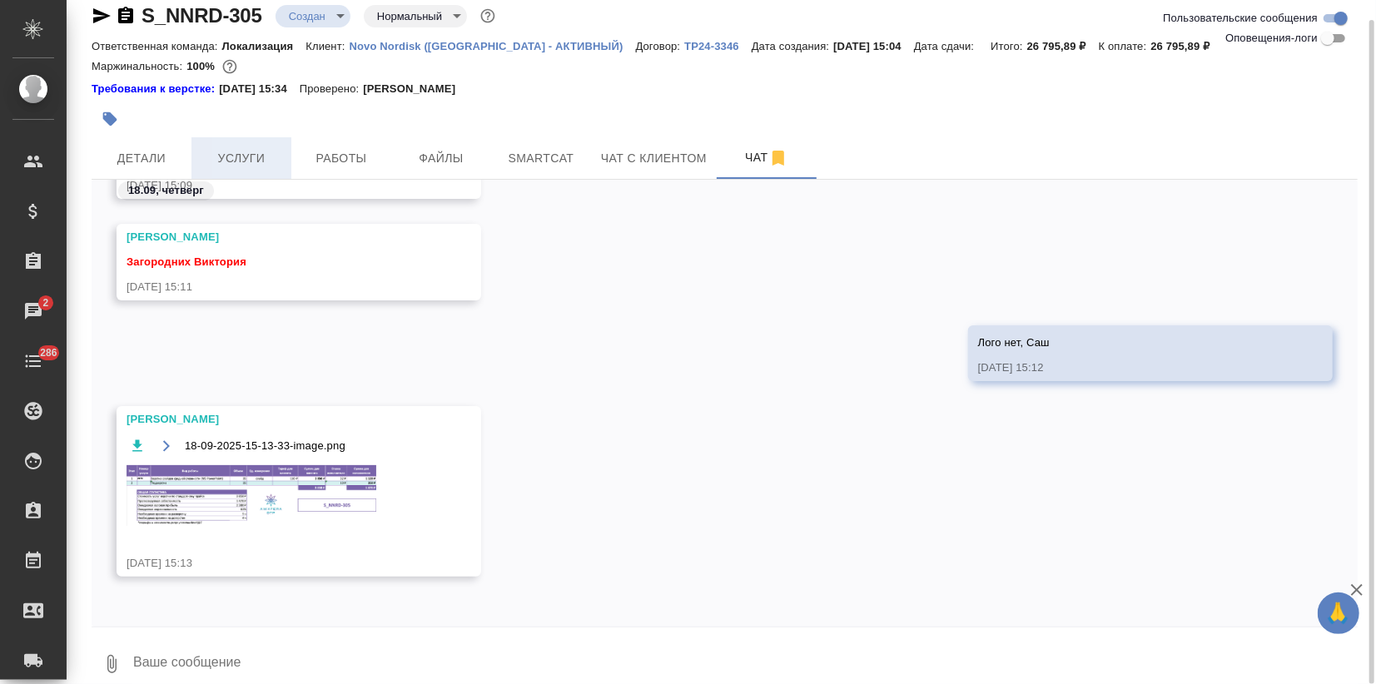
drag, startPoint x: 228, startPoint y: 151, endPoint x: 277, endPoint y: 184, distance: 59.3
click at [228, 151] on span "Услуги" at bounding box center [241, 158] width 80 height 21
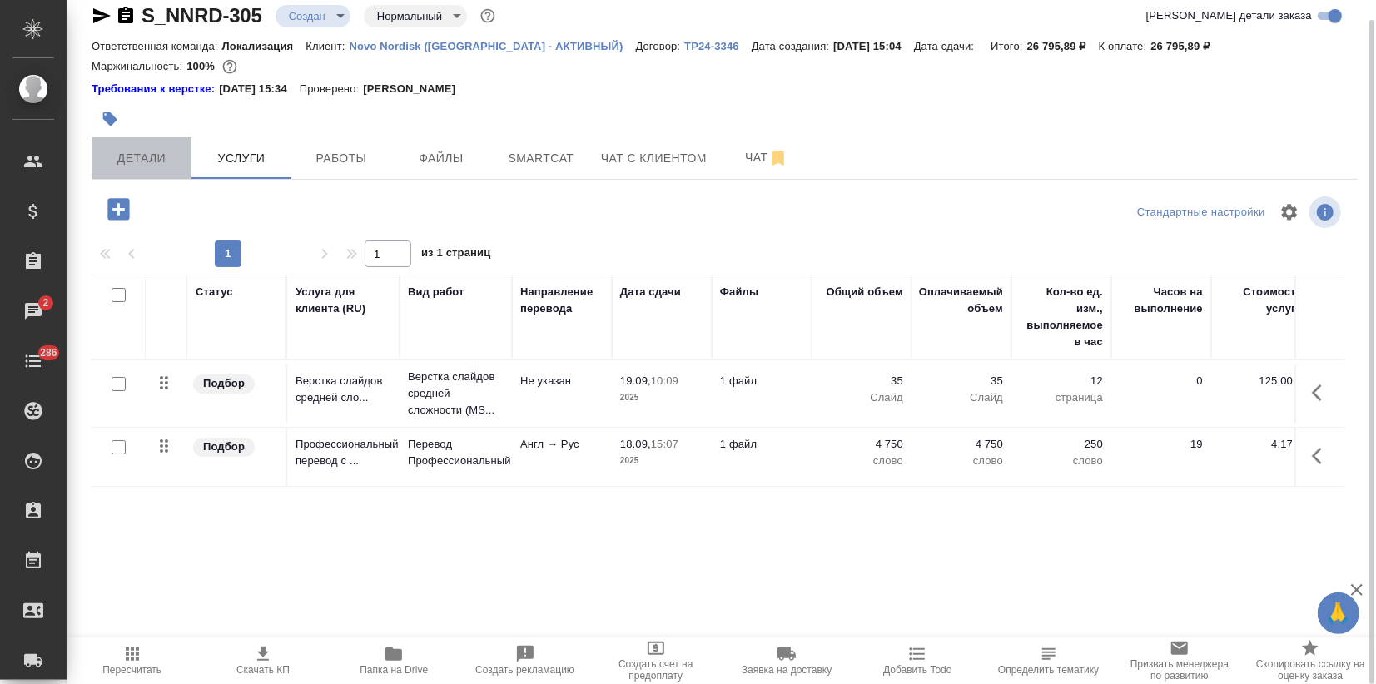
click at [147, 161] on span "Детали" at bounding box center [142, 158] width 80 height 21
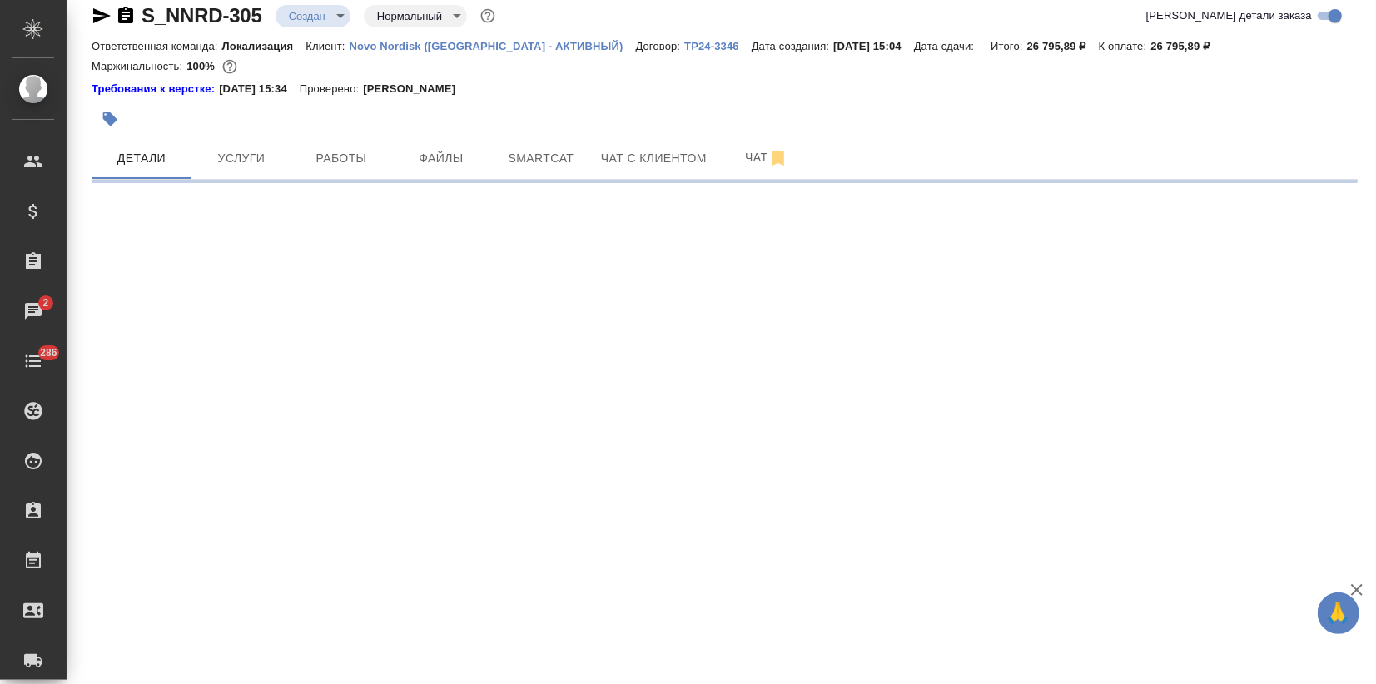
select select "RU"
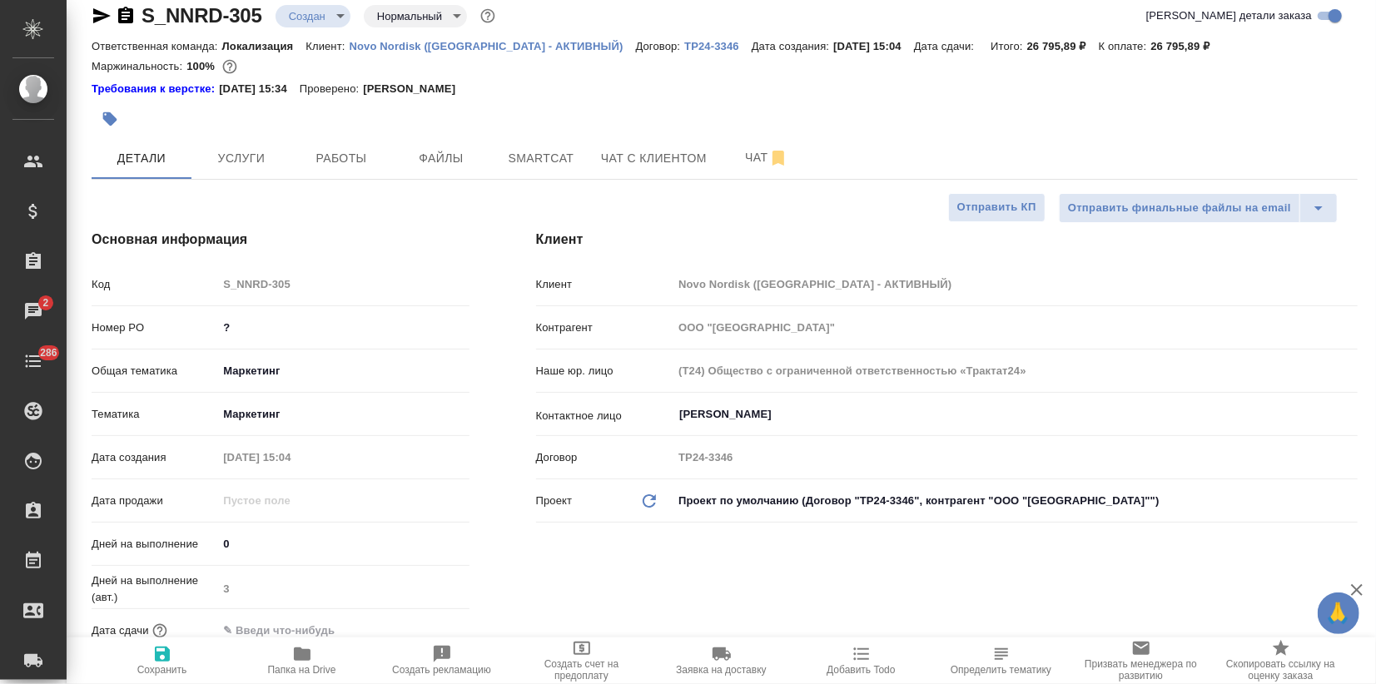
type textarea "x"
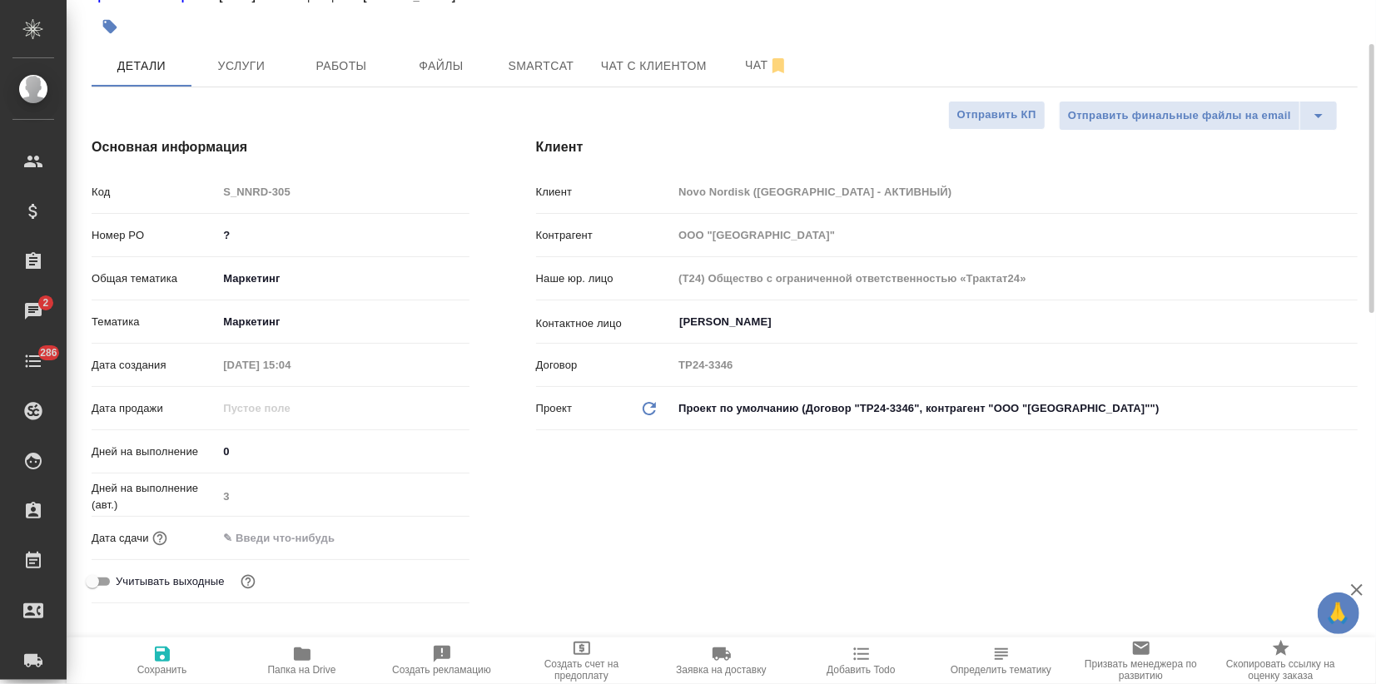
click at [260, 533] on input "text" at bounding box center [290, 538] width 146 height 24
click at [420, 536] on icon "button" at bounding box center [421, 538] width 20 height 20
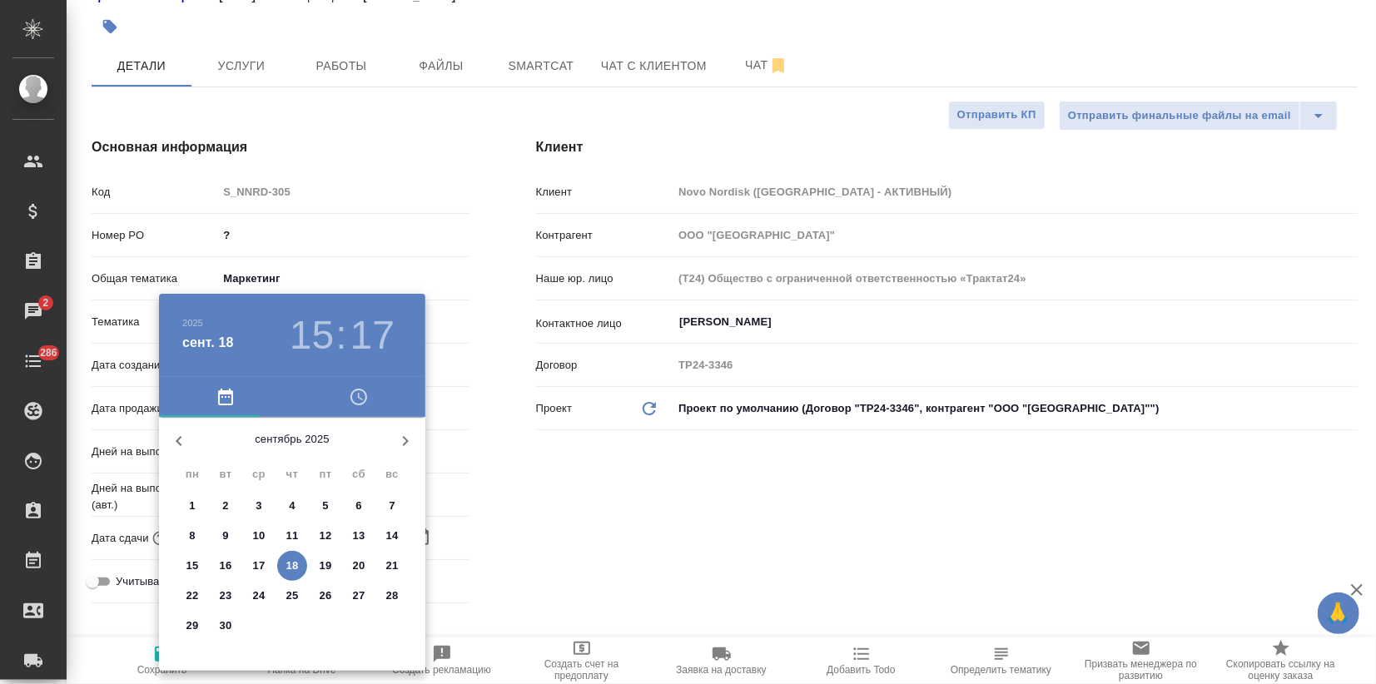
click at [260, 596] on p "24" at bounding box center [259, 596] width 12 height 17
type input "24.09.2025 15:17"
type textarea "x"
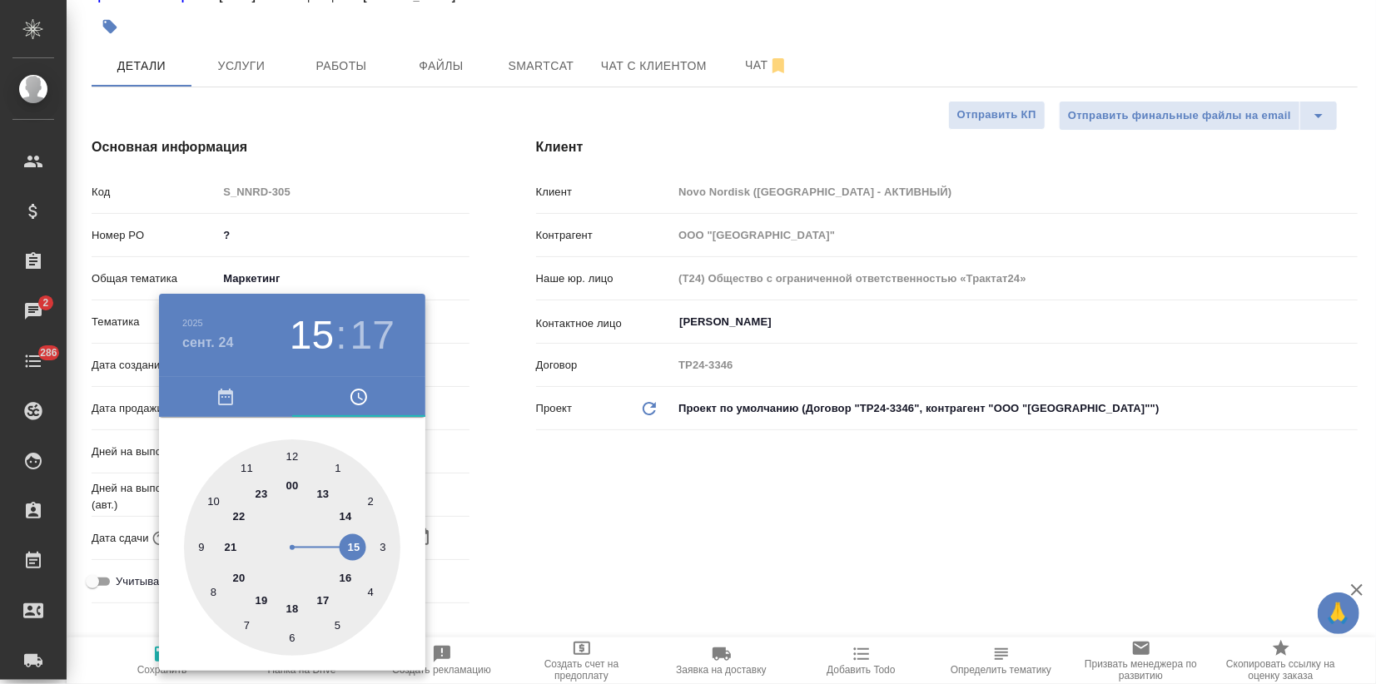
click at [294, 607] on div at bounding box center [292, 547] width 216 height 216
type input "24.09.2025 18:17"
type textarea "x"
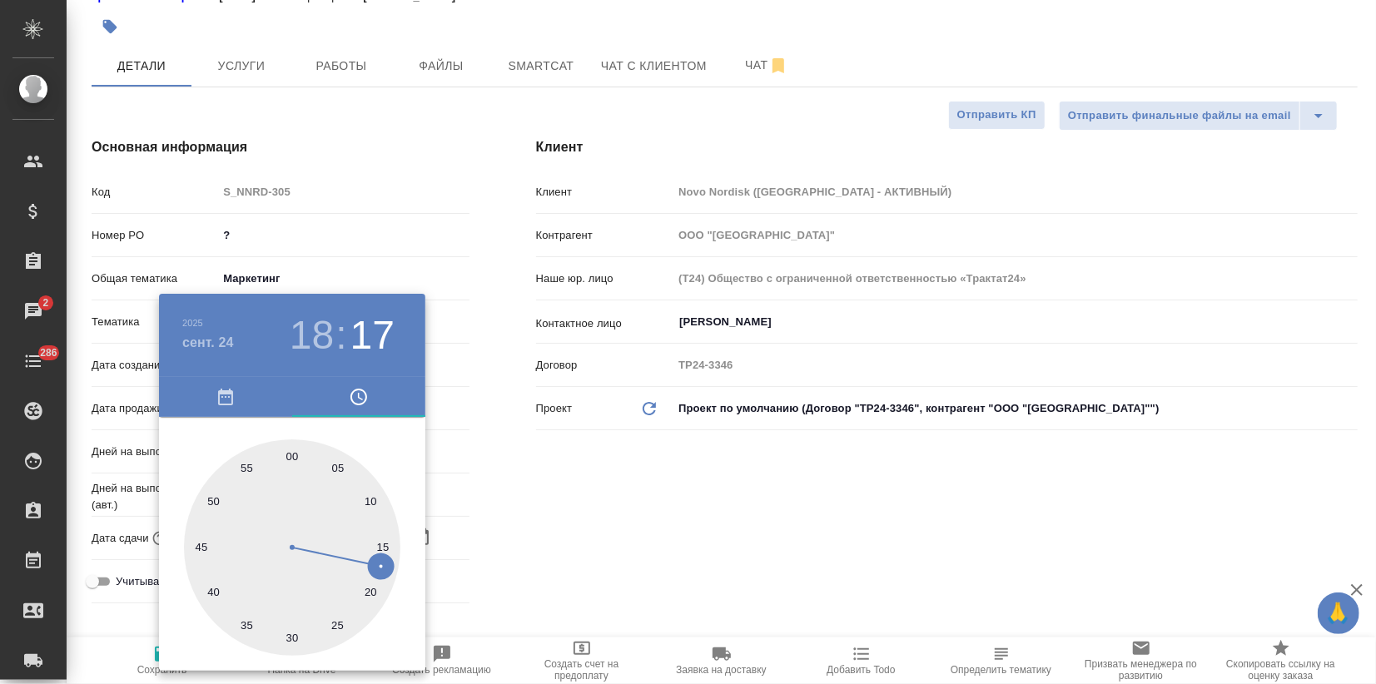
click at [290, 459] on div at bounding box center [292, 547] width 216 height 216
type input "[DATE] 18:00"
type textarea "x"
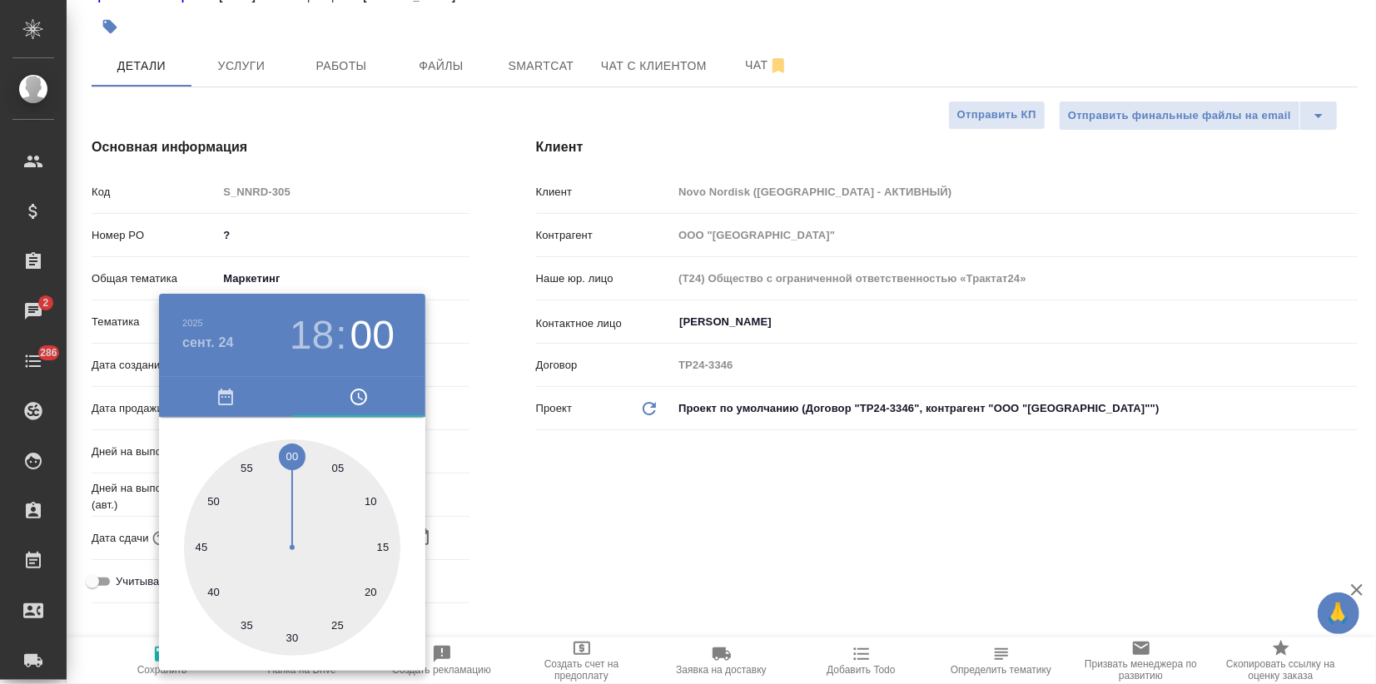
click at [568, 499] on div at bounding box center [688, 342] width 1376 height 684
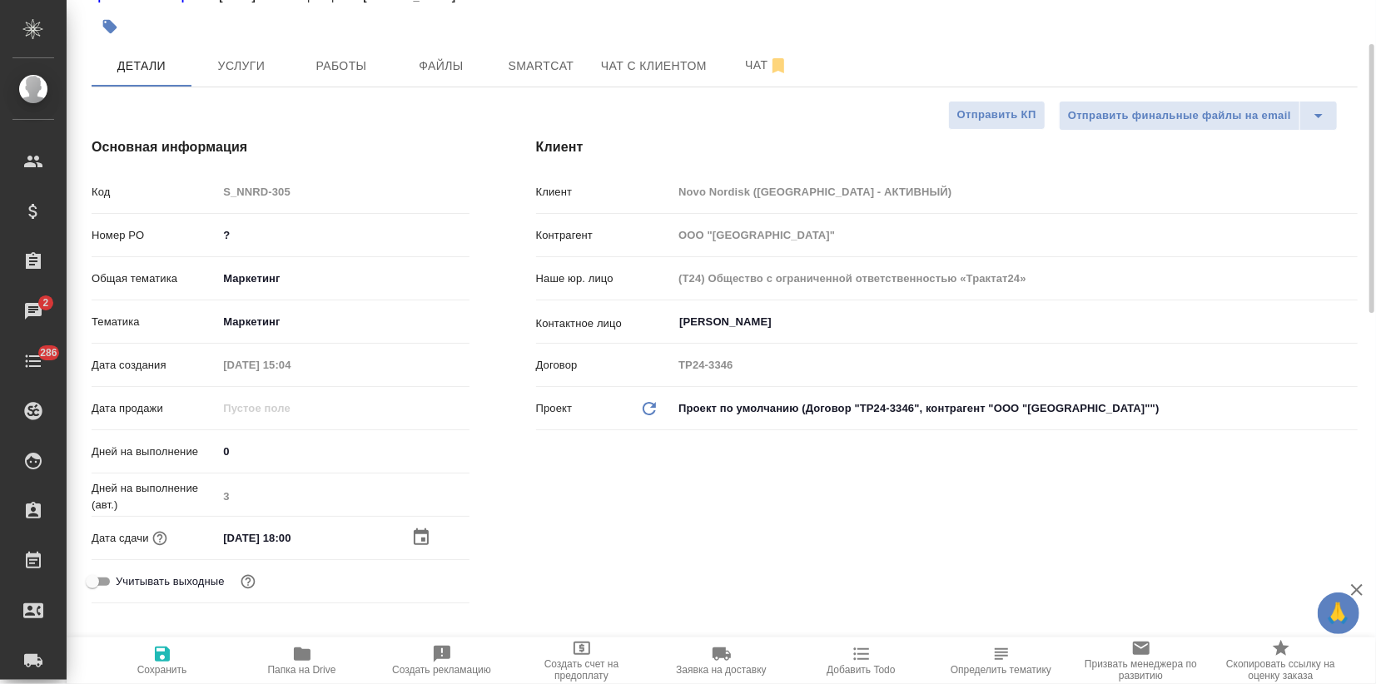
click at [165, 659] on icon "button" at bounding box center [162, 654] width 15 height 15
type textarea "x"
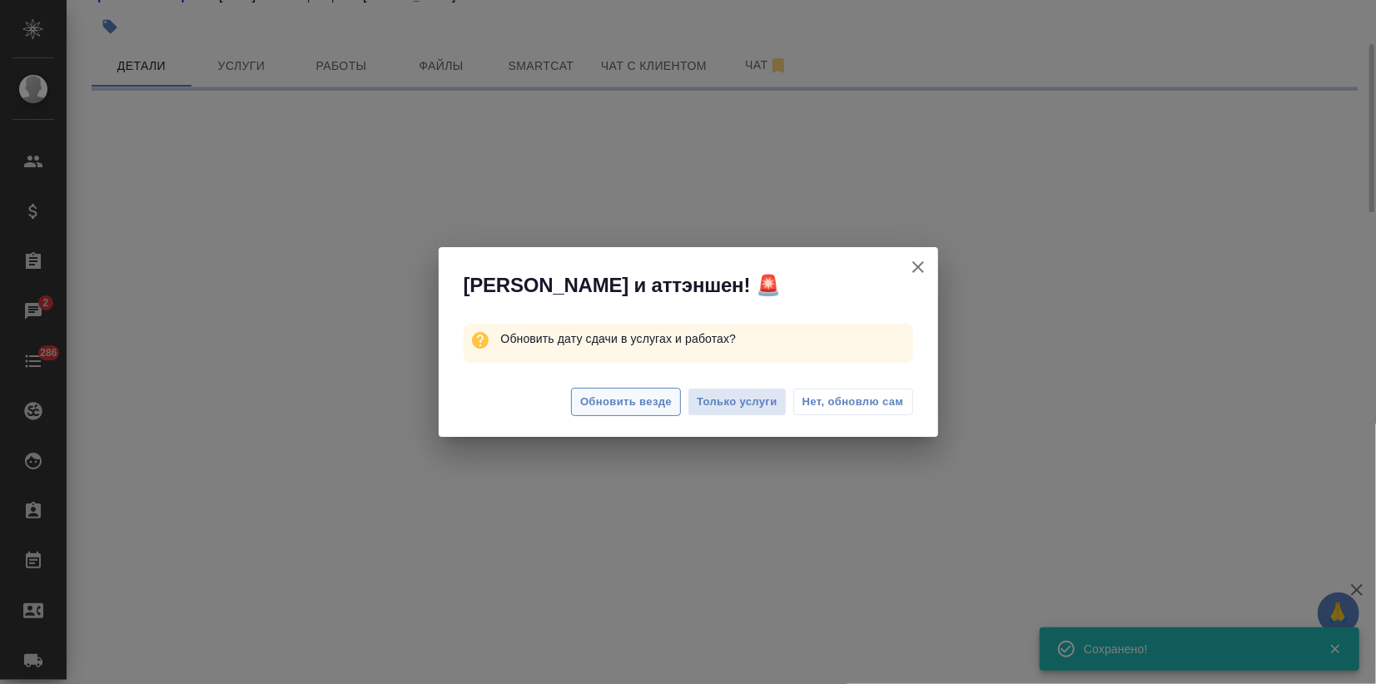
select select "RU"
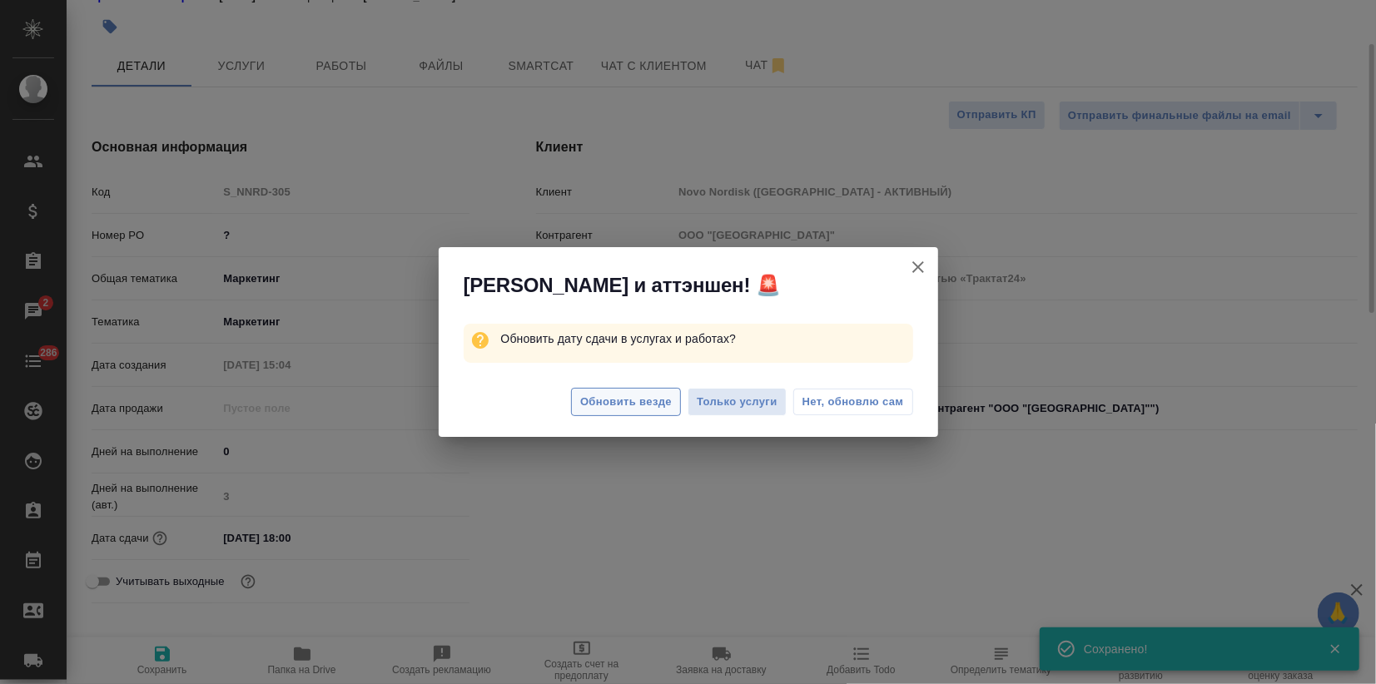
type textarea "x"
click at [613, 400] on span "Обновить везде" at bounding box center [626, 402] width 92 height 19
type textarea "x"
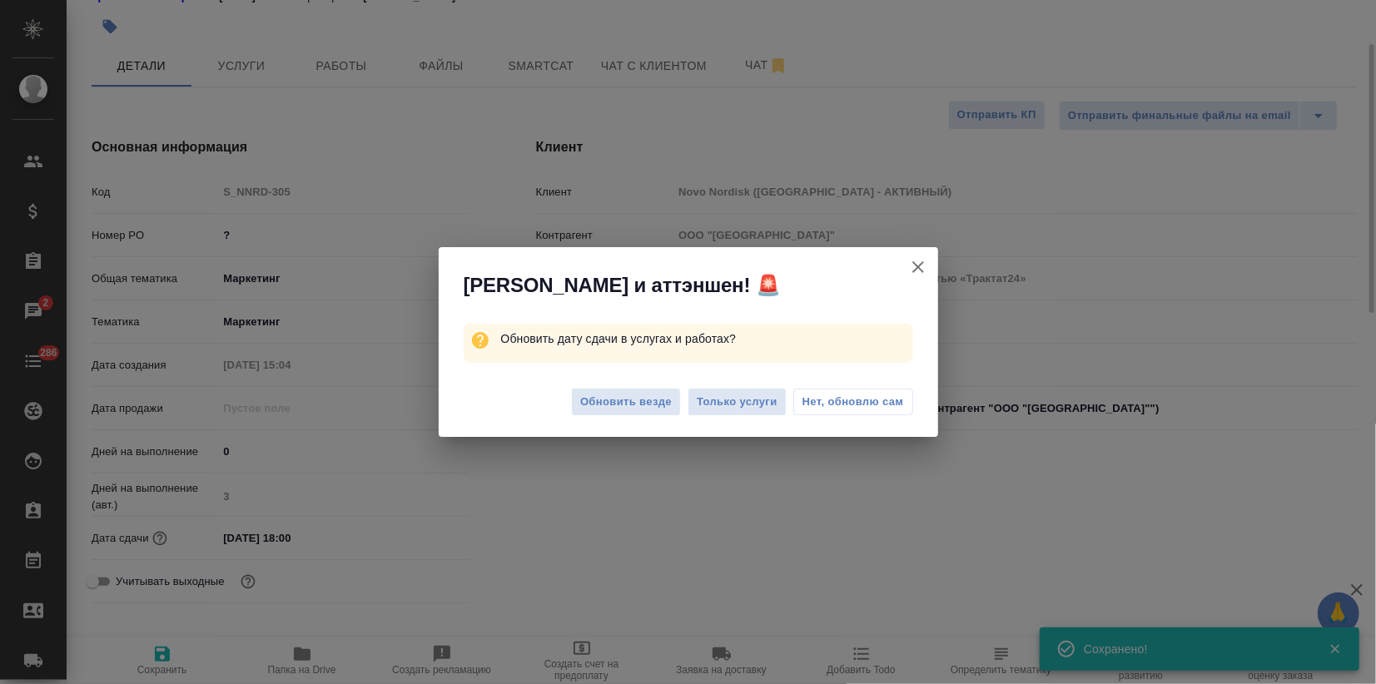
type textarea "x"
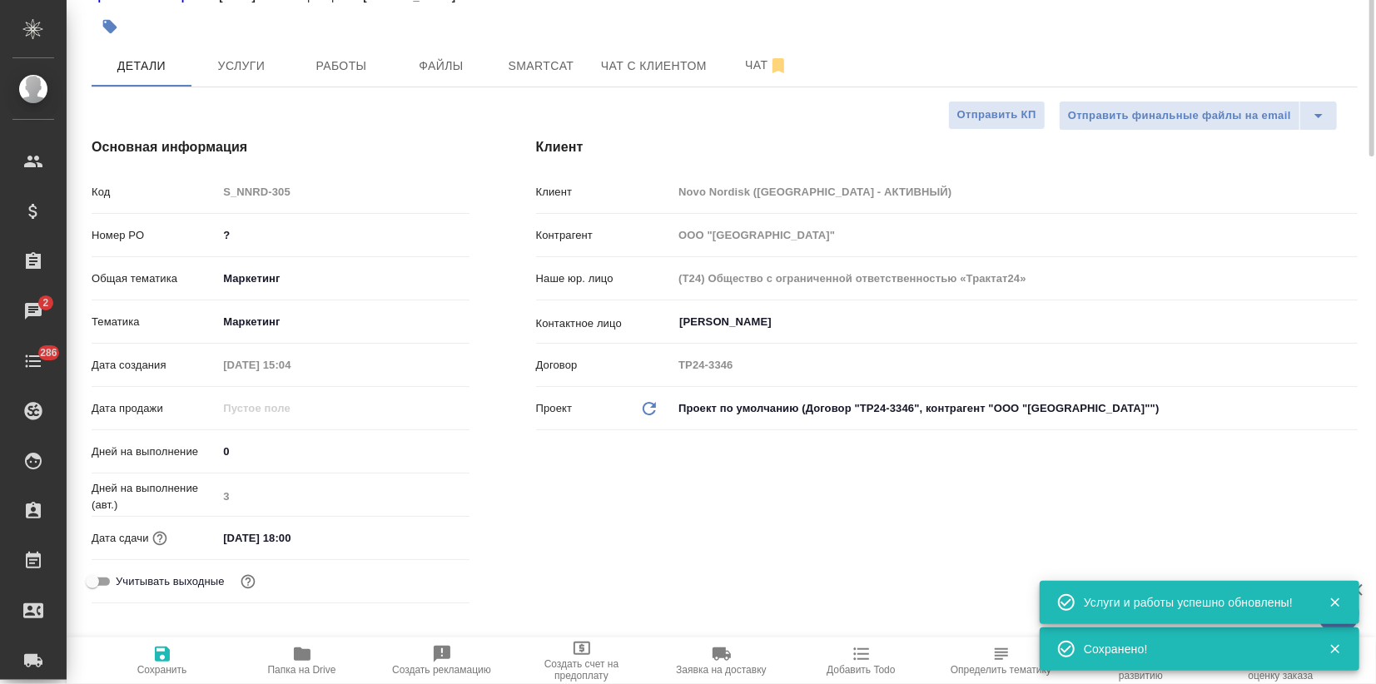
scroll to position [0, 0]
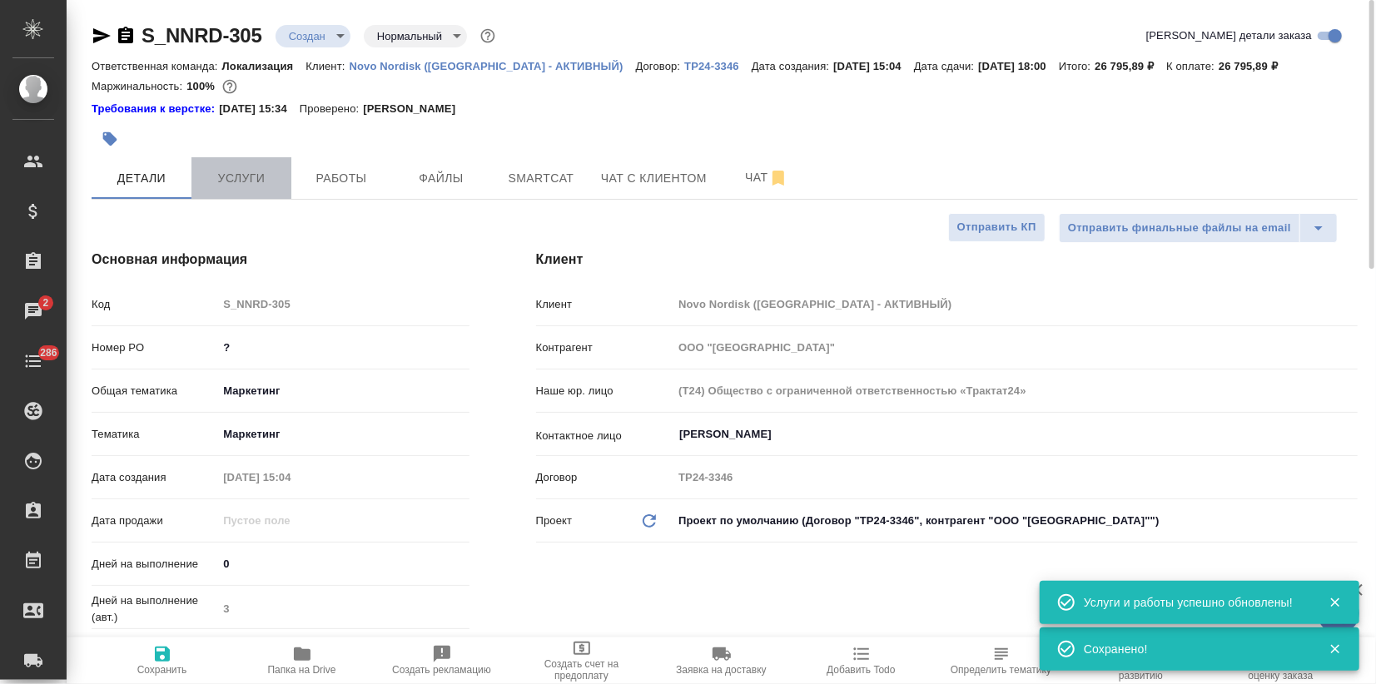
click at [236, 176] on span "Услуги" at bounding box center [241, 178] width 80 height 21
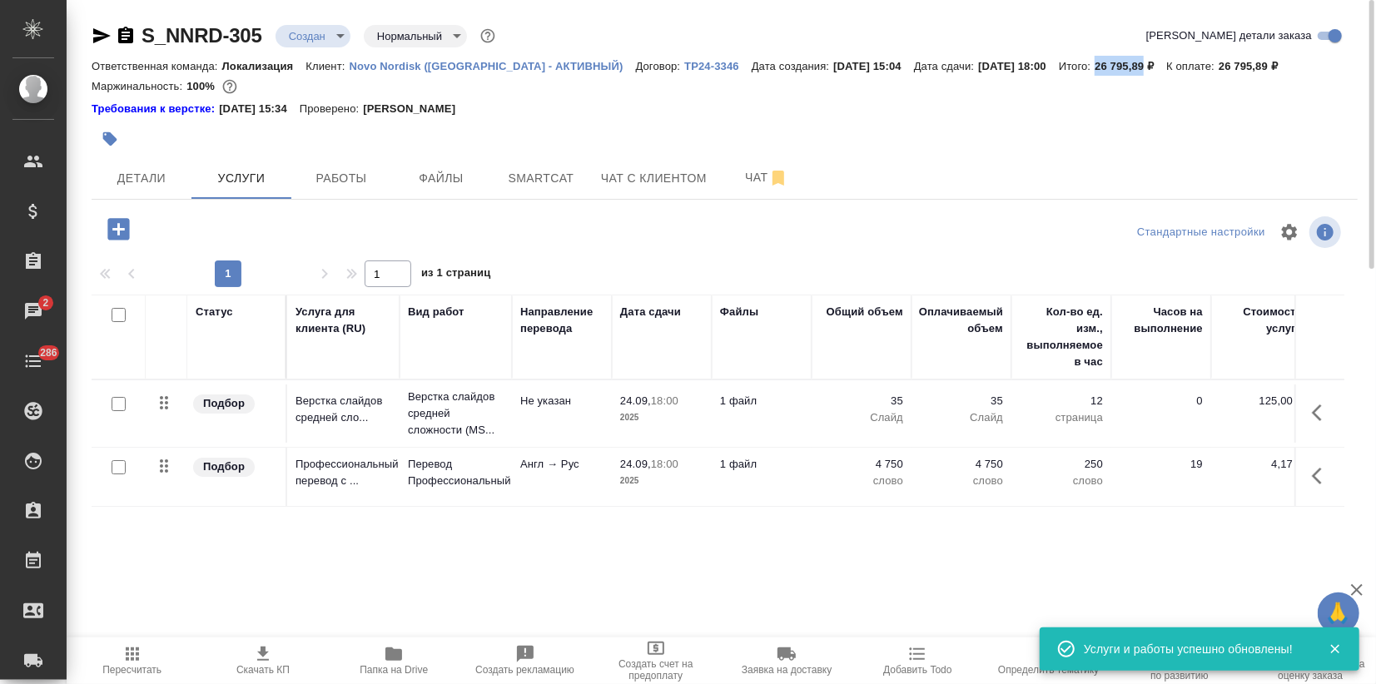
drag, startPoint x: 1035, startPoint y: 67, endPoint x: 1084, endPoint y: 71, distance: 50.0
click at [1084, 71] on div "Ответственная команда: Локализация Клиент: Novo Nordisk (РФ - АКТИВНЫЙ) Договор…" at bounding box center [725, 66] width 1266 height 20
copy p "26 795,89"
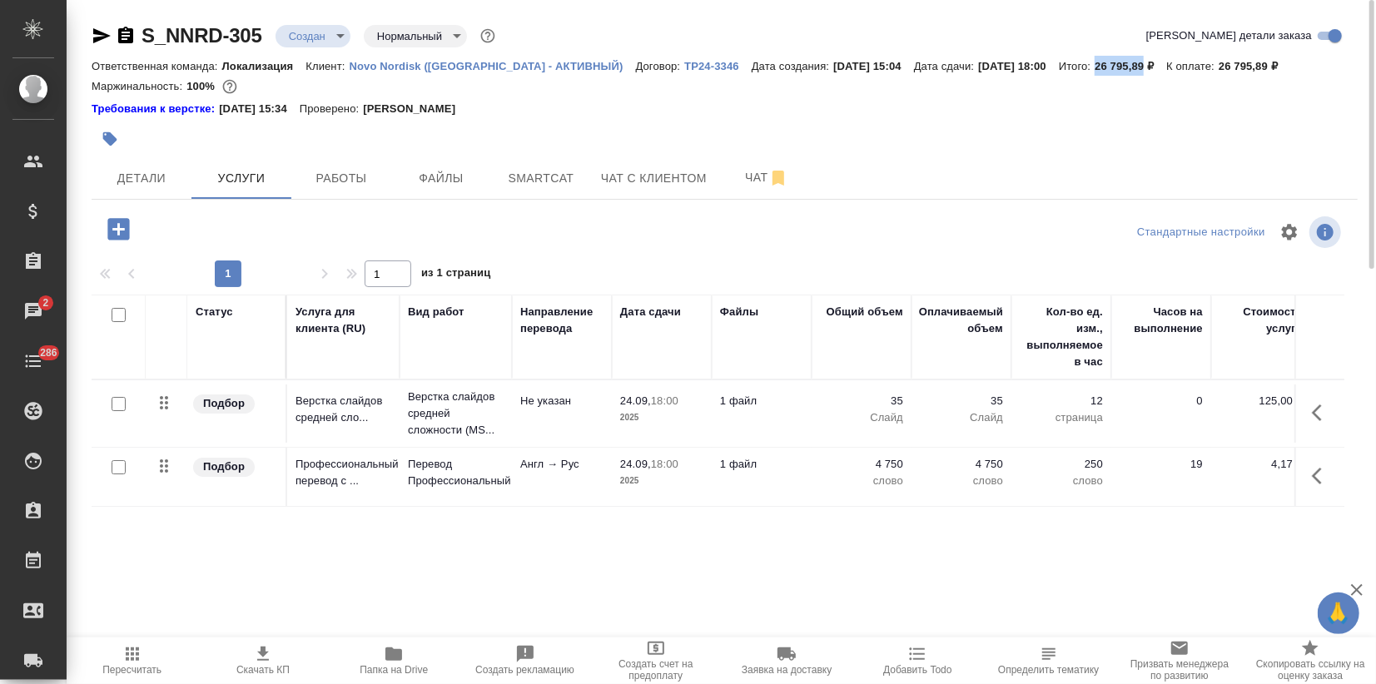
click at [267, 657] on icon "button" at bounding box center [263, 654] width 20 height 20
click at [278, 546] on div "Статус Услуга для клиента (RU) Вид работ Направление перевода Дата сдачи Файлы …" at bounding box center [718, 474] width 1253 height 358
click at [141, 190] on button "Детали" at bounding box center [142, 178] width 100 height 42
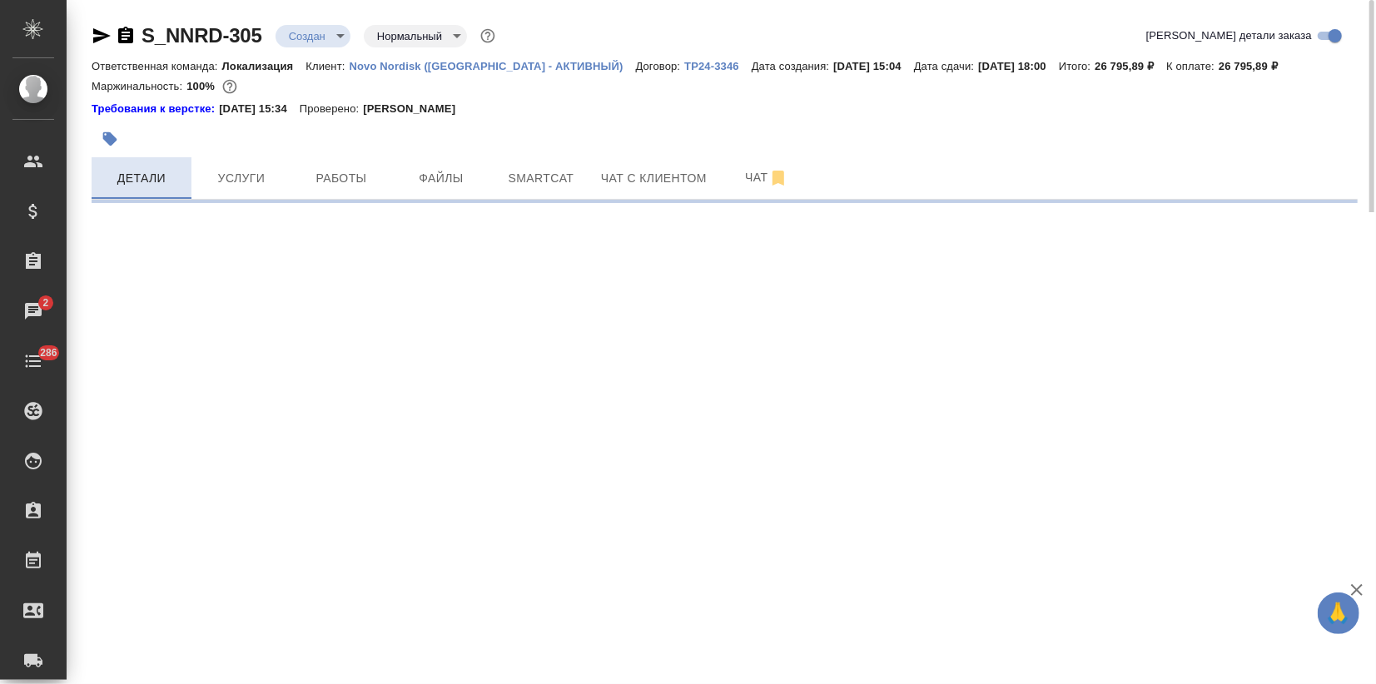
select select "RU"
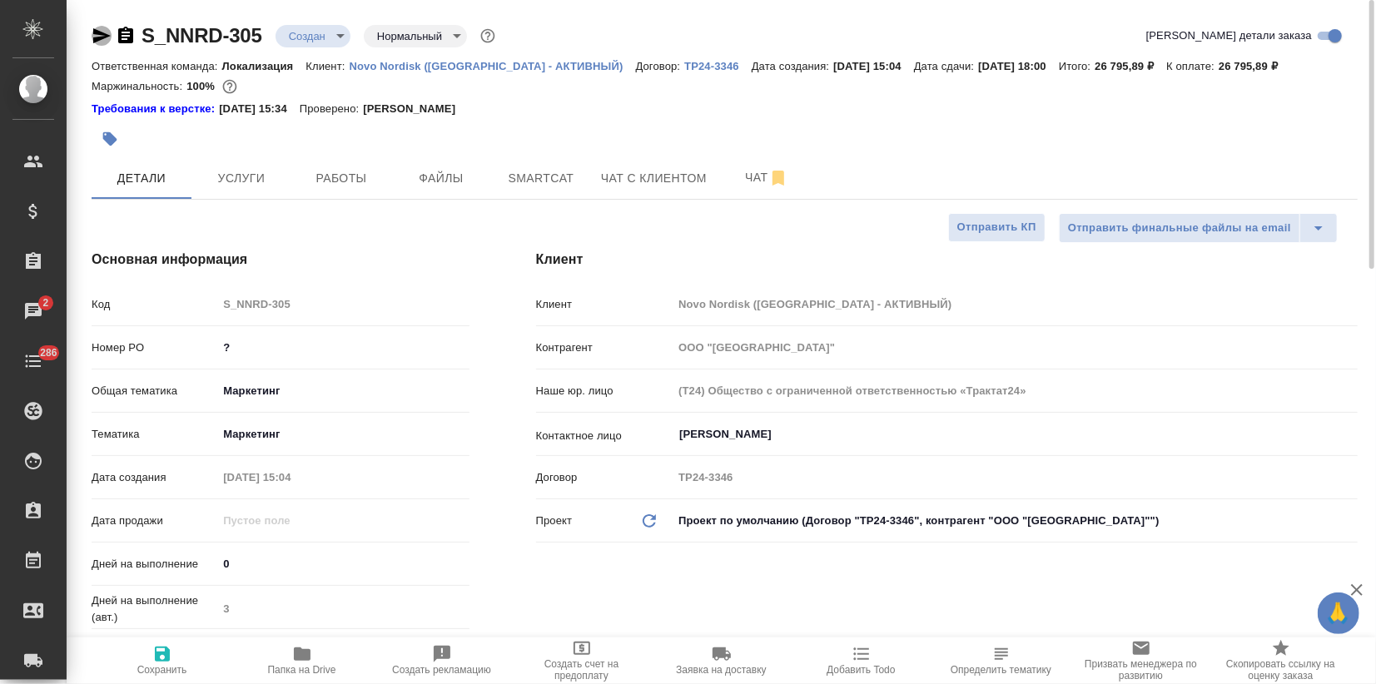
click at [93, 31] on icon "button" at bounding box center [102, 36] width 20 height 20
click at [402, 141] on div at bounding box center [514, 139] width 844 height 37
click at [325, 42] on body "🙏 .cls-1 fill:#fff; AWATERA Zagorodnikh Viktoria Клиенты Спецификации Заказы 2 …" at bounding box center [688, 342] width 1376 height 684
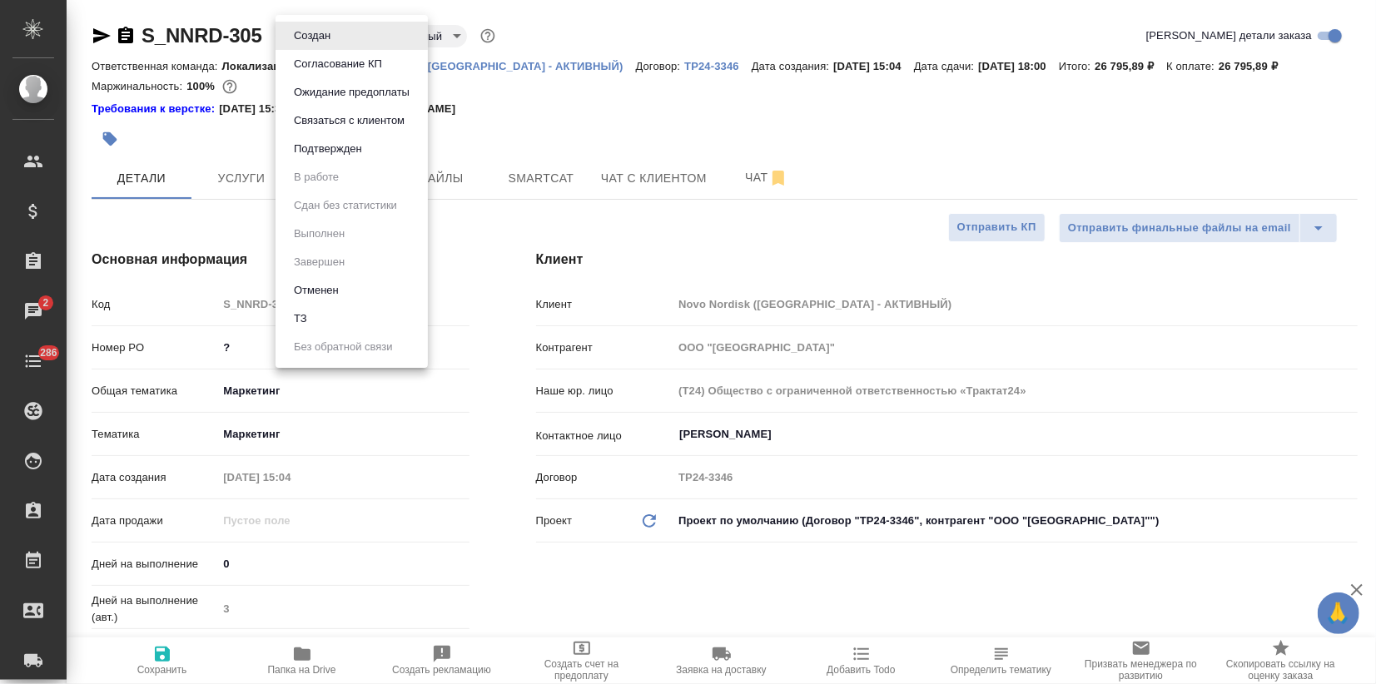
click at [330, 156] on button "Подтвержден" at bounding box center [328, 149] width 78 height 18
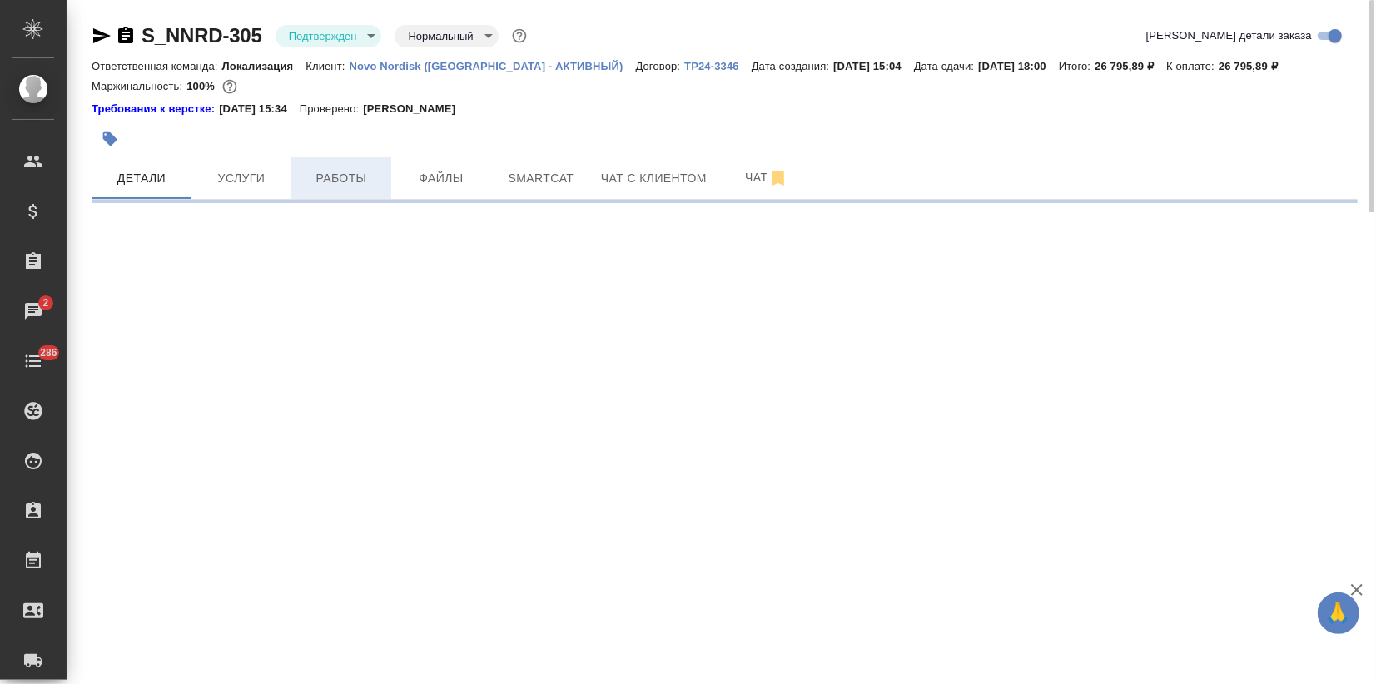
select select "RU"
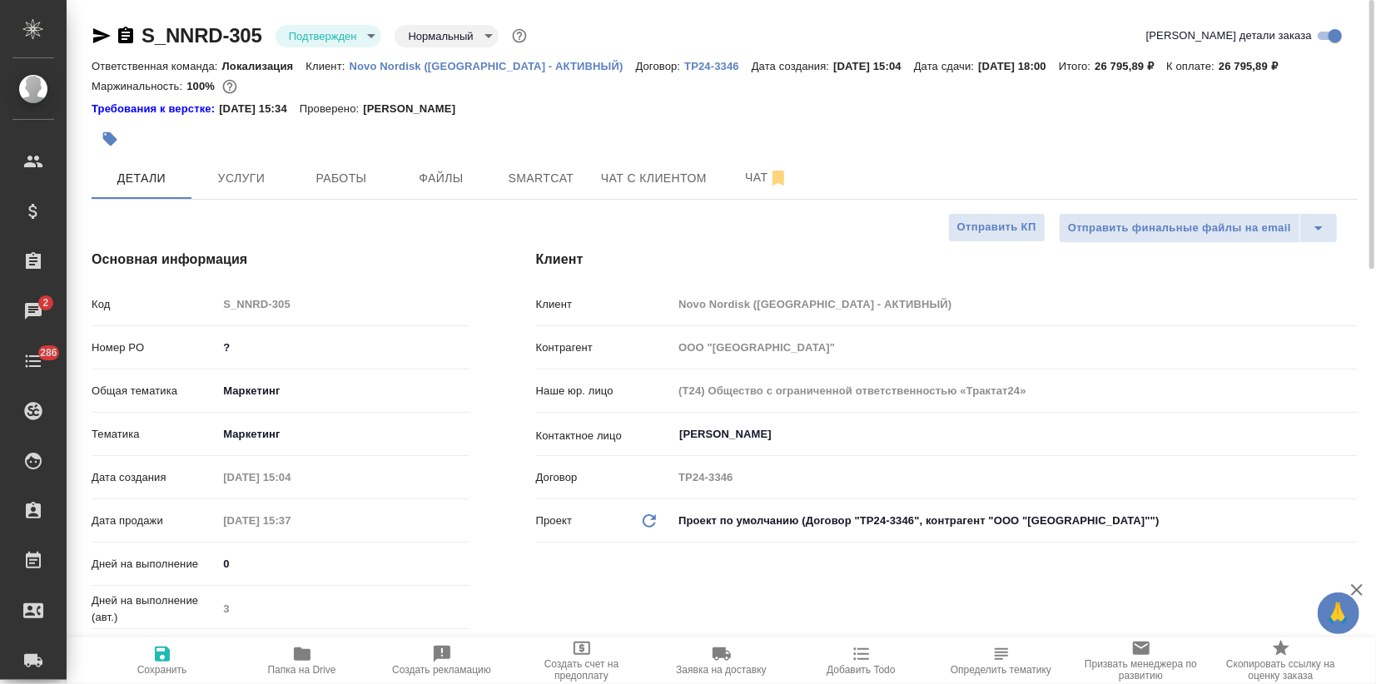
type textarea "x"
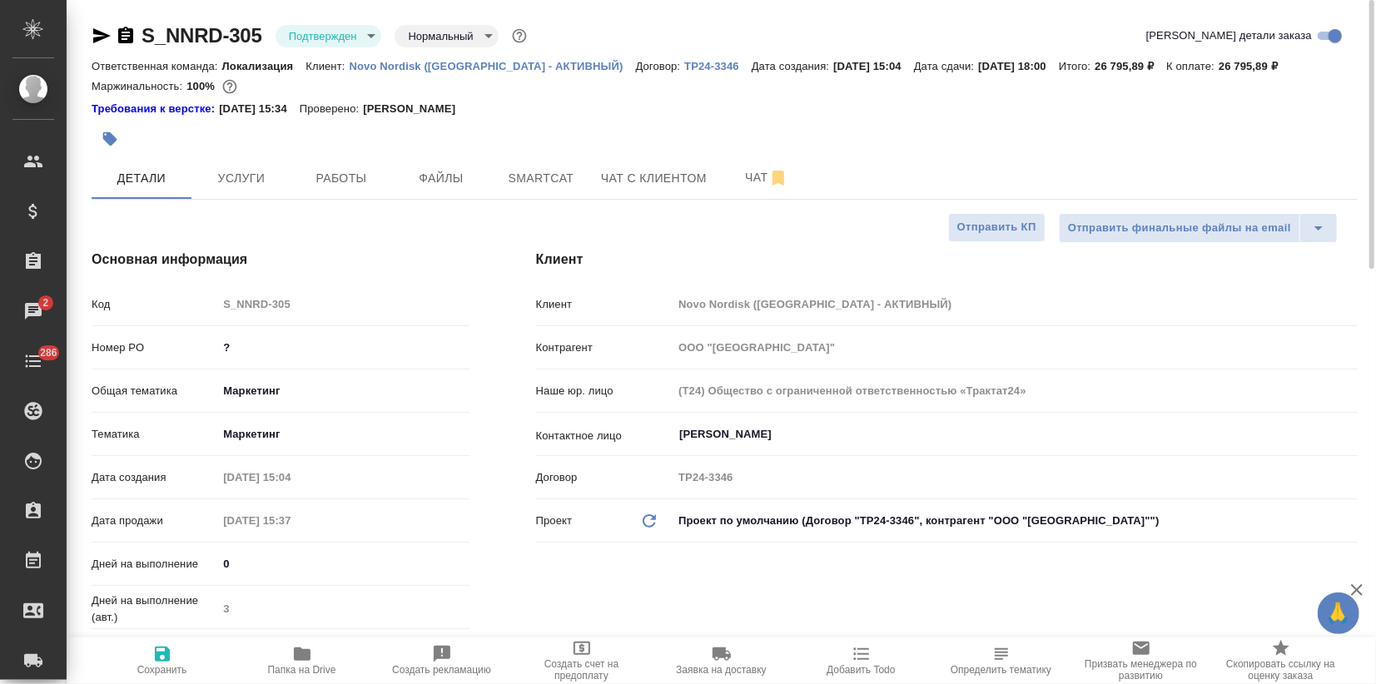
type textarea "x"
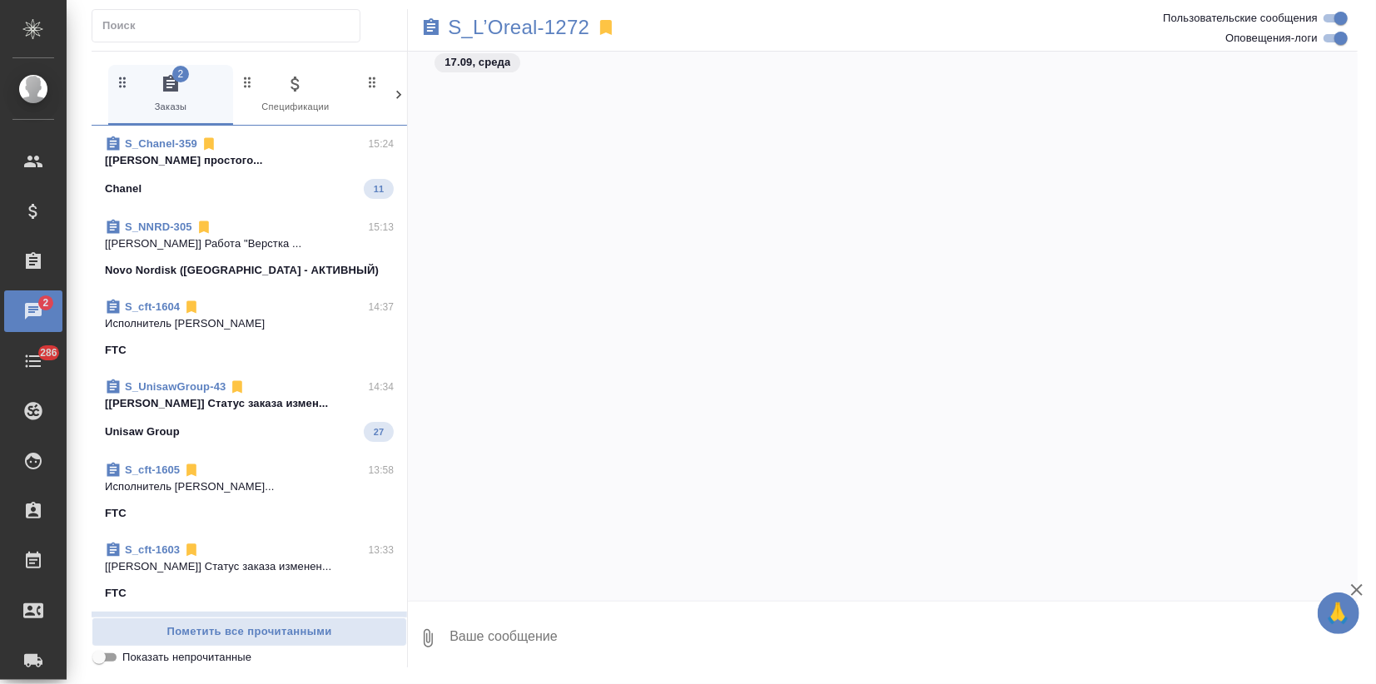
scroll to position [4002, 0]
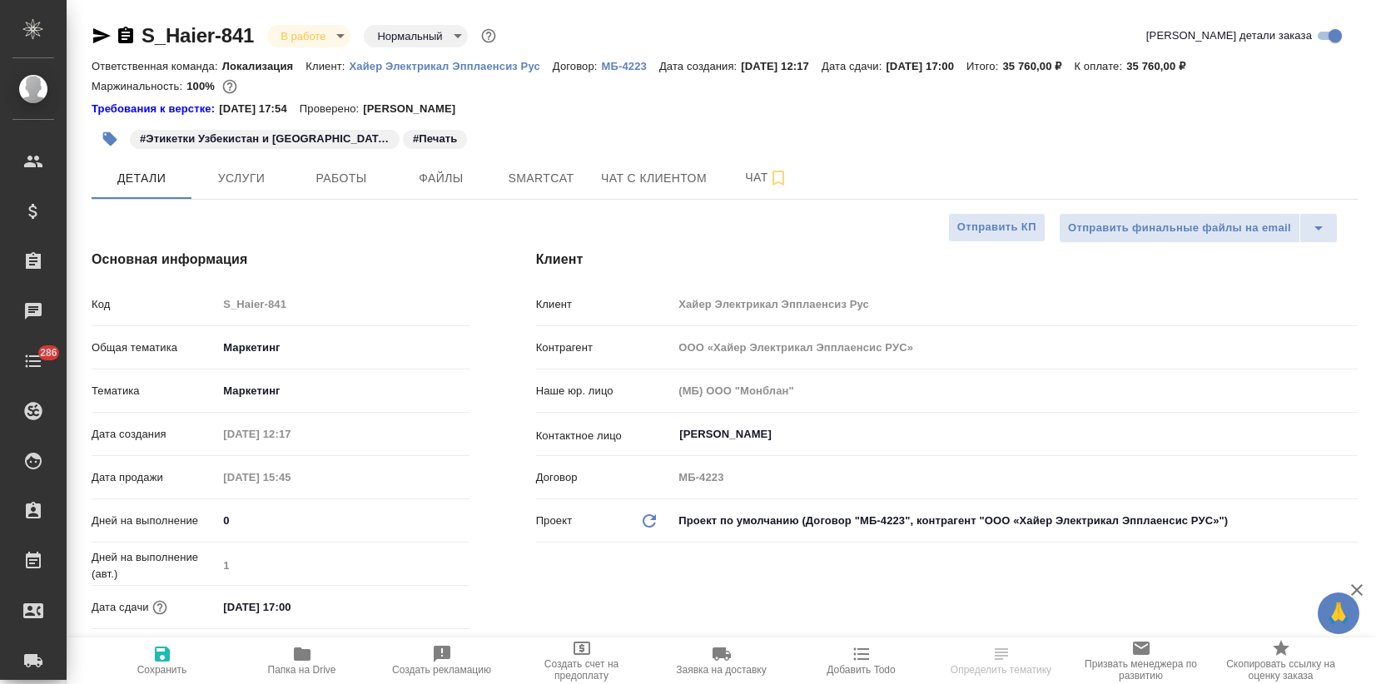
select select "RU"
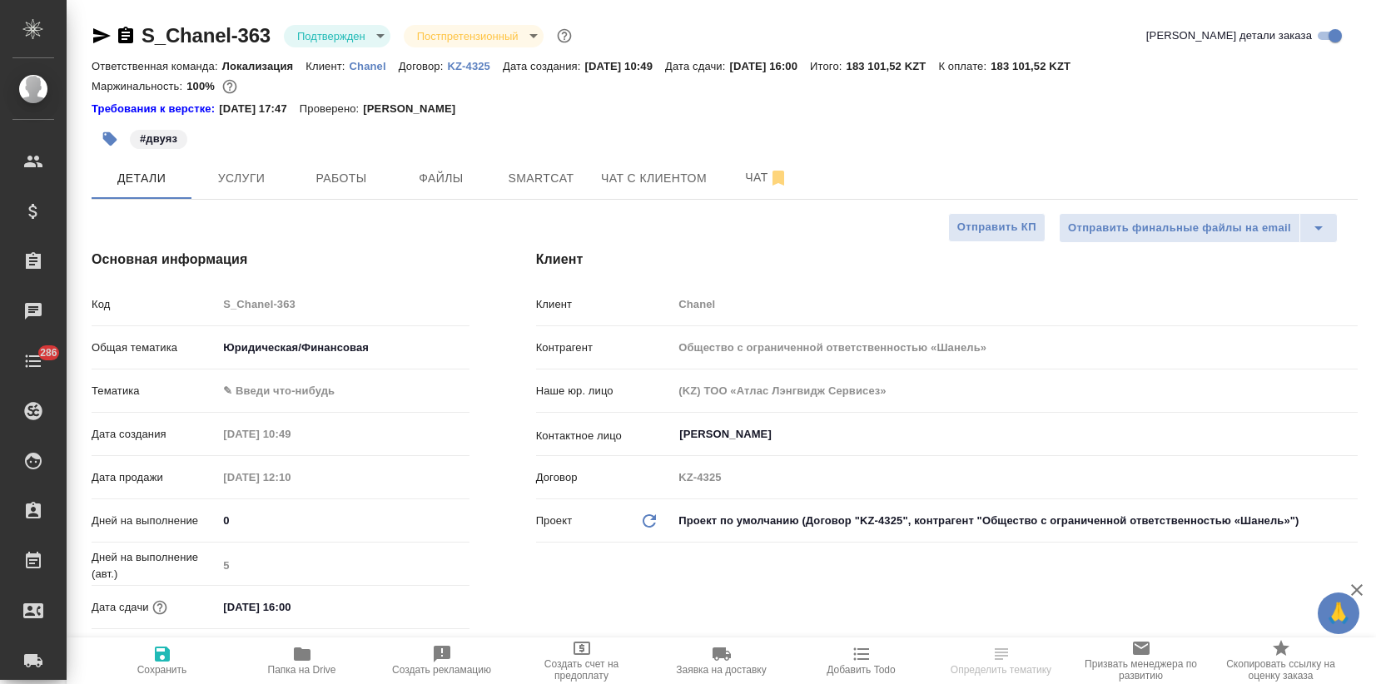
select select "RU"
type textarea "x"
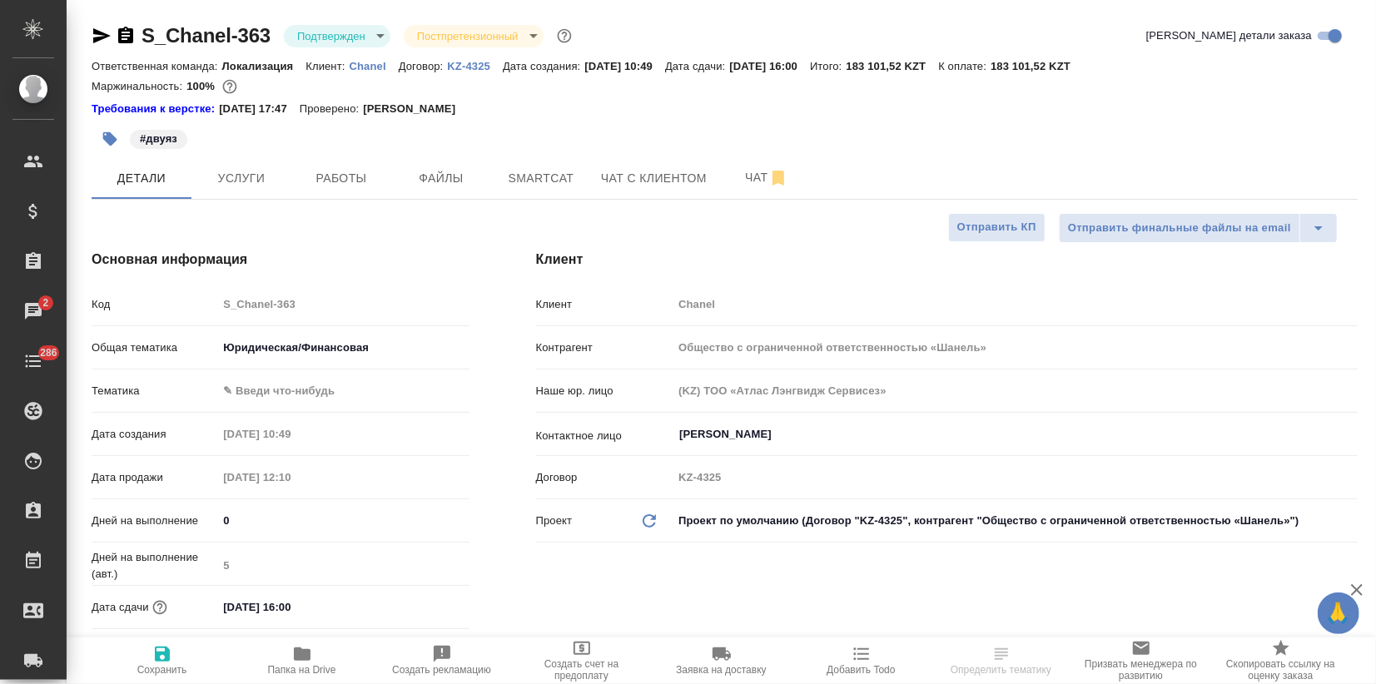
type textarea "x"
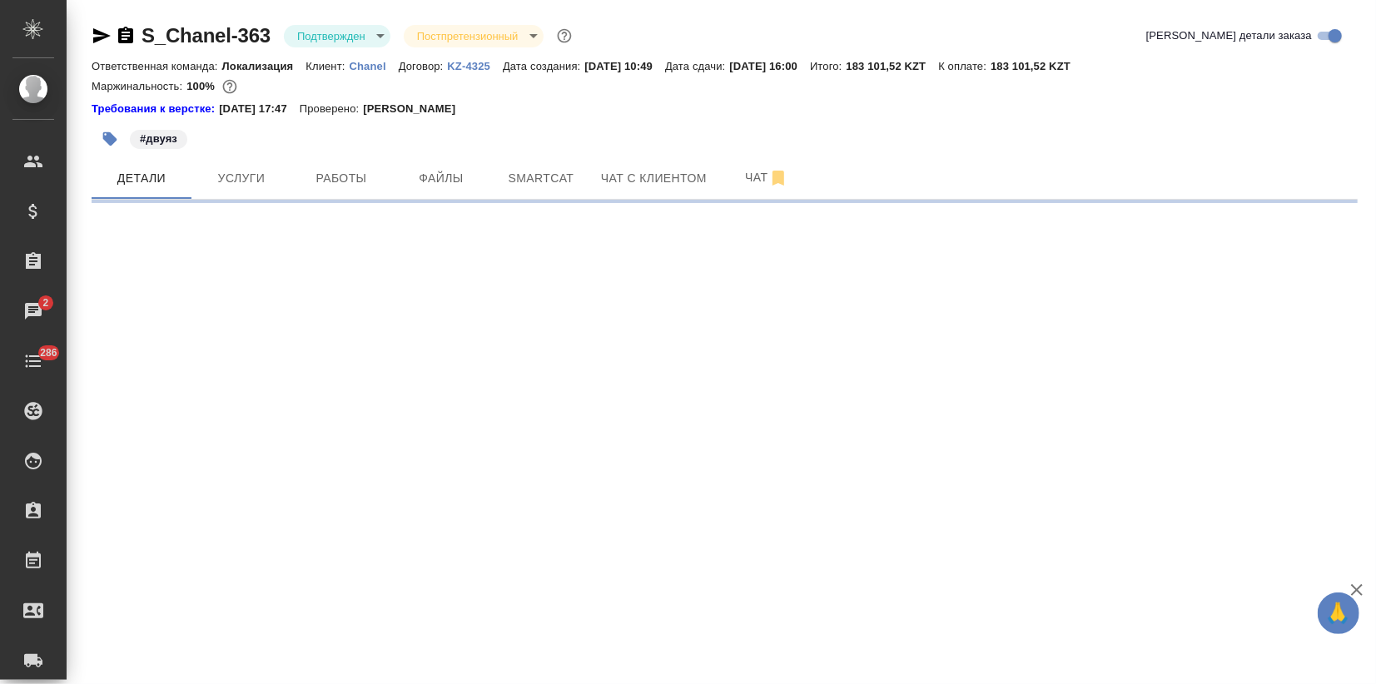
select select "RU"
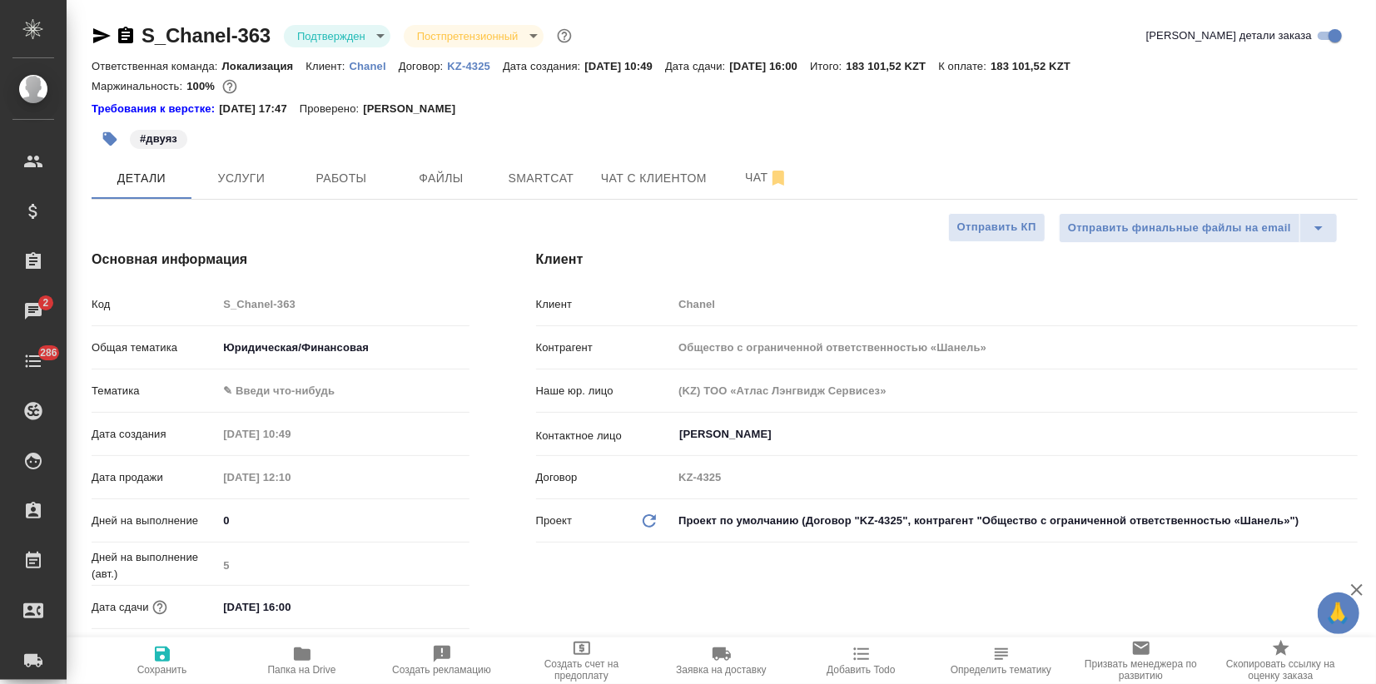
type textarea "x"
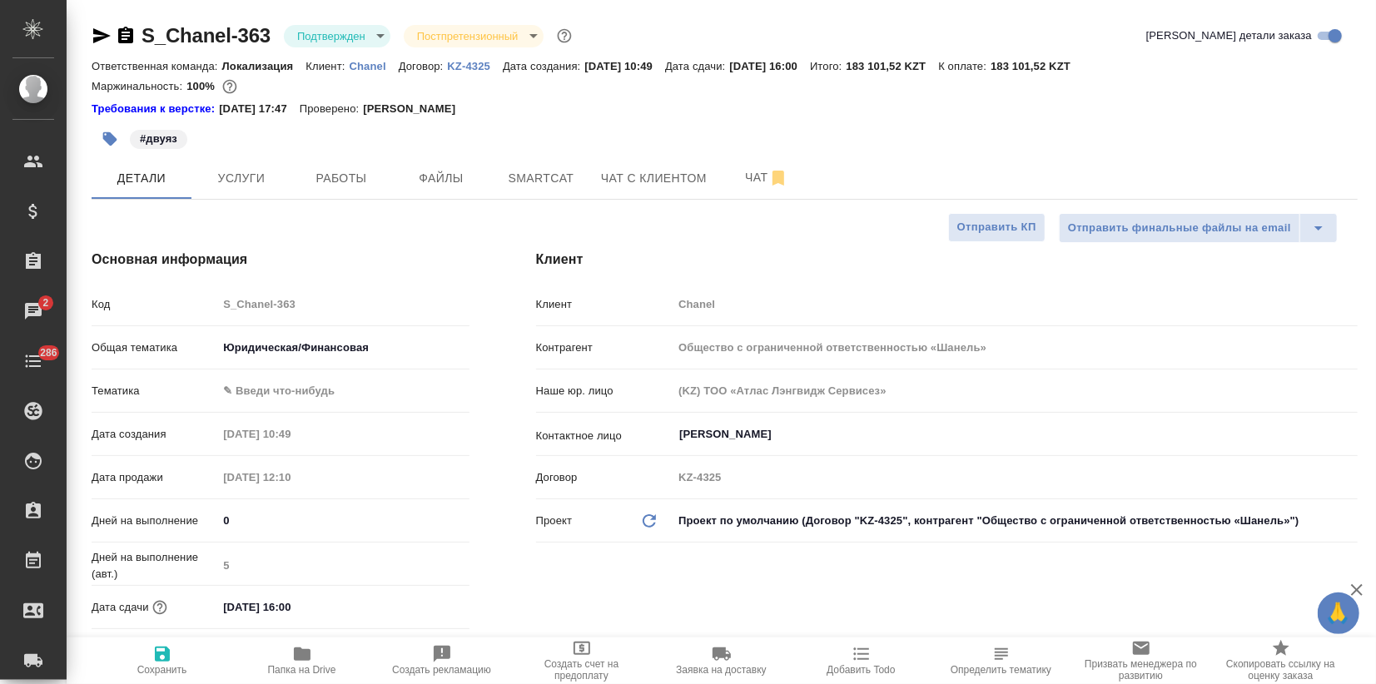
type textarea "x"
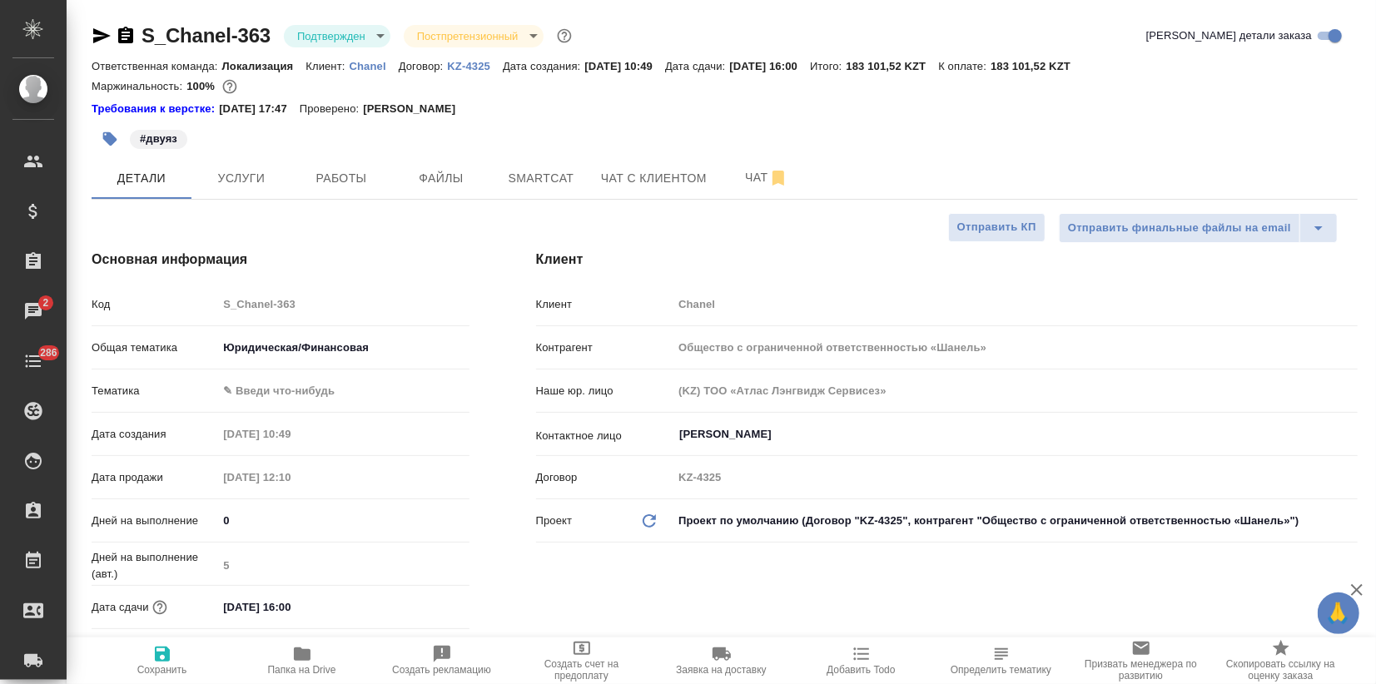
type textarea "x"
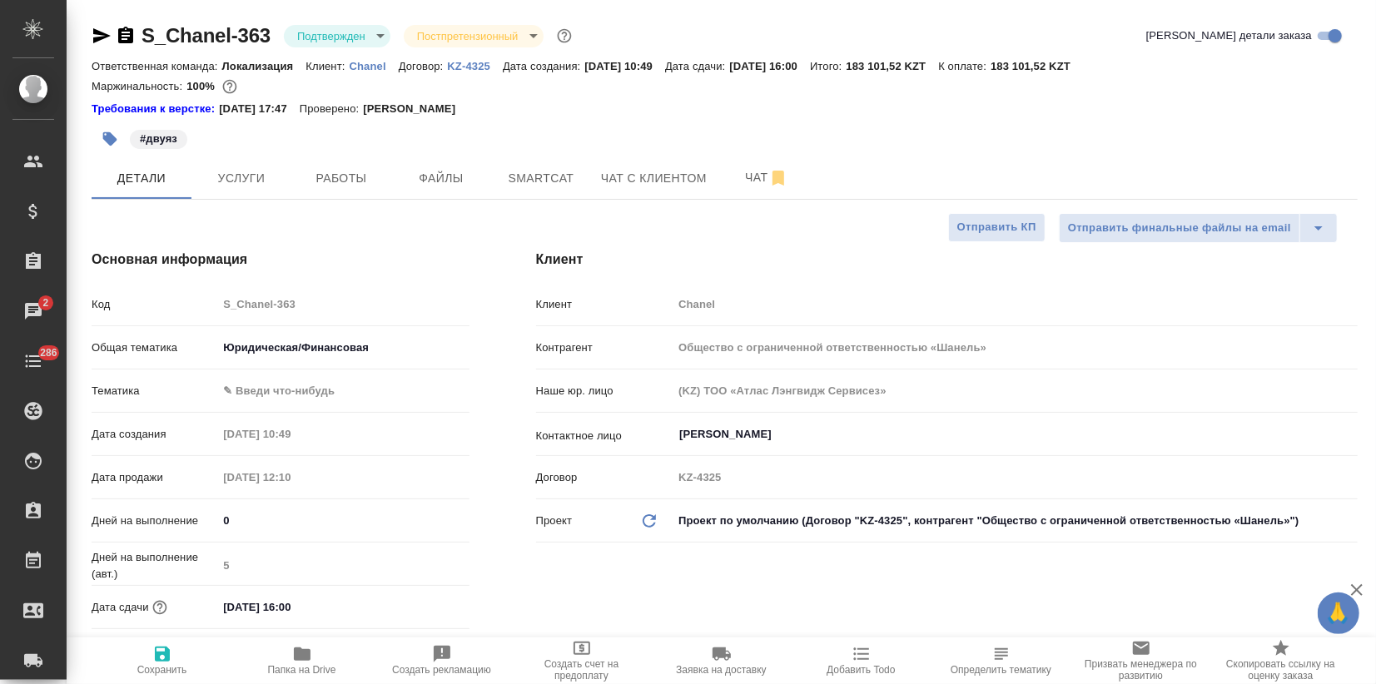
type textarea "x"
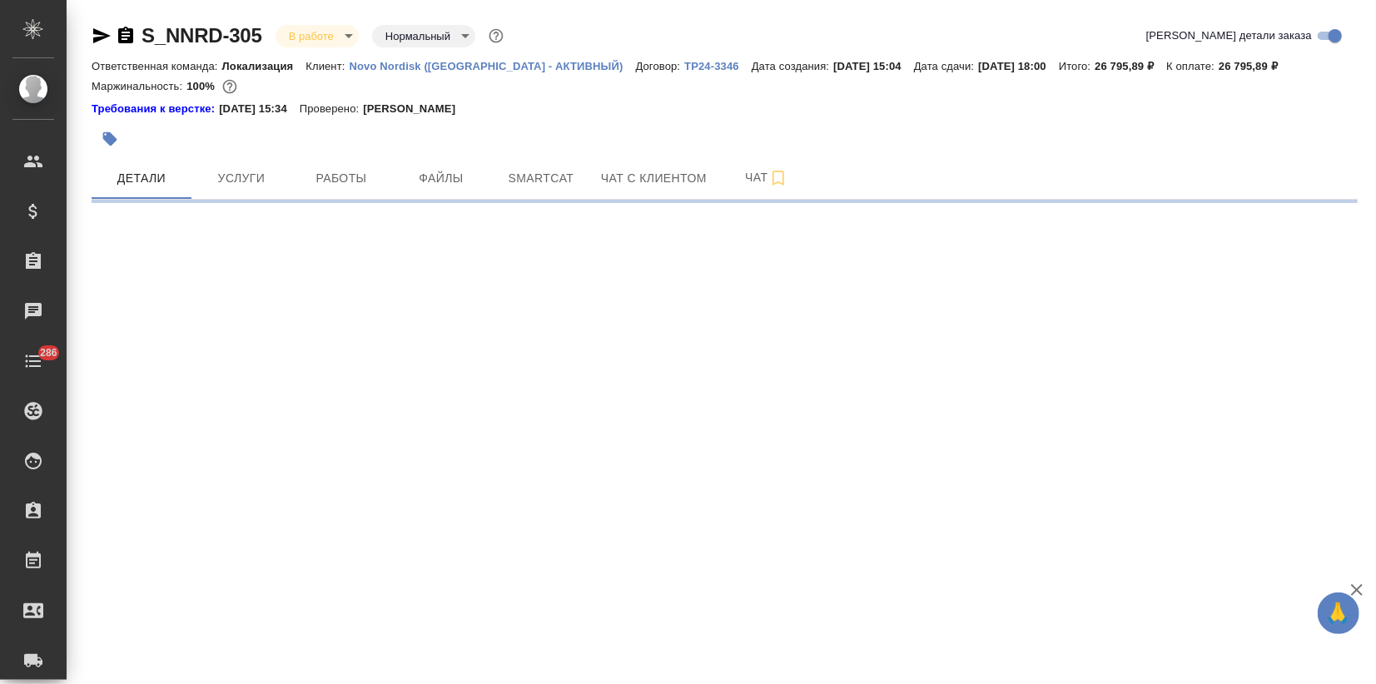
select select "RU"
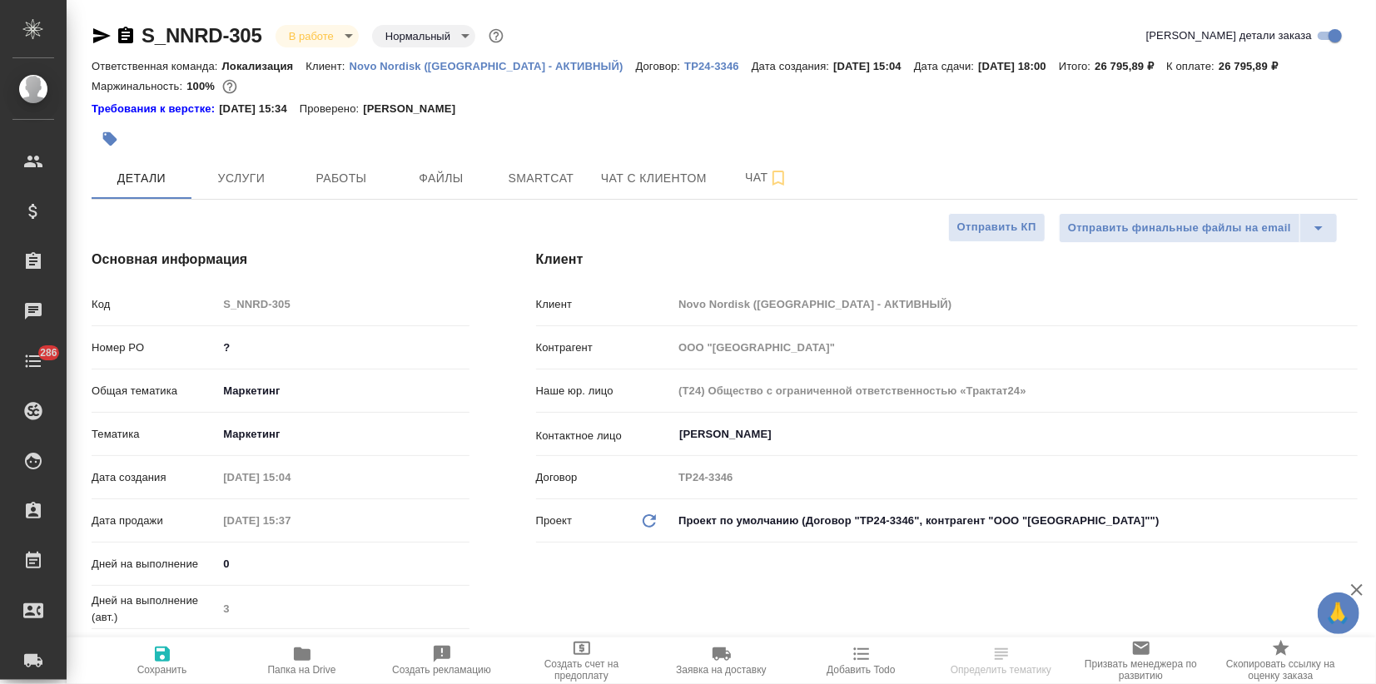
type textarea "x"
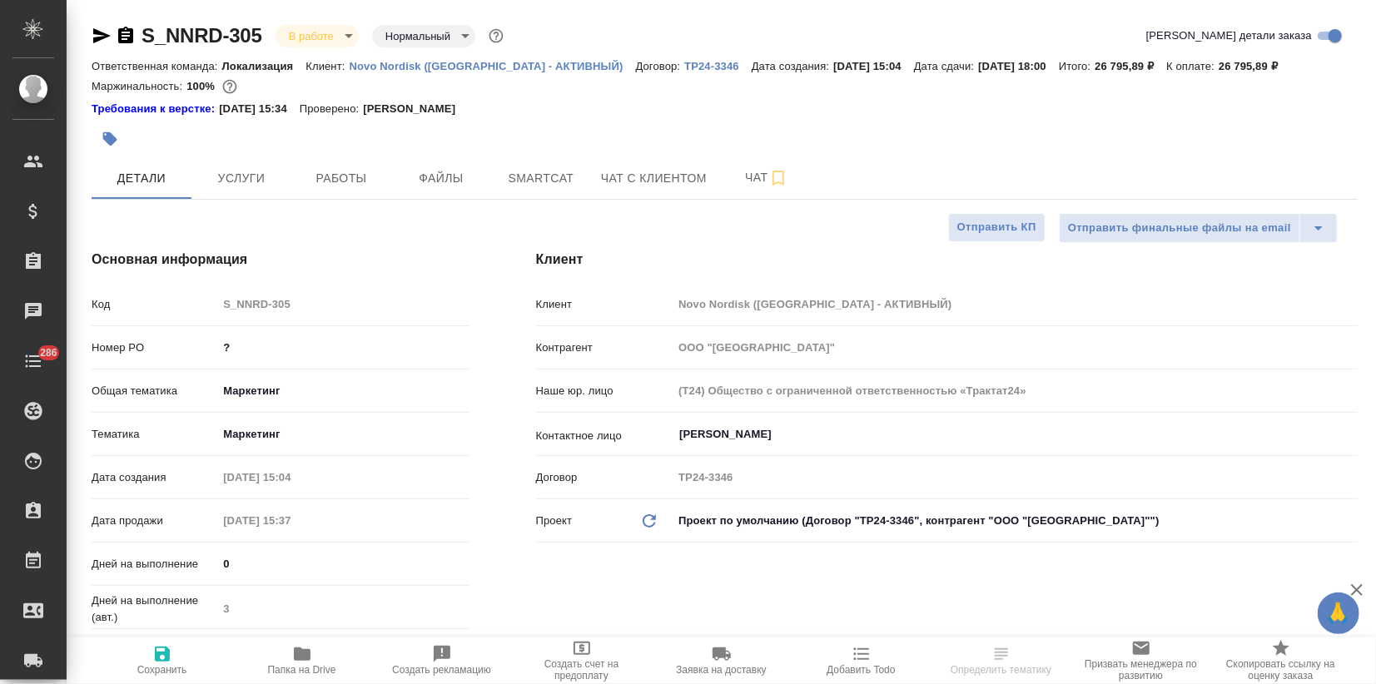
type textarea "x"
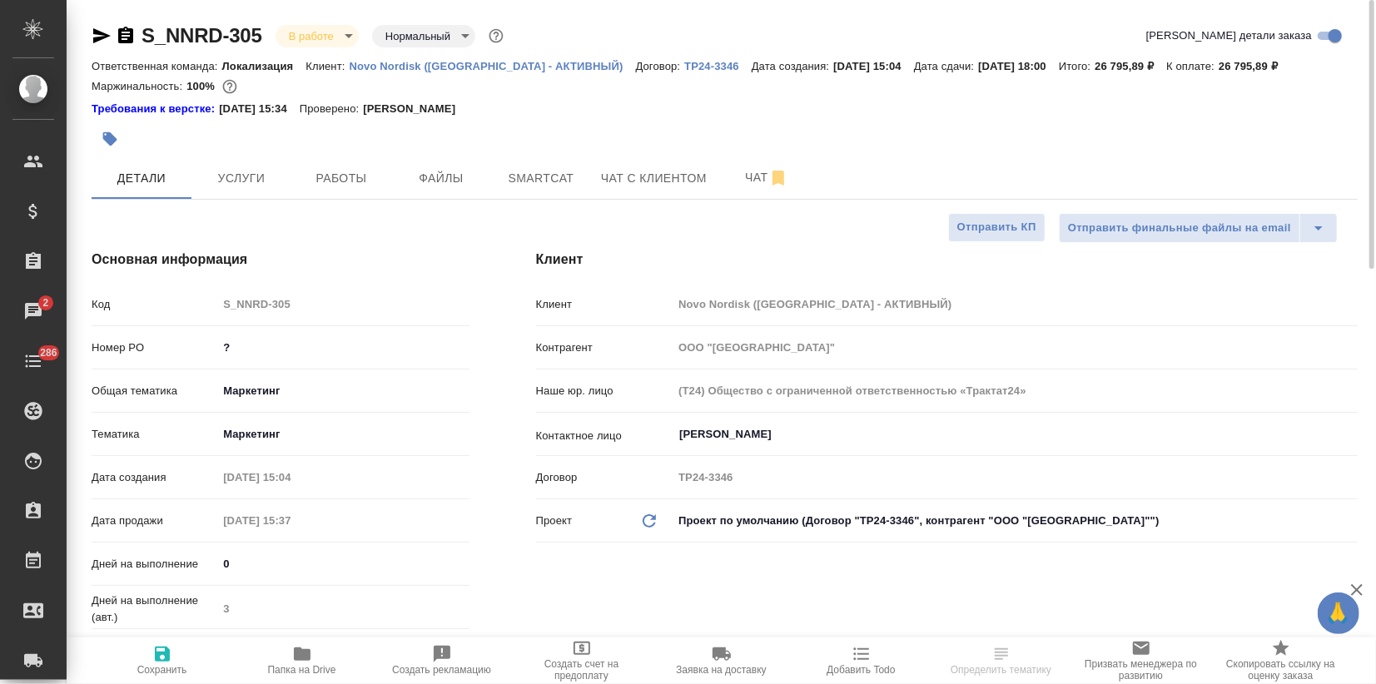
type textarea "x"
select select "RU"
type textarea "x"
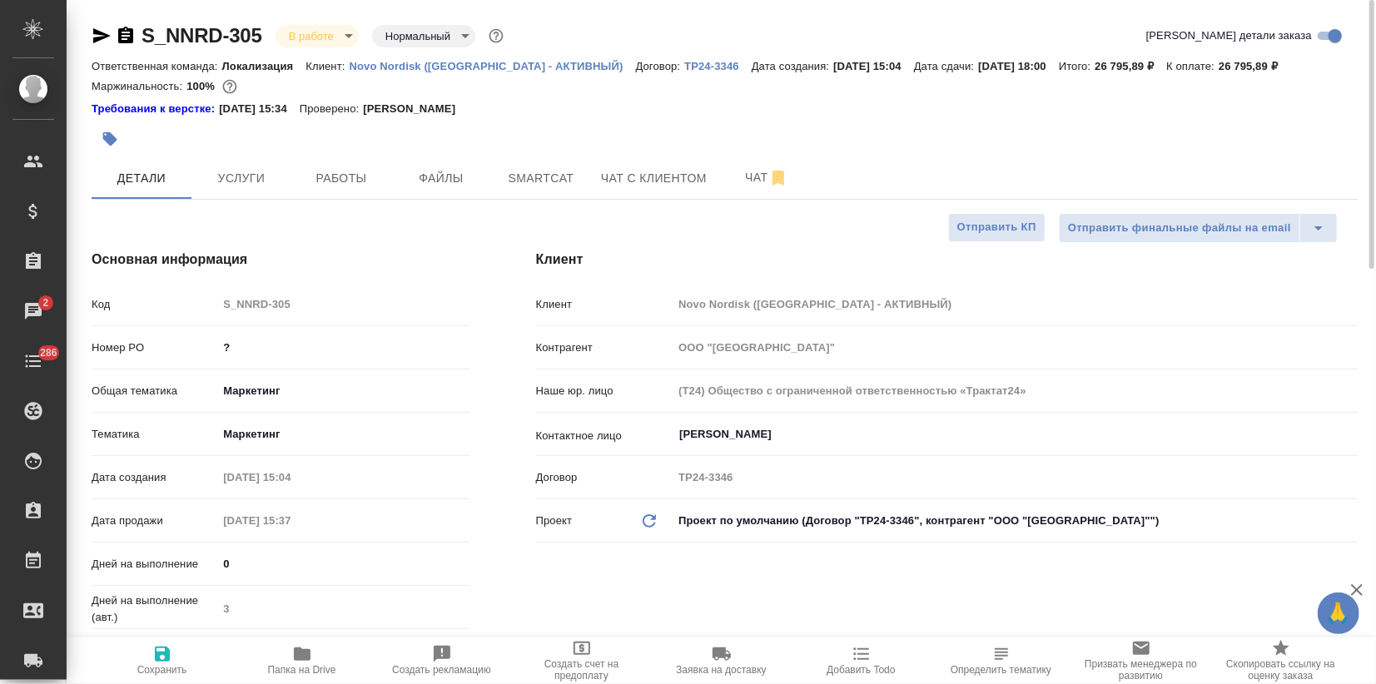
type textarea "x"
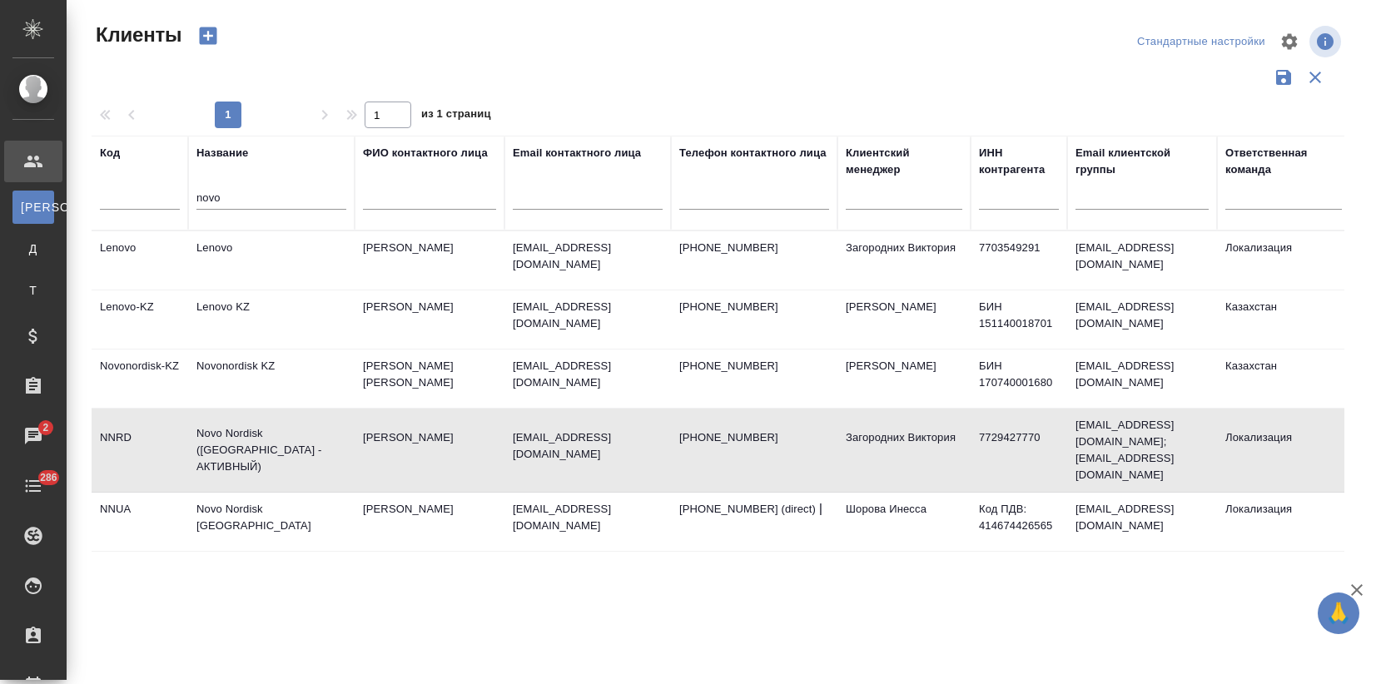
select select "RU"
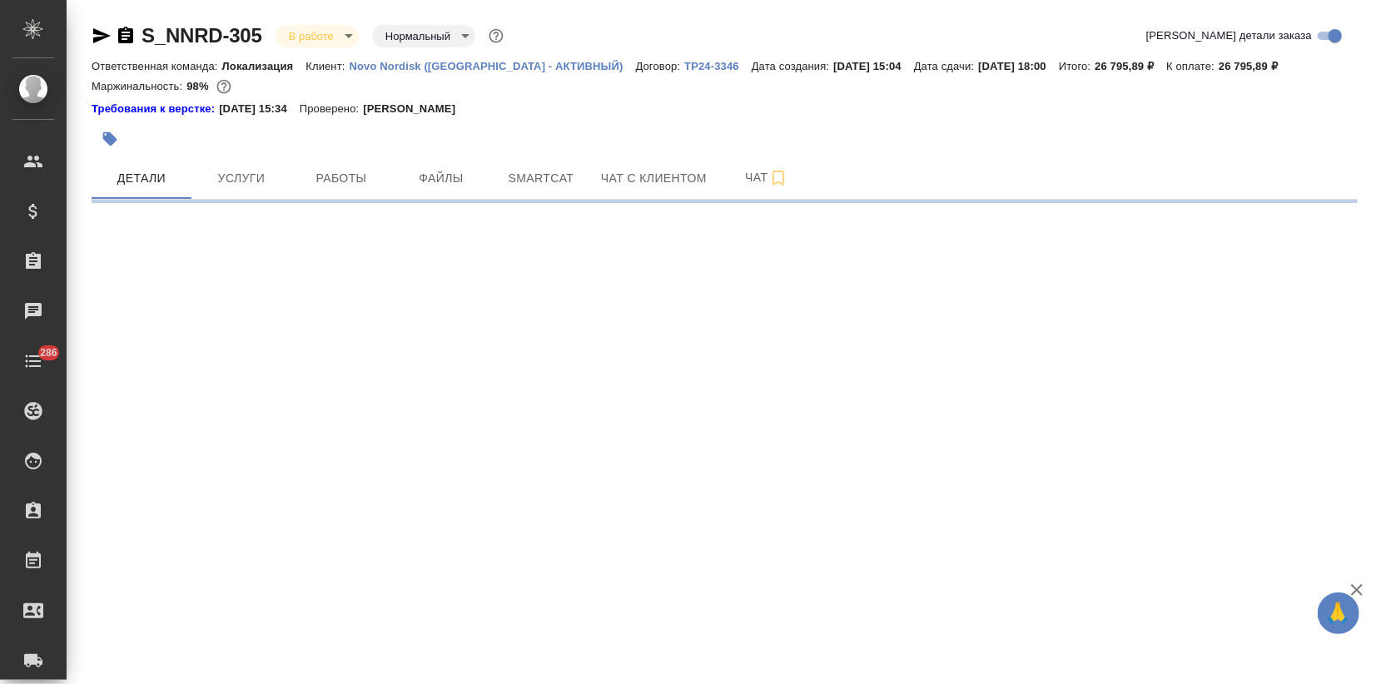
select select "RU"
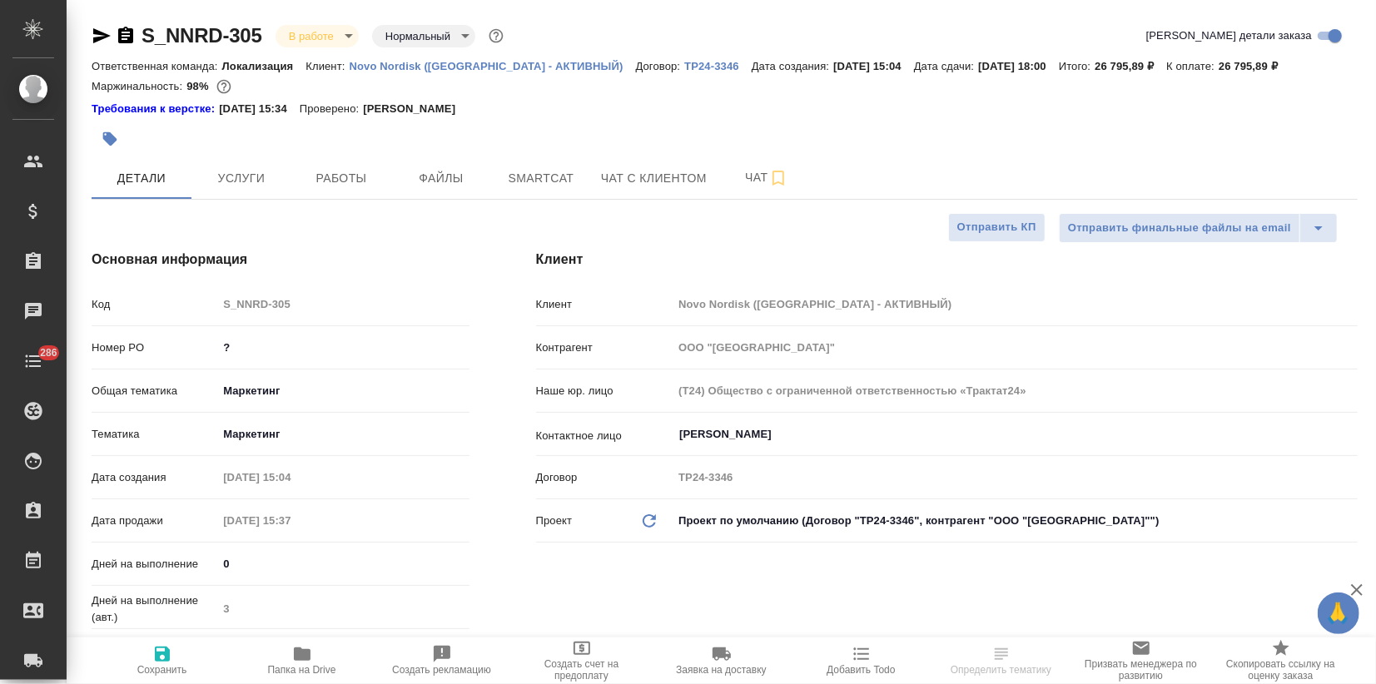
type textarea "x"
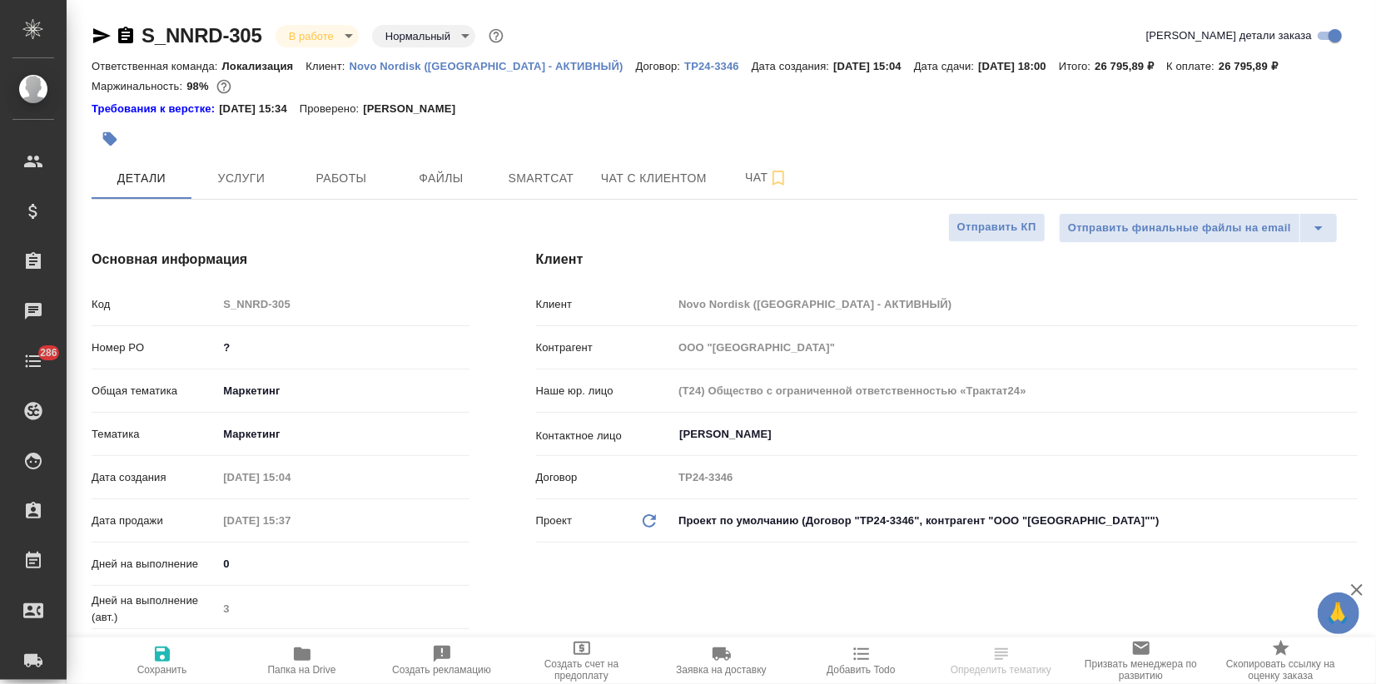
type textarea "x"
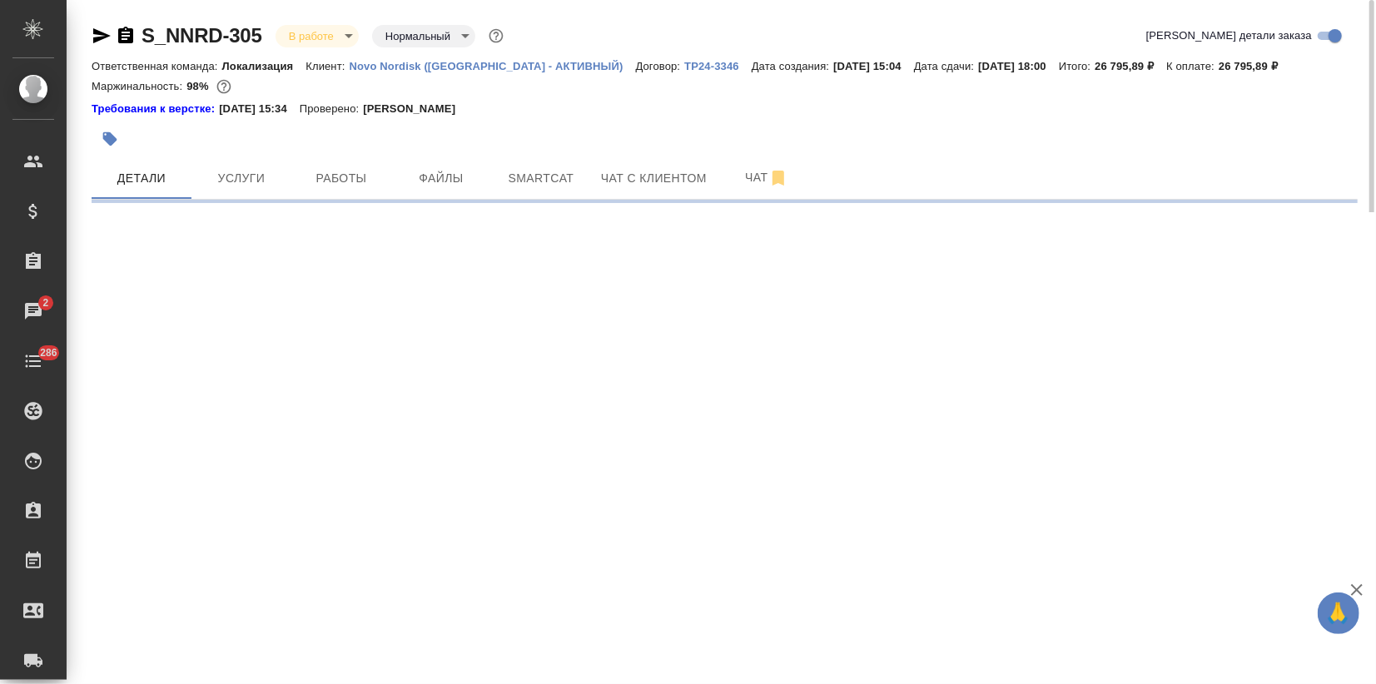
select select "RU"
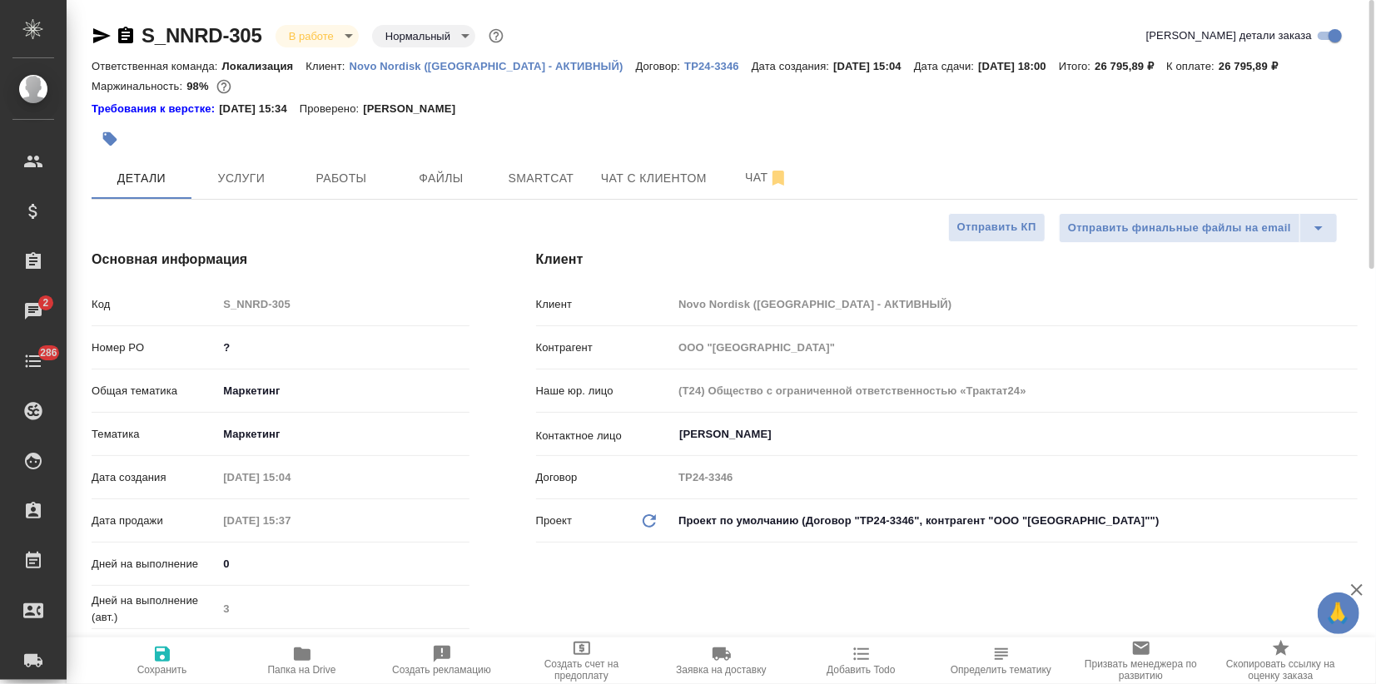
type textarea "x"
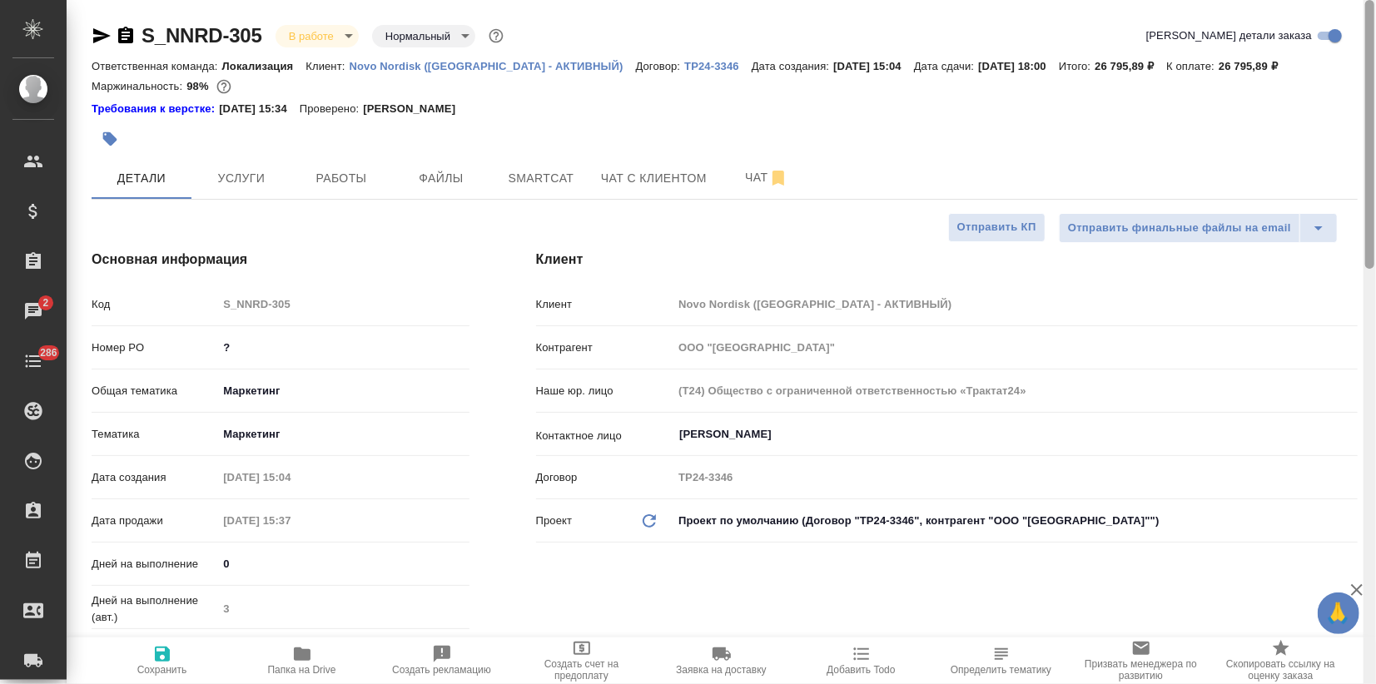
type textarea "x"
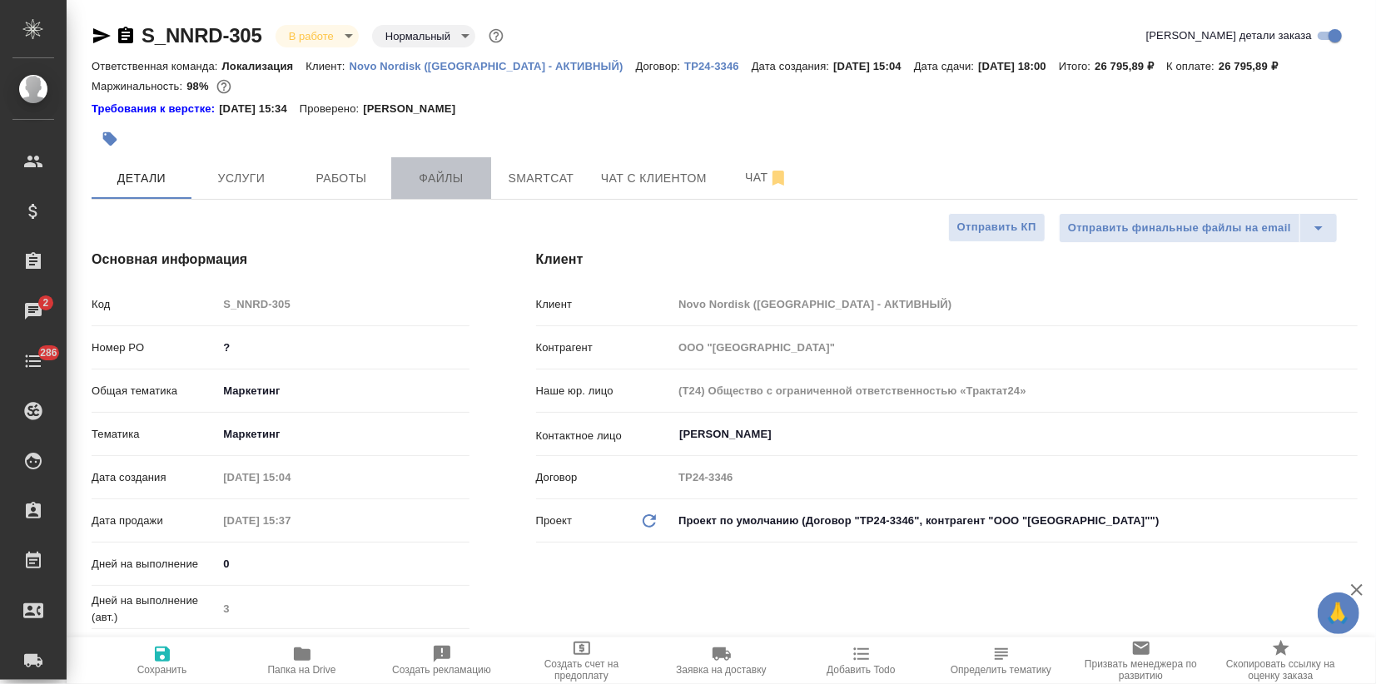
click at [433, 181] on span "Файлы" at bounding box center [441, 178] width 80 height 21
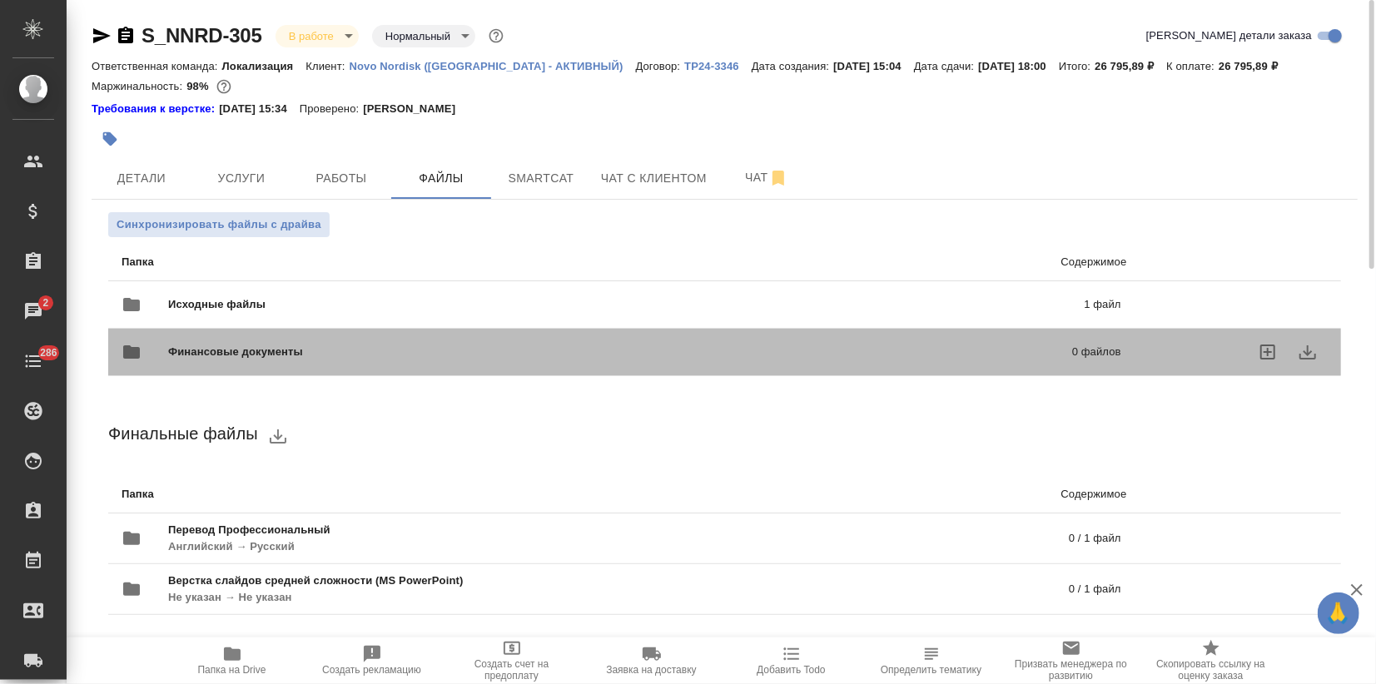
click at [210, 342] on div "Финансовые документы 0 файлов" at bounding box center [622, 352] width 1000 height 40
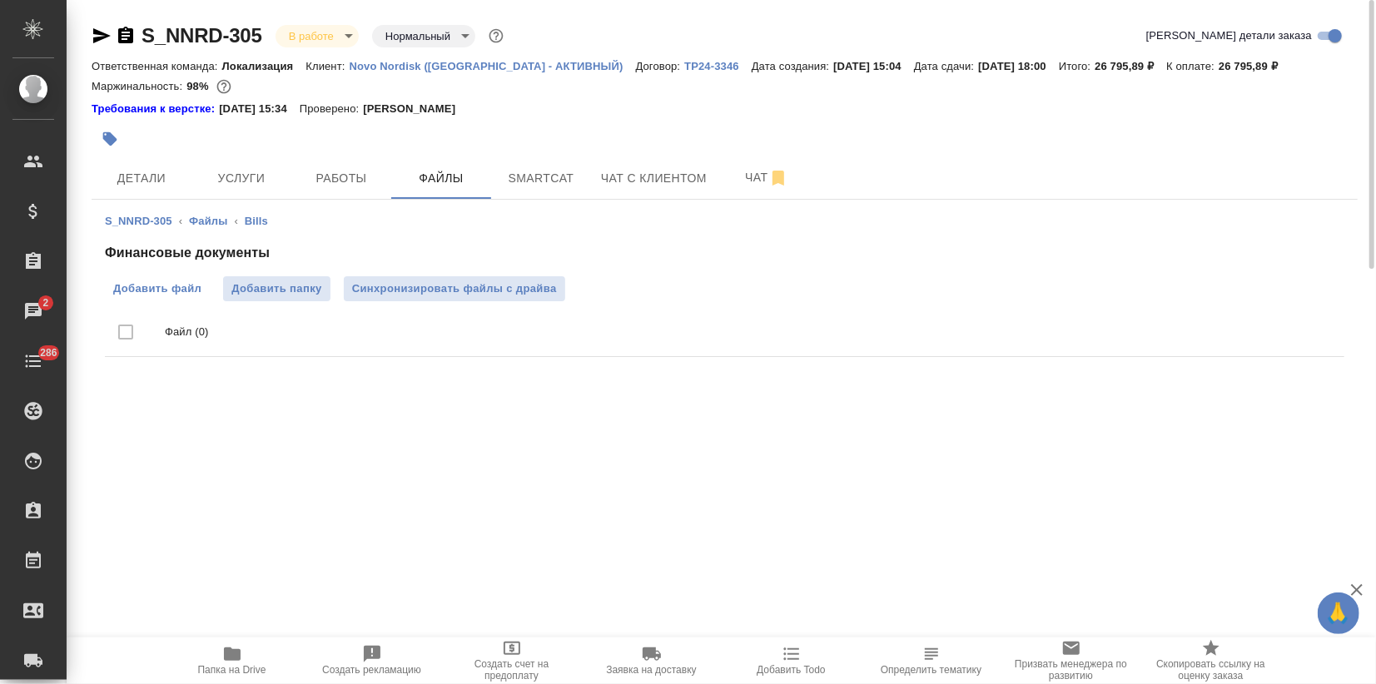
click at [122, 285] on span "Добавить файл" at bounding box center [157, 288] width 88 height 17
click at [0, 0] on input "Добавить файл" at bounding box center [0, 0] width 0 height 0
click at [241, 182] on span "Услуги" at bounding box center [241, 178] width 80 height 21
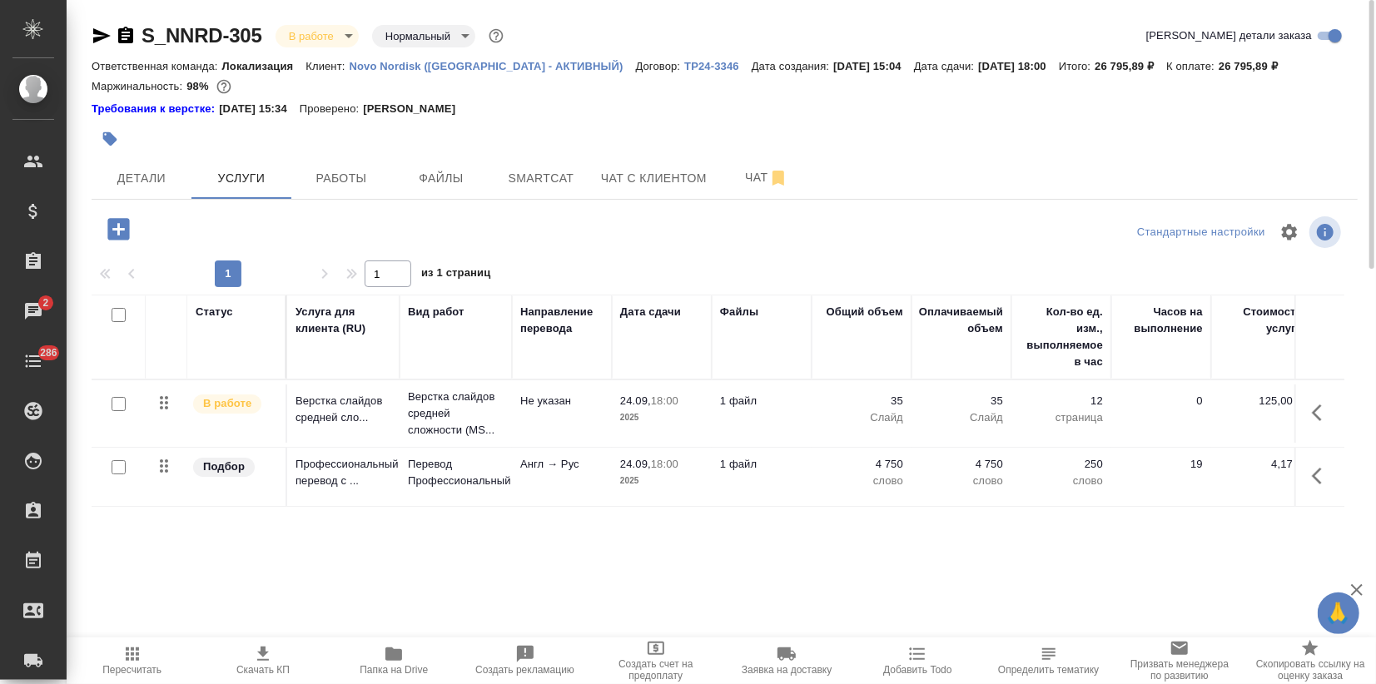
drag, startPoint x: 1149, startPoint y: 141, endPoint x: 1078, endPoint y: 160, distance: 73.1
click at [1149, 141] on div at bounding box center [725, 139] width 1266 height 37
click at [134, 189] on button "Детали" at bounding box center [142, 178] width 100 height 42
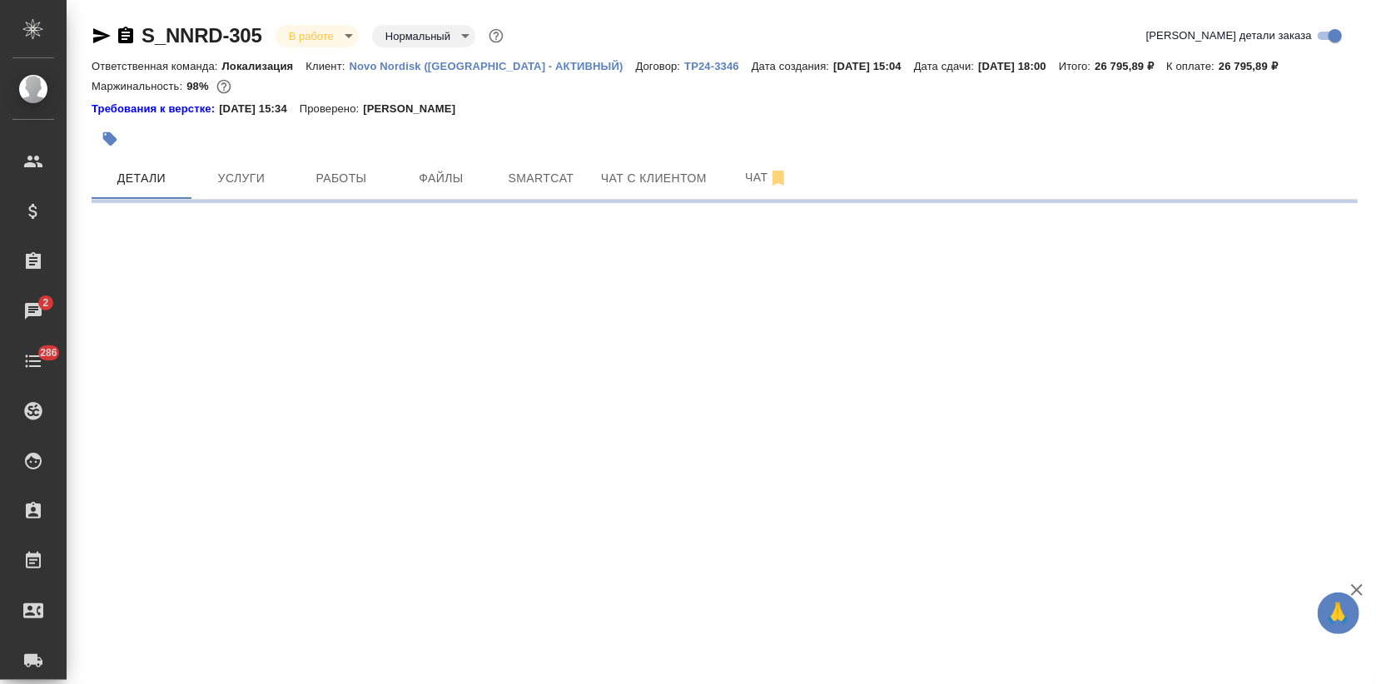
select select "RU"
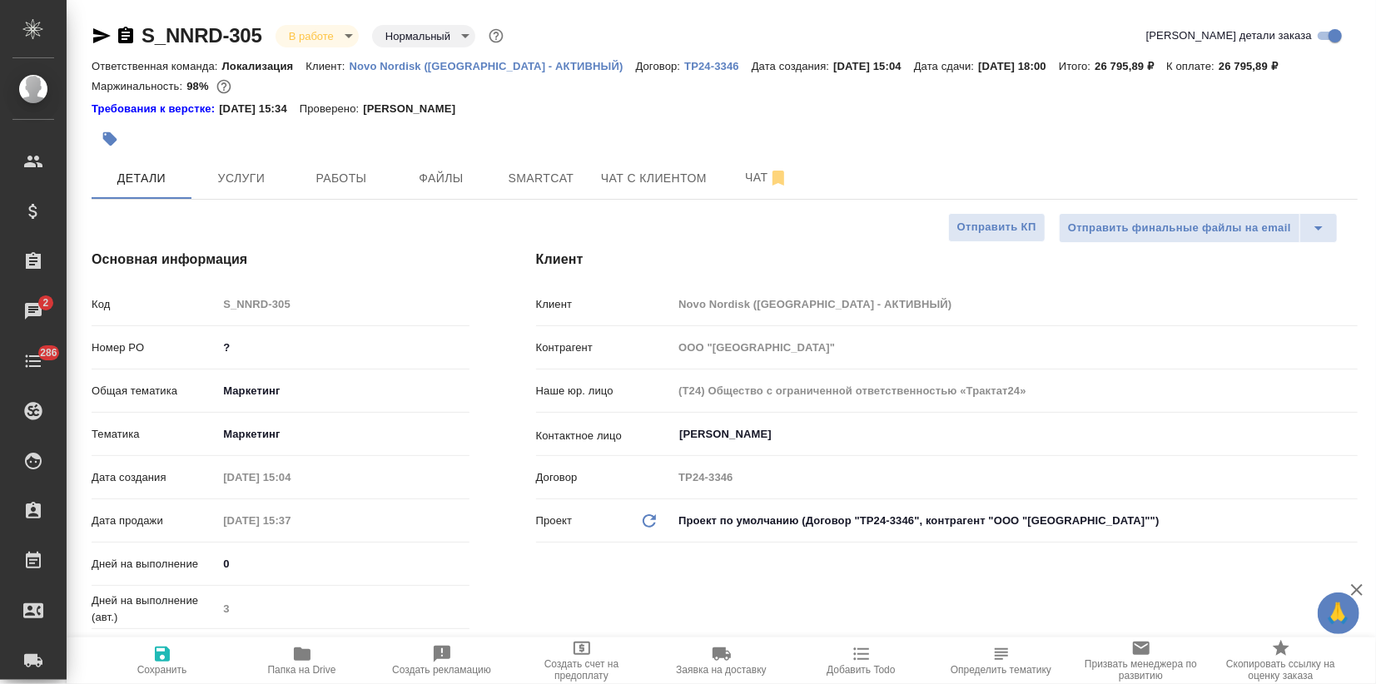
type textarea "x"
type input "[PERSON_NAME]"
type input "[PERSON_NAME]pereverzeva"
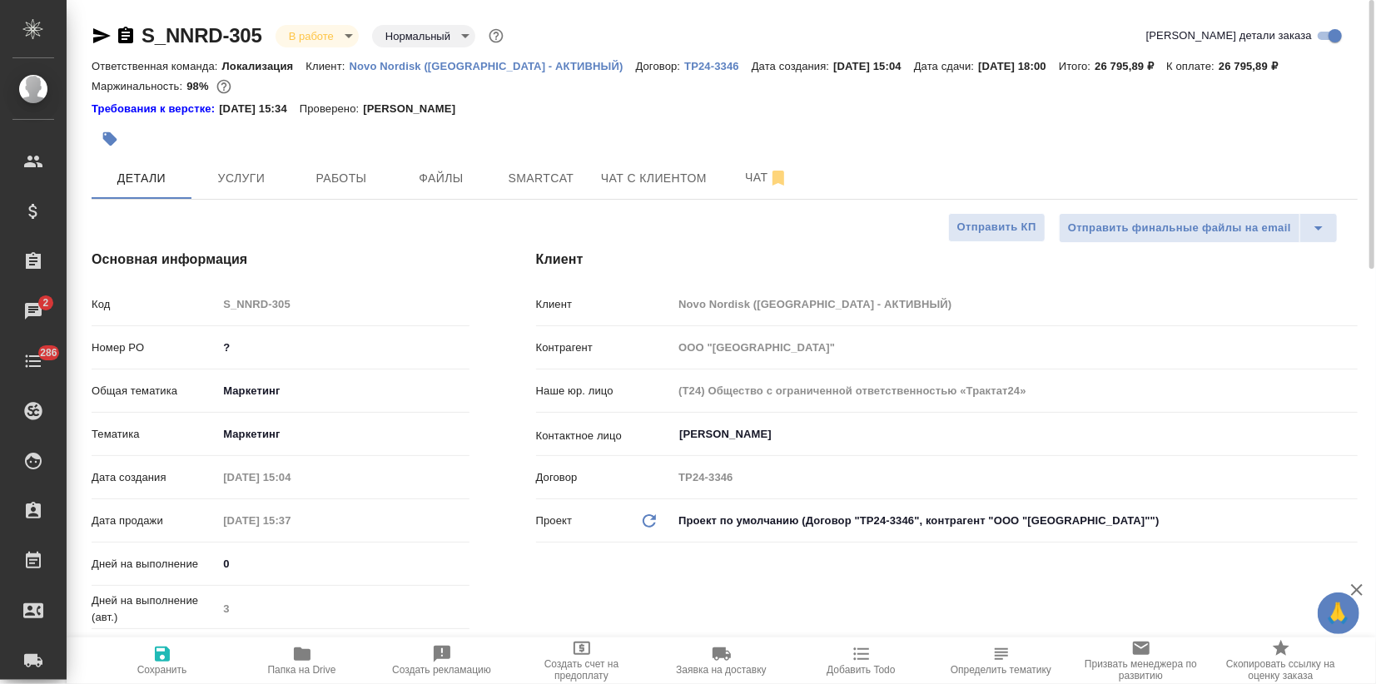
drag, startPoint x: 170, startPoint y: 337, endPoint x: 110, endPoint y: 359, distance: 63.7
click at [150, 337] on div "Номер PO ?" at bounding box center [281, 347] width 378 height 29
drag, startPoint x: 229, startPoint y: 342, endPoint x: 221, endPoint y: 340, distance: 8.5
click at [221, 340] on input "?" at bounding box center [343, 347] width 250 height 24
paste input "8002381053"
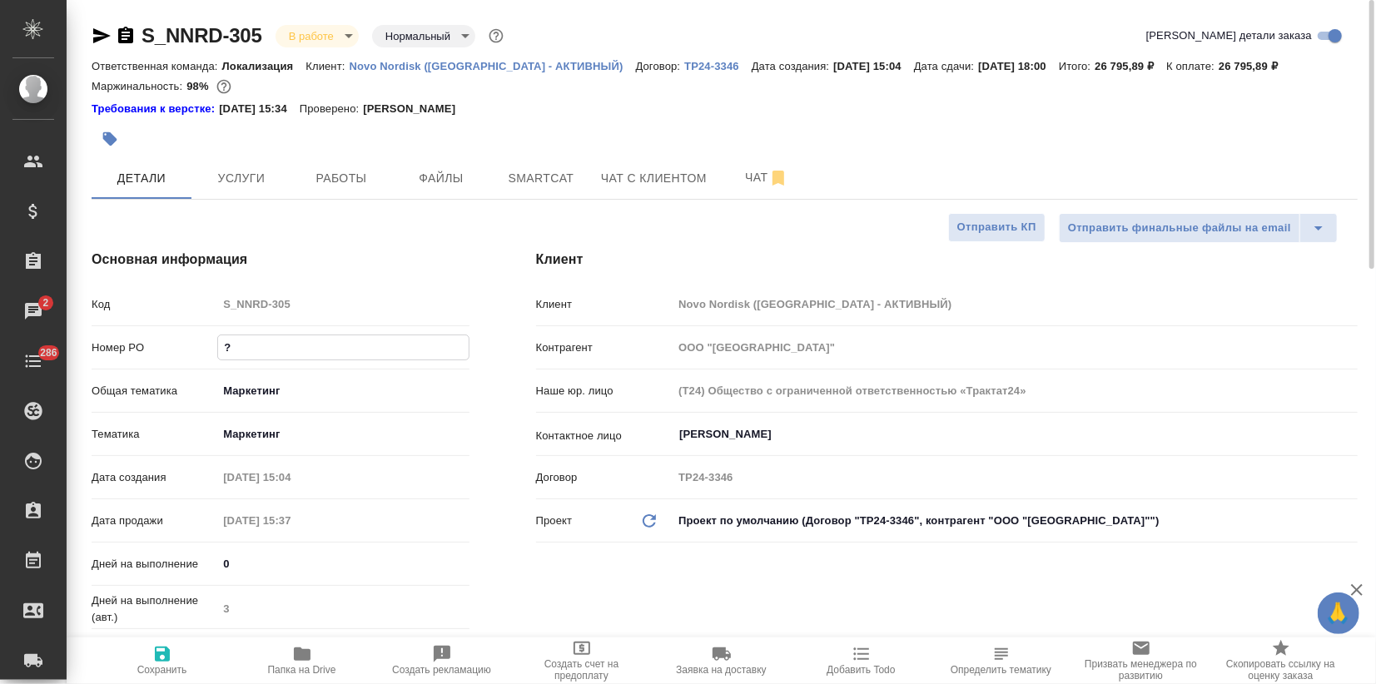
type input "8002381053"
type textarea "x"
type input "8002381053"
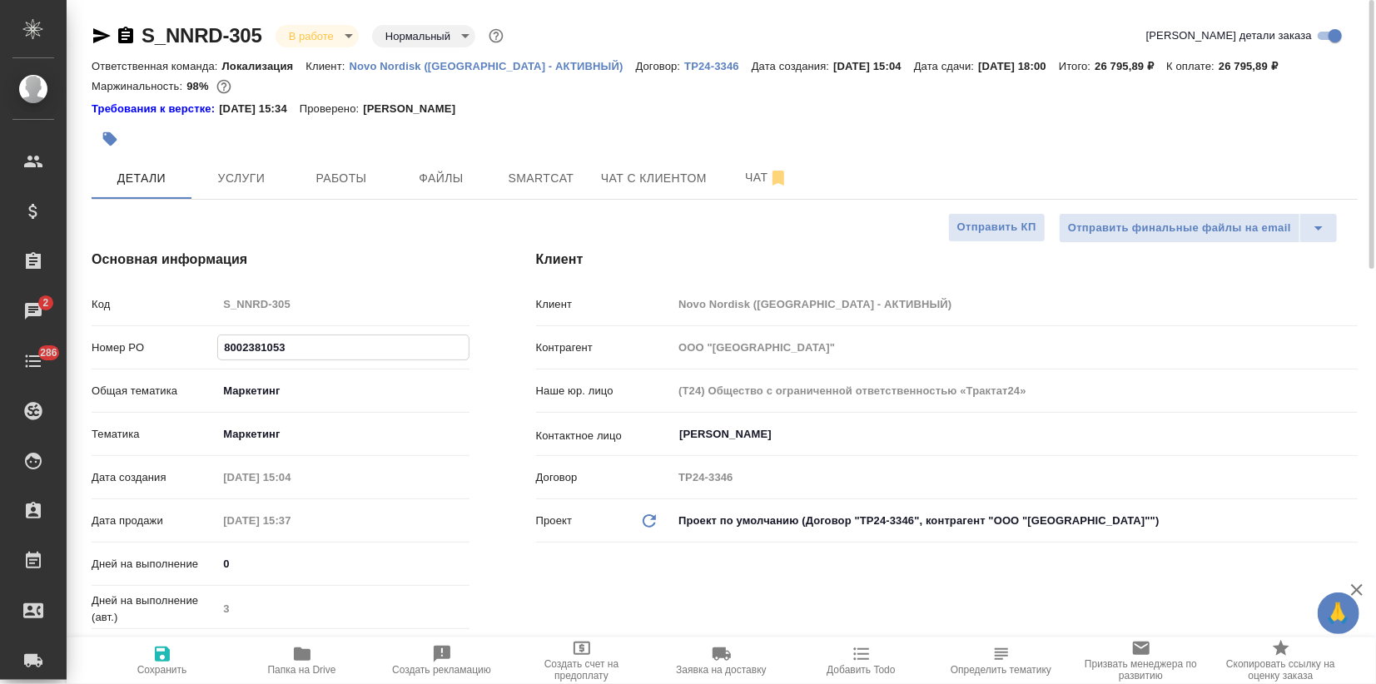
click at [168, 667] on span "Сохранить" at bounding box center [162, 670] width 50 height 12
type textarea "x"
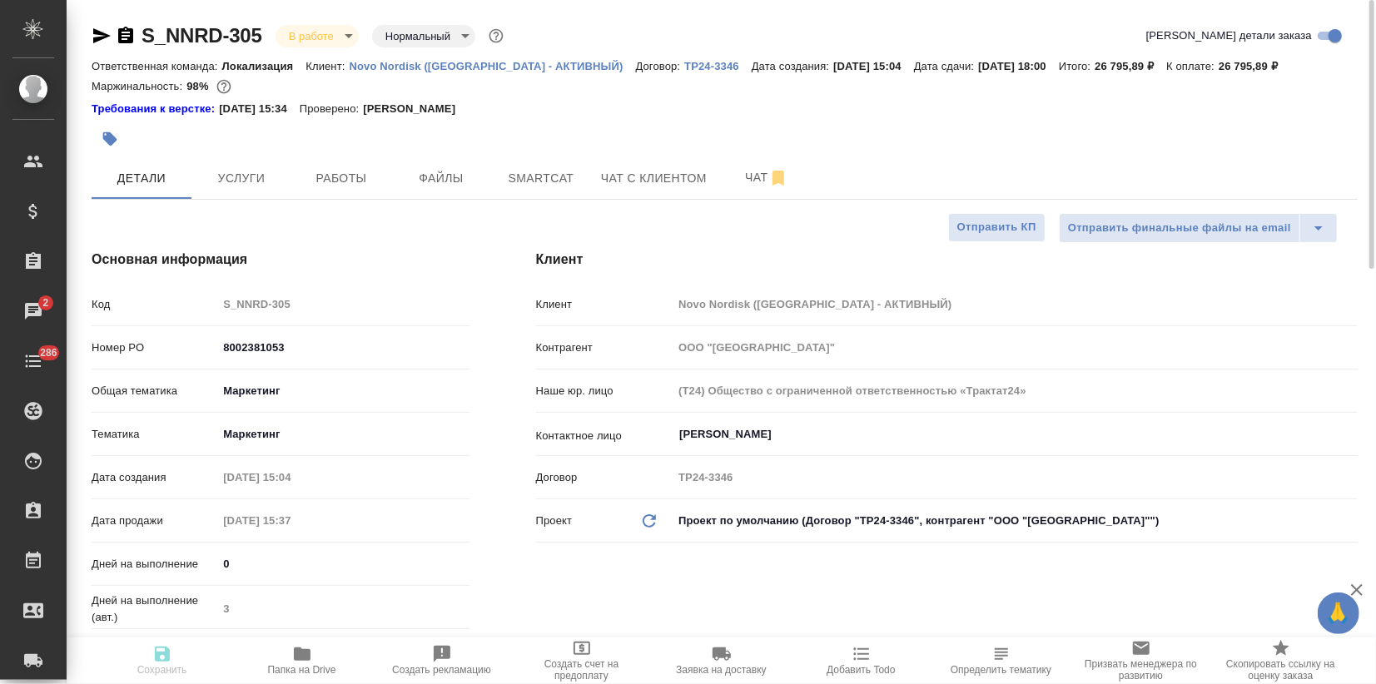
type textarea "x"
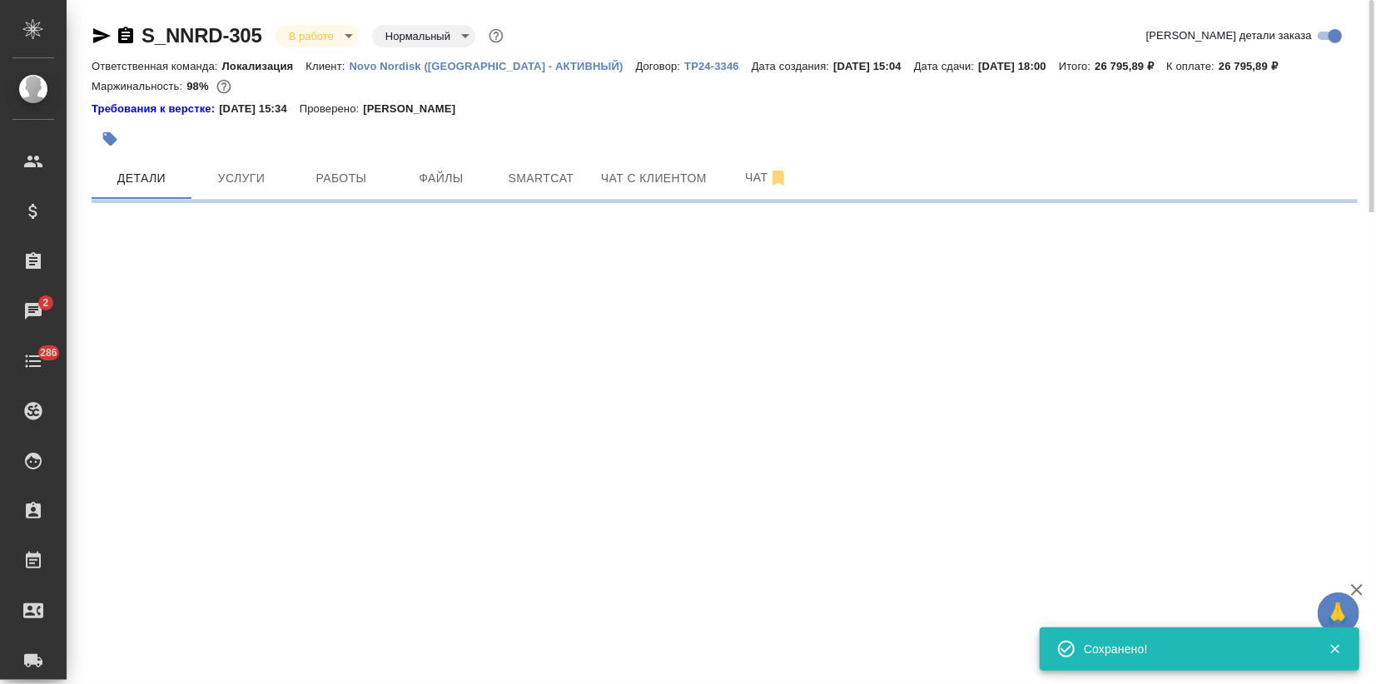
select select "RU"
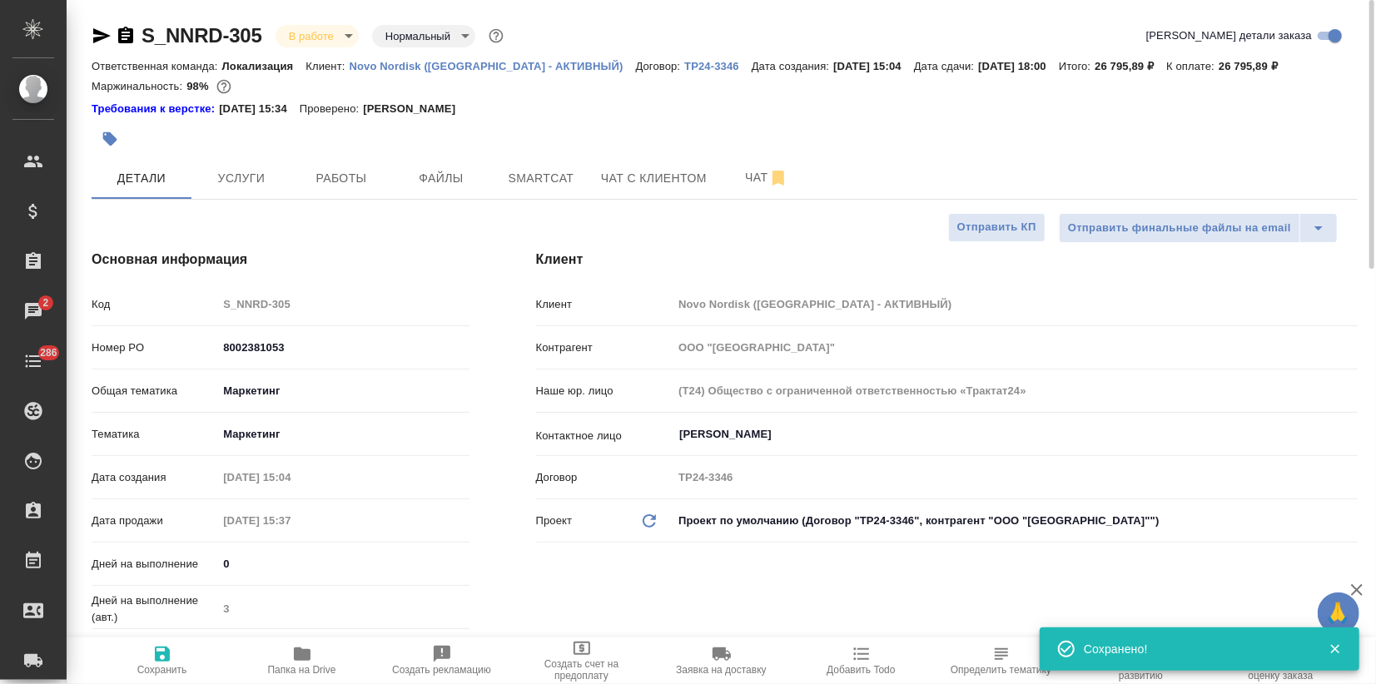
type textarea "x"
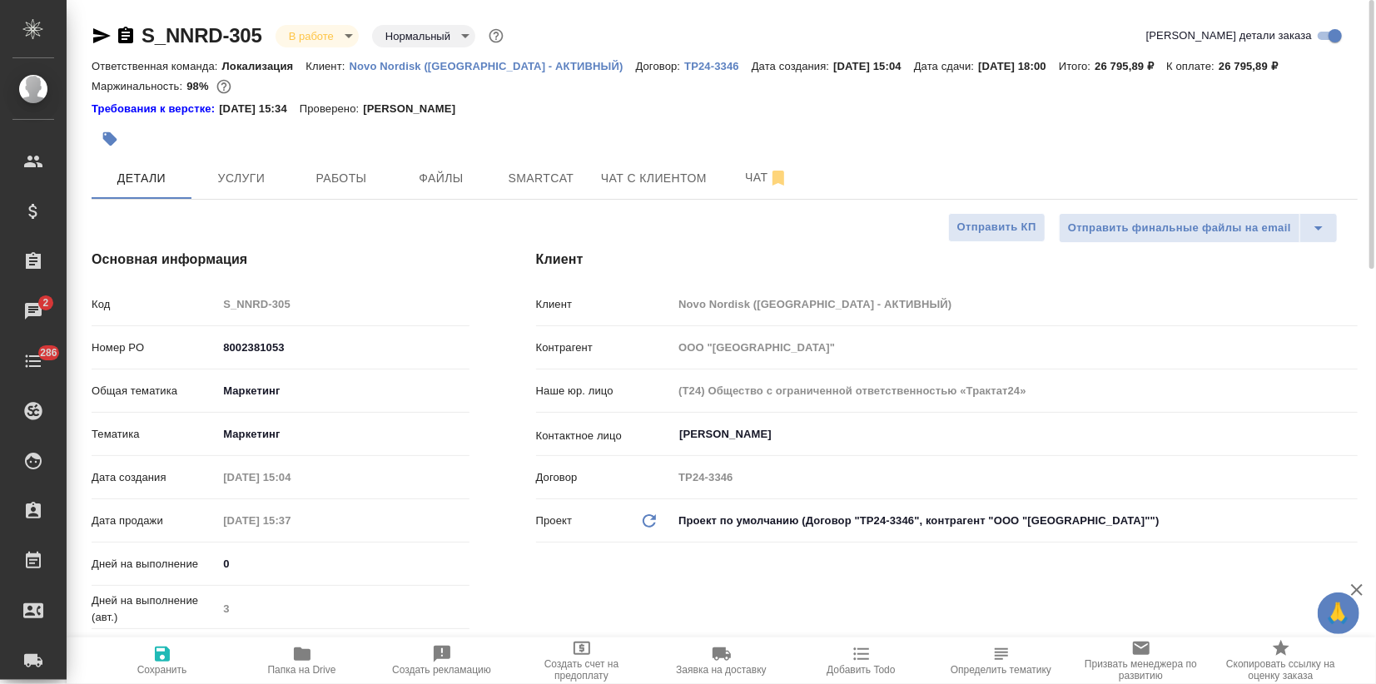
type textarea "x"
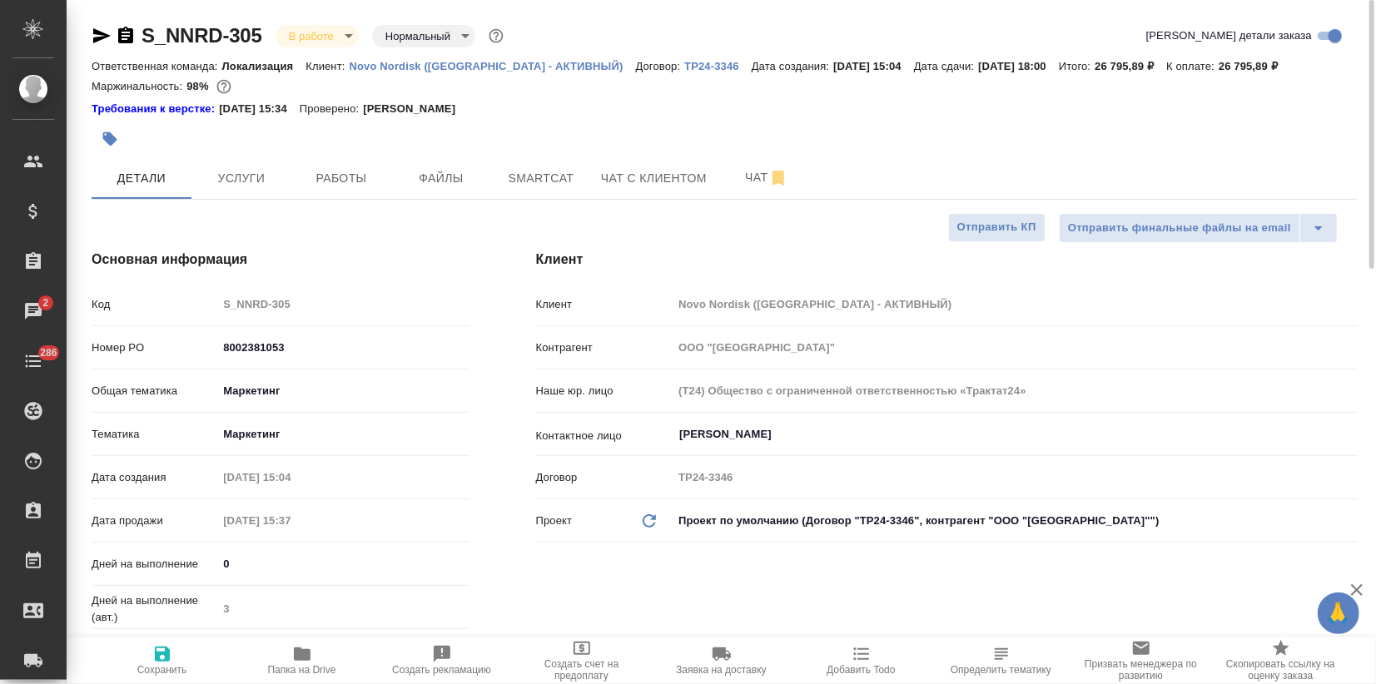
type textarea "x"
drag, startPoint x: 704, startPoint y: 639, endPoint x: 724, endPoint y: 625, distance: 24.5
type textarea "x"
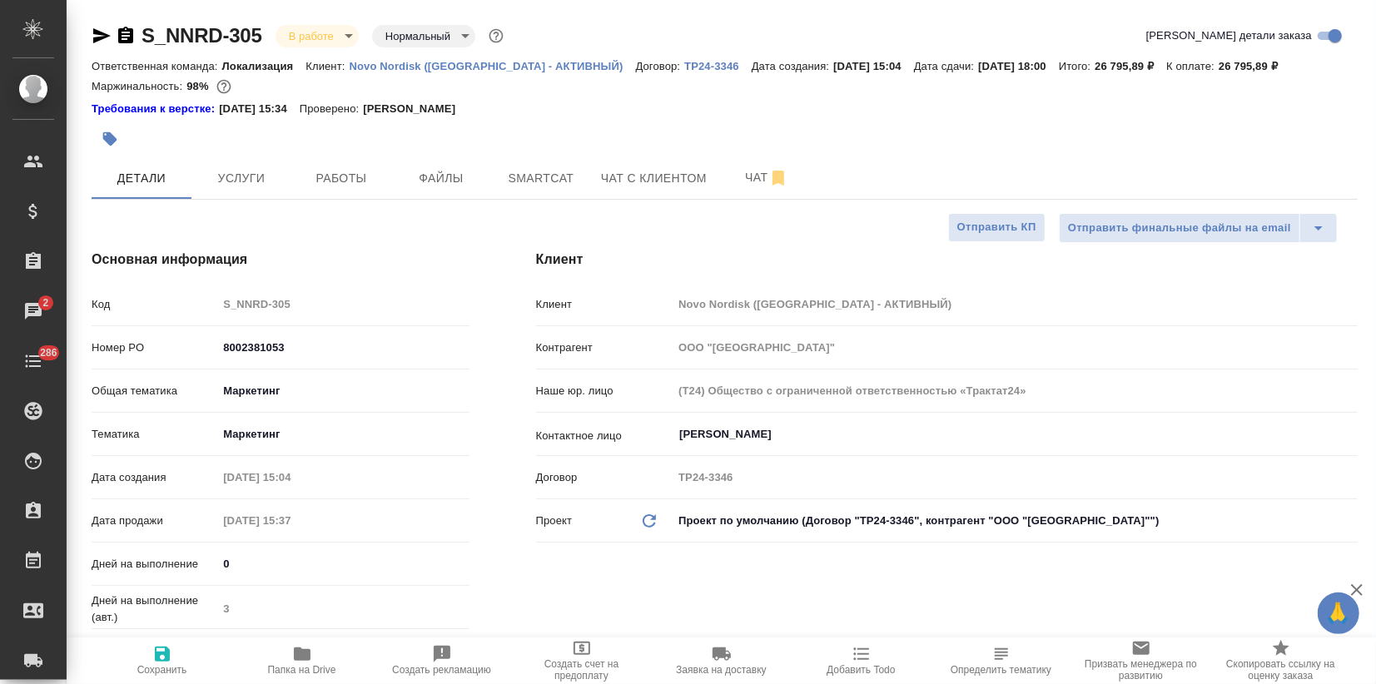
type textarea "x"
